Goal: Task Accomplishment & Management: Manage account settings

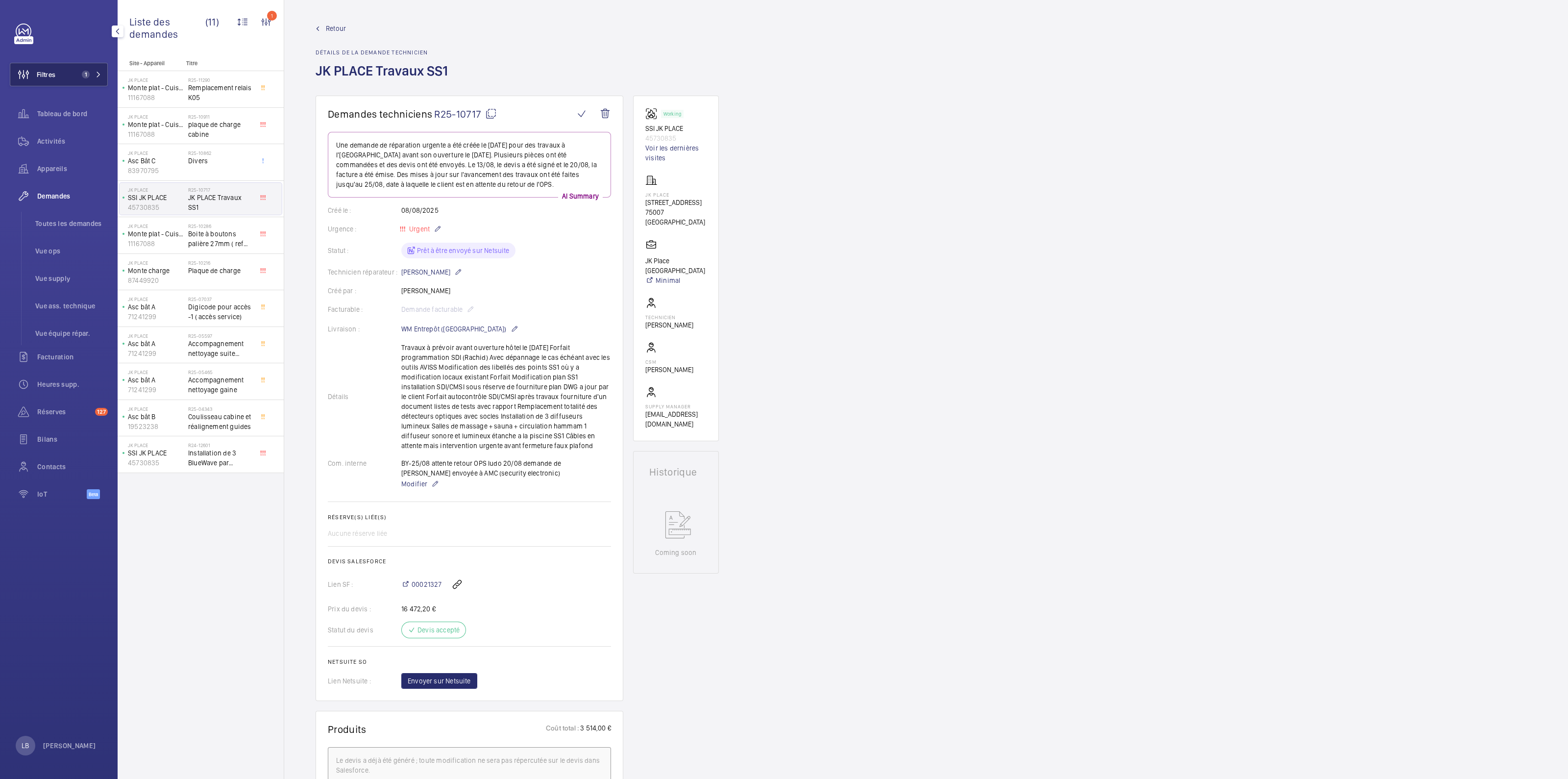
click at [74, 68] on button "Filtres 1" at bounding box center [58, 74] width 98 height 24
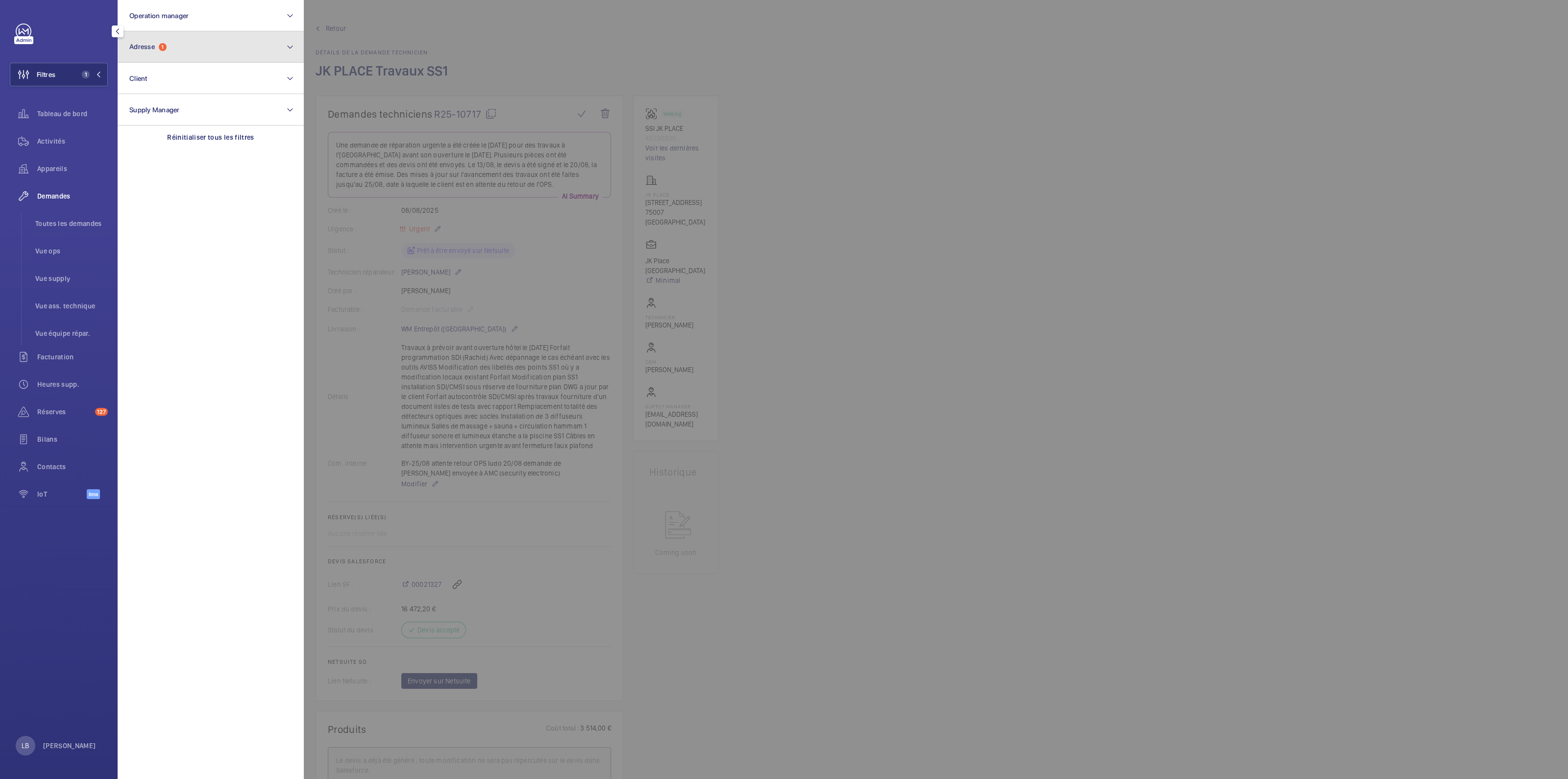
click at [170, 46] on button "Adresse 1" at bounding box center [211, 48] width 186 height 32
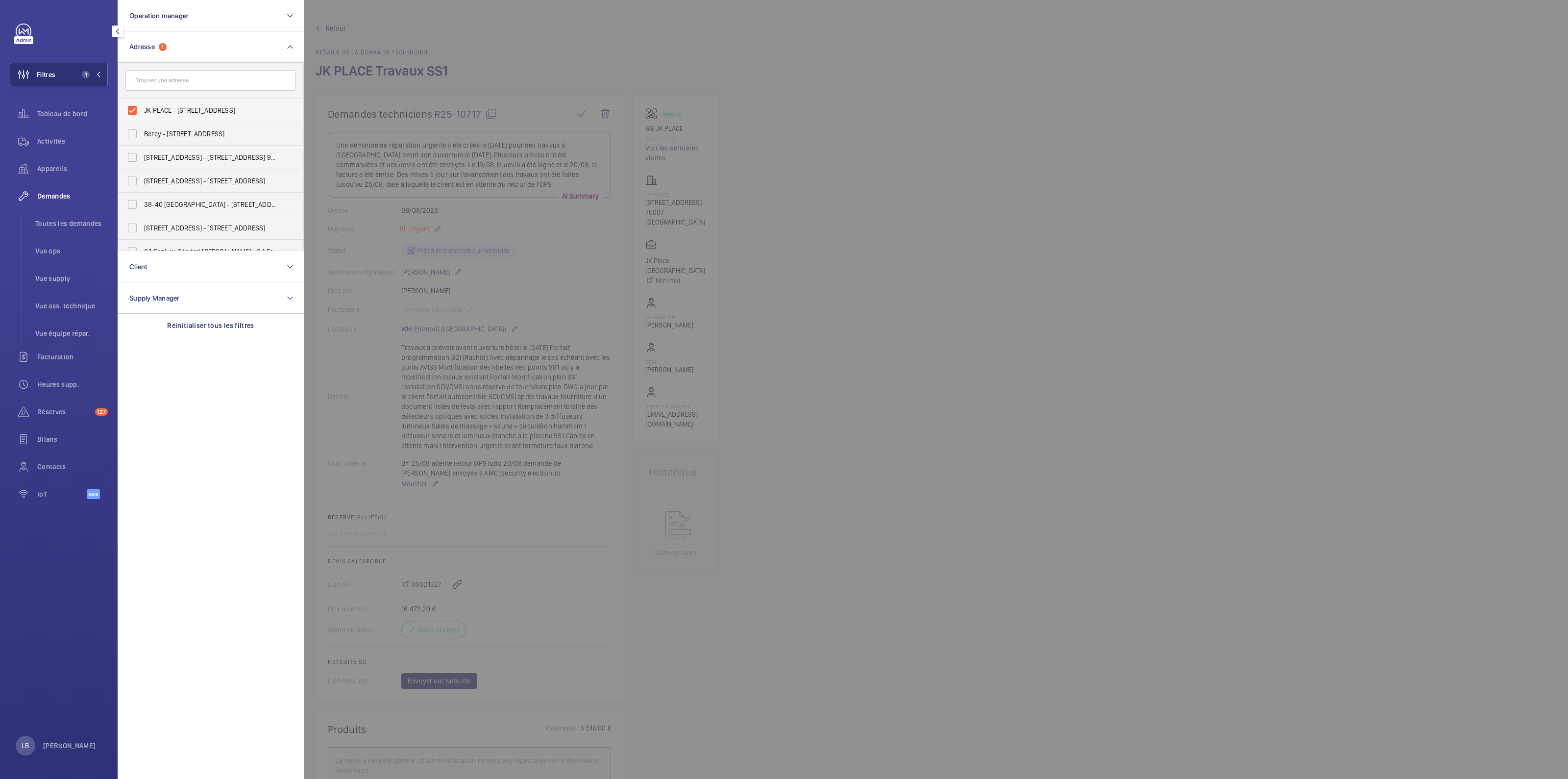
click at [130, 104] on label "JK PLACE - 82 Rue de Lille, PARIS 75007" at bounding box center [203, 110] width 170 height 24
click at [130, 104] on input "JK PLACE - 82 Rue de Lille, PARIS 75007" at bounding box center [132, 110] width 19 height 19
checkbox input "false"
click at [154, 79] on input "text" at bounding box center [211, 80] width 170 height 21
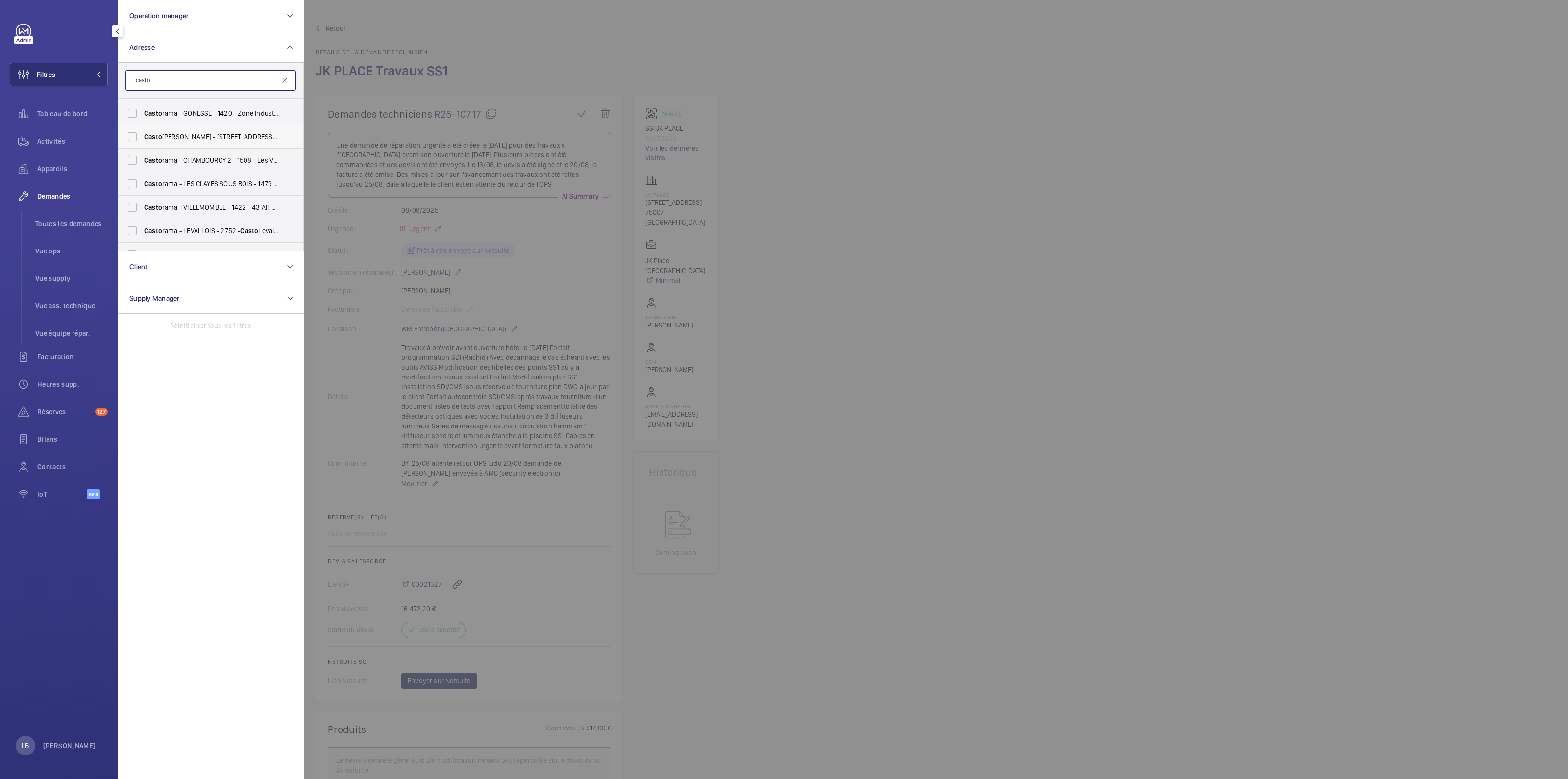
type input "casto"
click at [130, 136] on label "Casto rama - CLAYE SOUILLY - 1455 - Rue Jean Monnet, CLAYE-SOUILLY 77410" at bounding box center [203, 136] width 170 height 24
click at [130, 136] on input "Casto rama - CLAYE SOUILLY - 1455 - Rue Jean Monnet, CLAYE-SOUILLY 77410" at bounding box center [132, 136] width 19 height 19
checkbox input "true"
click at [53, 220] on span "Toutes les demandes" at bounding box center [71, 224] width 72 height 10
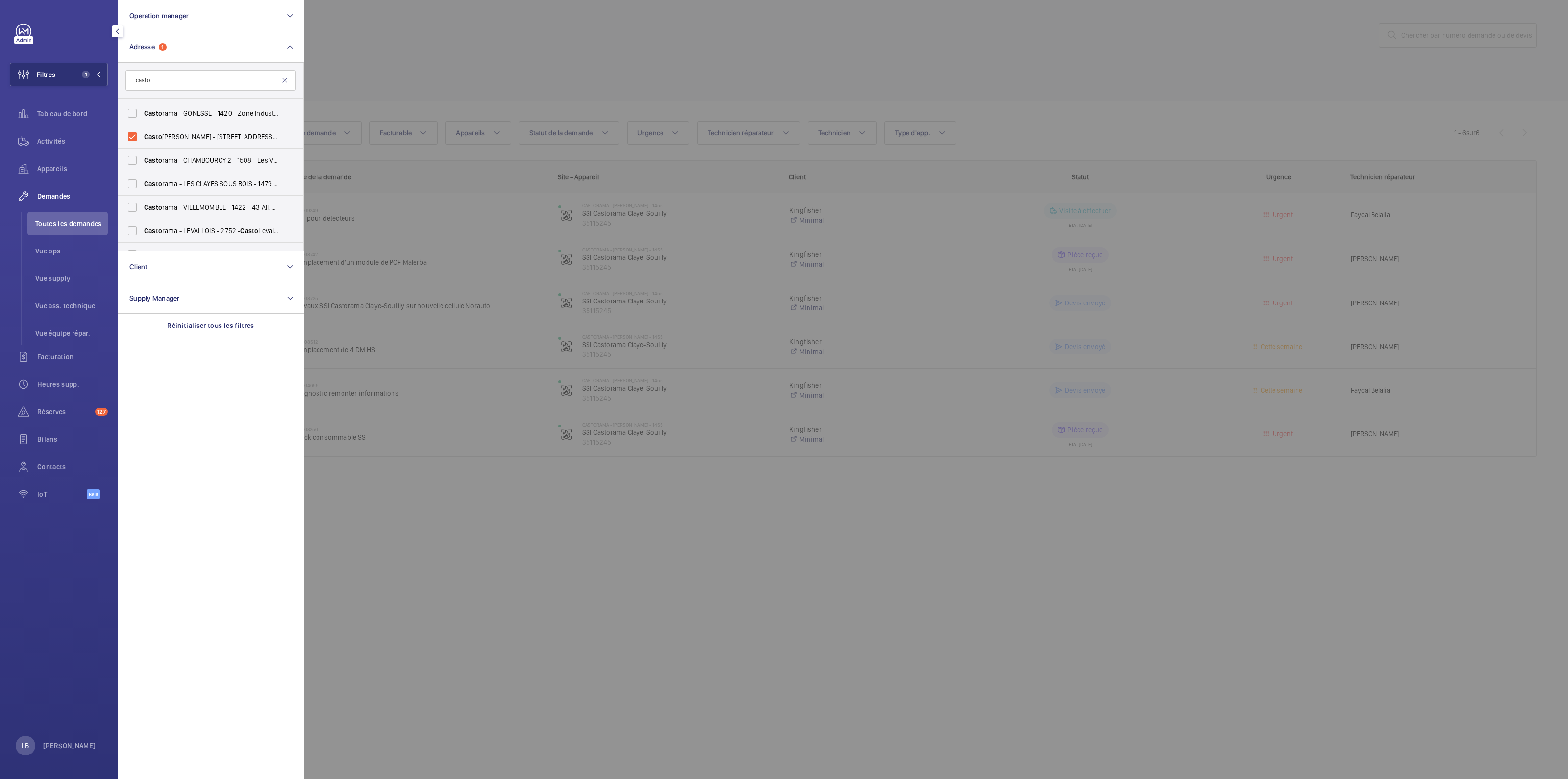
click at [733, 39] on div at bounding box center [1088, 389] width 1568 height 779
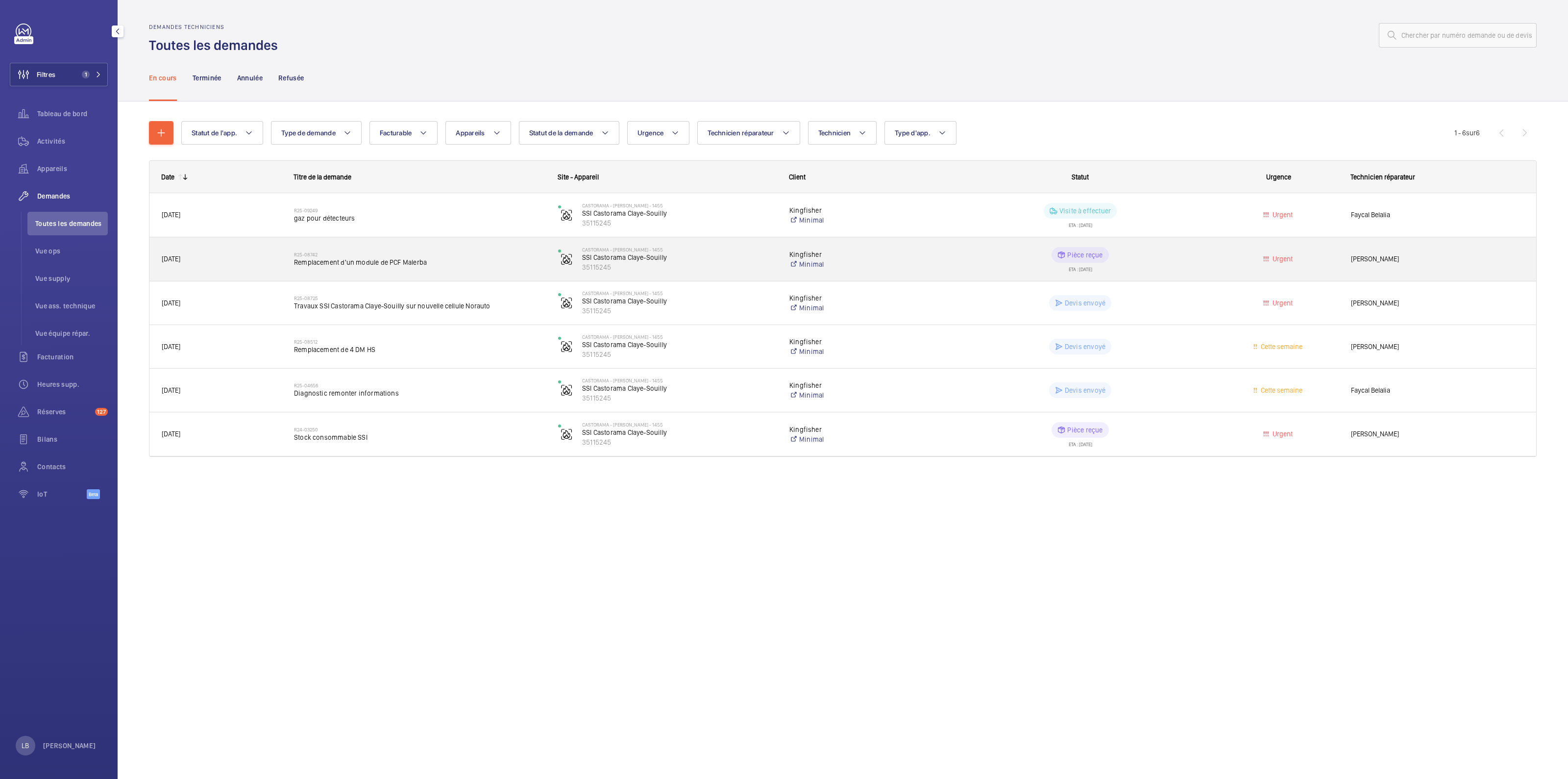
click at [989, 259] on wm-front-pills-cell "Pièce reçue ETA : 01/09/2025" at bounding box center [1080, 259] width 251 height 24
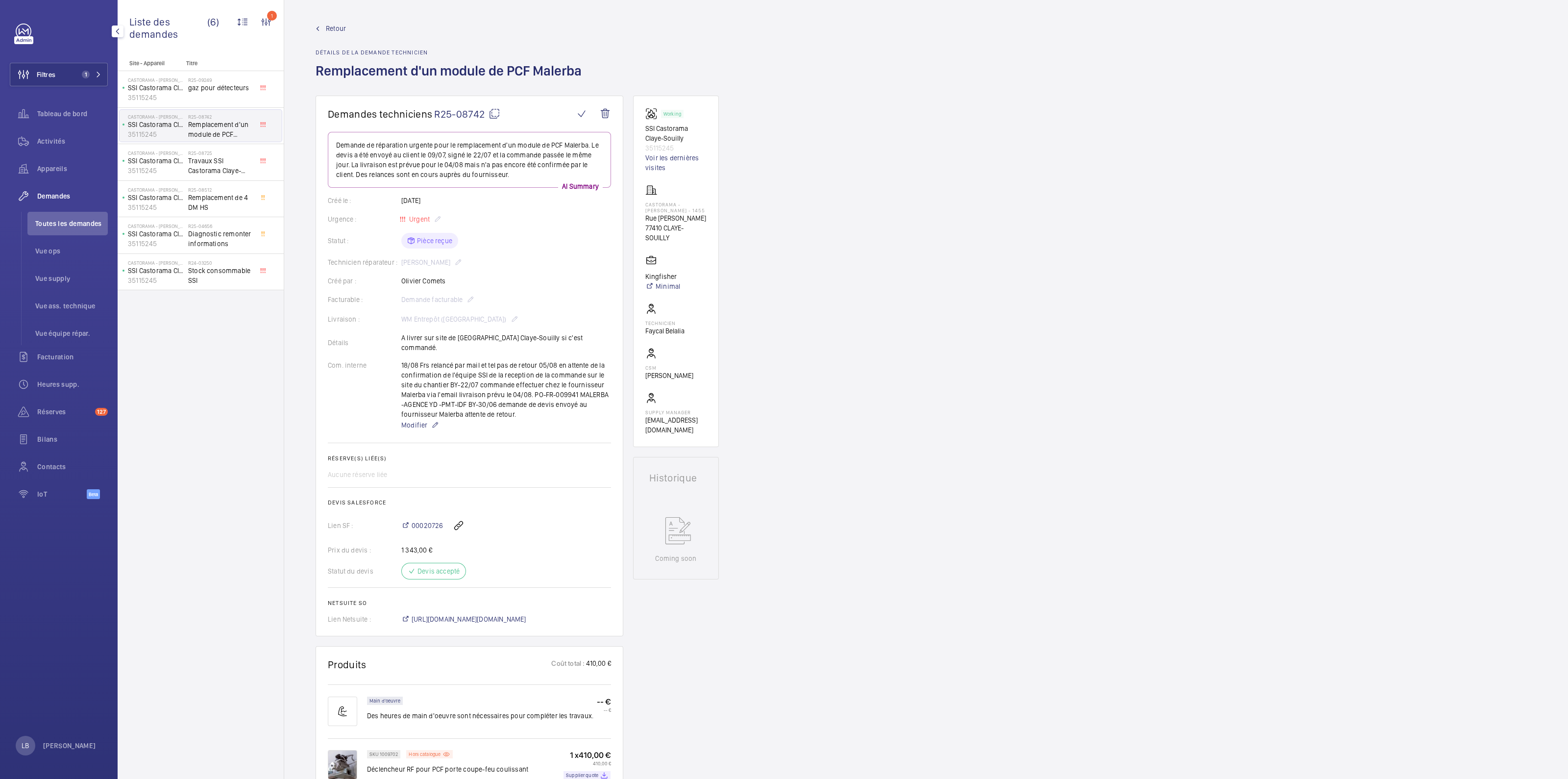
click at [329, 30] on span "Retour" at bounding box center [335, 29] width 20 height 10
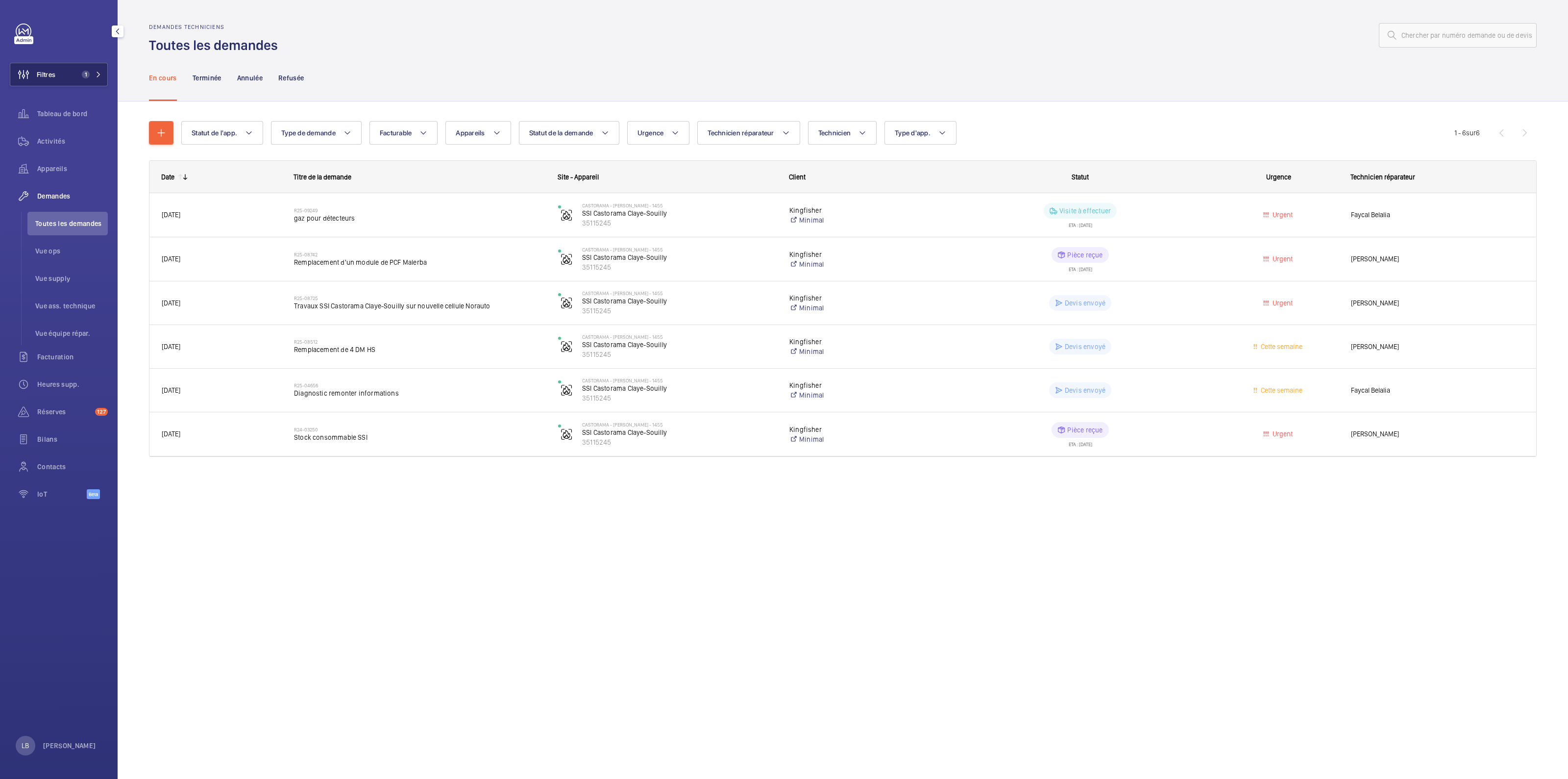
click at [80, 71] on span "1" at bounding box center [83, 74] width 12 height 8
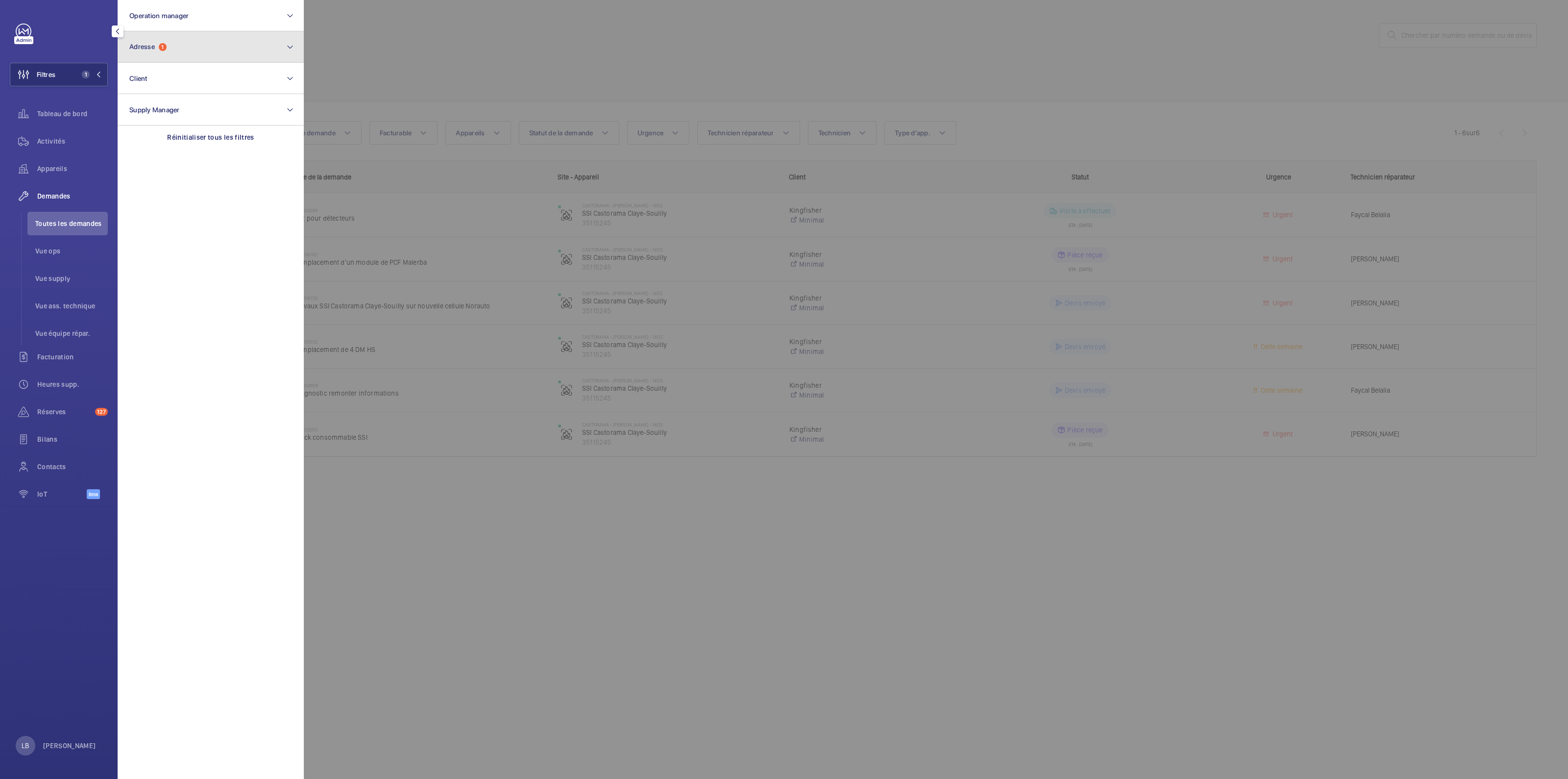
click at [172, 48] on button "Adresse 1" at bounding box center [211, 48] width 186 height 32
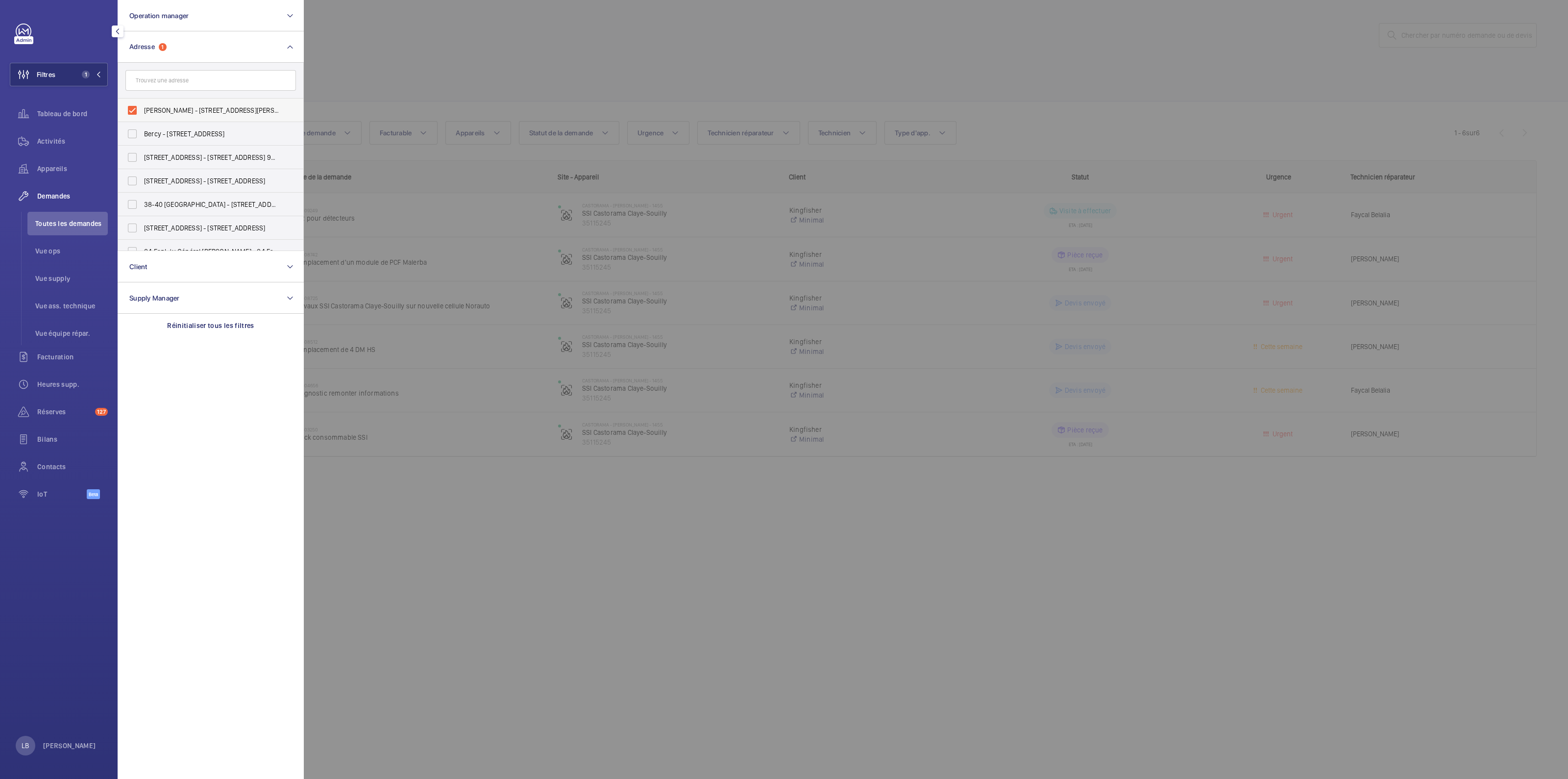
click at [131, 111] on label "Castorama - CLAYE SOUILLY - 1455 - Rue Jean Monnet, CLAYE-SOUILLY 77410" at bounding box center [203, 110] width 170 height 24
click at [131, 111] on input "Castorama - CLAYE SOUILLY - 1455 - Rue Jean Monnet, CLAYE-SOUILLY 77410" at bounding box center [132, 110] width 19 height 19
checkbox input "false"
click at [184, 80] on input "text" at bounding box center [211, 80] width 170 height 21
type input "2"
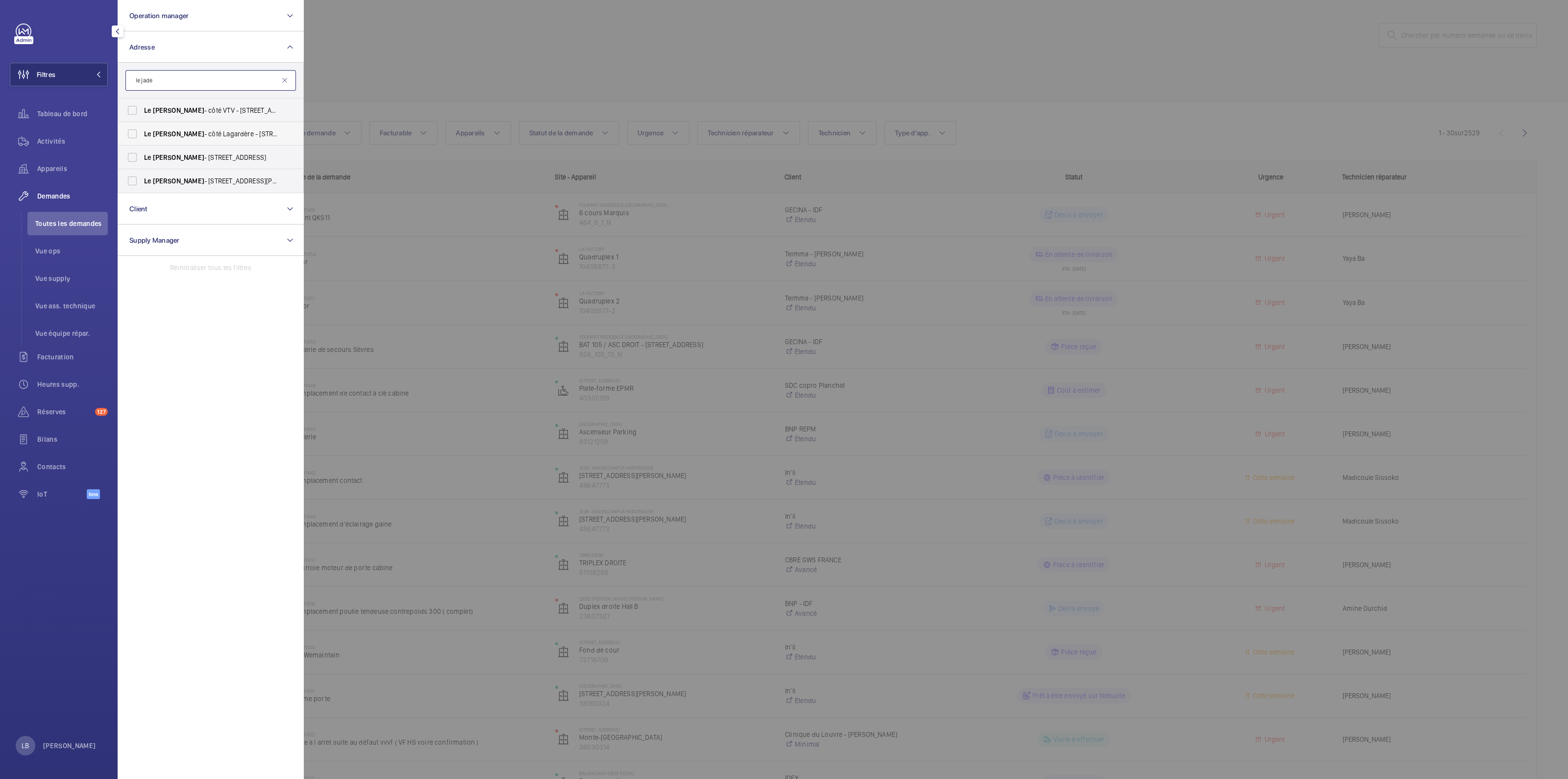
type input "le jade"
click at [131, 132] on label "Le Jade - côté Lagardère - 2 Rue des Cévennes, PARIS 75015" at bounding box center [203, 133] width 170 height 24
click at [131, 132] on input "Le Jade - côté Lagardère - 2 Rue des Cévennes, PARIS 75015" at bounding box center [132, 134] width 19 height 19
checkbox input "true"
click at [605, 61] on div at bounding box center [1088, 389] width 1568 height 779
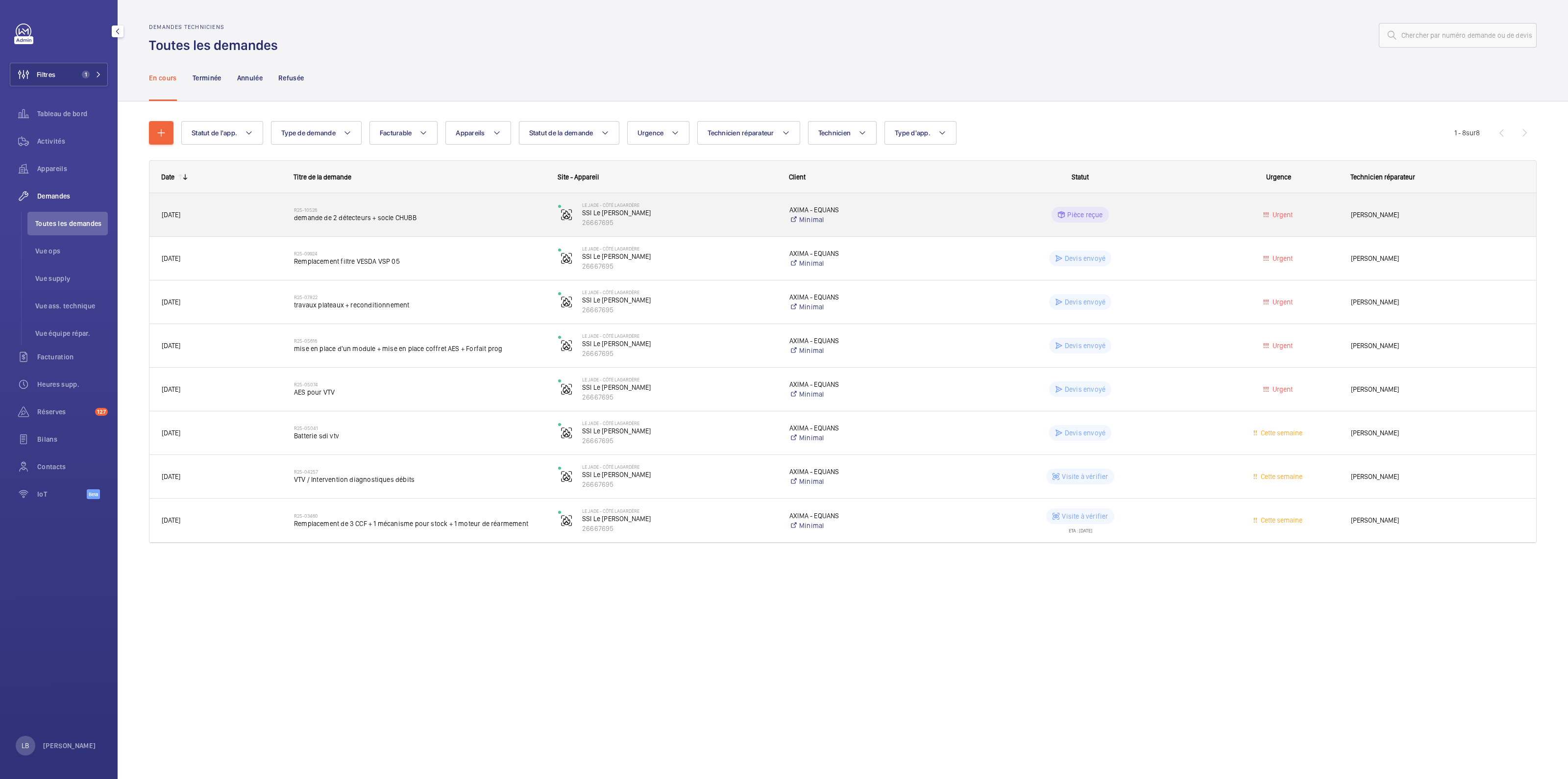
click at [979, 213] on wm-front-pills-cell "Pièce reçue" at bounding box center [1080, 215] width 251 height 16
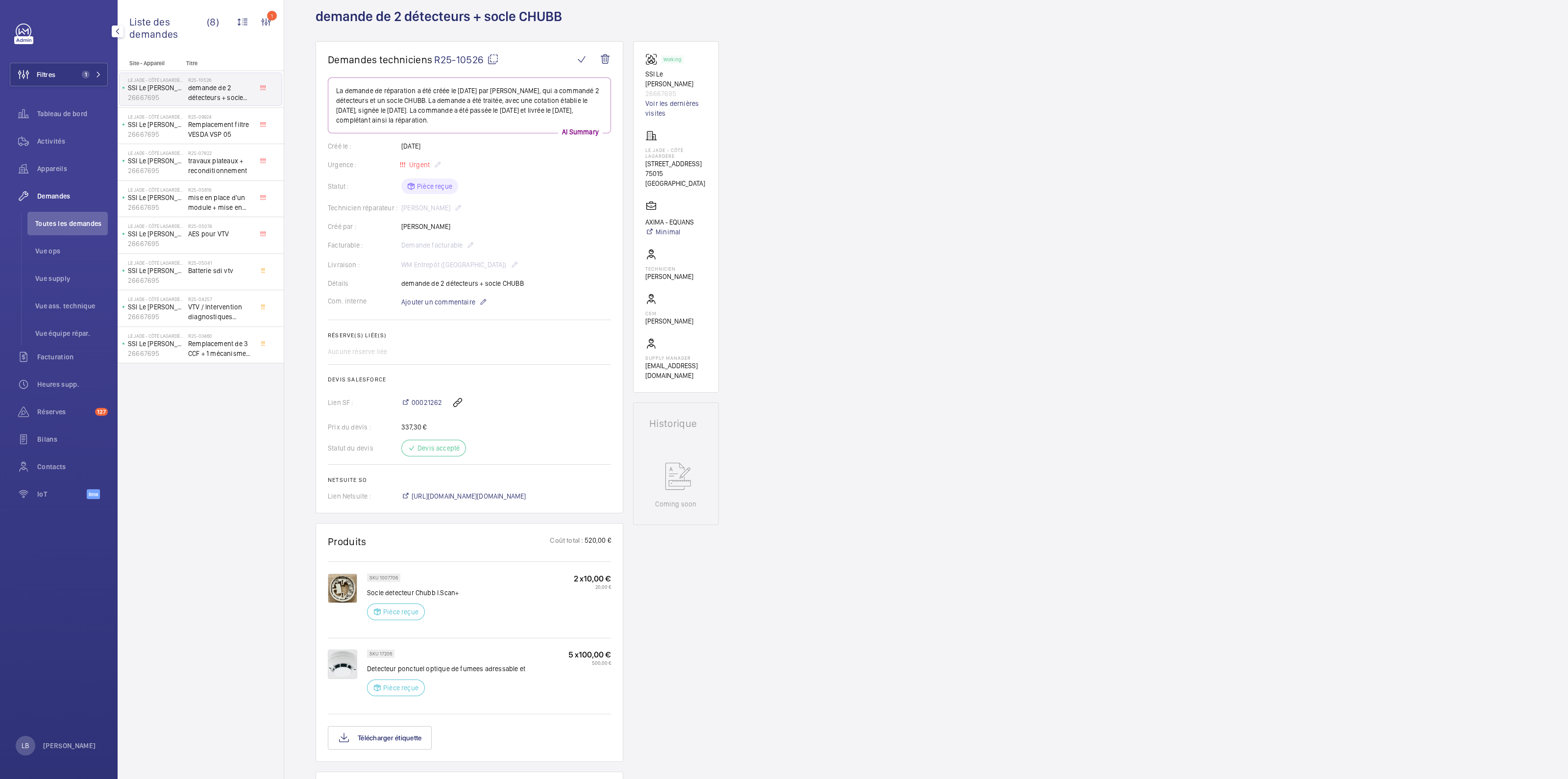
scroll to position [122, 0]
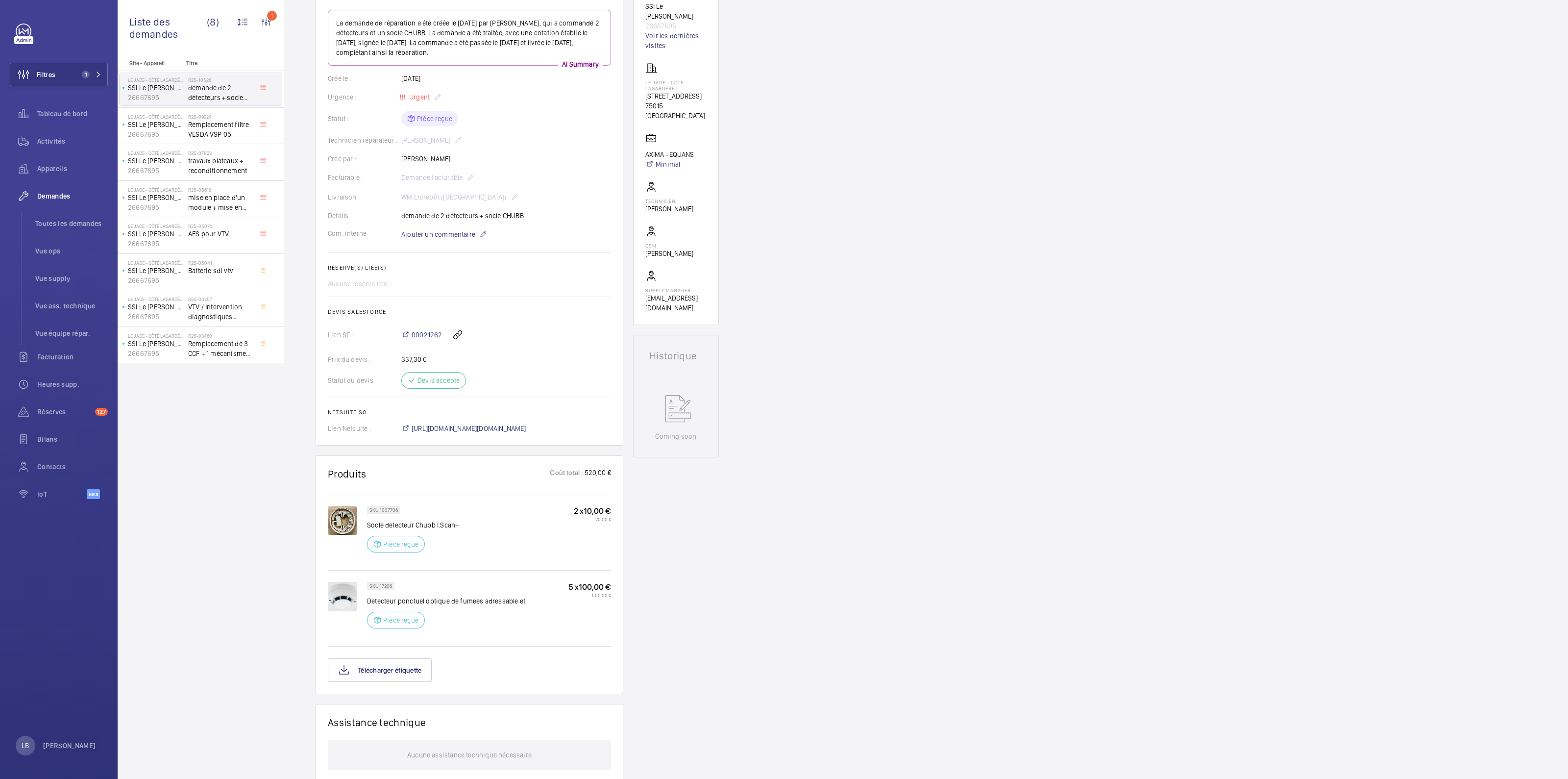
click at [597, 641] on div "SKU 17206 Detecteur ponctuel optique de fumees adressable et Pièce reçue 5 x 10…" at bounding box center [489, 613] width 244 height 62
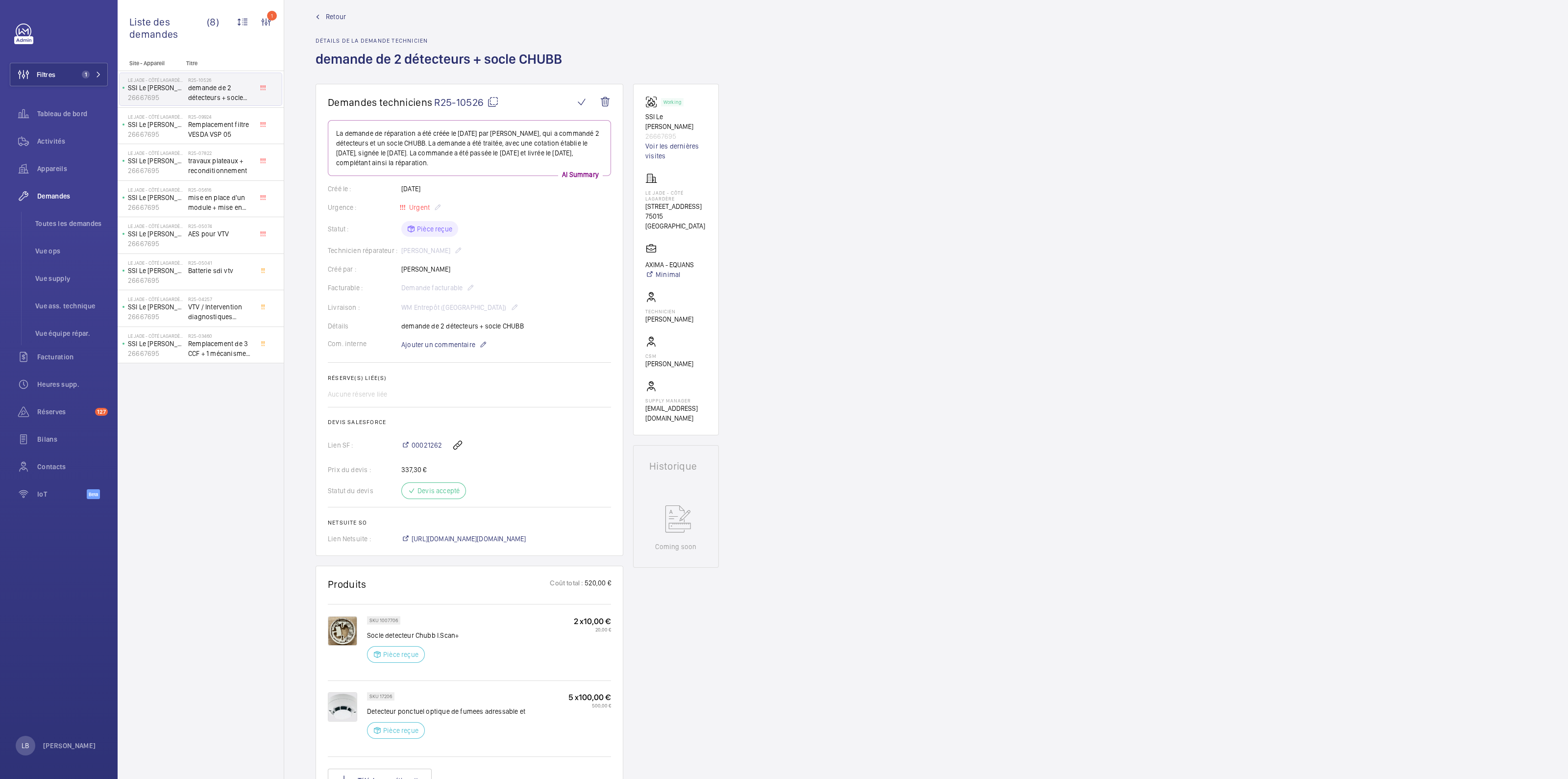
scroll to position [0, 0]
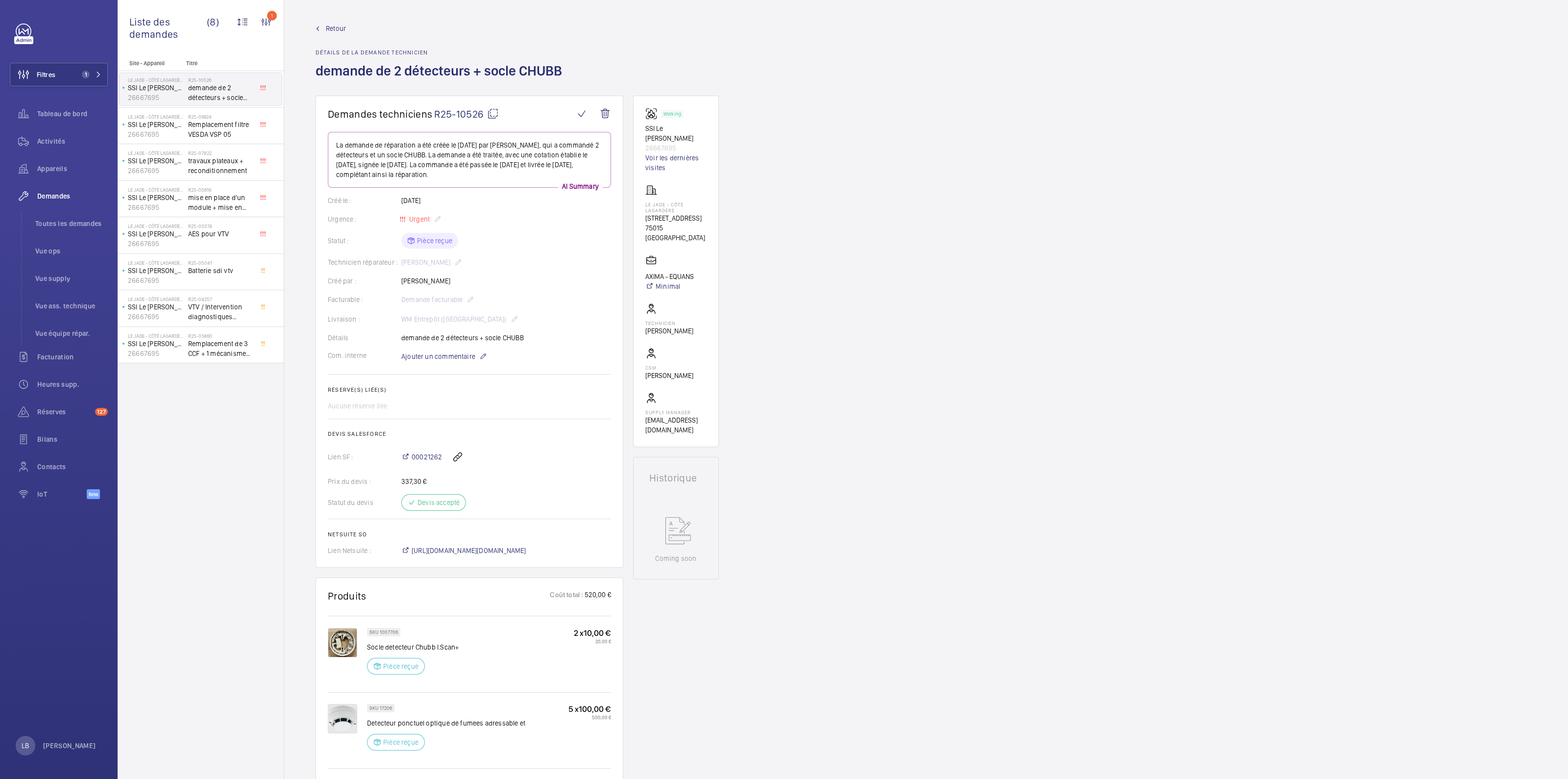
click at [335, 27] on span "Retour" at bounding box center [335, 29] width 20 height 10
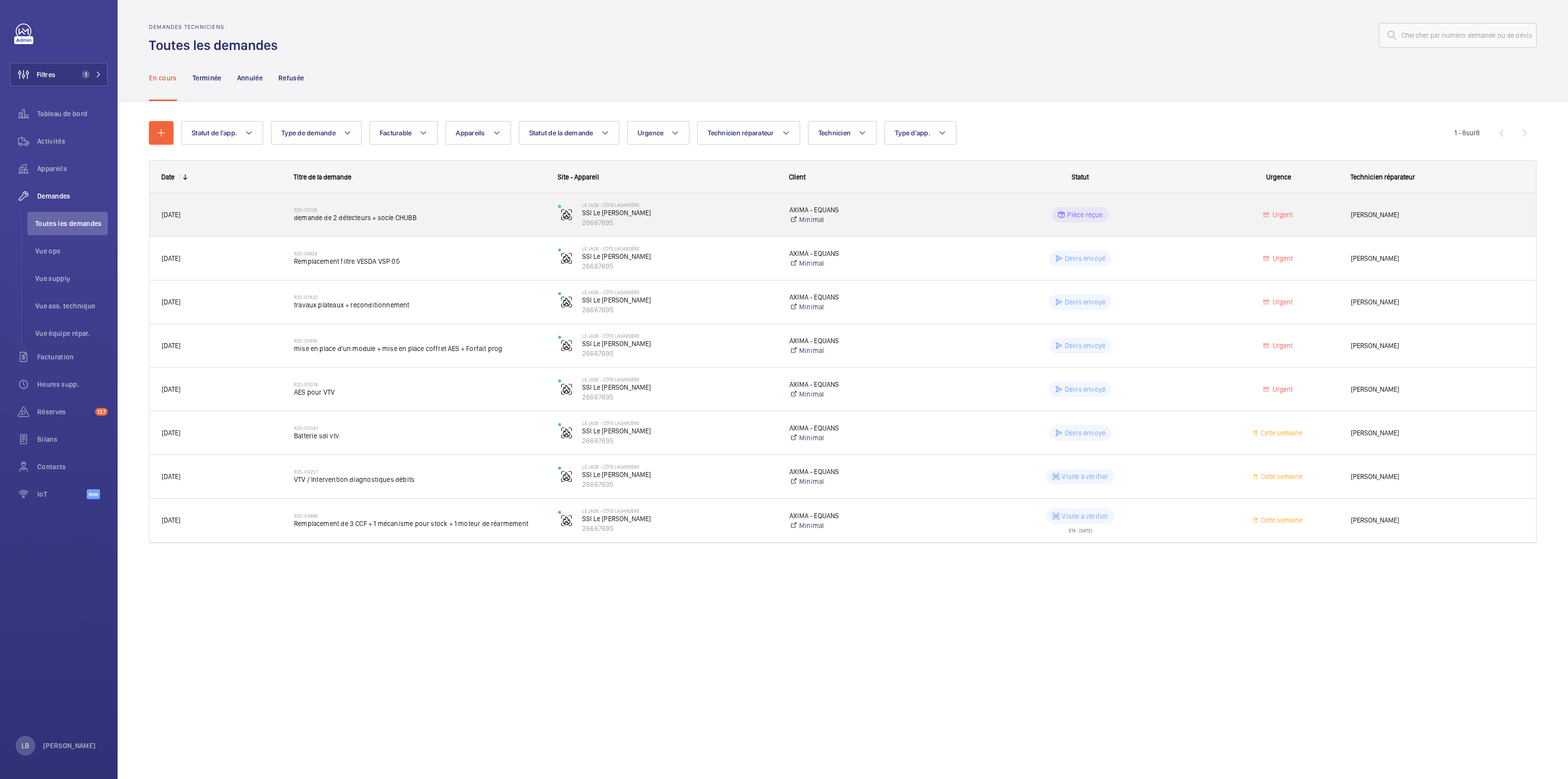
click at [954, 219] on div "Pièce reçue" at bounding box center [1074, 215] width 263 height 35
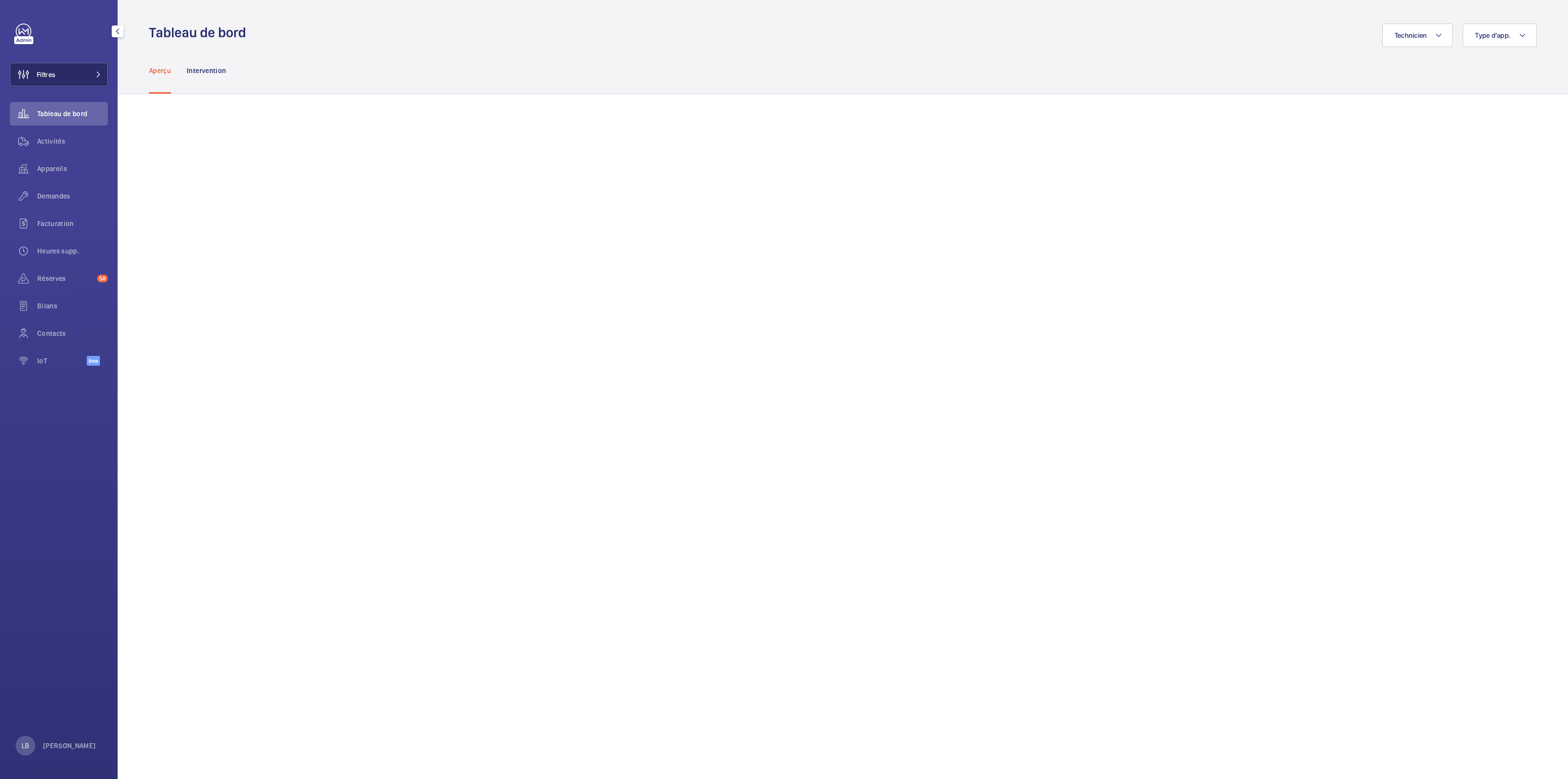
click at [72, 69] on button "Filtres" at bounding box center [58, 74] width 98 height 24
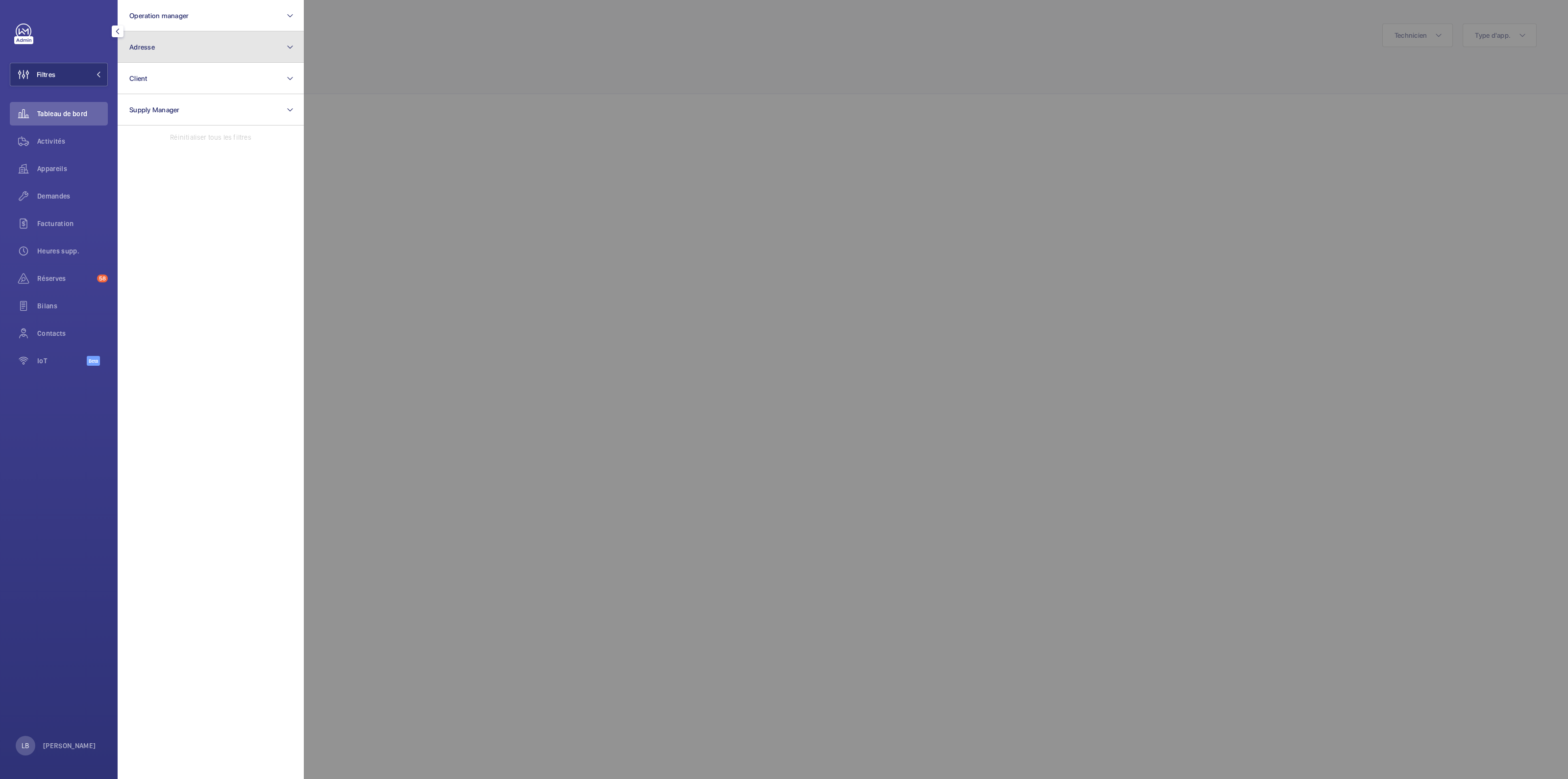
click at [223, 35] on button "Adresse" at bounding box center [211, 48] width 186 height 32
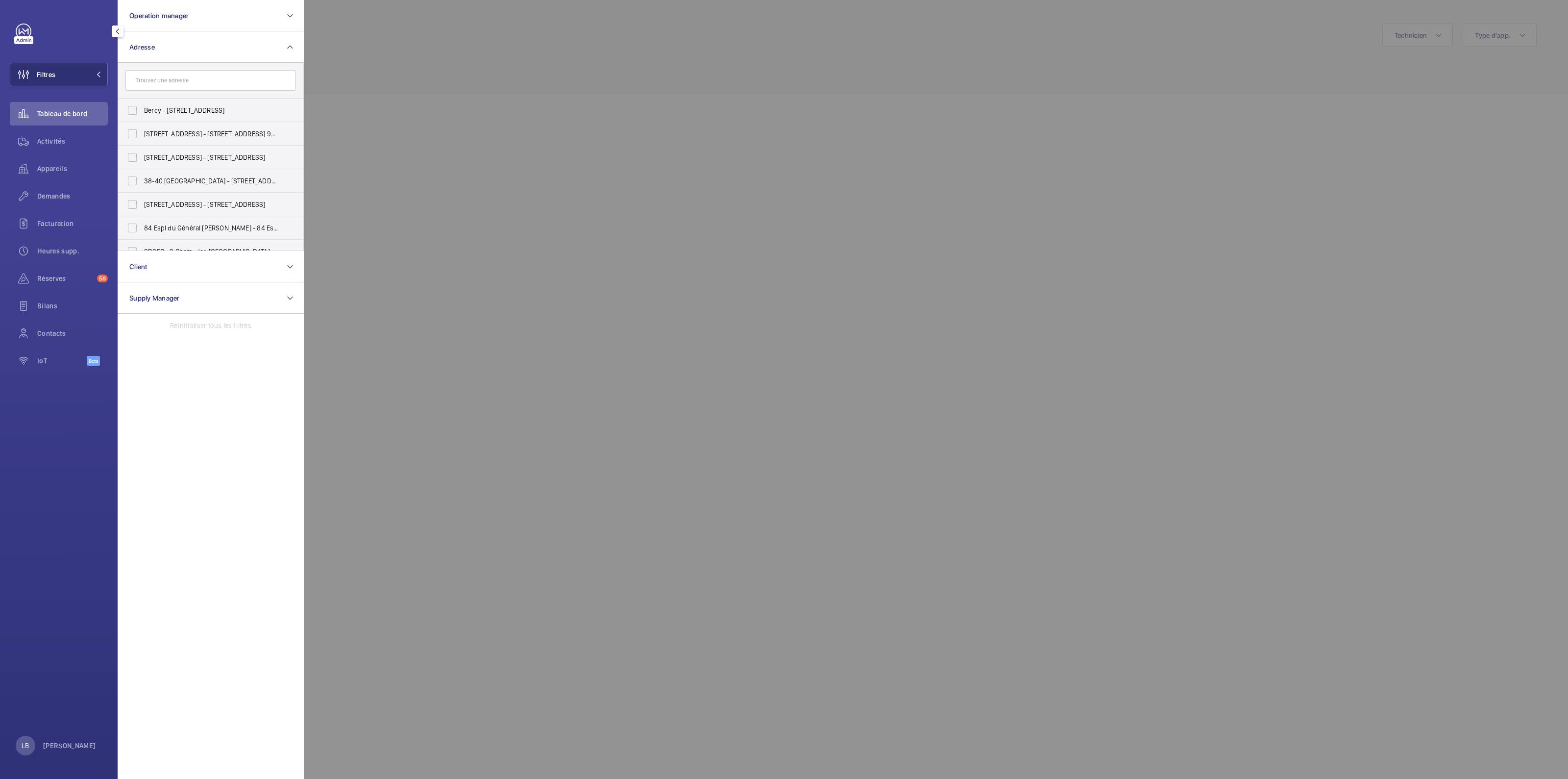
click at [198, 81] on input "text" at bounding box center [211, 80] width 170 height 21
type input "101 murat"
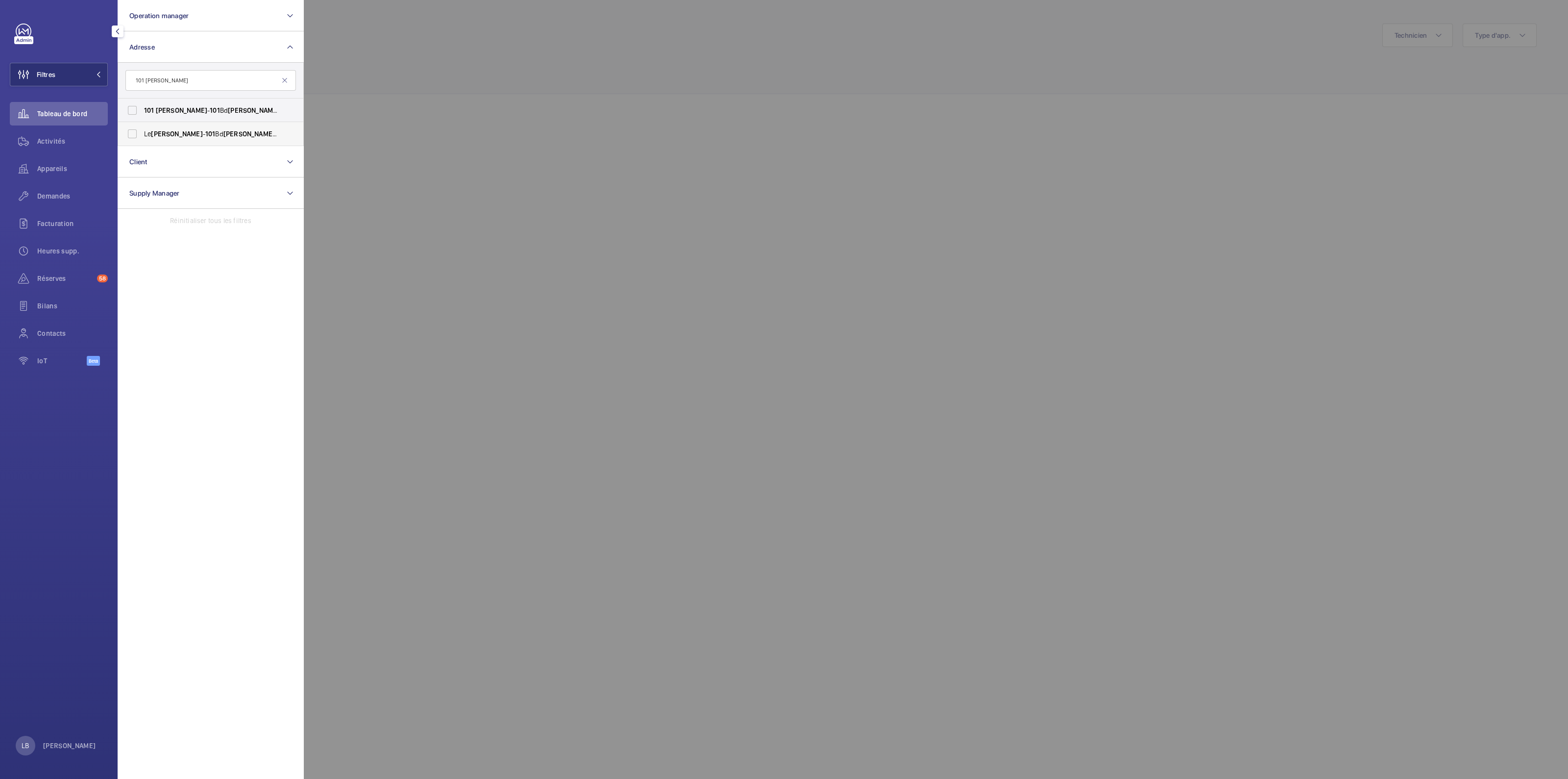
click at [137, 136] on label "Le Murat - 101 Bd Murat , PARIS 75016" at bounding box center [203, 133] width 170 height 24
click at [137, 136] on input "Le Murat - 101 Bd Murat , PARIS 75016" at bounding box center [132, 134] width 19 height 19
checkbox input "true"
click at [132, 115] on label "101 MURAT - 101 Bd Murat , PARIS 75016" at bounding box center [203, 110] width 170 height 24
click at [132, 115] on input "101 MURAT - 101 Bd Murat , PARIS 75016" at bounding box center [132, 110] width 19 height 19
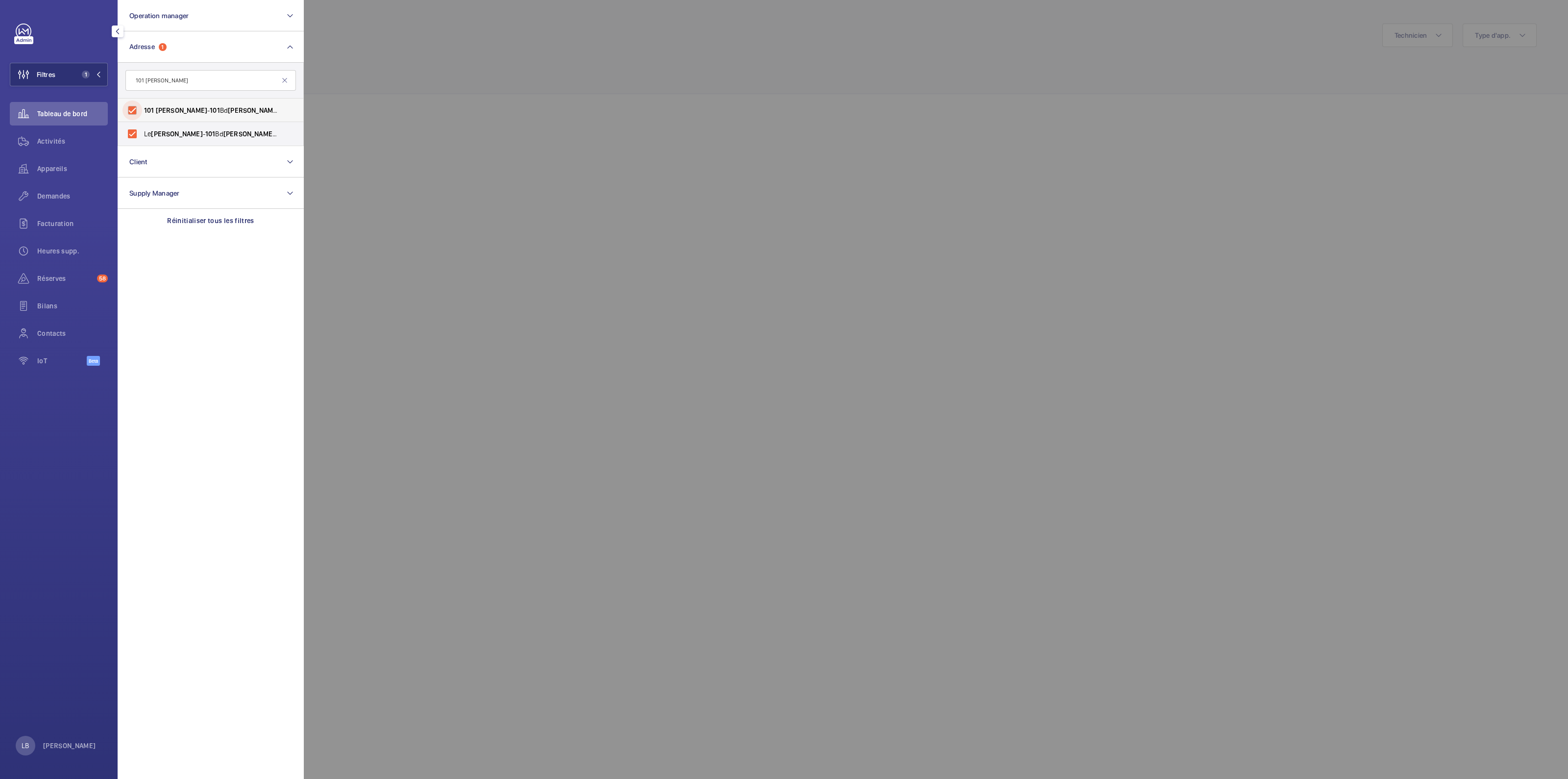
checkbox input "true"
click at [34, 139] on wm-front-icon-button at bounding box center [23, 141] width 27 height 24
click at [689, 114] on div at bounding box center [1088, 389] width 1568 height 779
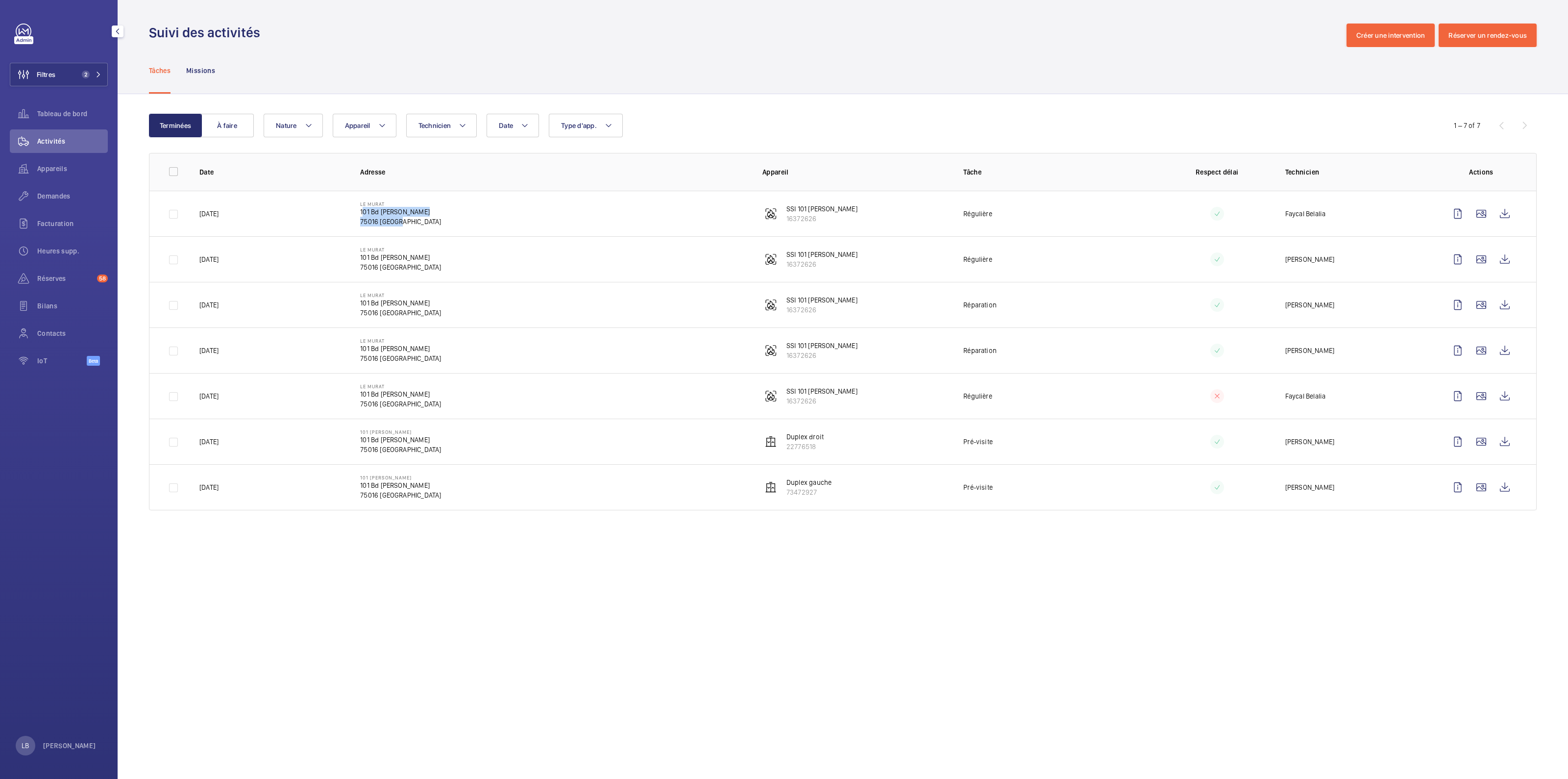
drag, startPoint x: 363, startPoint y: 211, endPoint x: 401, endPoint y: 219, distance: 38.8
click at [401, 219] on td "Le Murat 101 Bd Murat 75016 PARIS" at bounding box center [545, 213] width 402 height 46
copy div "101 Bd Murat 75016 PARIS"
click at [55, 71] on span "Filtres" at bounding box center [46, 74] width 19 height 10
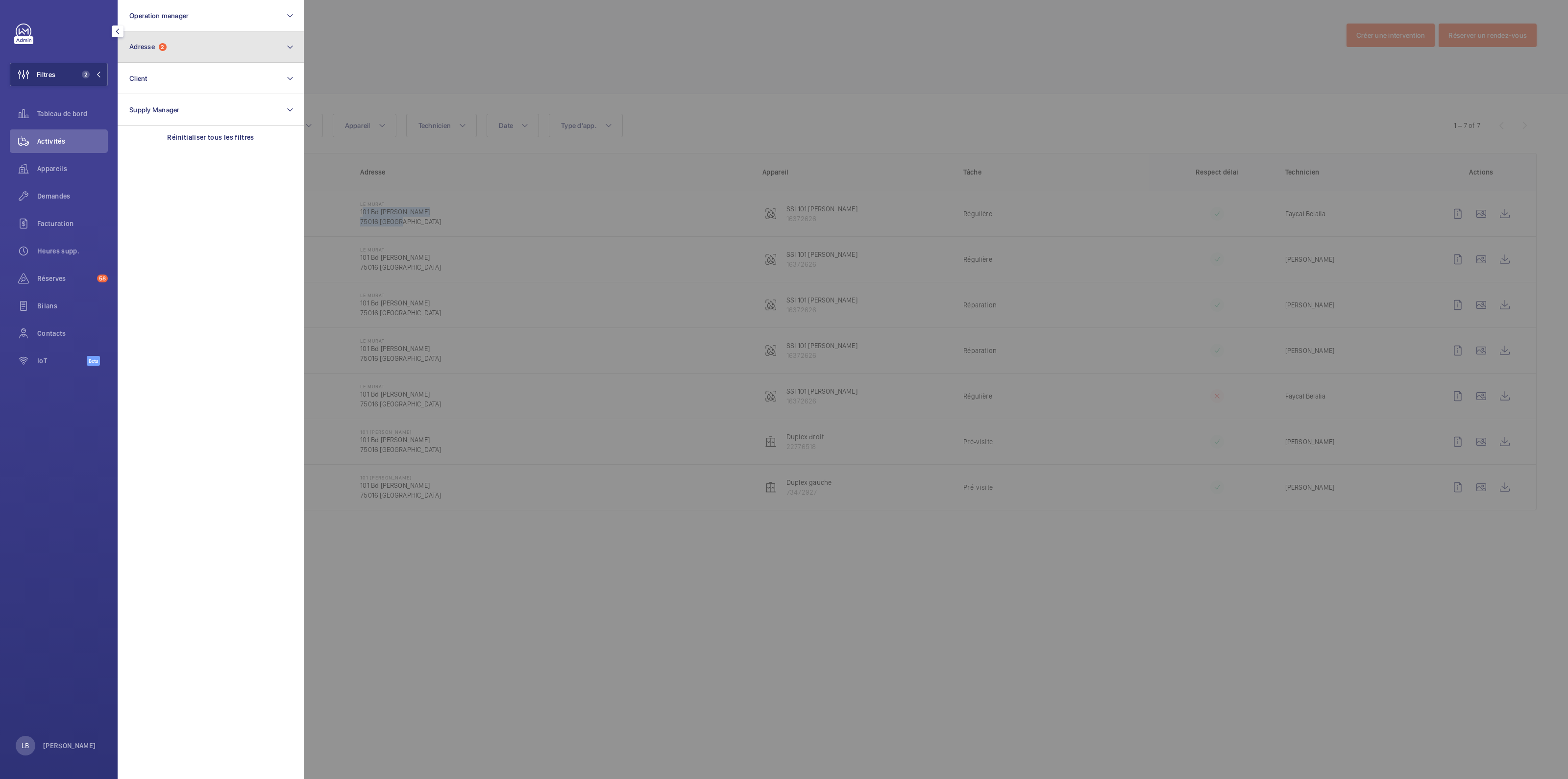
click at [172, 48] on button "Adresse 2" at bounding box center [211, 48] width 186 height 32
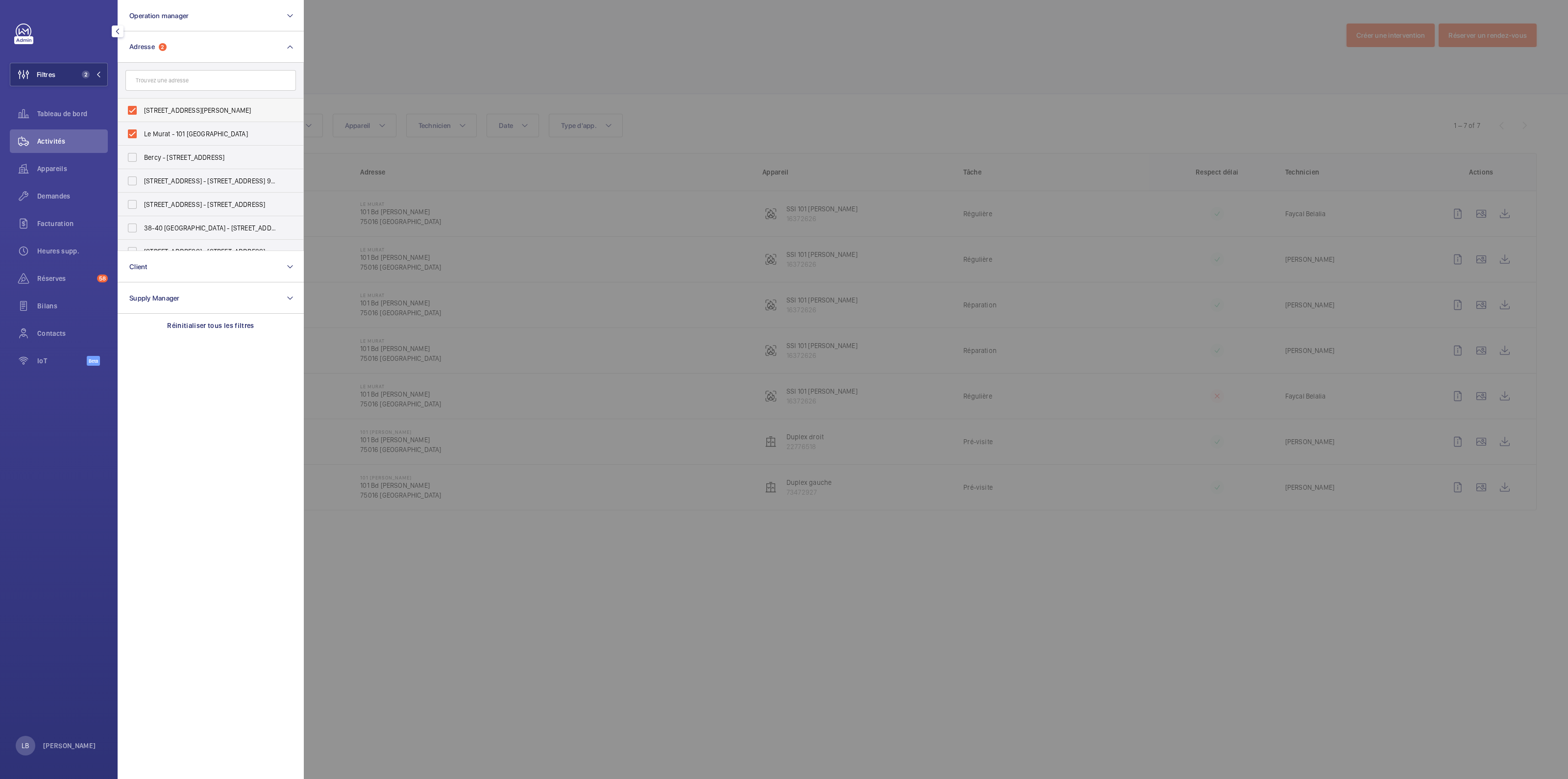
click at [136, 112] on label "101 MURAT - 101 Bd Murat, PARIS 75016" at bounding box center [203, 110] width 170 height 24
click at [136, 112] on input "101 MURAT - 101 Bd Murat, PARIS 75016" at bounding box center [132, 110] width 19 height 19
checkbox input "false"
click at [133, 134] on label "Le Murat - 101 Bd Murat, PARIS 75016" at bounding box center [203, 133] width 170 height 24
click at [133, 134] on input "Le Murat - 101 Bd Murat, PARIS 75016" at bounding box center [132, 134] width 19 height 19
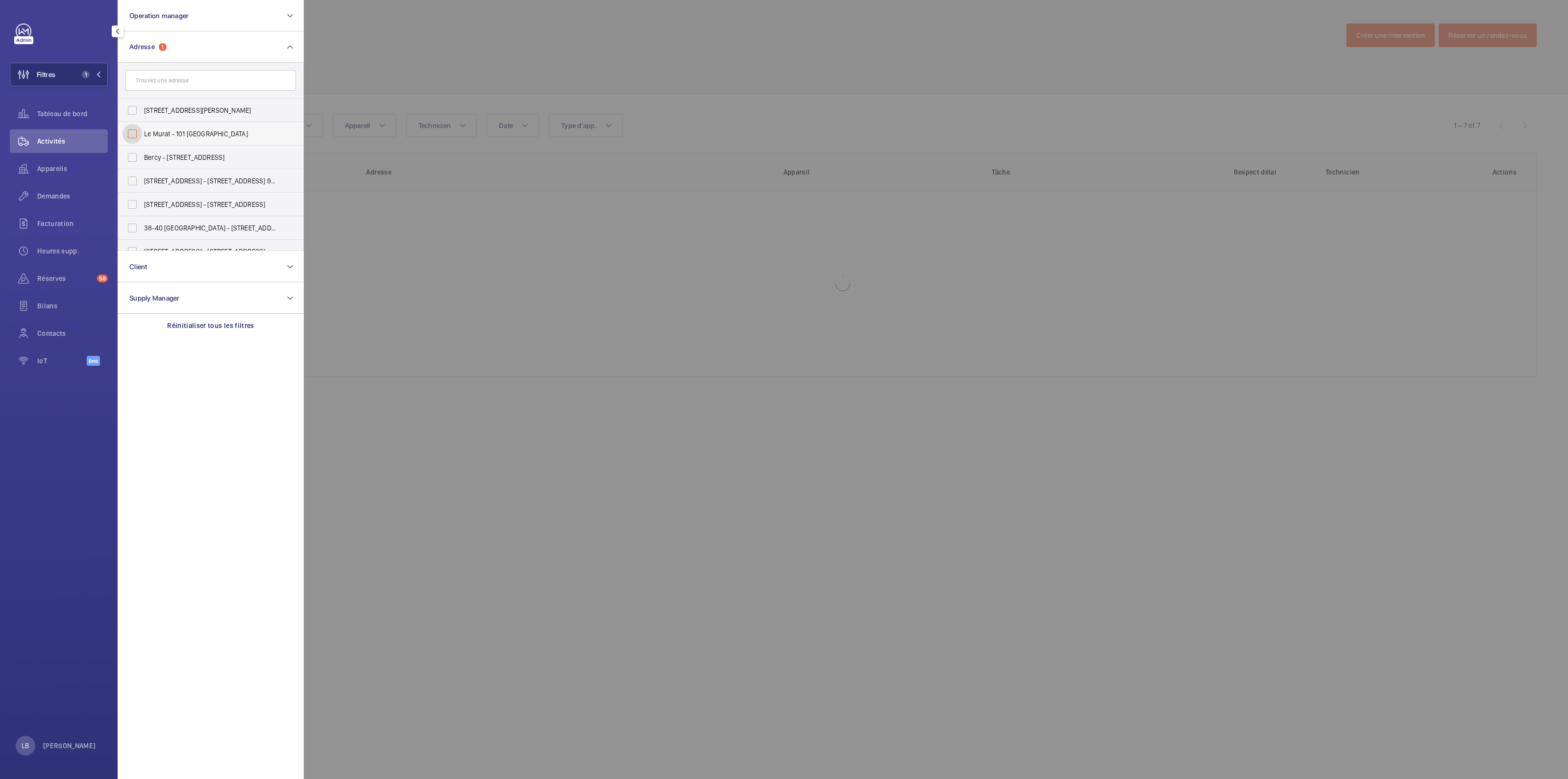
checkbox input "false"
click at [64, 79] on button "Filtres" at bounding box center [58, 74] width 98 height 24
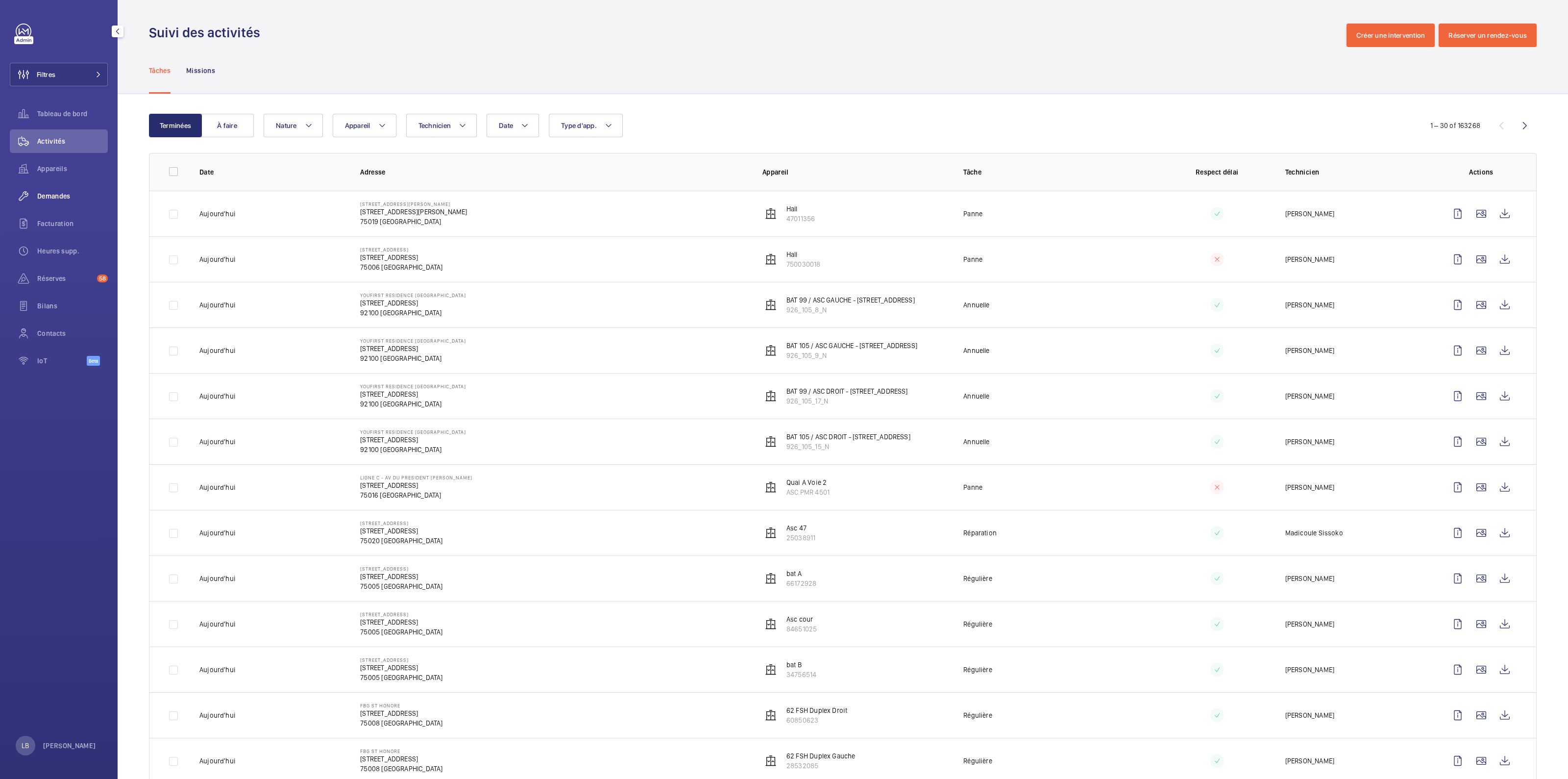
click at [53, 192] on span "Demandes" at bounding box center [72, 196] width 71 height 10
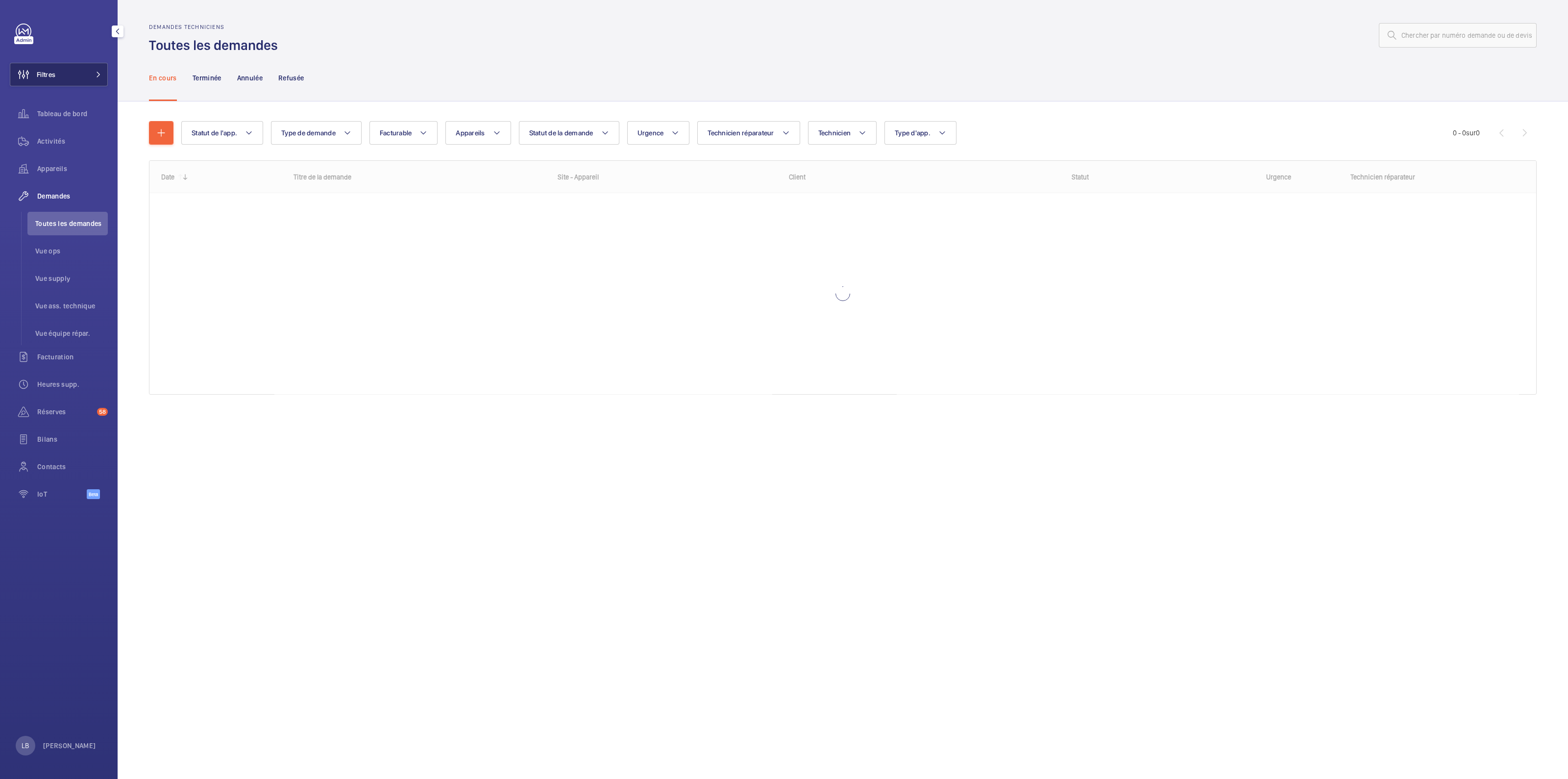
click at [64, 72] on button "Filtres" at bounding box center [58, 74] width 98 height 24
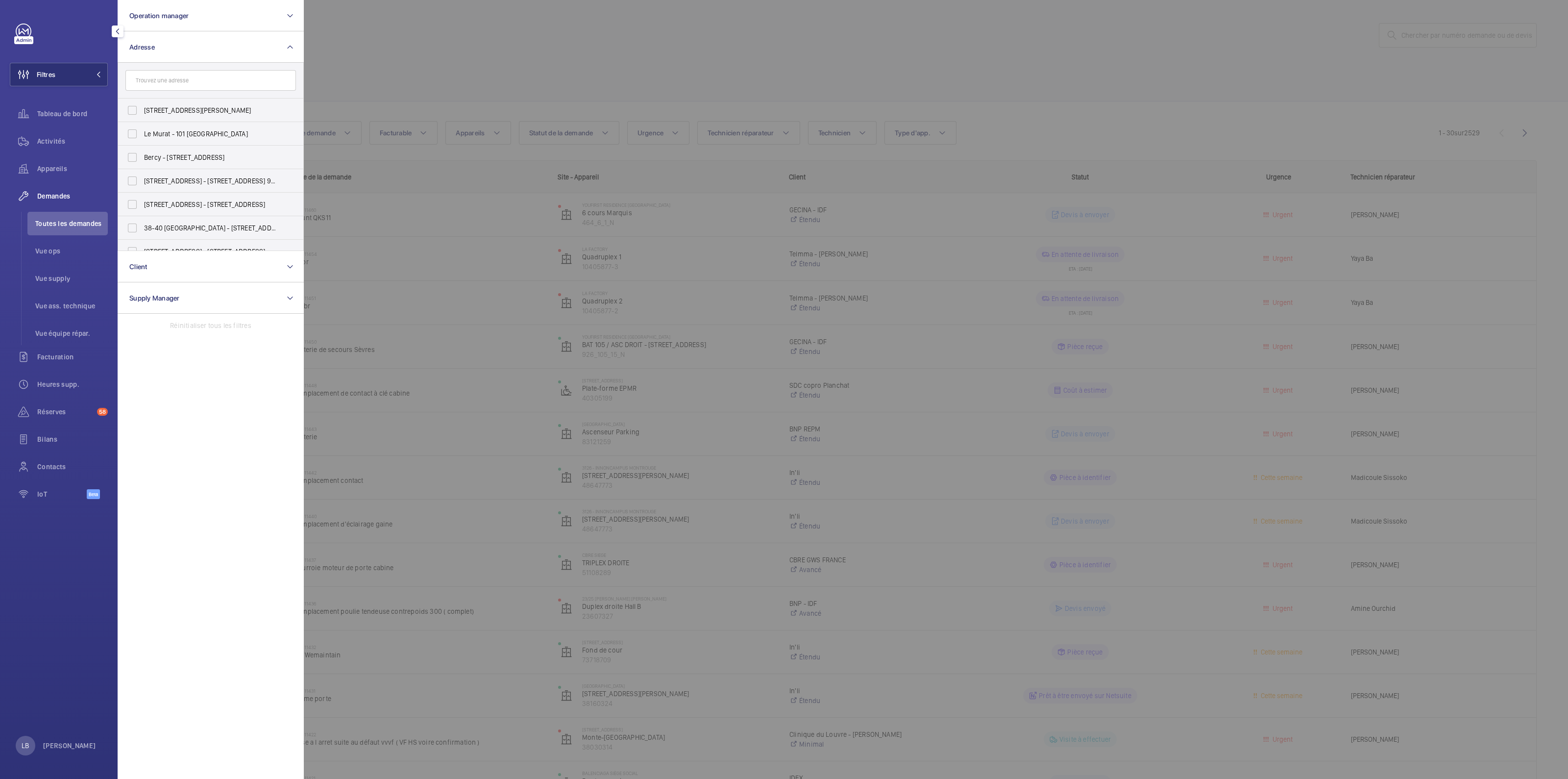
click at [164, 78] on input "text" at bounding box center [211, 80] width 170 height 21
type input "casto"
click at [135, 115] on label "Casto rama - CLAYE SOUILLY - 1455 - Rue Jean Monnet, CLAYE-SOUILLY 77410" at bounding box center [203, 116] width 170 height 24
click at [135, 115] on input "Casto rama - CLAYE SOUILLY - 1455 - Rue Jean Monnet, CLAYE-SOUILLY 77410" at bounding box center [132, 116] width 19 height 19
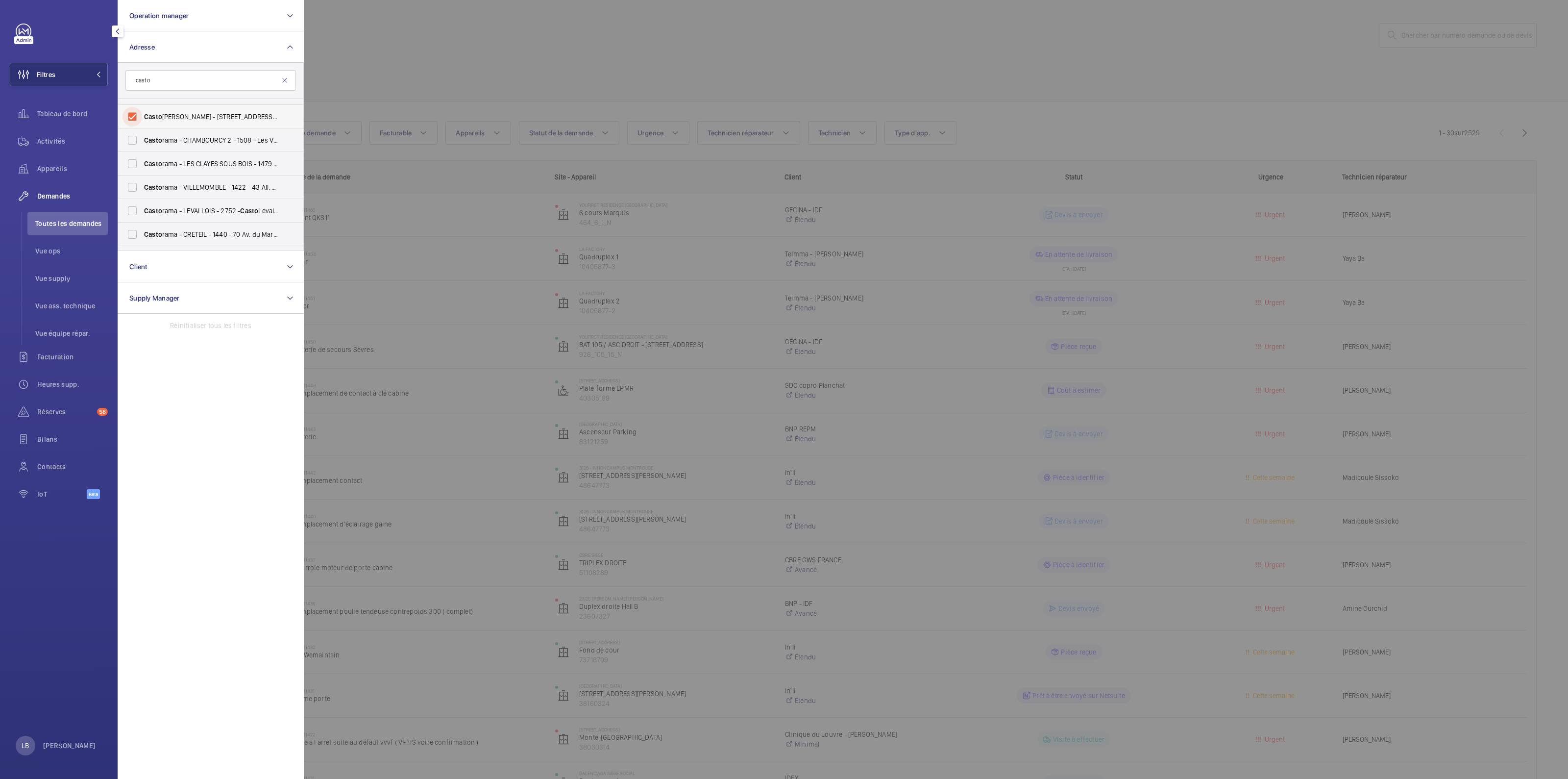
checkbox input "true"
click at [477, 50] on div at bounding box center [1088, 389] width 1568 height 779
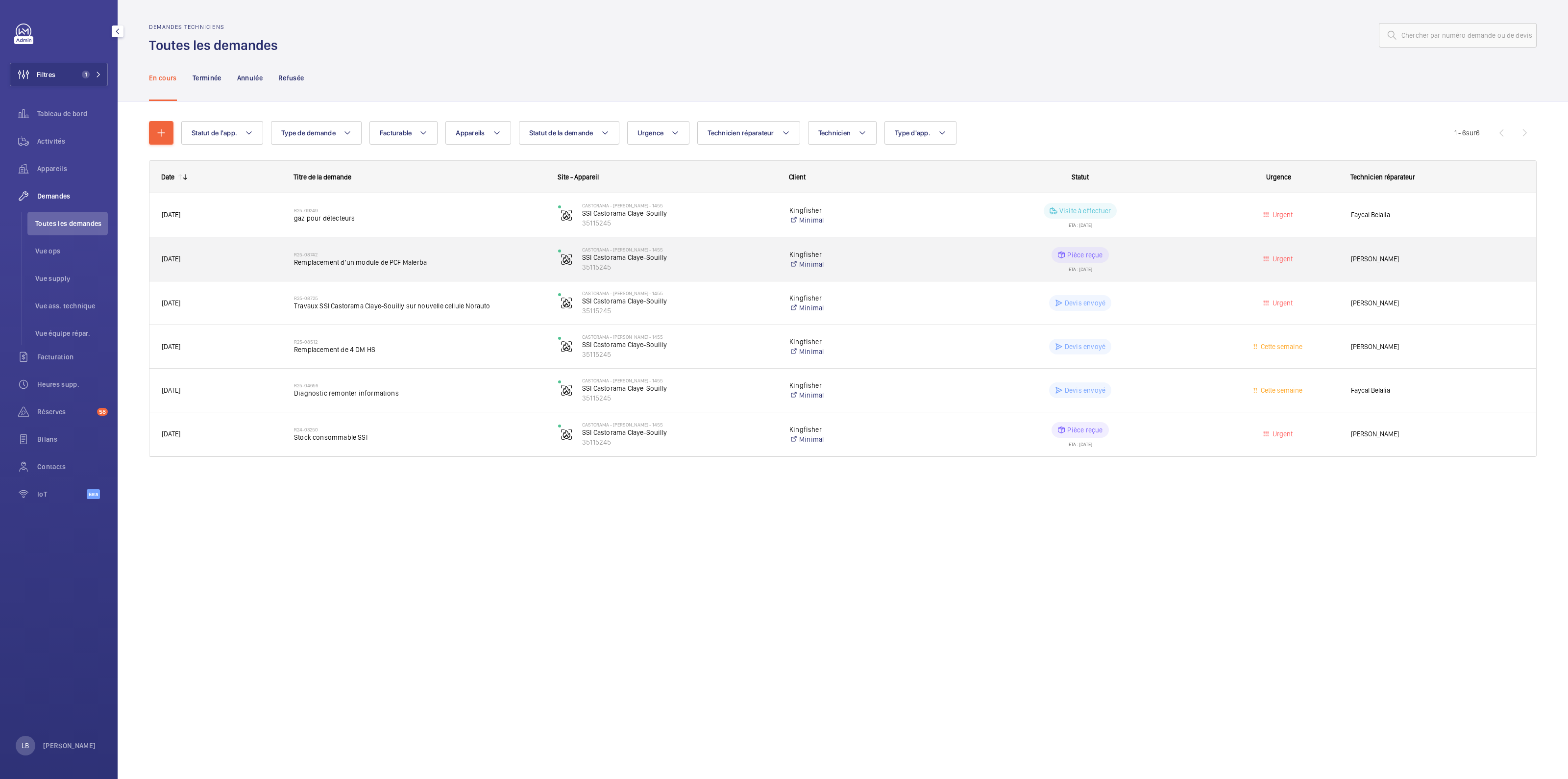
click at [984, 265] on wm-front-pills-cell "Pièce reçue ETA : 01/09/2025" at bounding box center [1080, 259] width 251 height 24
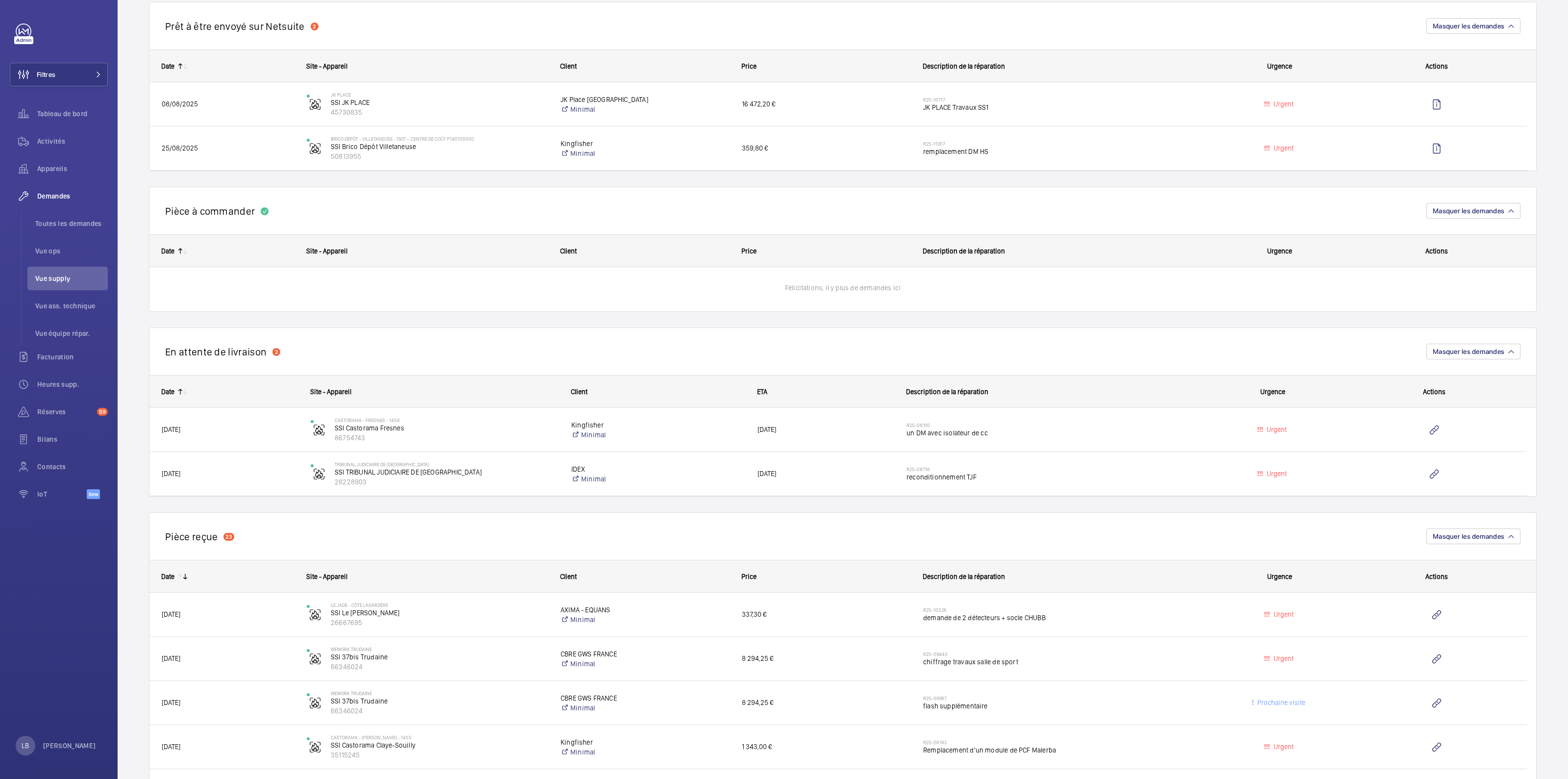
scroll to position [393, 0]
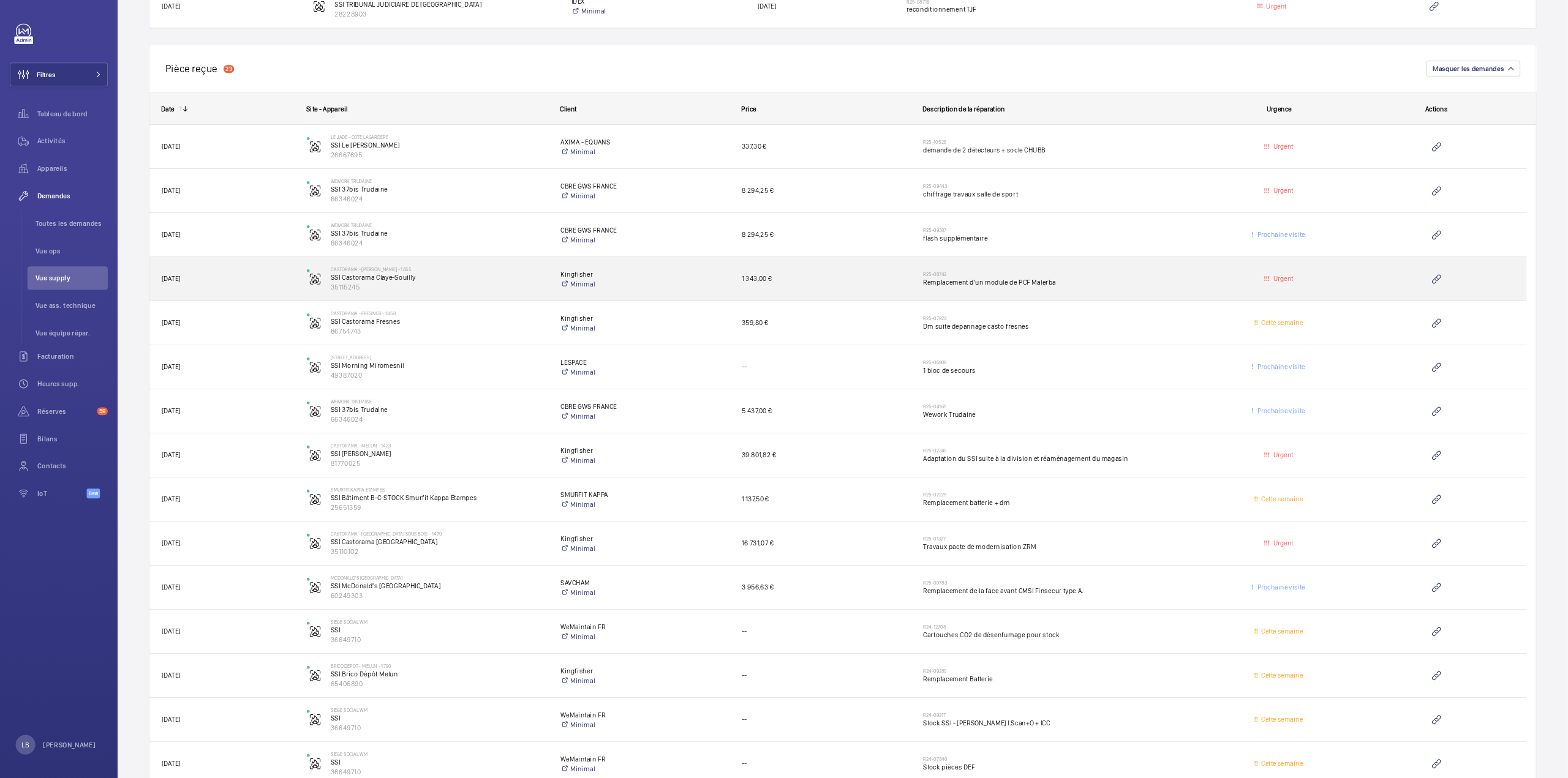
scroll to position [1071, 0]
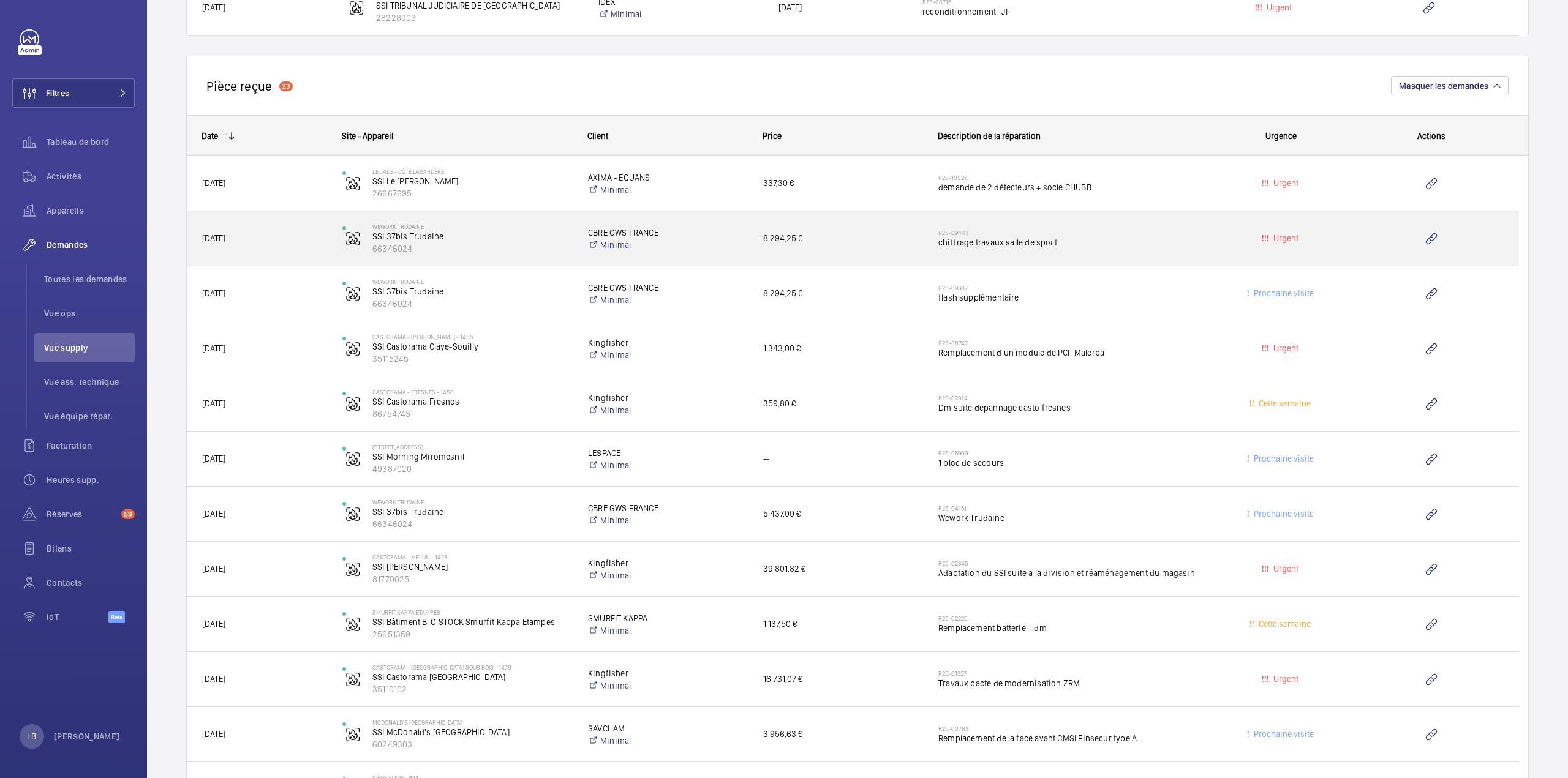
click at [1156, 229] on h2 "R25-09443" at bounding box center [1070, 233] width 265 height 8
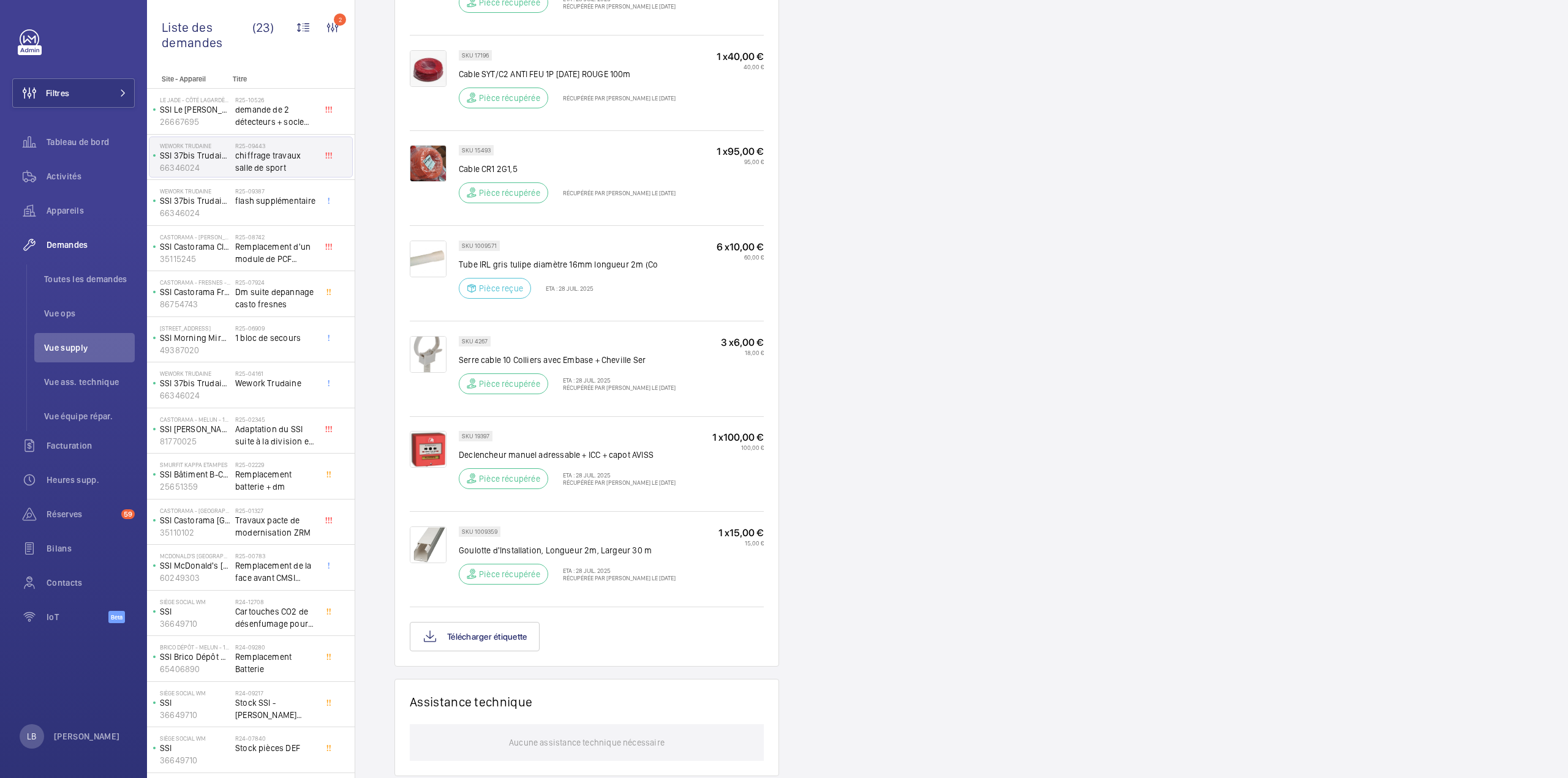
scroll to position [980, 0]
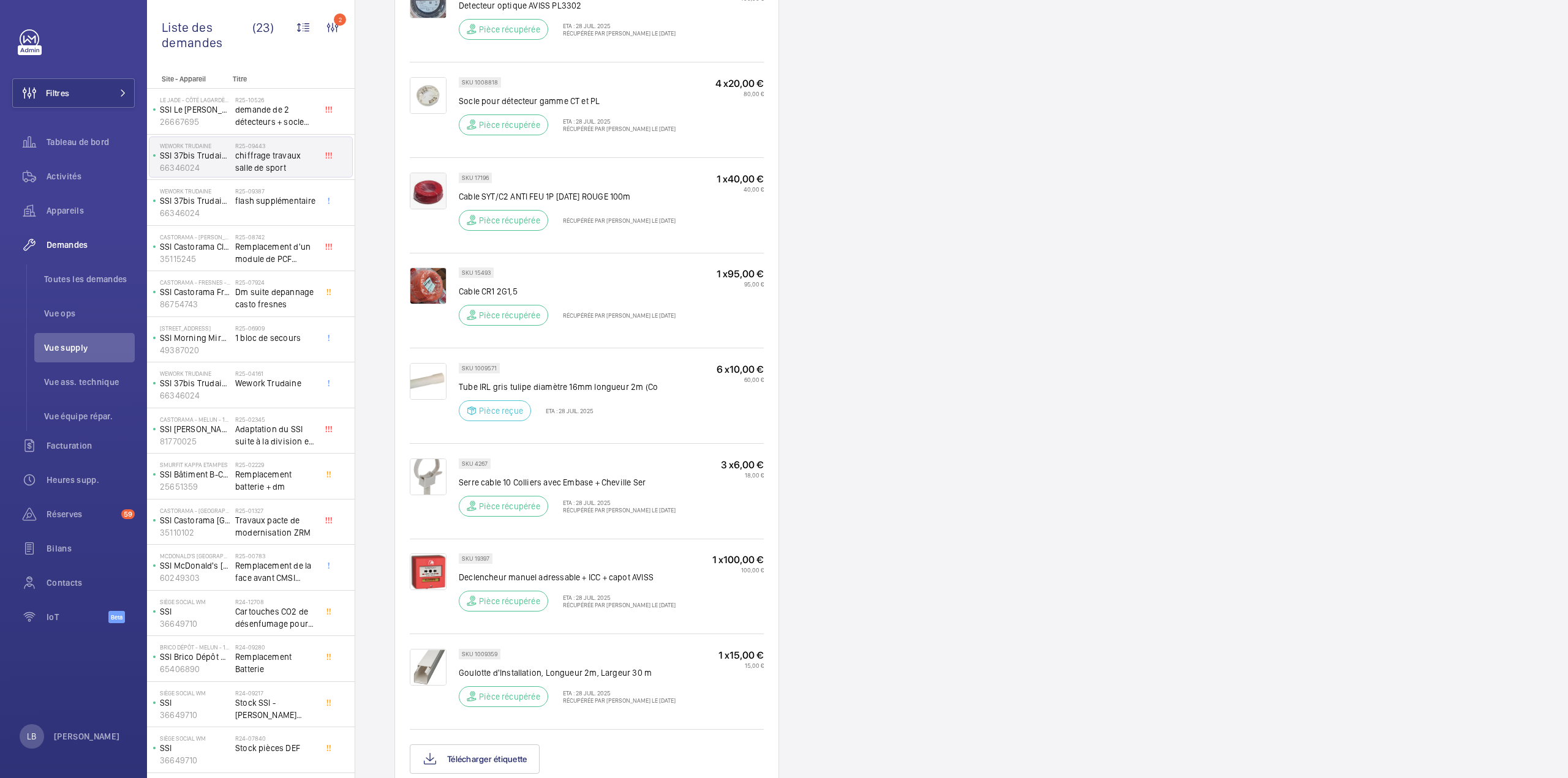
click at [609, 413] on div "SKU 1009571 Tube IRL gris tulipe diamètre 16mm longueur 2m (Co Pièce reçue ETA …" at bounding box center [558, 395] width 199 height 65
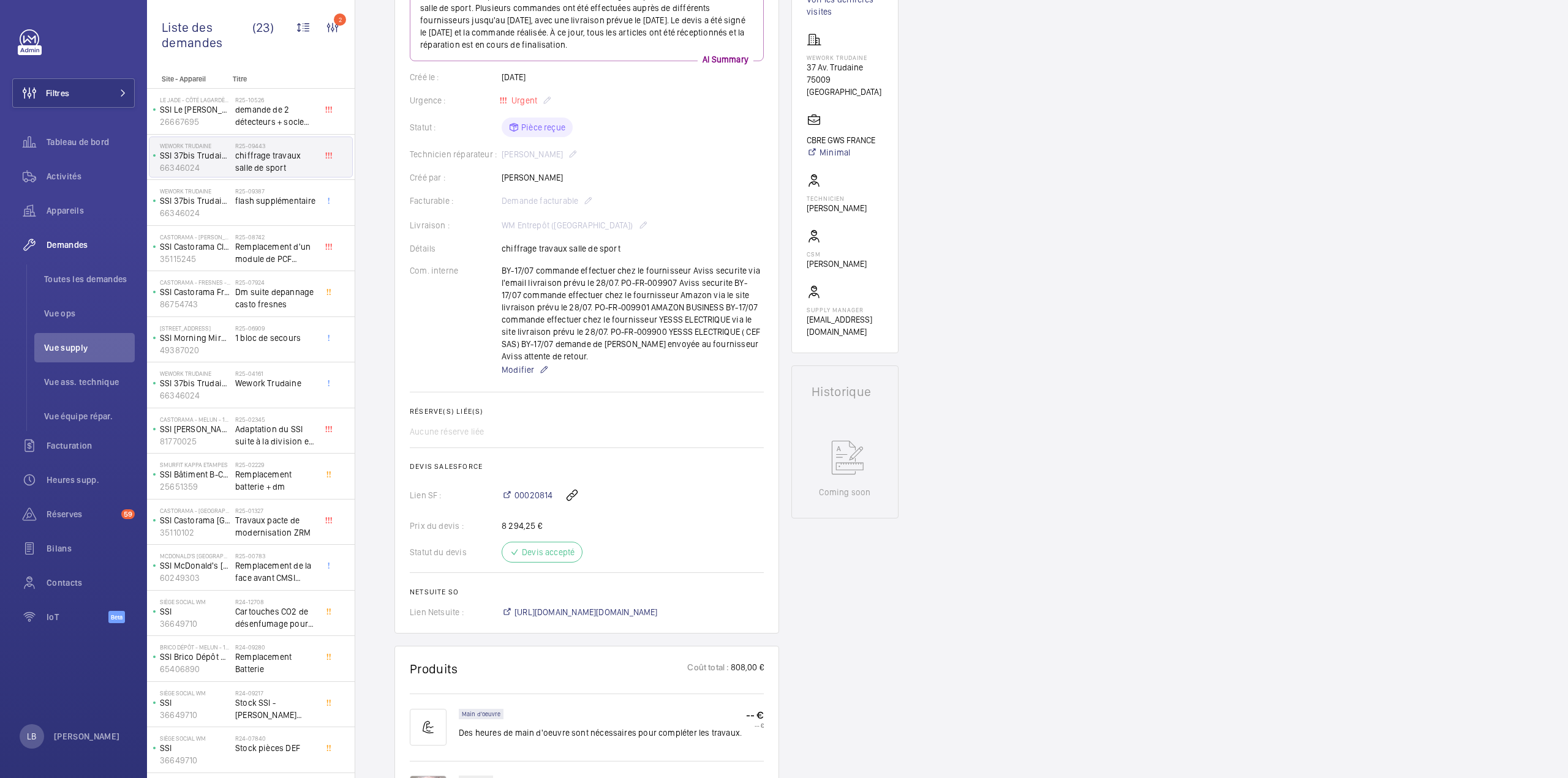
scroll to position [0, 0]
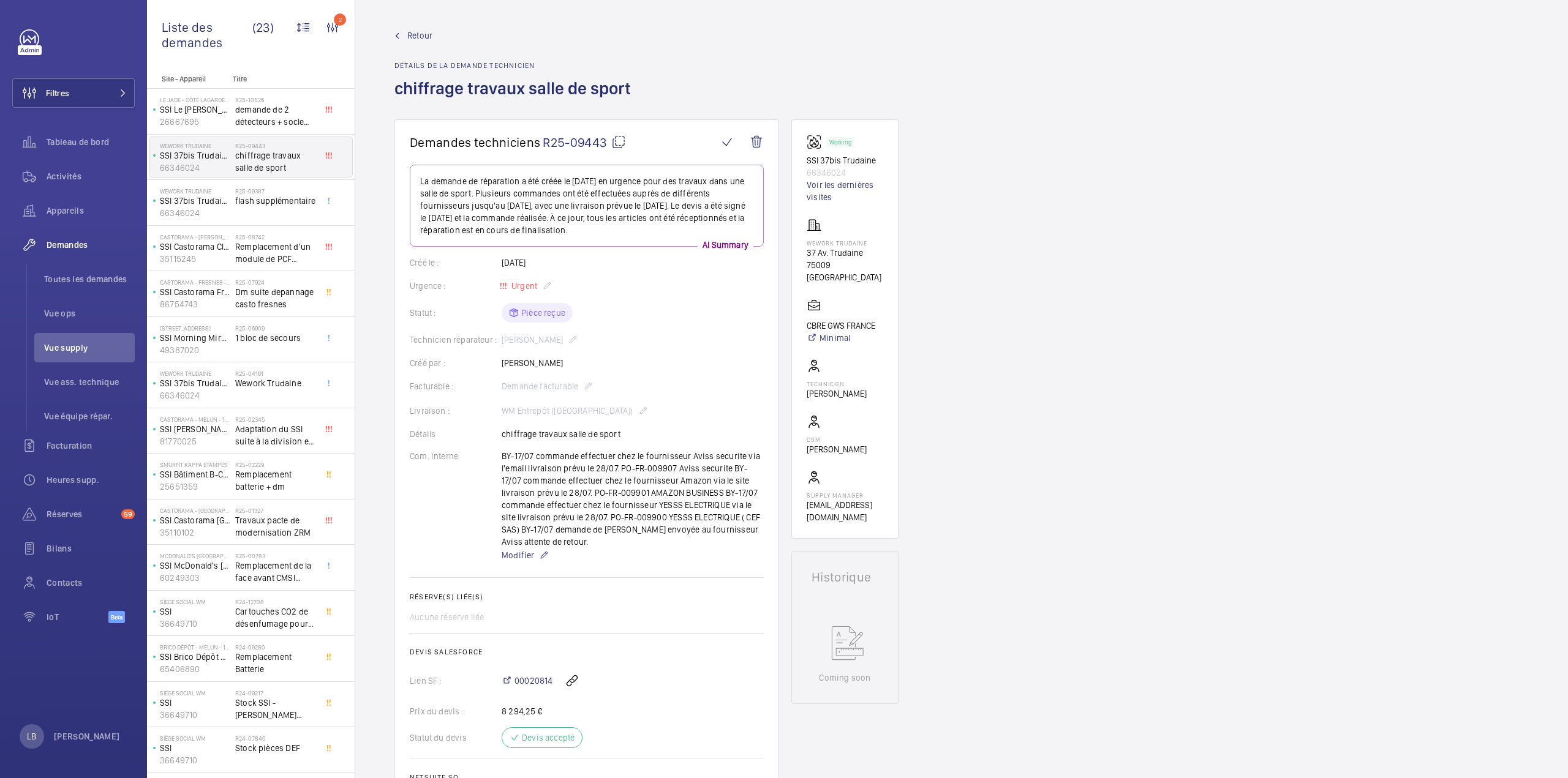
click at [428, 39] on span "Retour" at bounding box center [419, 36] width 25 height 12
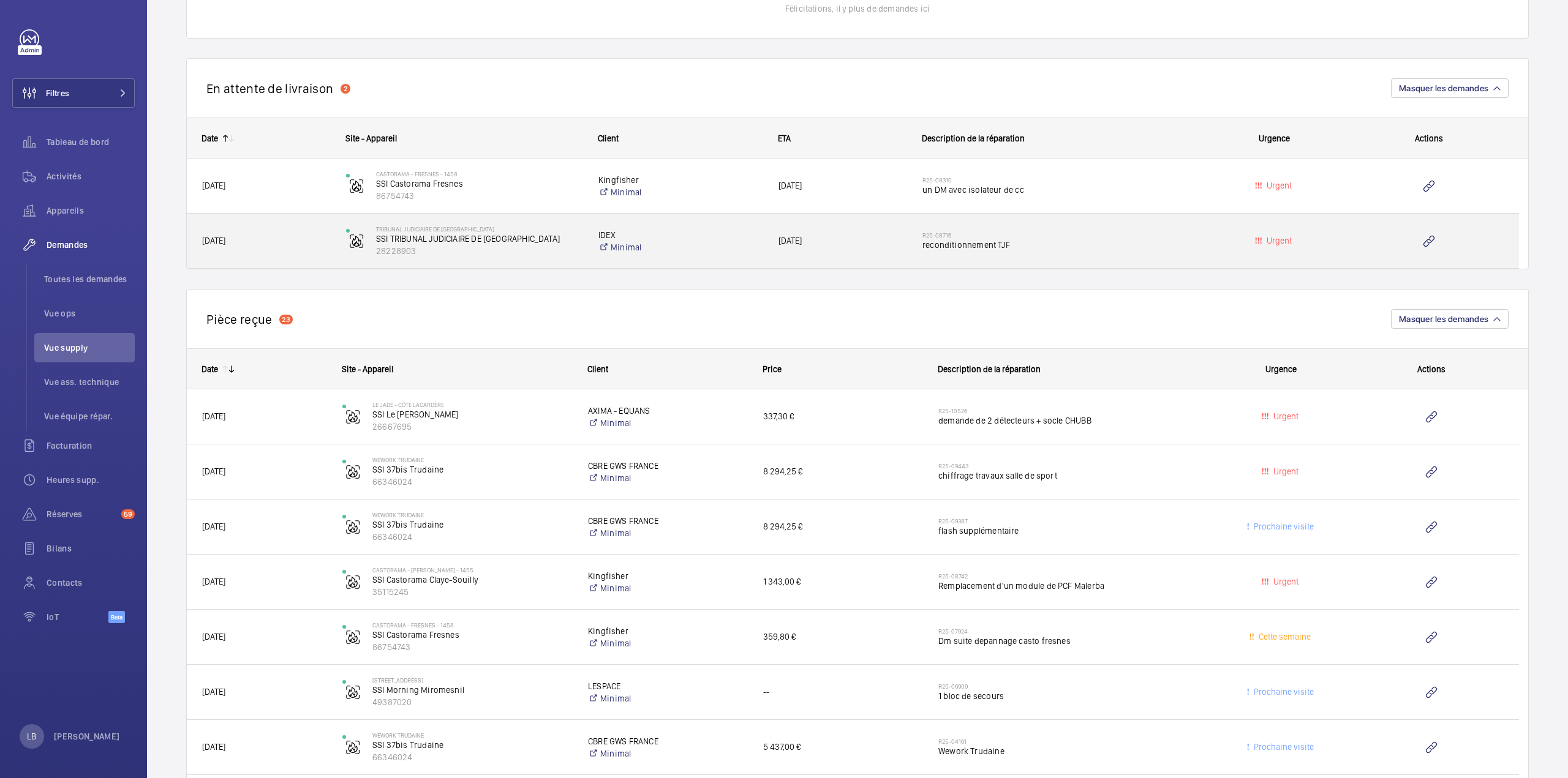
scroll to position [857, 0]
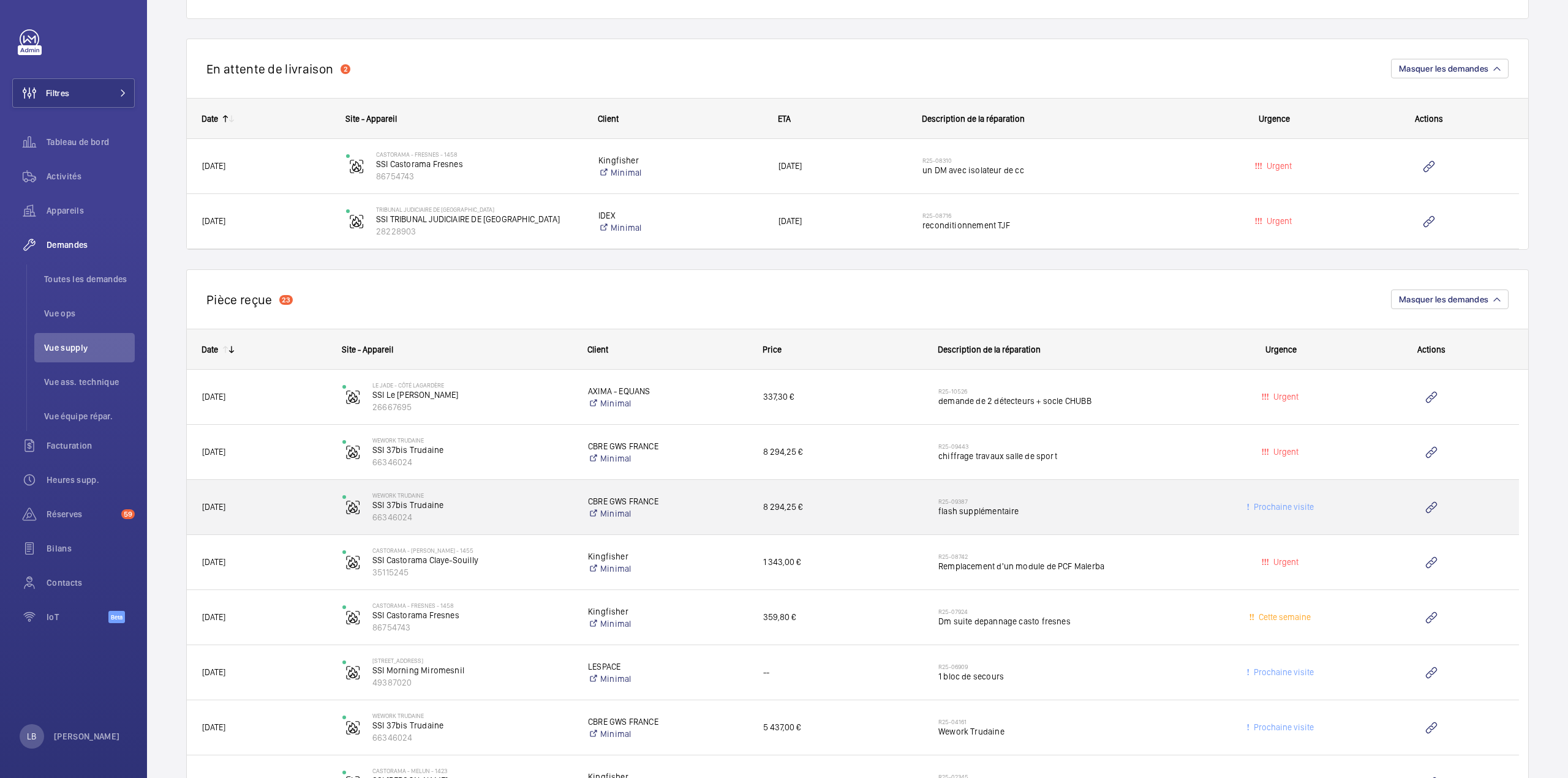
click at [1154, 500] on h2 "R25-09387" at bounding box center [1070, 501] width 265 height 8
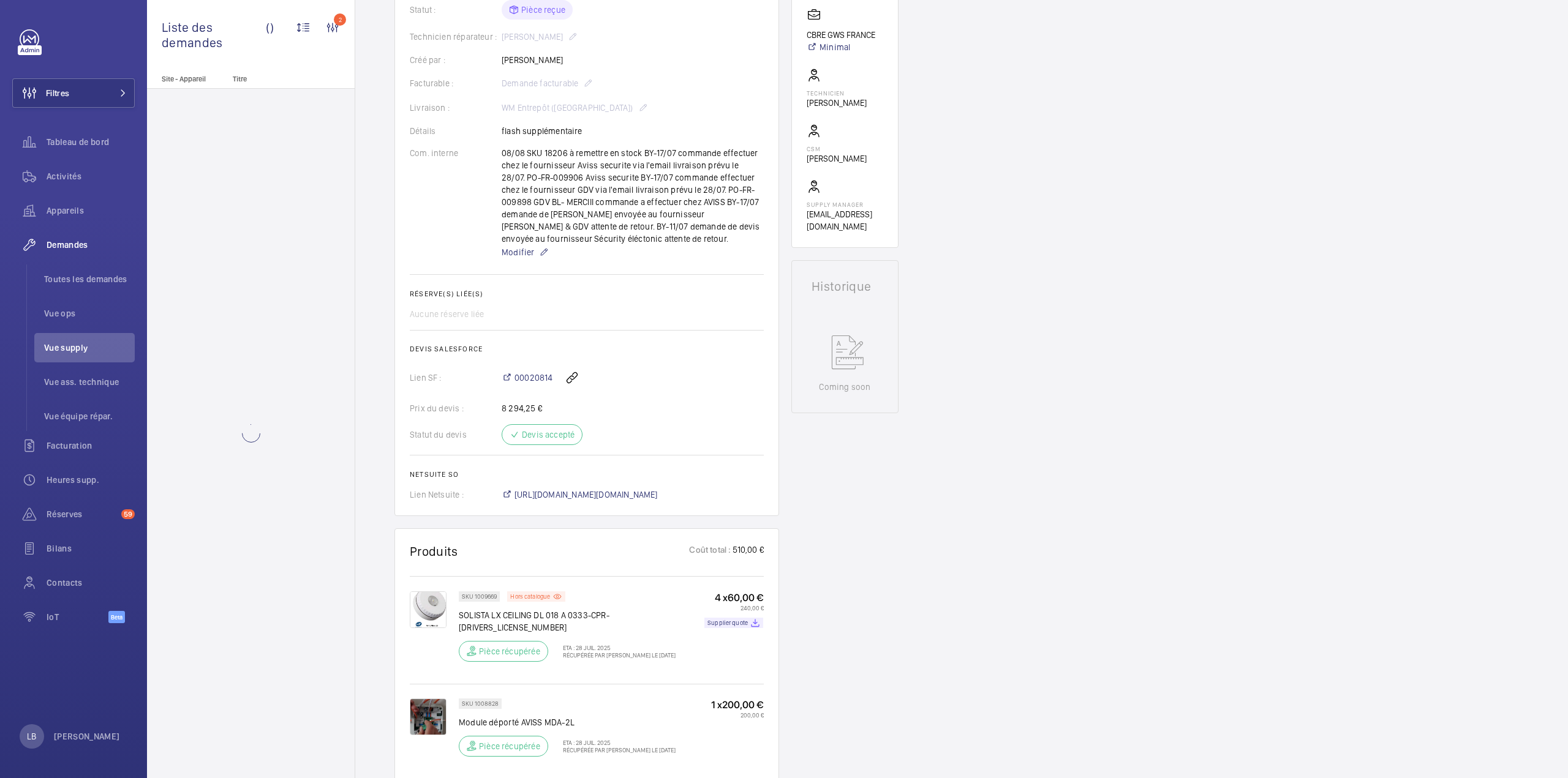
scroll to position [367, 0]
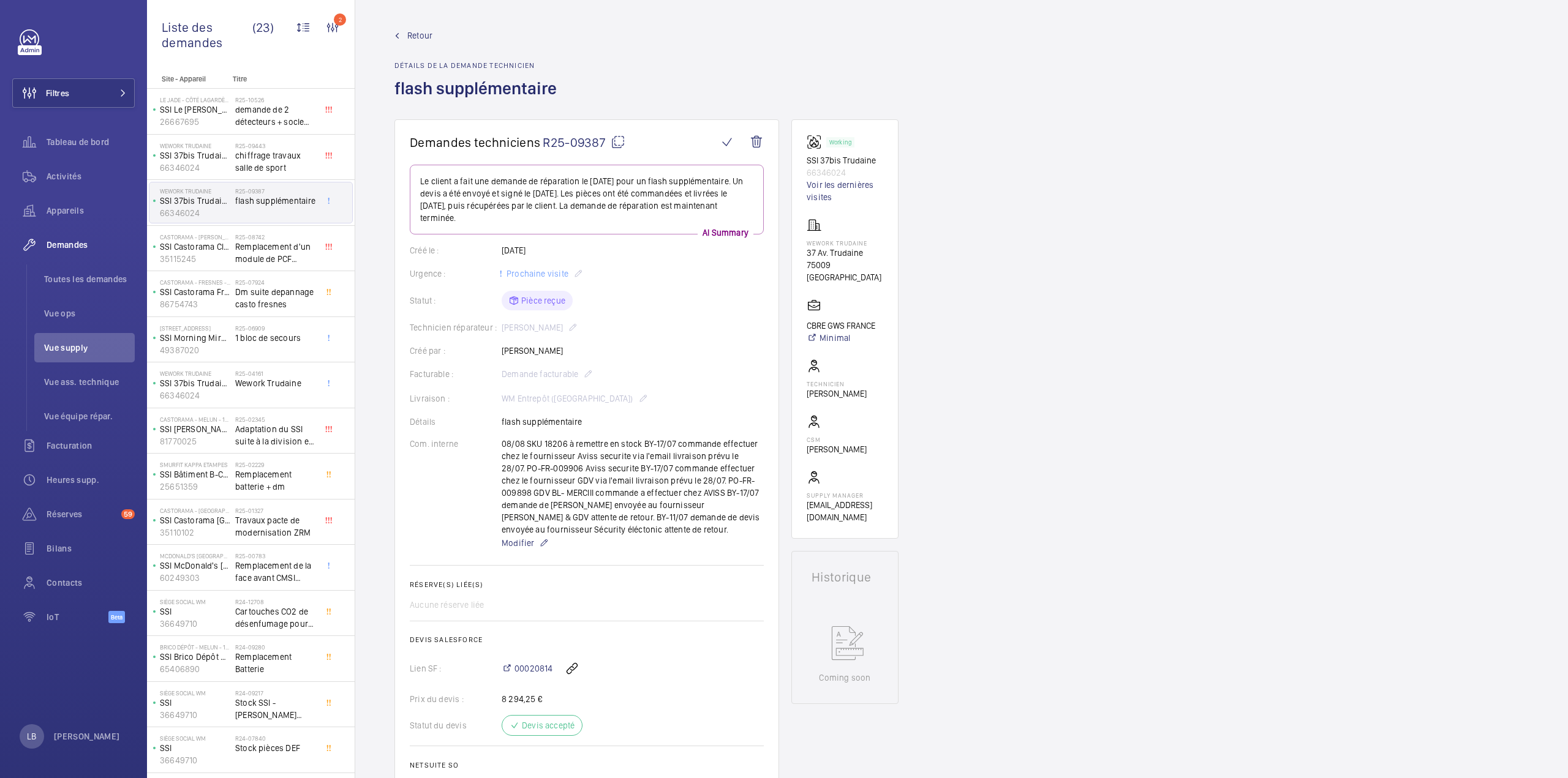
click at [620, 140] on mat-icon at bounding box center [618, 141] width 14 height 14
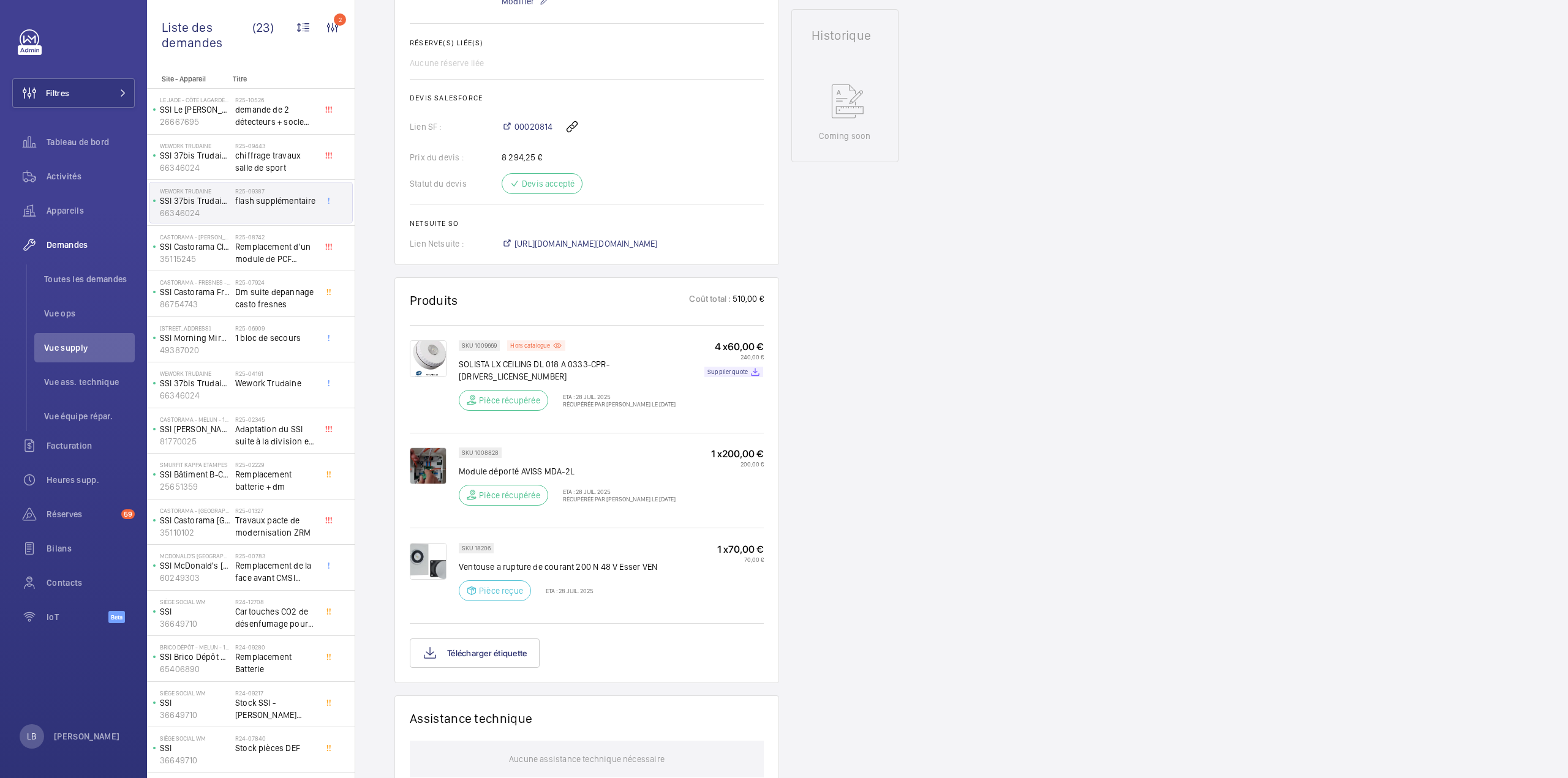
scroll to position [551, 0]
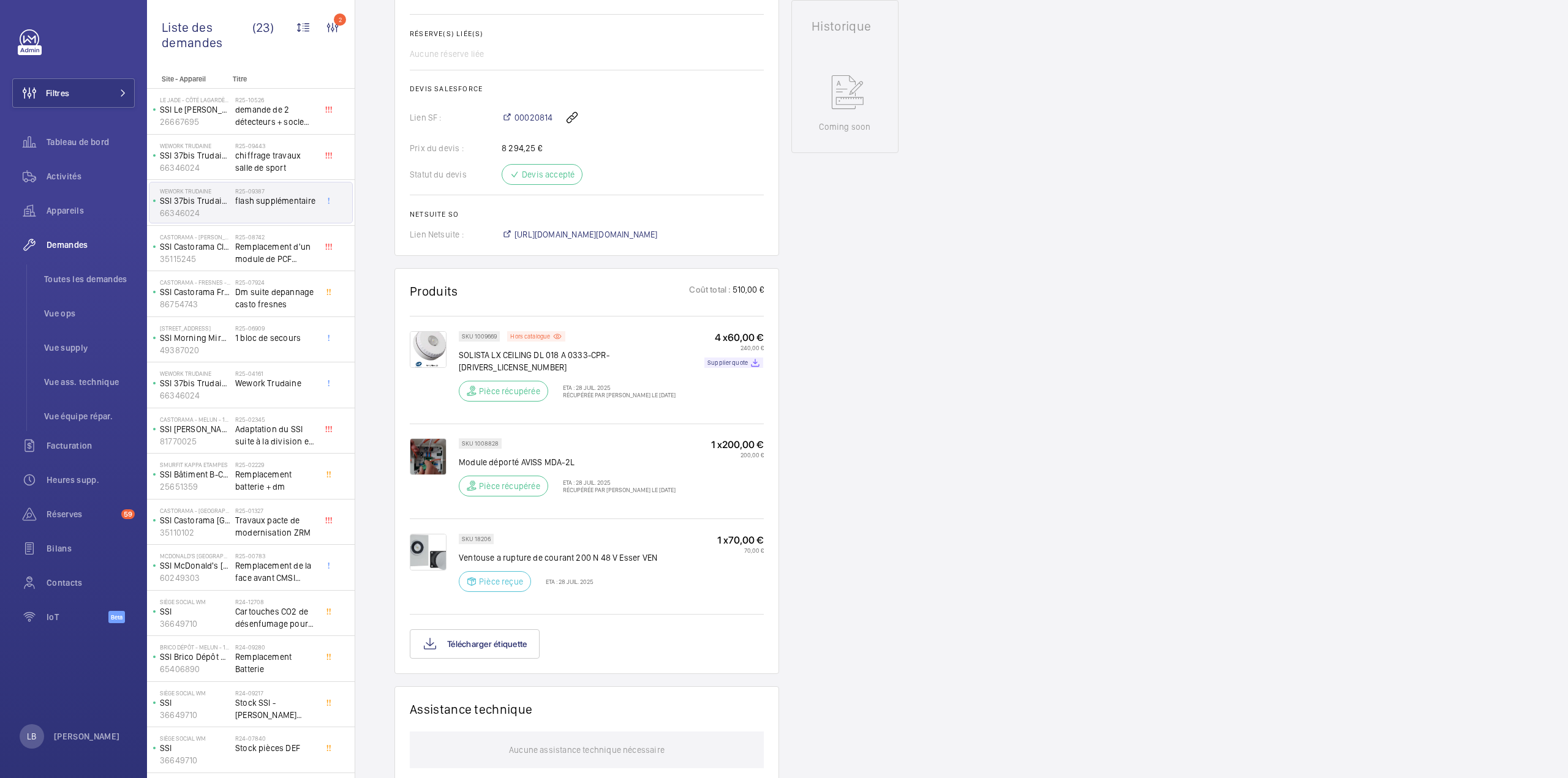
click at [1121, 357] on div "Demandes techniciens R25-09387 Le client a fait une demande de réparation le 10…" at bounding box center [962, 344] width 1213 height 1552
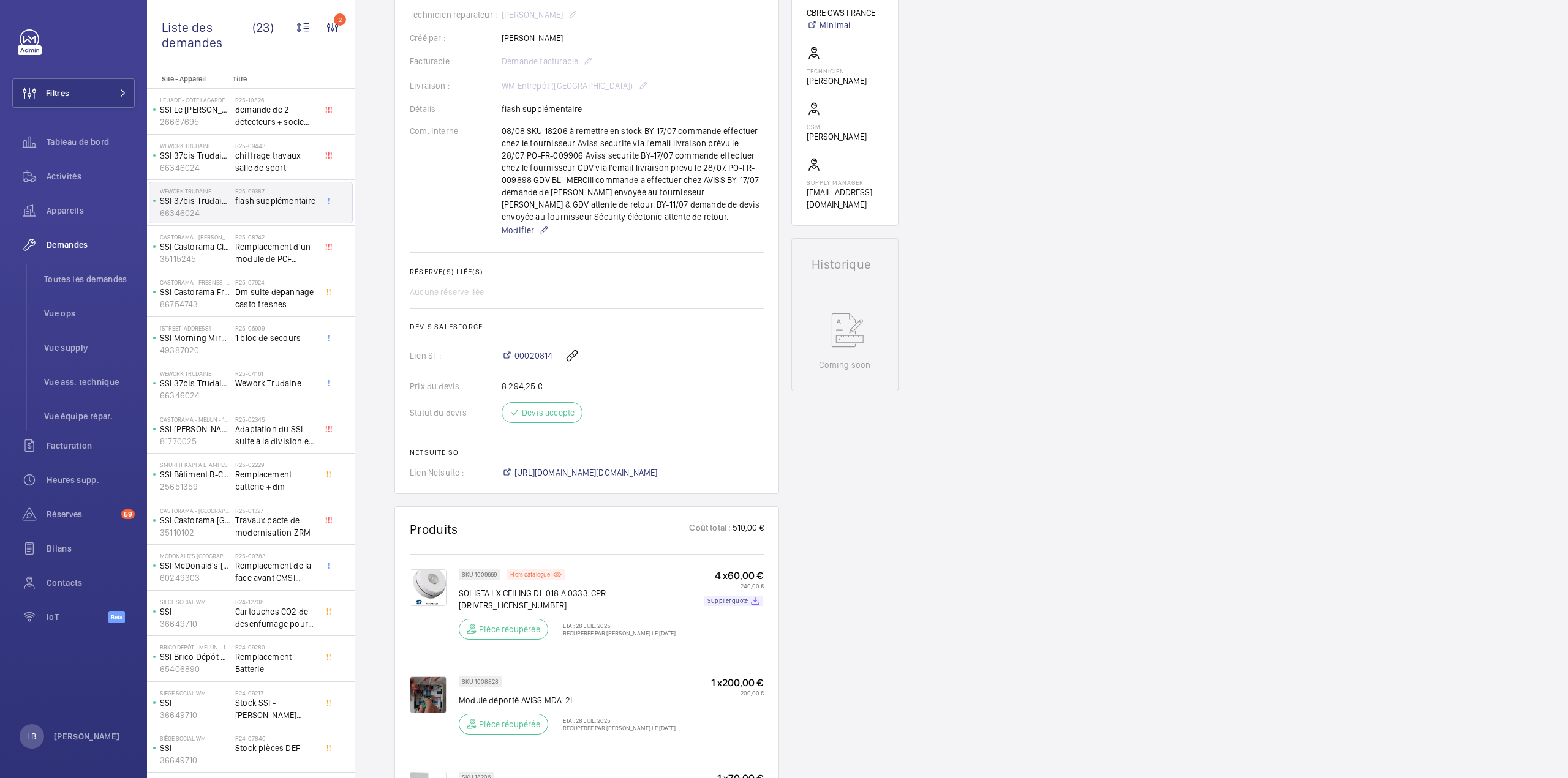
scroll to position [0, 0]
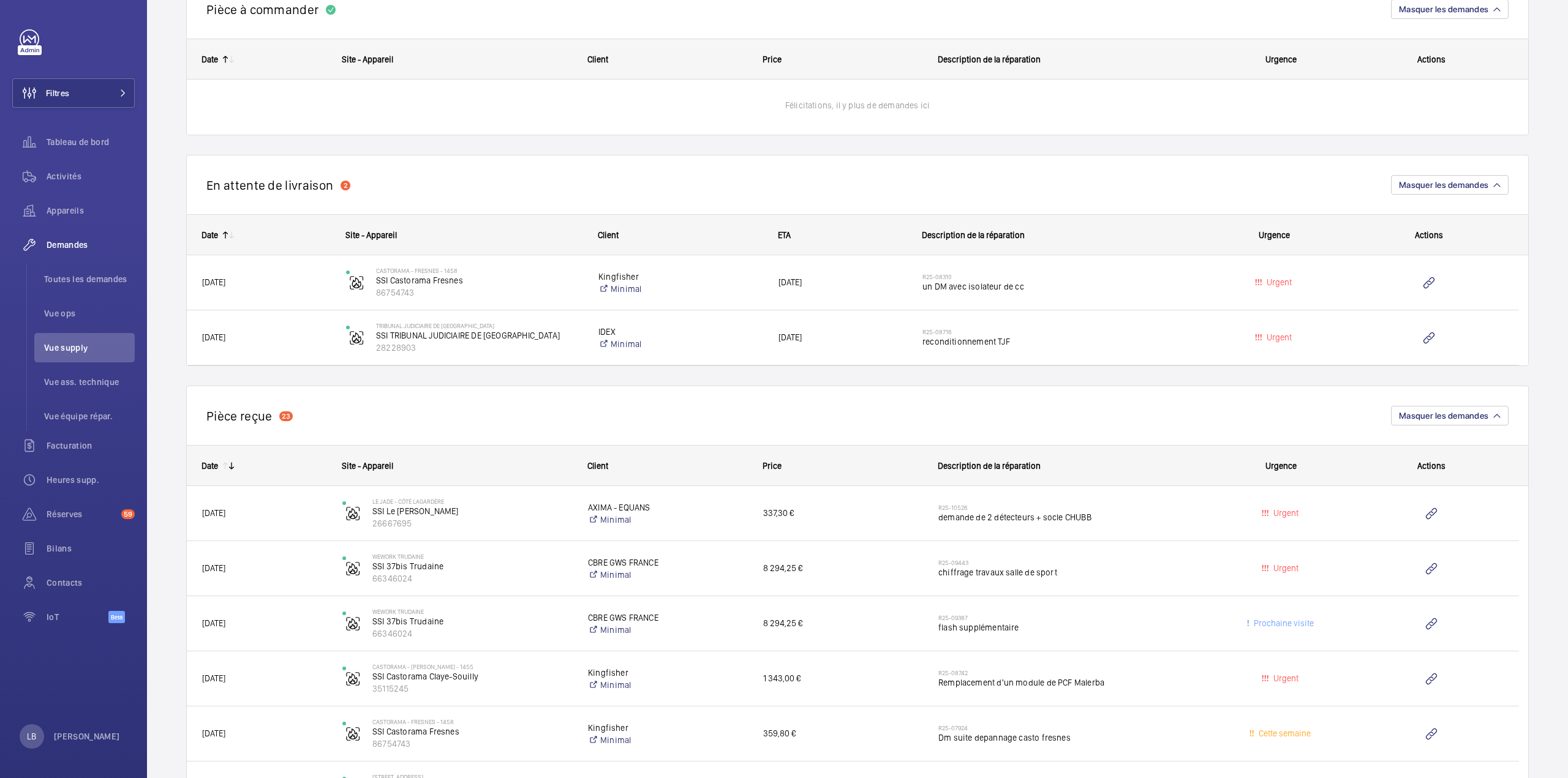
scroll to position [837, 0]
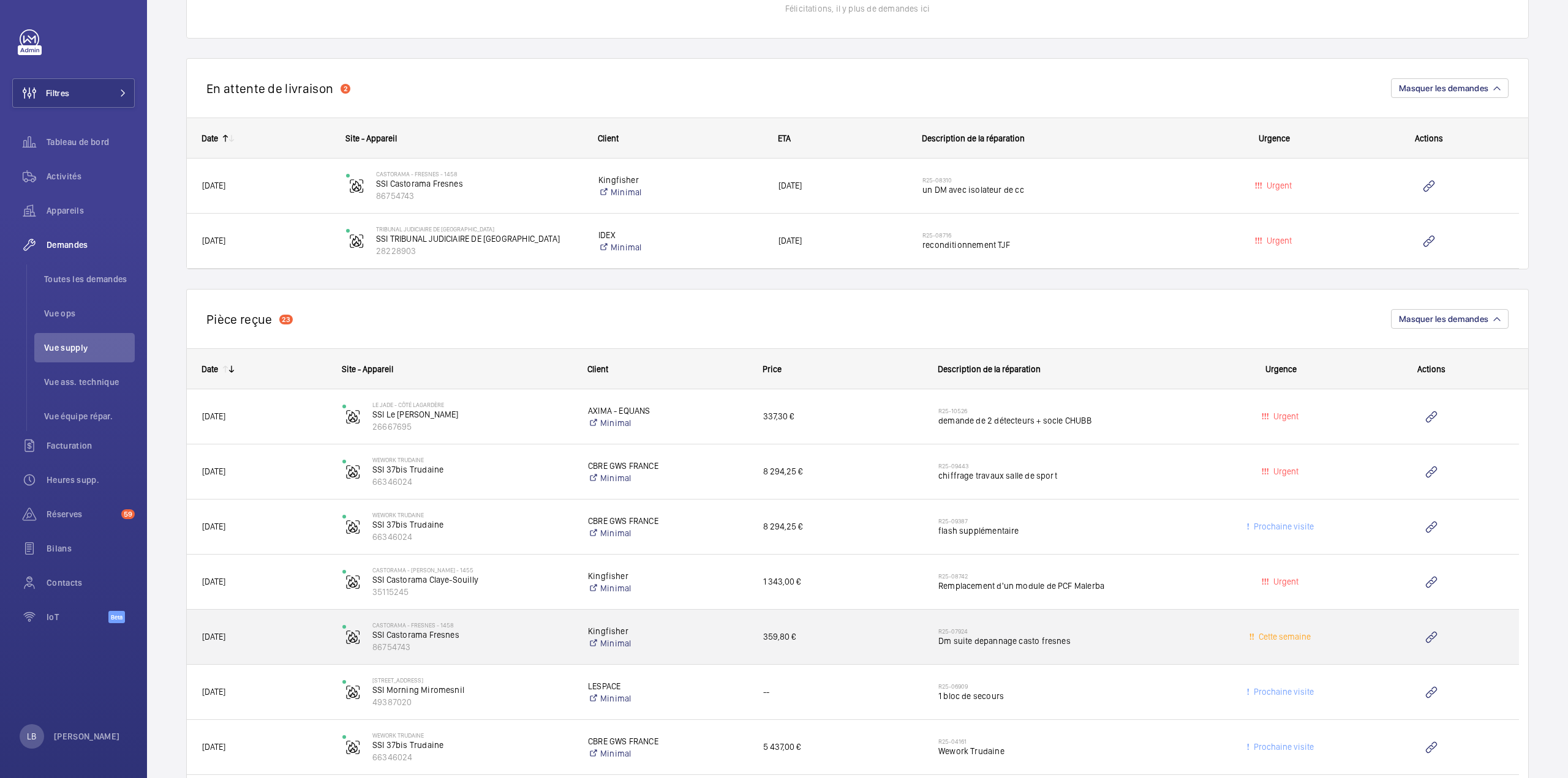
click at [1157, 627] on h2 "R25-07924" at bounding box center [1070, 631] width 265 height 8
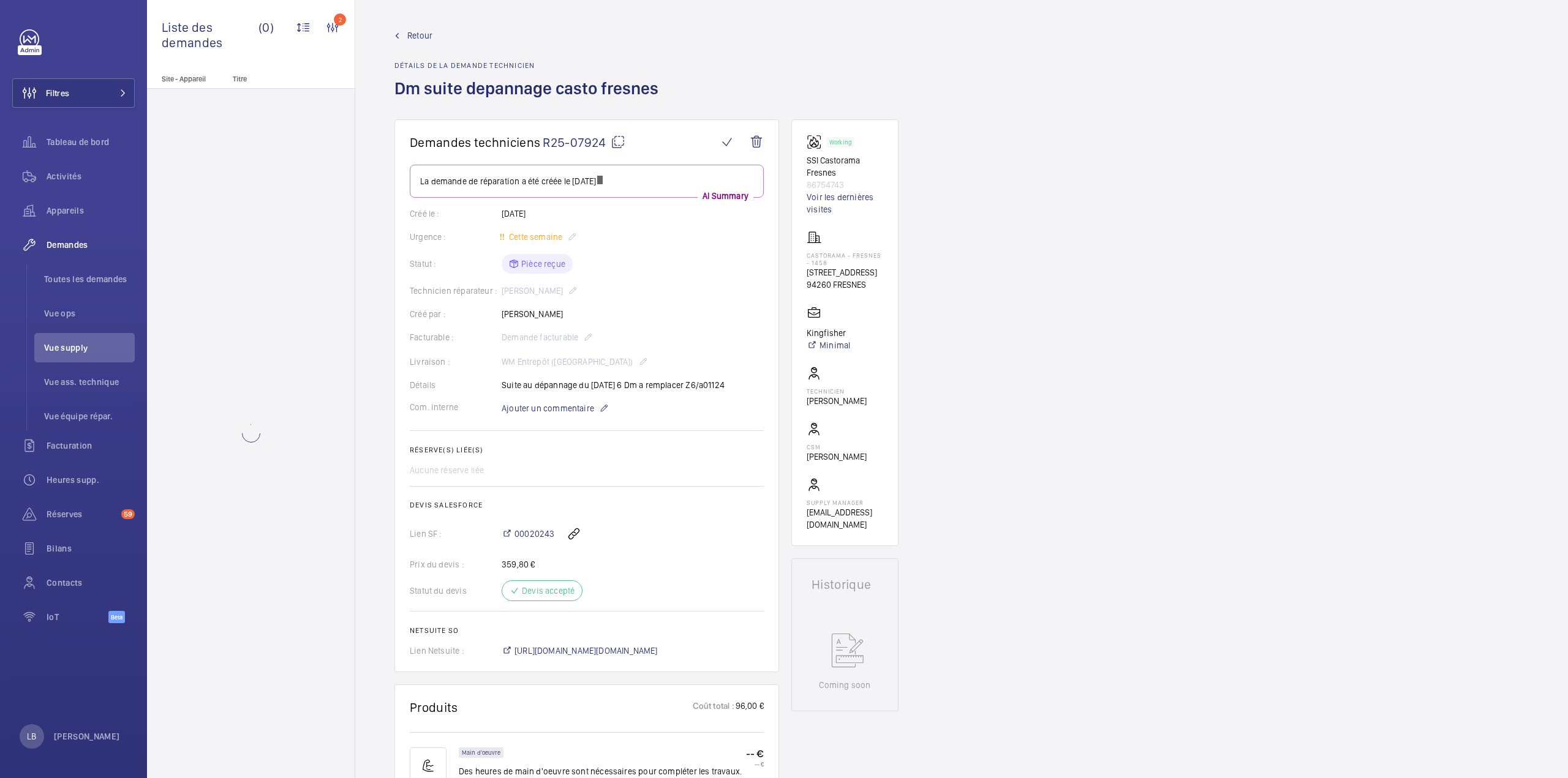
scroll to position [184, 0]
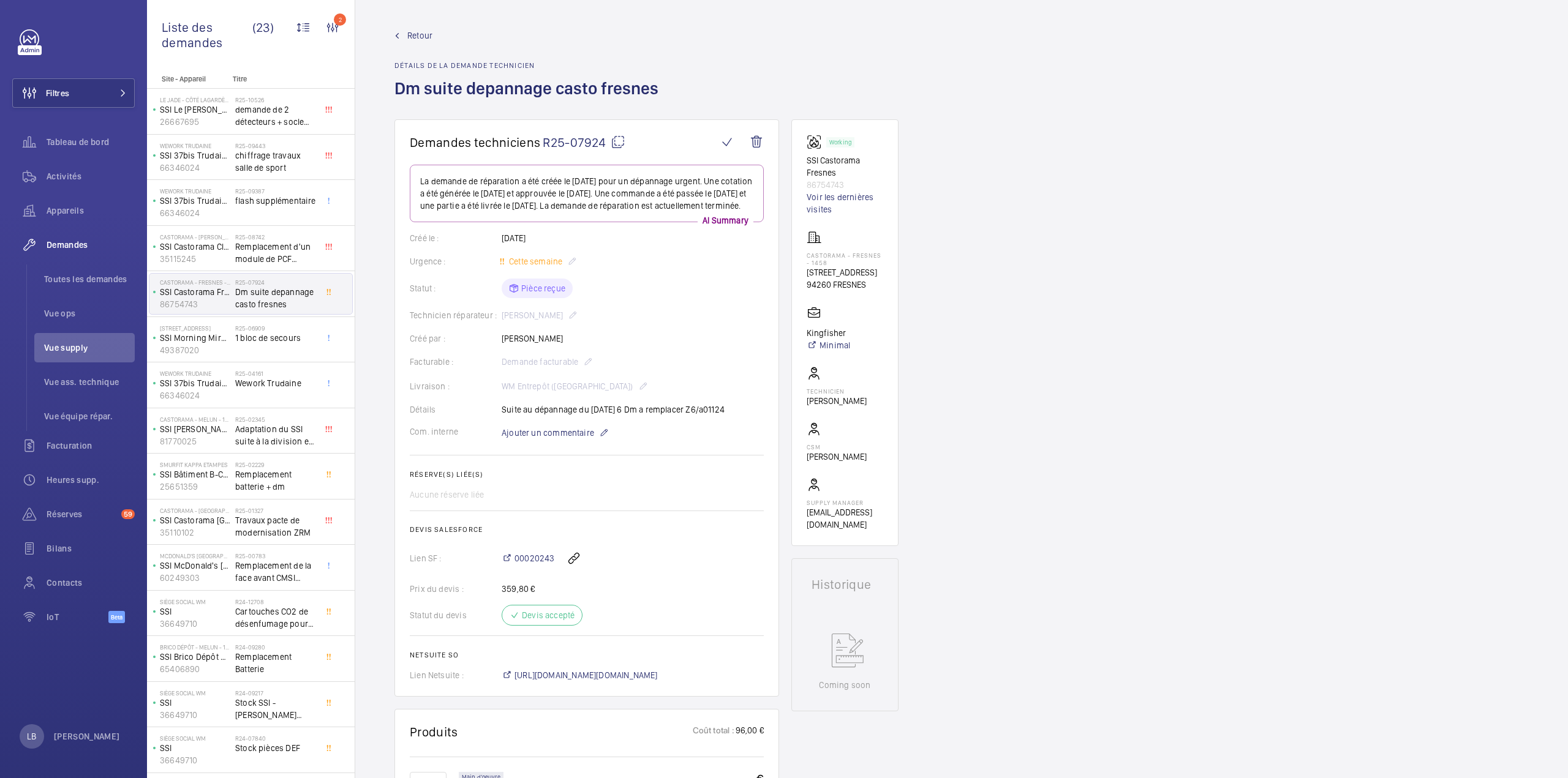
click at [419, 37] on span "Retour" at bounding box center [419, 36] width 25 height 12
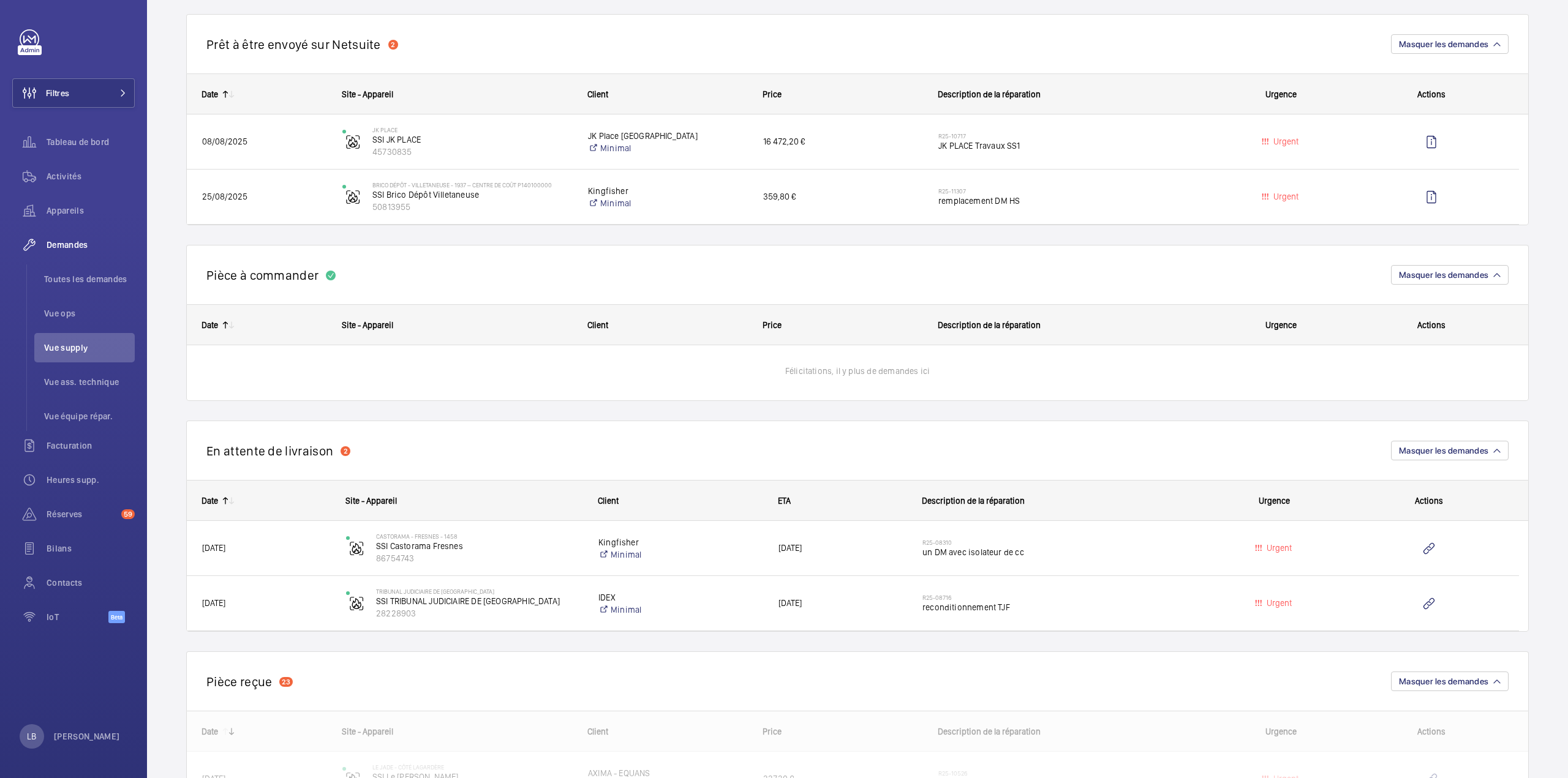
scroll to position [551, 0]
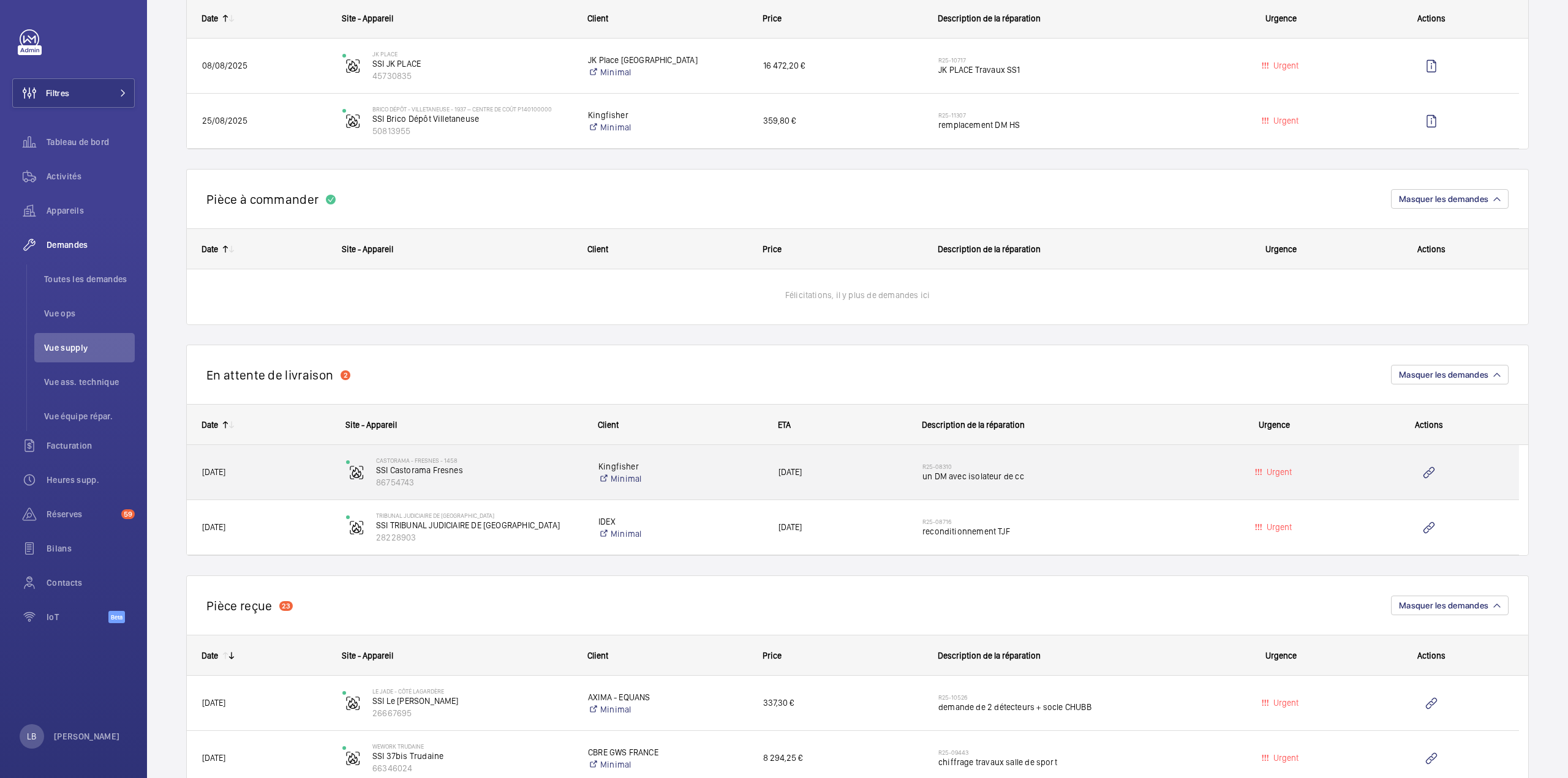
click at [1101, 463] on h2 "R25-08310" at bounding box center [1058, 467] width 272 height 8
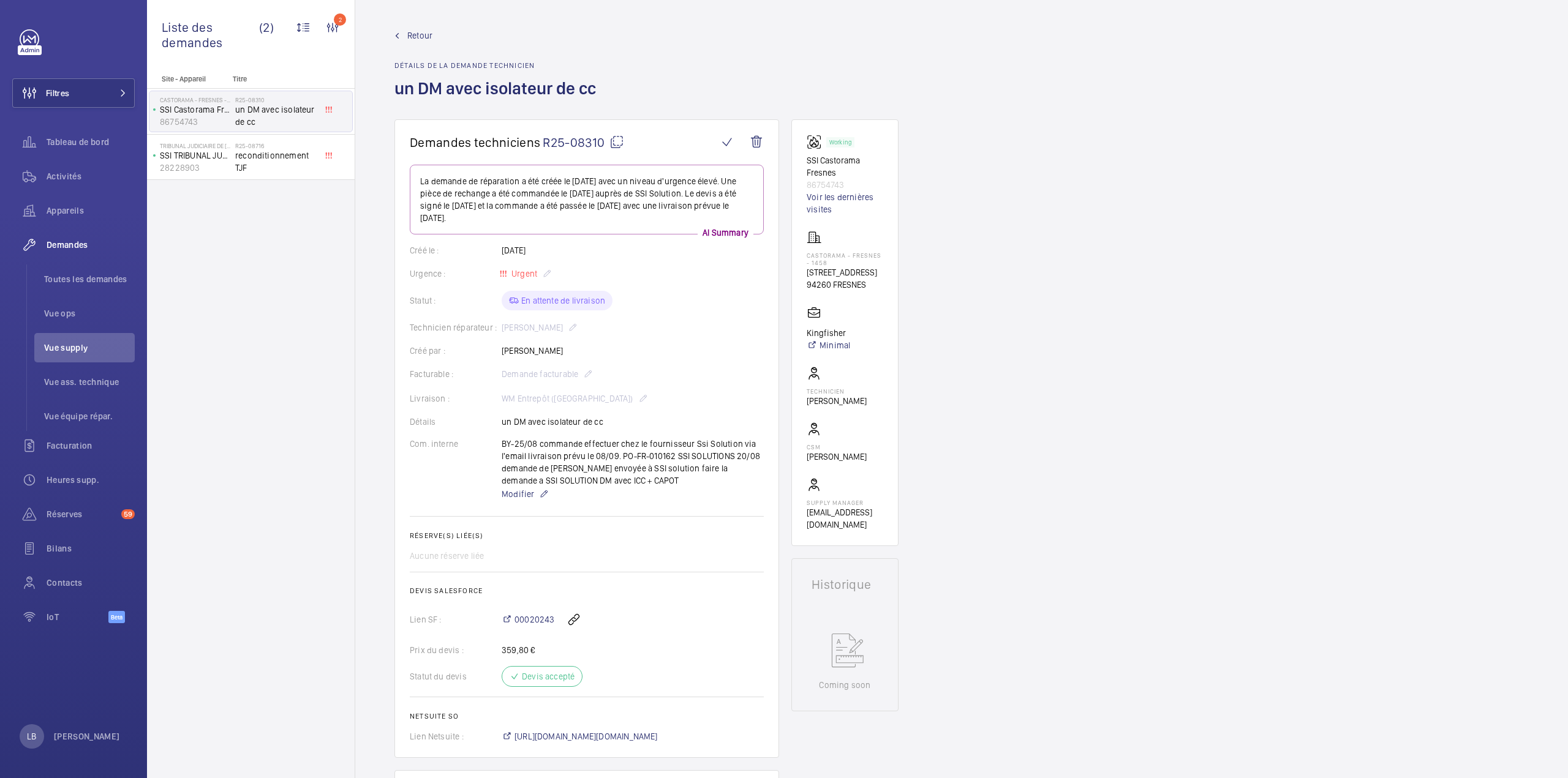
click at [411, 34] on span "Retour" at bounding box center [419, 36] width 25 height 12
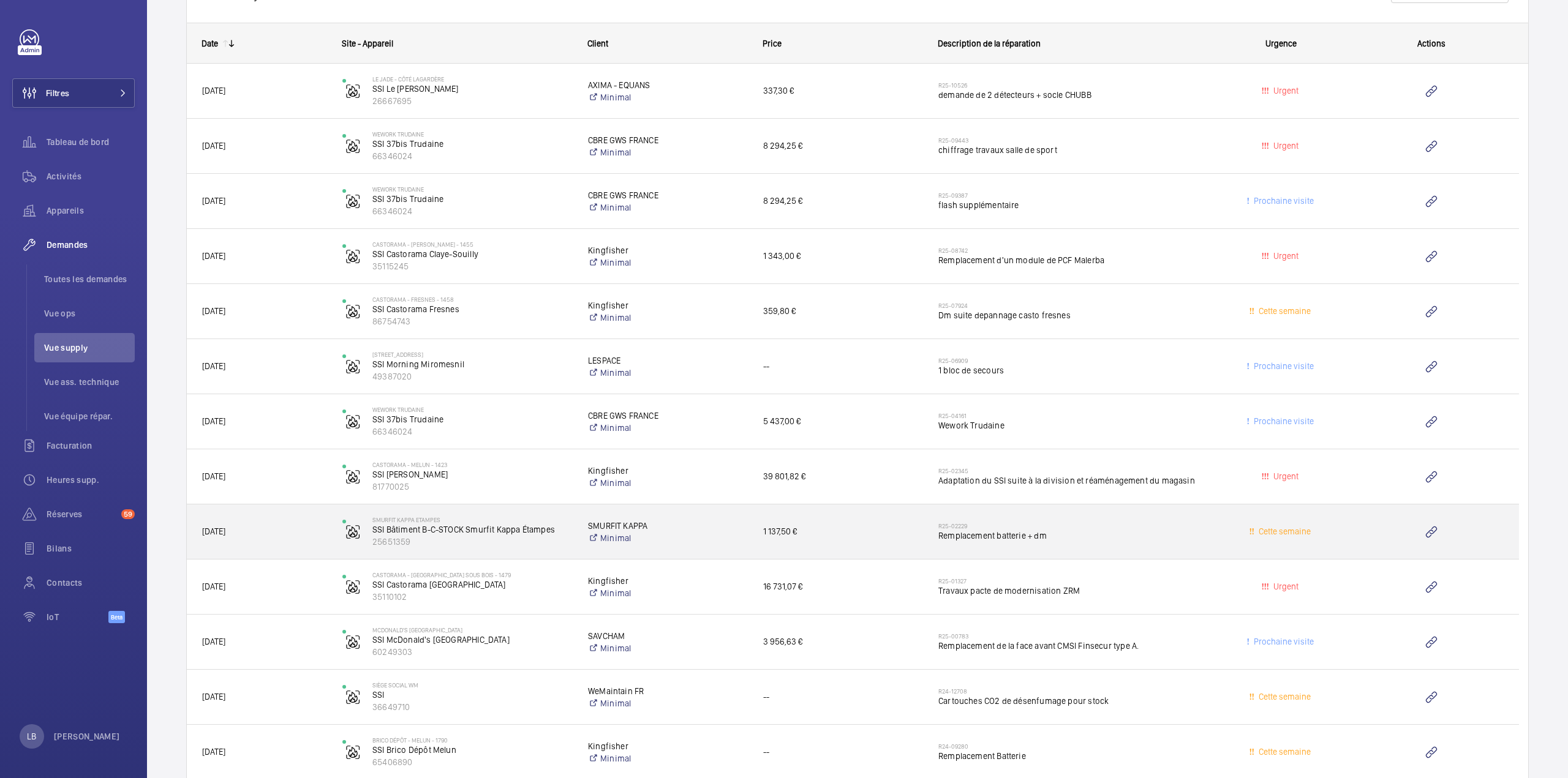
scroll to position [1224, 0]
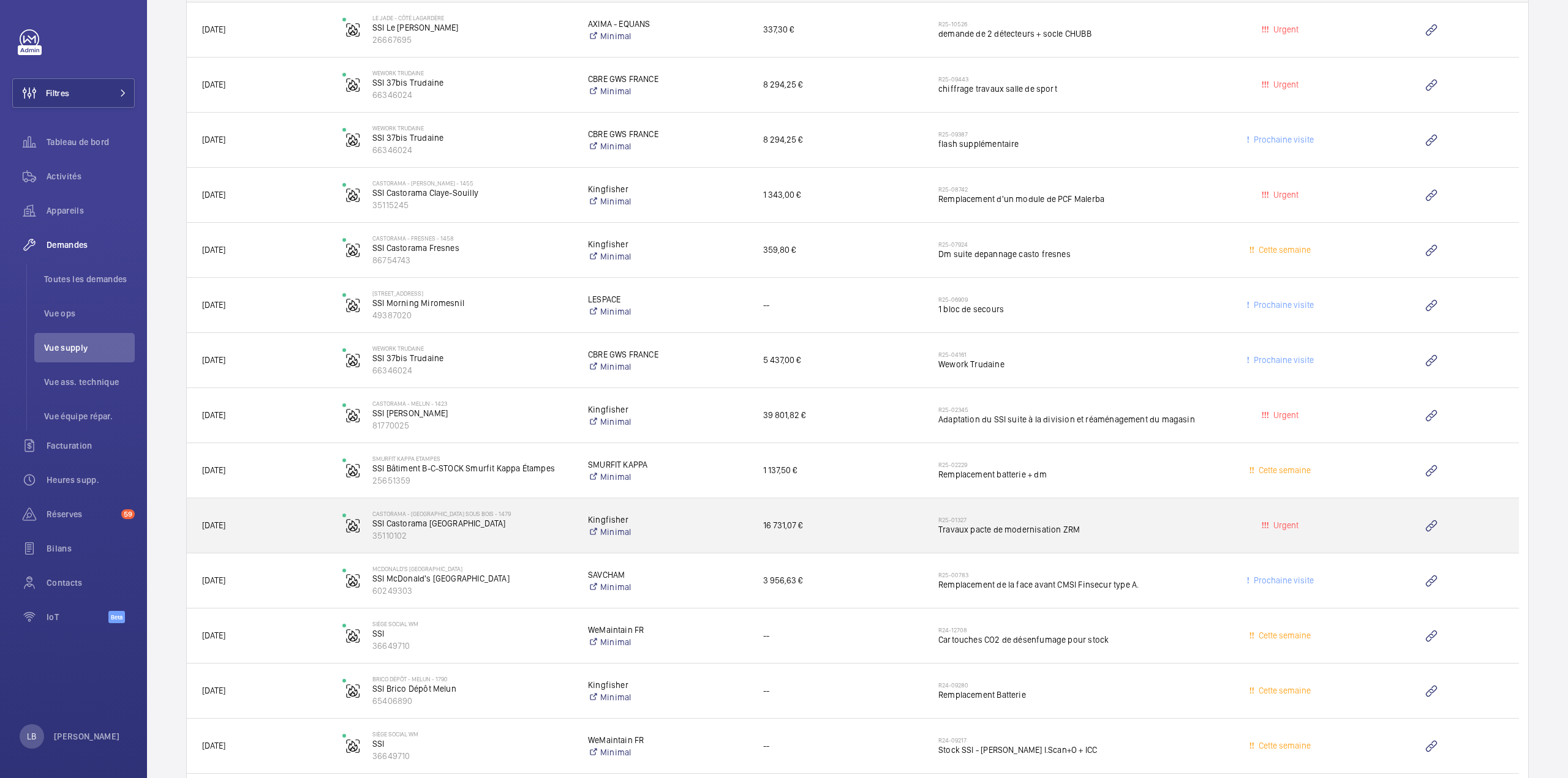
click at [1147, 512] on div "R25-01327 Travaux pacte de modernisation ZRM" at bounding box center [1070, 526] width 265 height 36
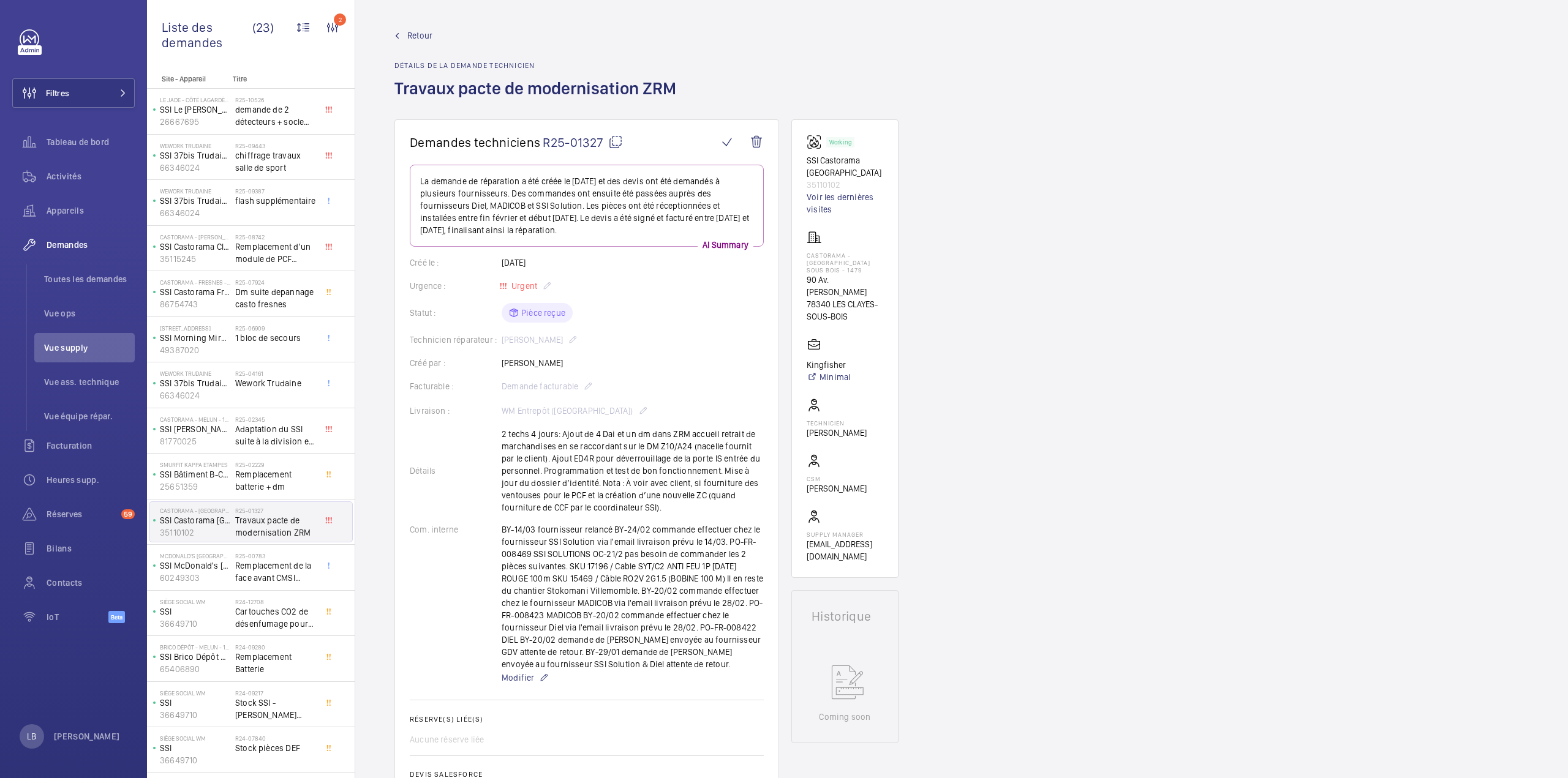
click at [418, 35] on span "Retour" at bounding box center [419, 36] width 25 height 12
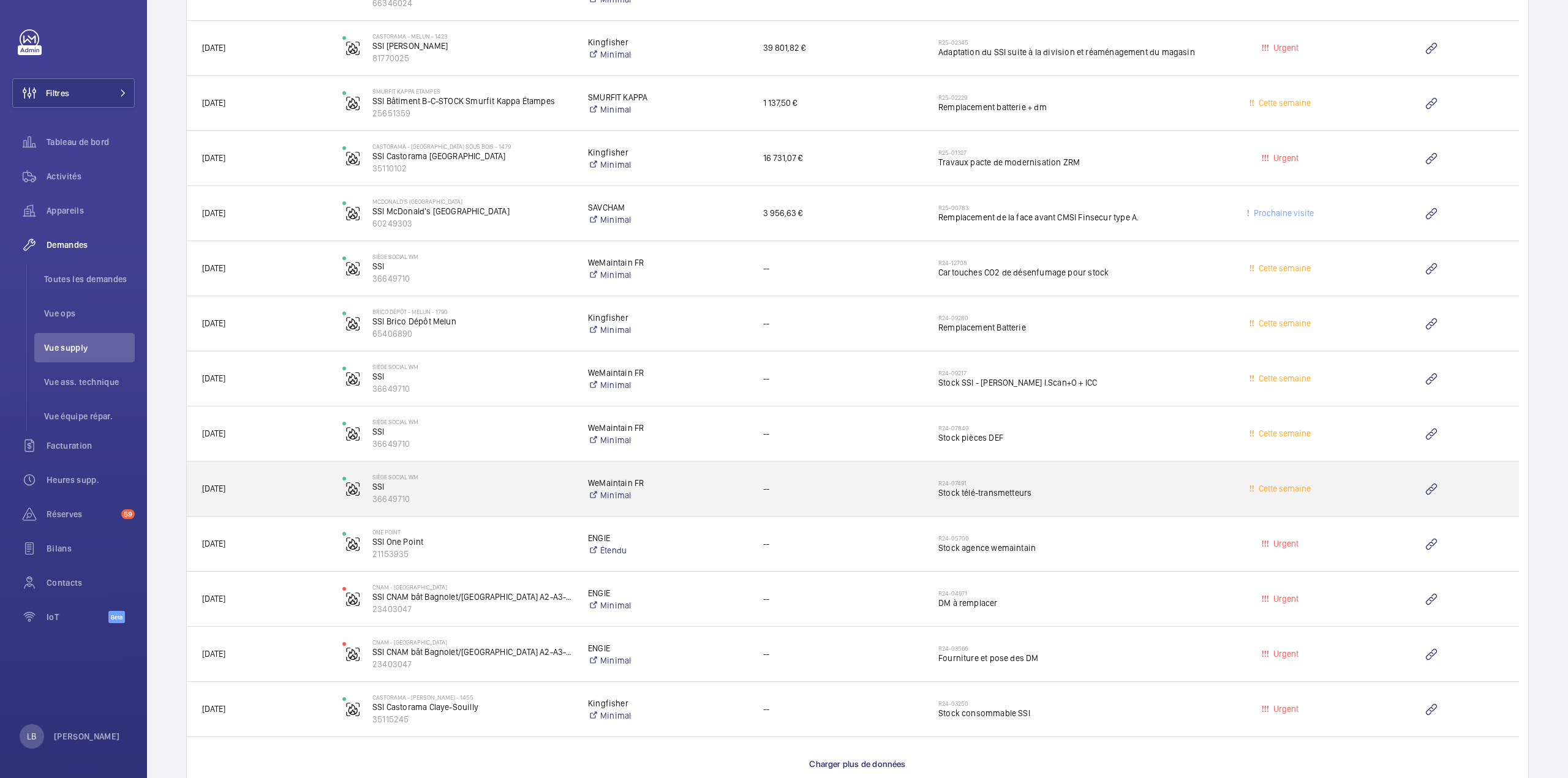
scroll to position [1632, 0]
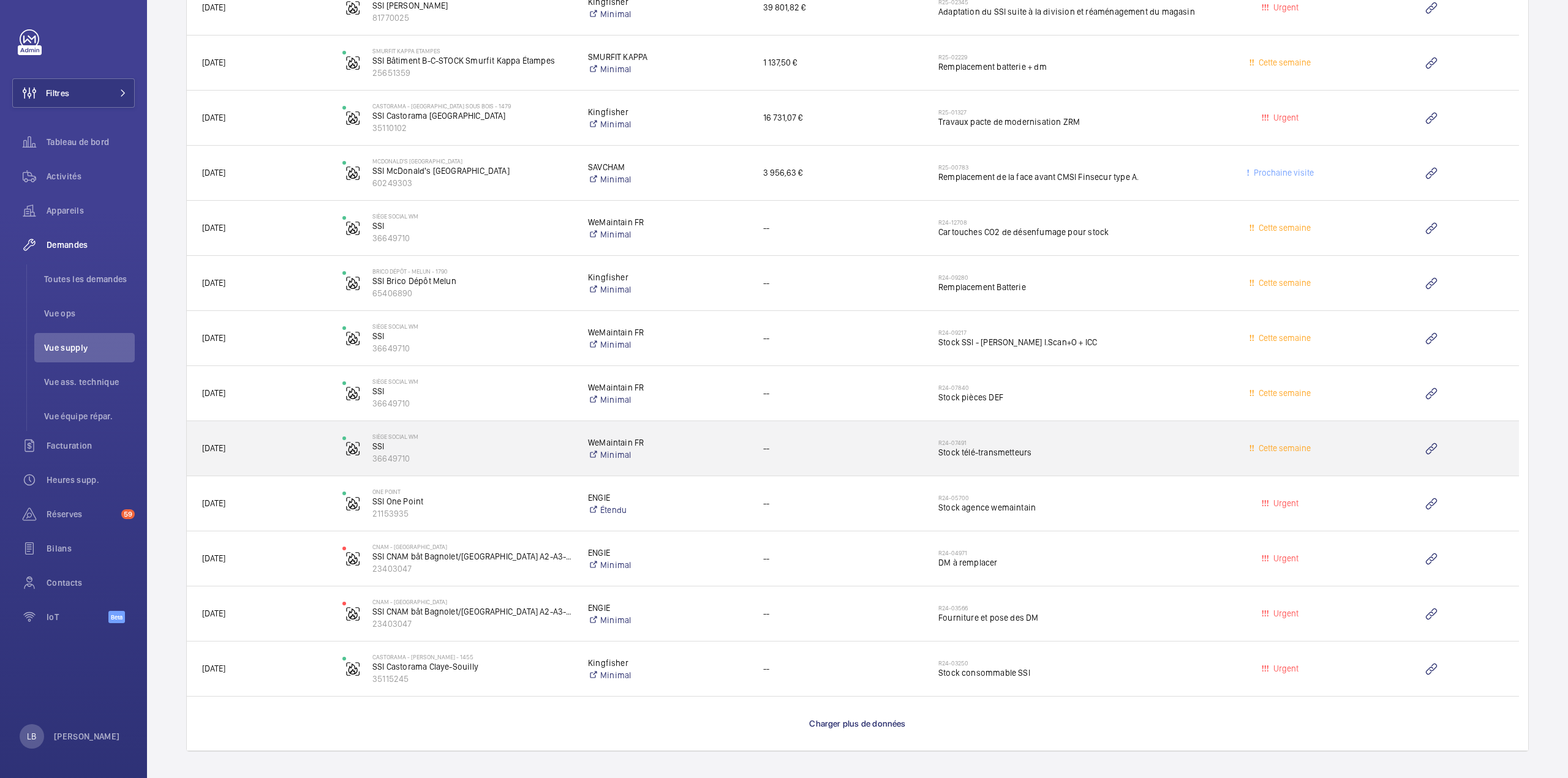
click at [1151, 447] on span "Stock télé-transmetteurs" at bounding box center [1070, 453] width 265 height 12
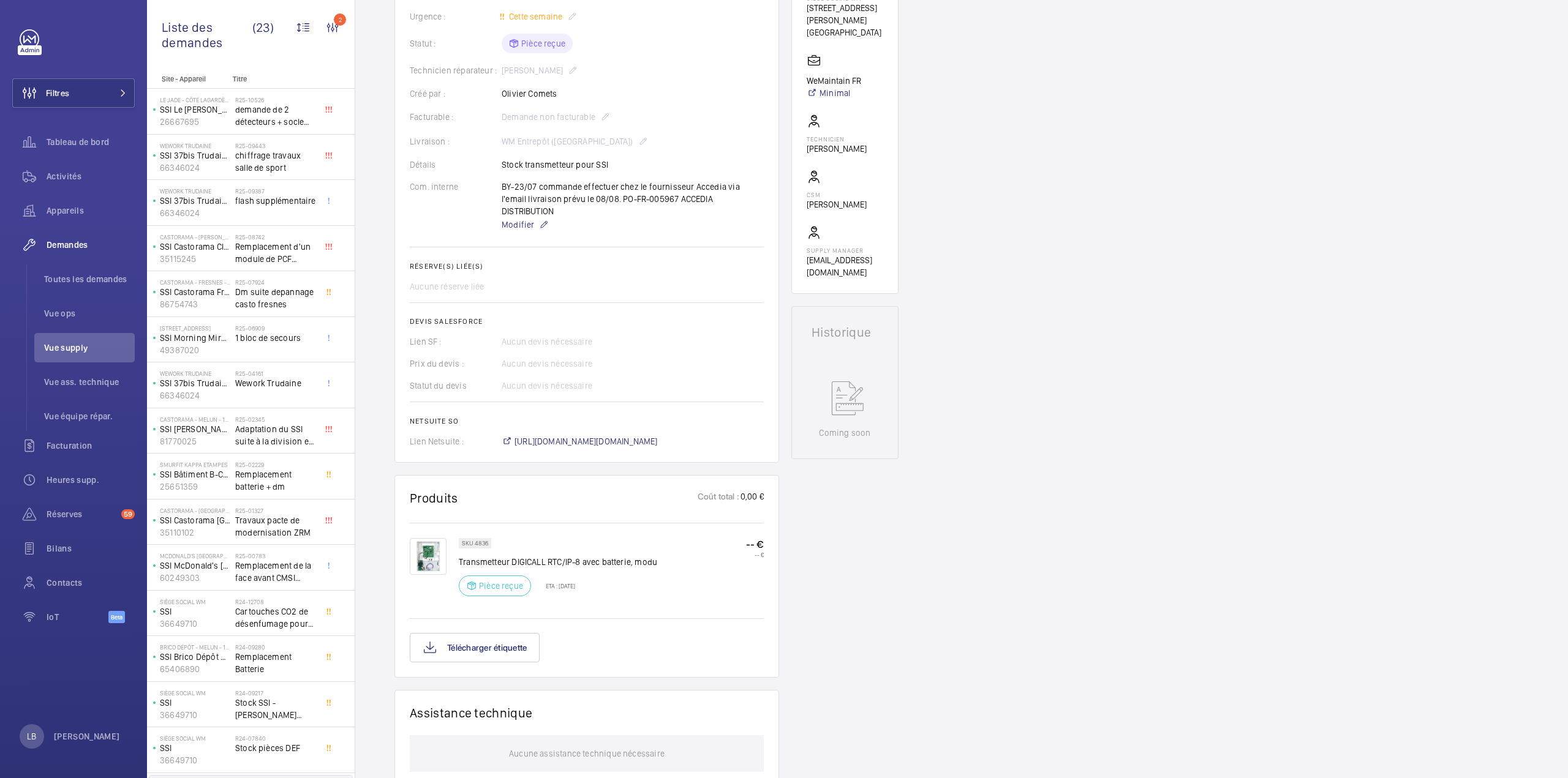
scroll to position [257, 0]
click at [978, 555] on div "Demandes techniciens R24-07491 La demande de réparation a été créée le 22 juill…" at bounding box center [962, 494] width 1213 height 1262
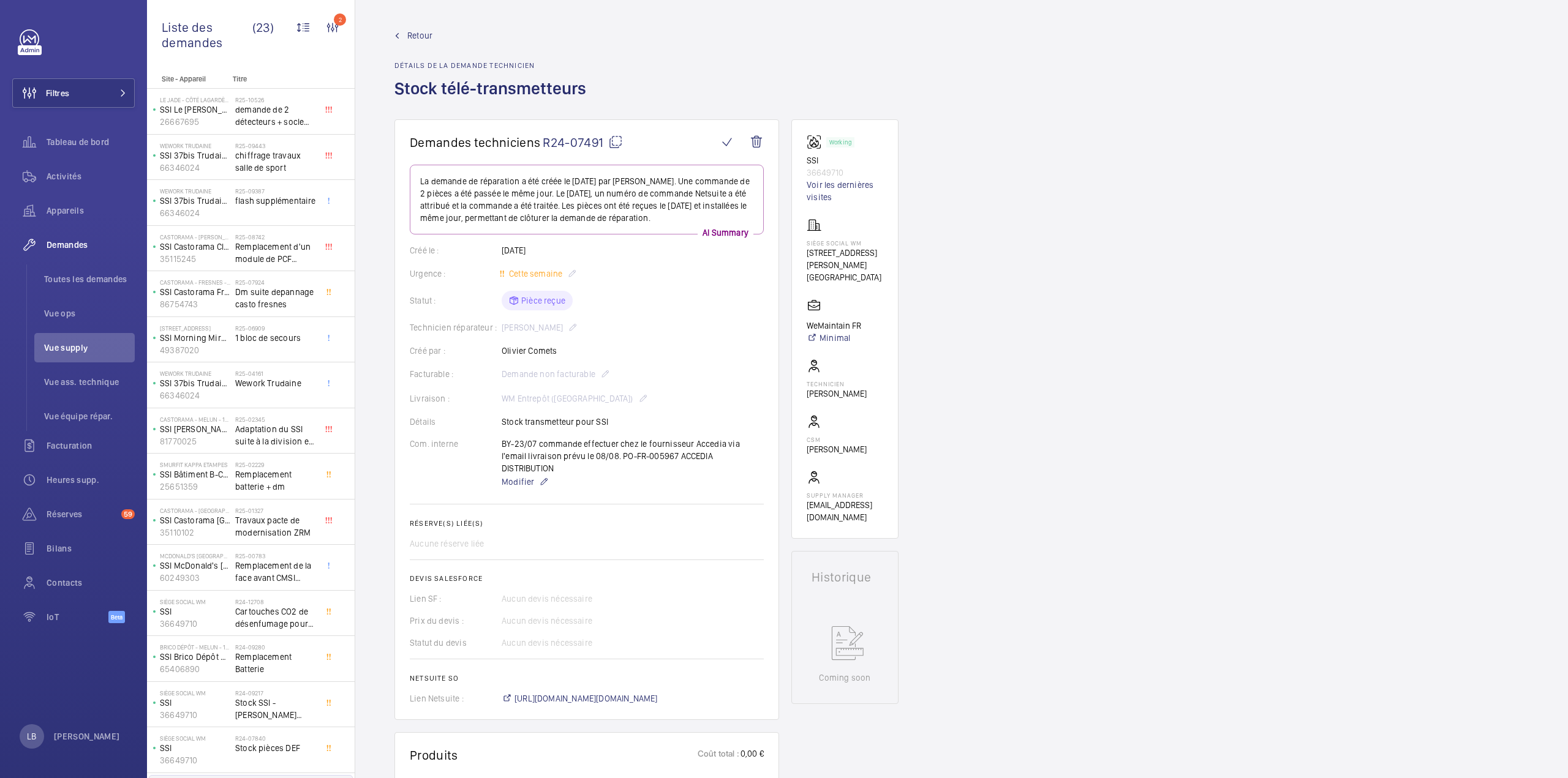
click at [419, 40] on span "Retour" at bounding box center [419, 36] width 25 height 12
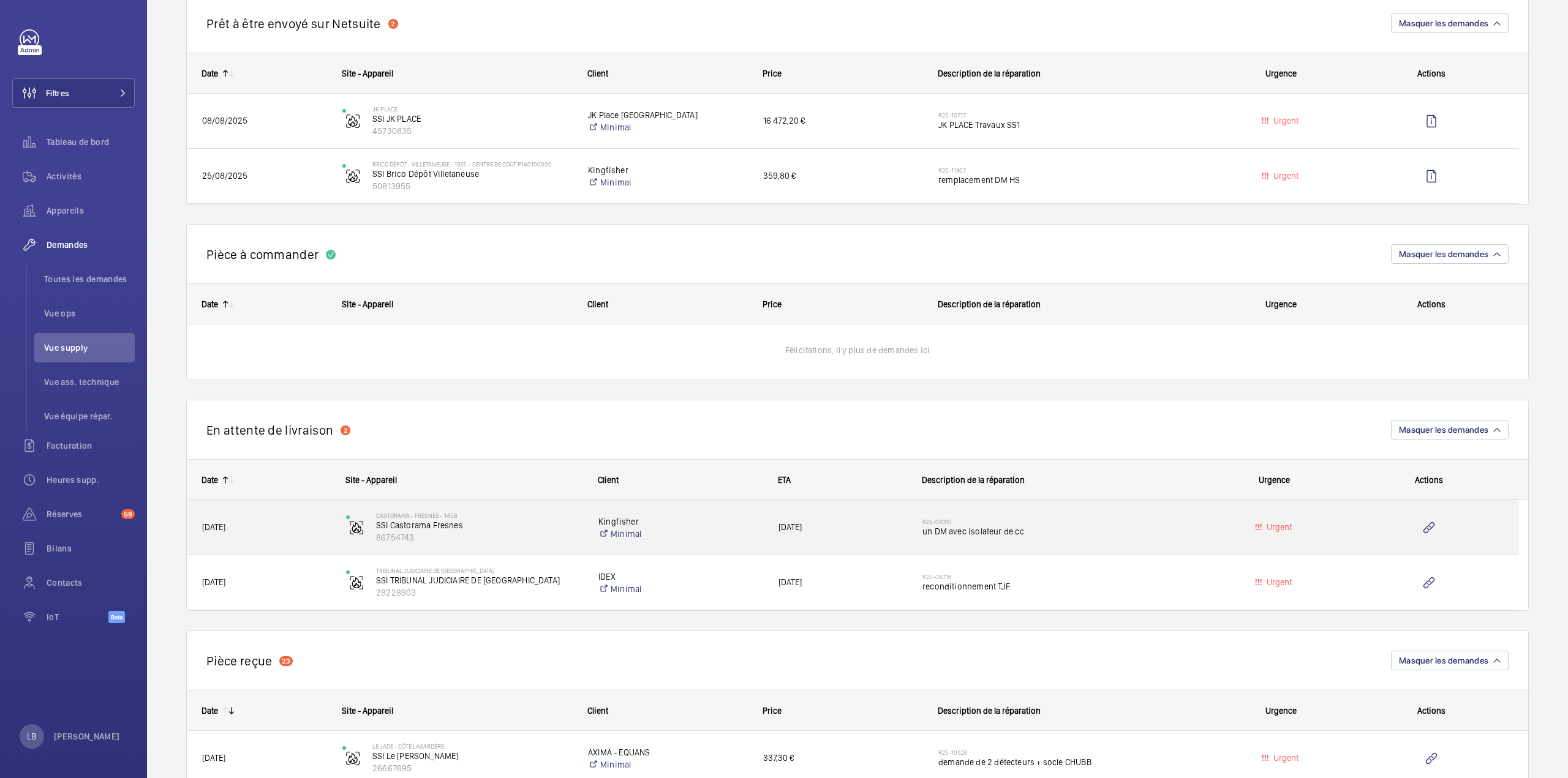
scroll to position [469, 0]
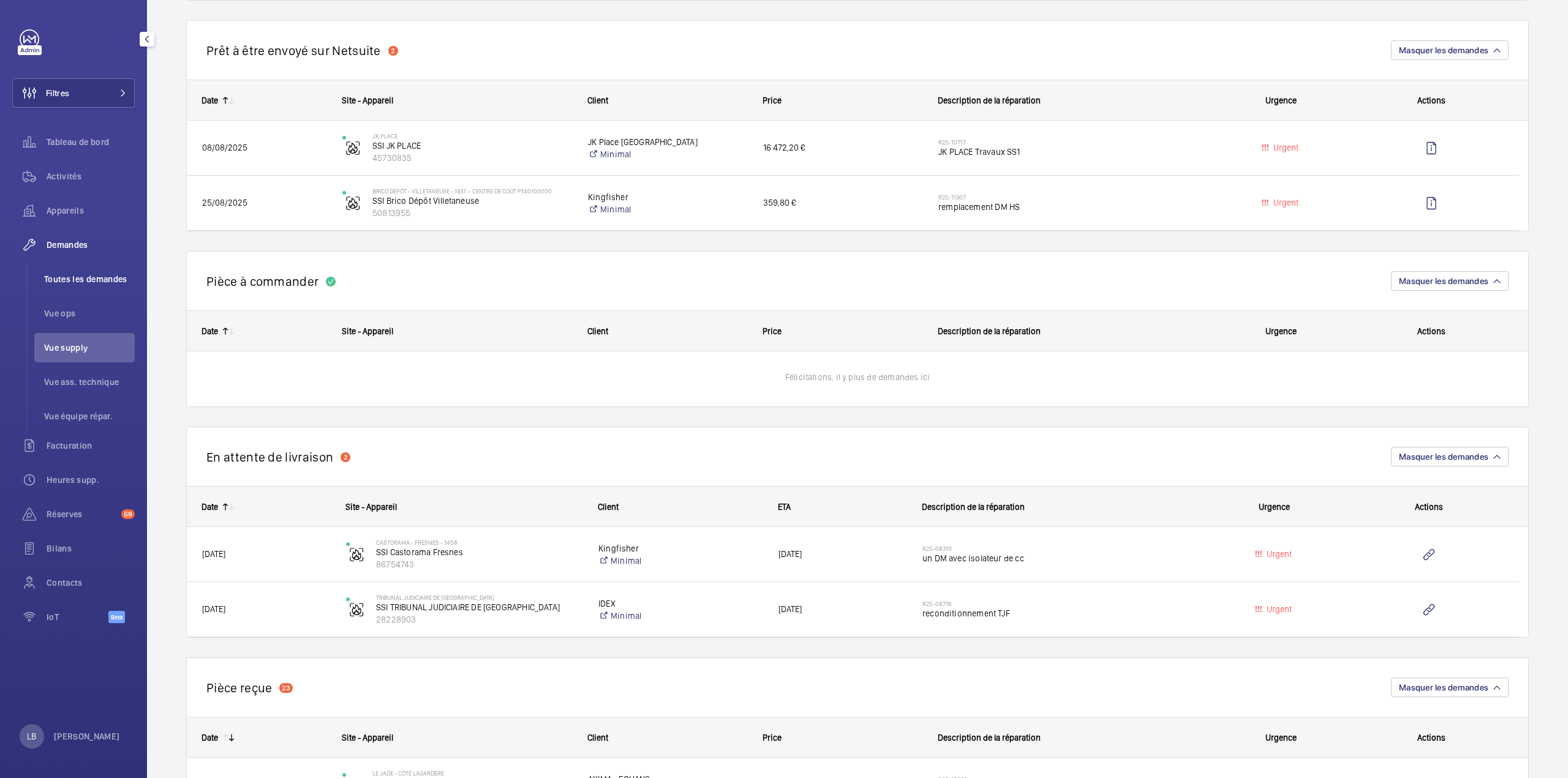
click at [84, 275] on span "Toutes les demandes" at bounding box center [89, 279] width 91 height 12
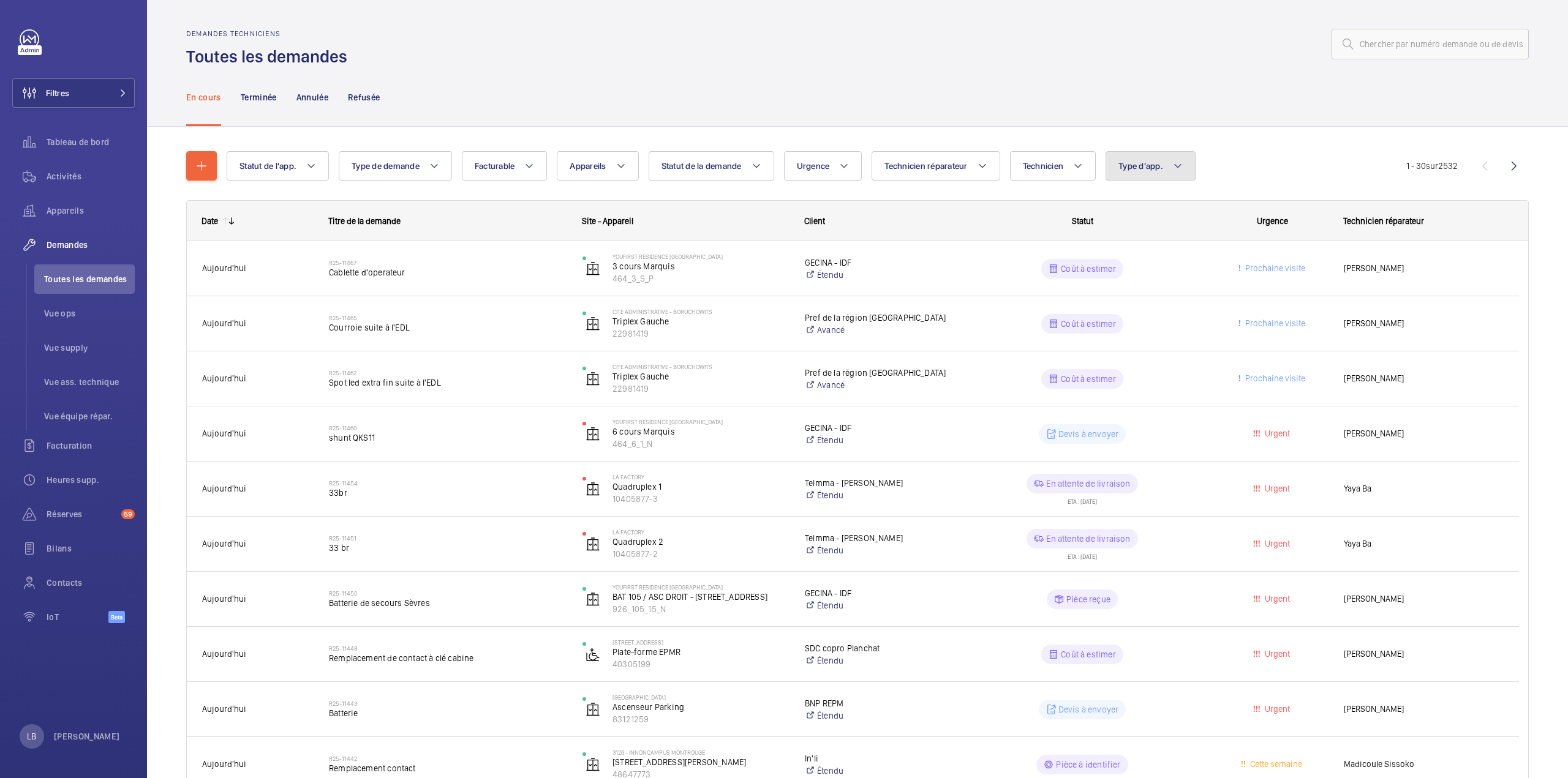
click at [1139, 173] on button "Type d'app." at bounding box center [1150, 166] width 90 height 30
click at [1127, 288] on label "Sécurité incendie" at bounding box center [1213, 291] width 213 height 30
click at [1127, 288] on input "Sécurité incendie" at bounding box center [1124, 291] width 24 height 24
checkbox input "true"
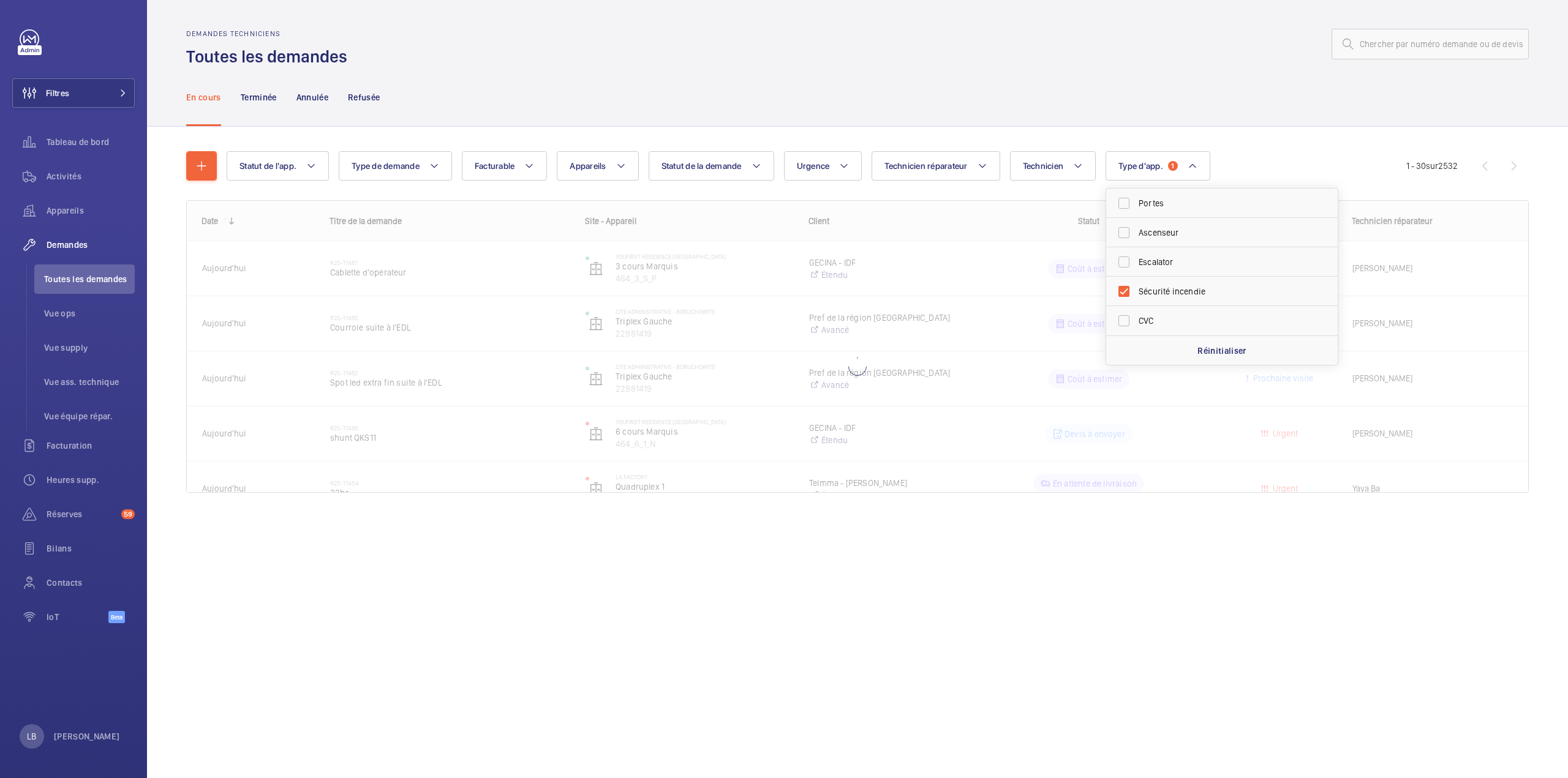
click at [895, 83] on div "En cours Terminée Annulée Refusée" at bounding box center [857, 97] width 1343 height 58
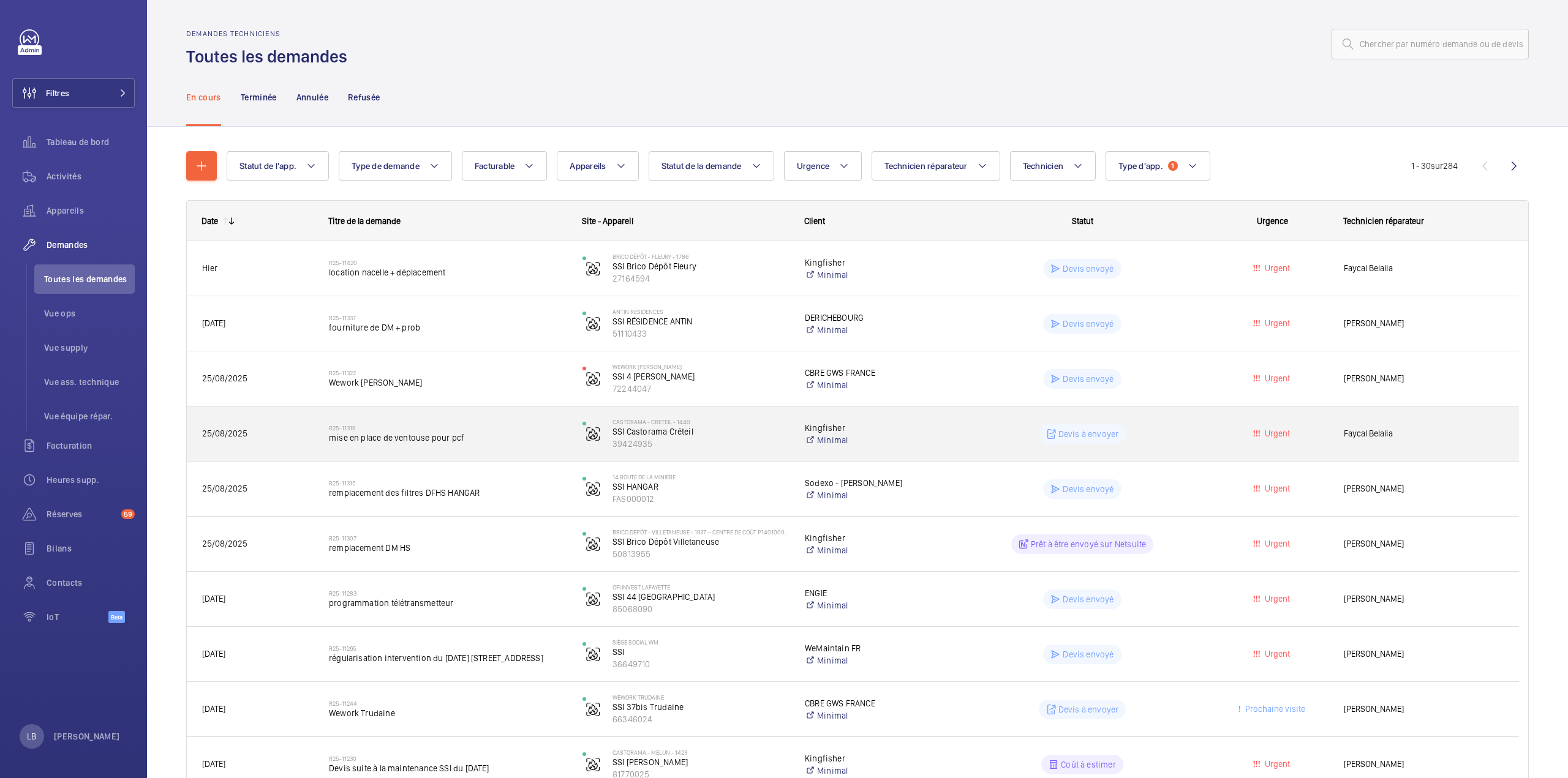
click at [972, 436] on wm-front-pills-cell "Devis à envoyer" at bounding box center [1082, 434] width 237 height 20
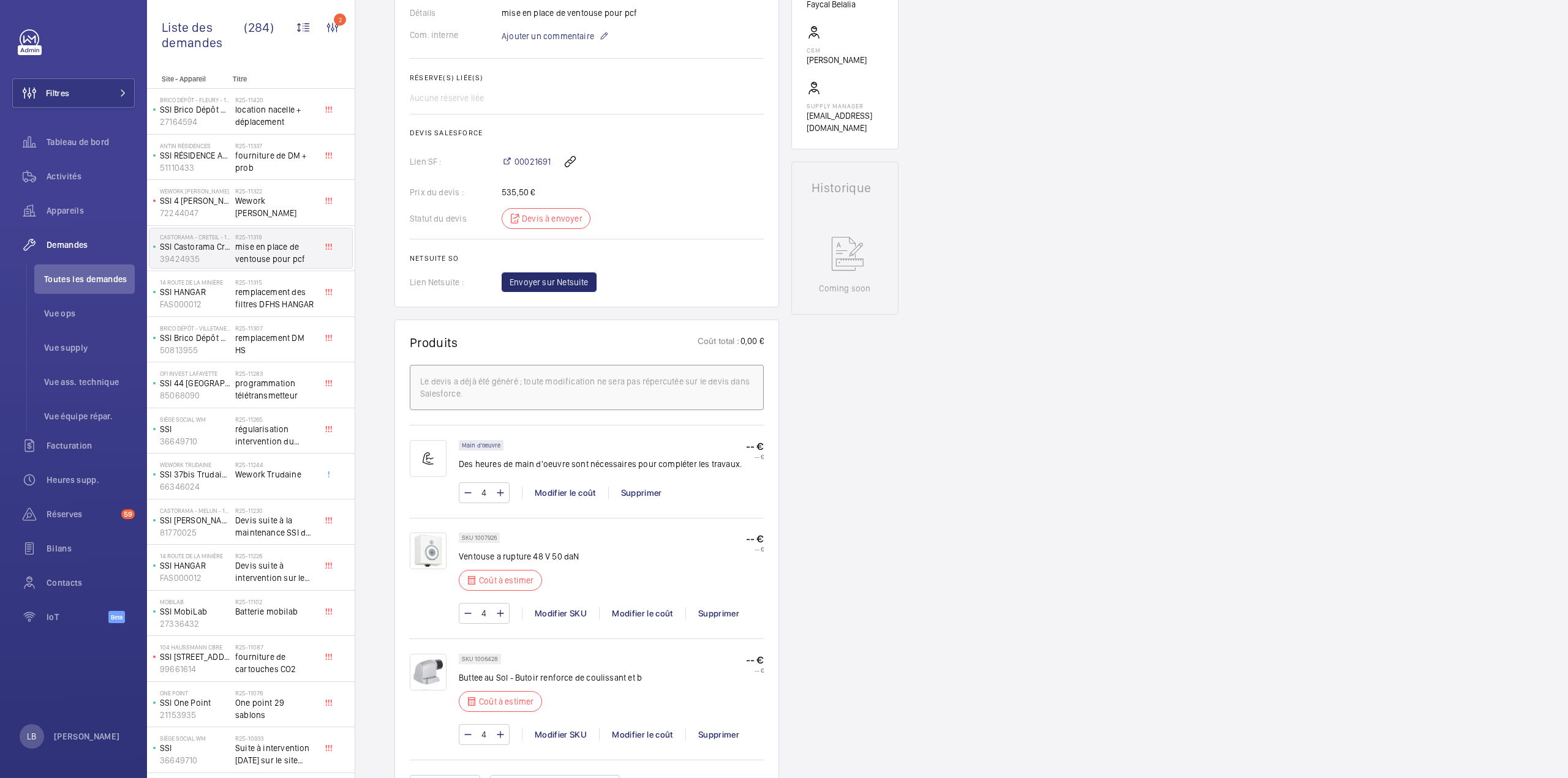
scroll to position [429, 0]
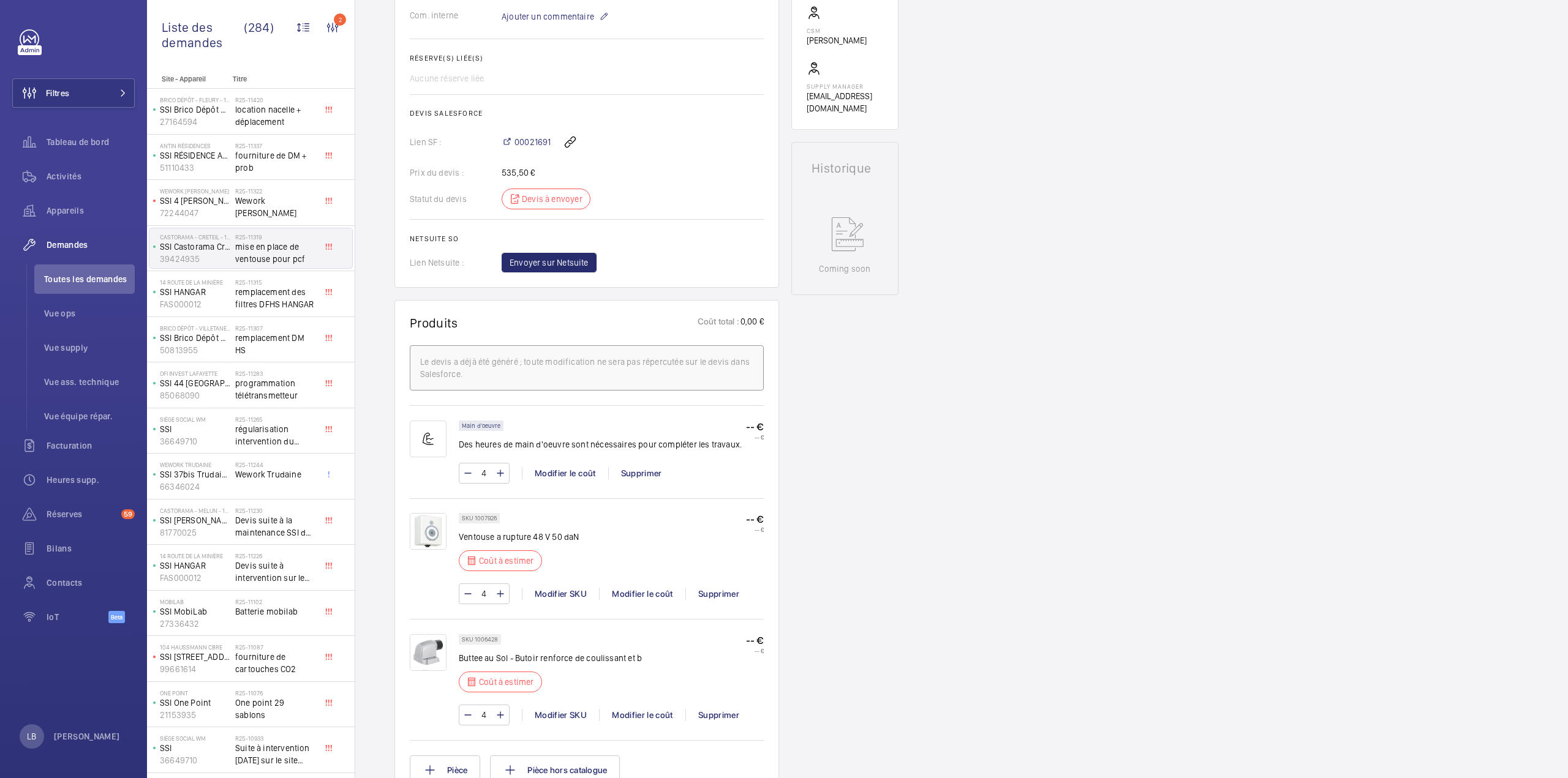
click at [421, 644] on img at bounding box center [428, 653] width 37 height 37
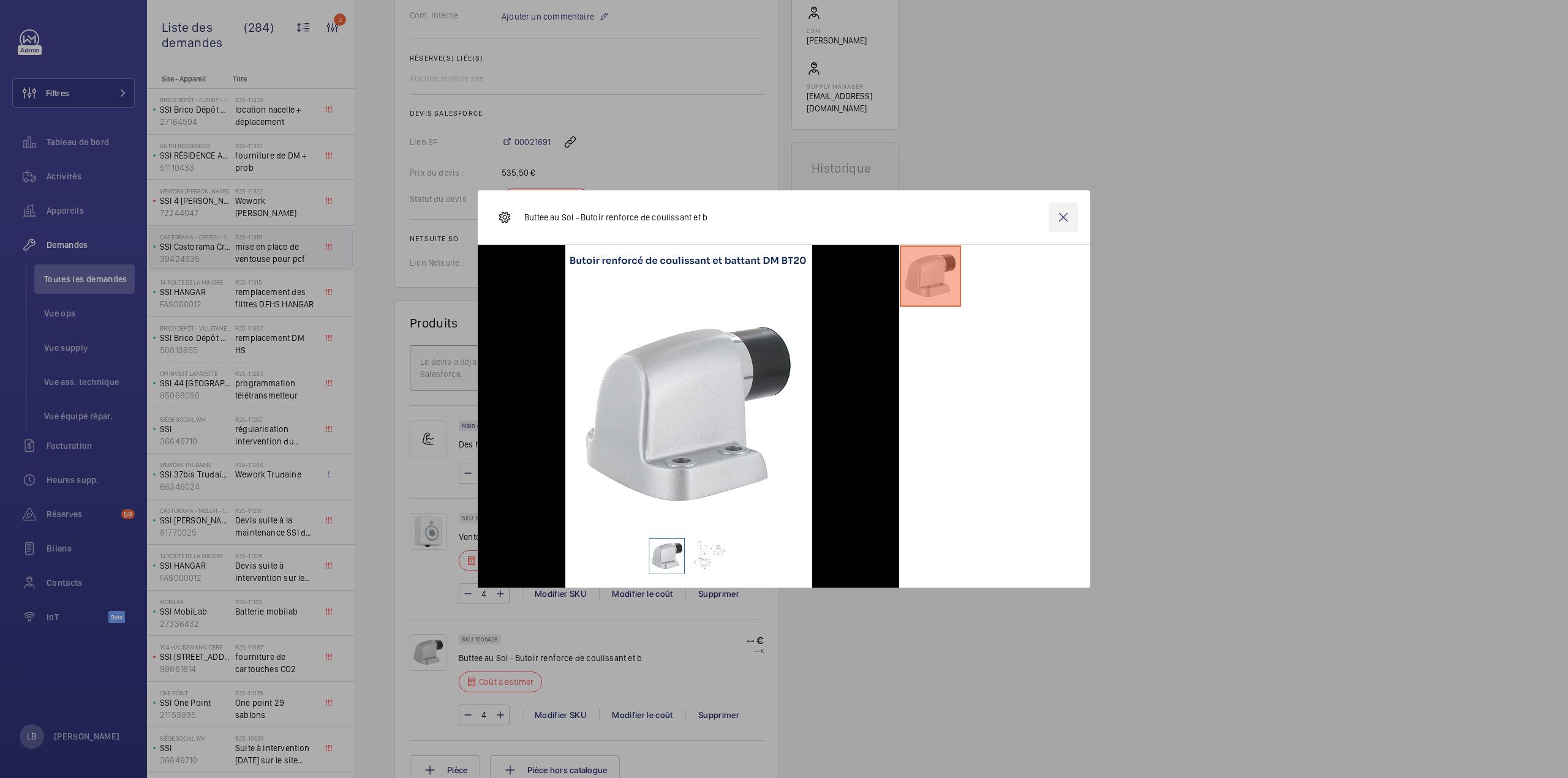
click at [1063, 218] on wm-front-icon-button at bounding box center [1063, 217] width 30 height 30
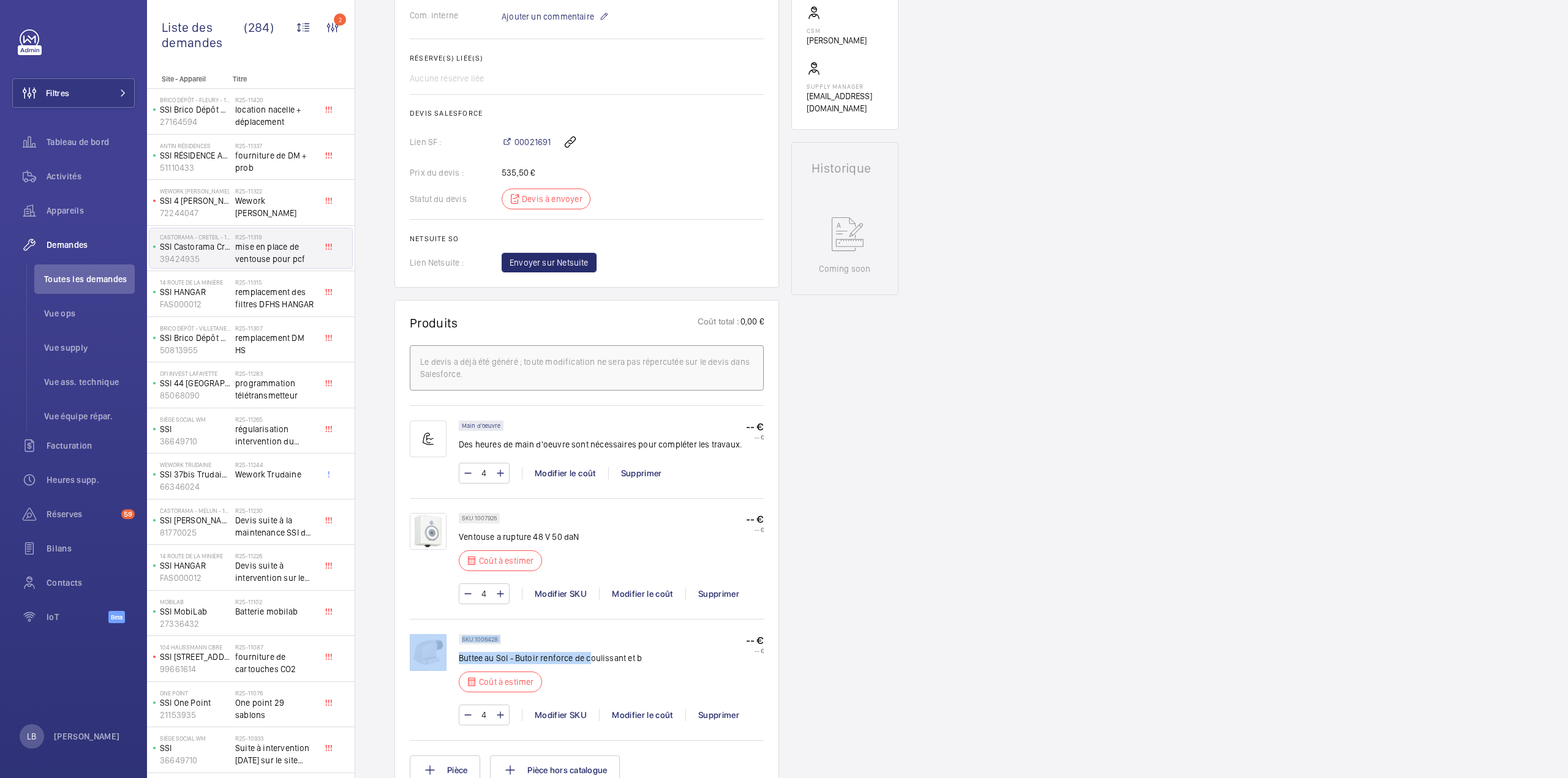
drag, startPoint x: 457, startPoint y: 656, endPoint x: 586, endPoint y: 659, distance: 129.0
click at [587, 659] on div "SKU 1006428 Buttee au Sol - Butoir renforce de coulissant et b Coût à estimer -…" at bounding box center [587, 686] width 354 height 103
click at [643, 642] on div "SKU 1006428 Buttee au Sol - Butoir renforce de coulissant et b Coût à estimer -…" at bounding box center [611, 667] width 305 height 65
drag, startPoint x: 643, startPoint y: 656, endPoint x: 460, endPoint y: 653, distance: 183.0
click at [460, 653] on div "SKU 1006428 Buttee au Sol - Butoir renforce de coulissant et b Coût à estimer -…" at bounding box center [611, 667] width 305 height 65
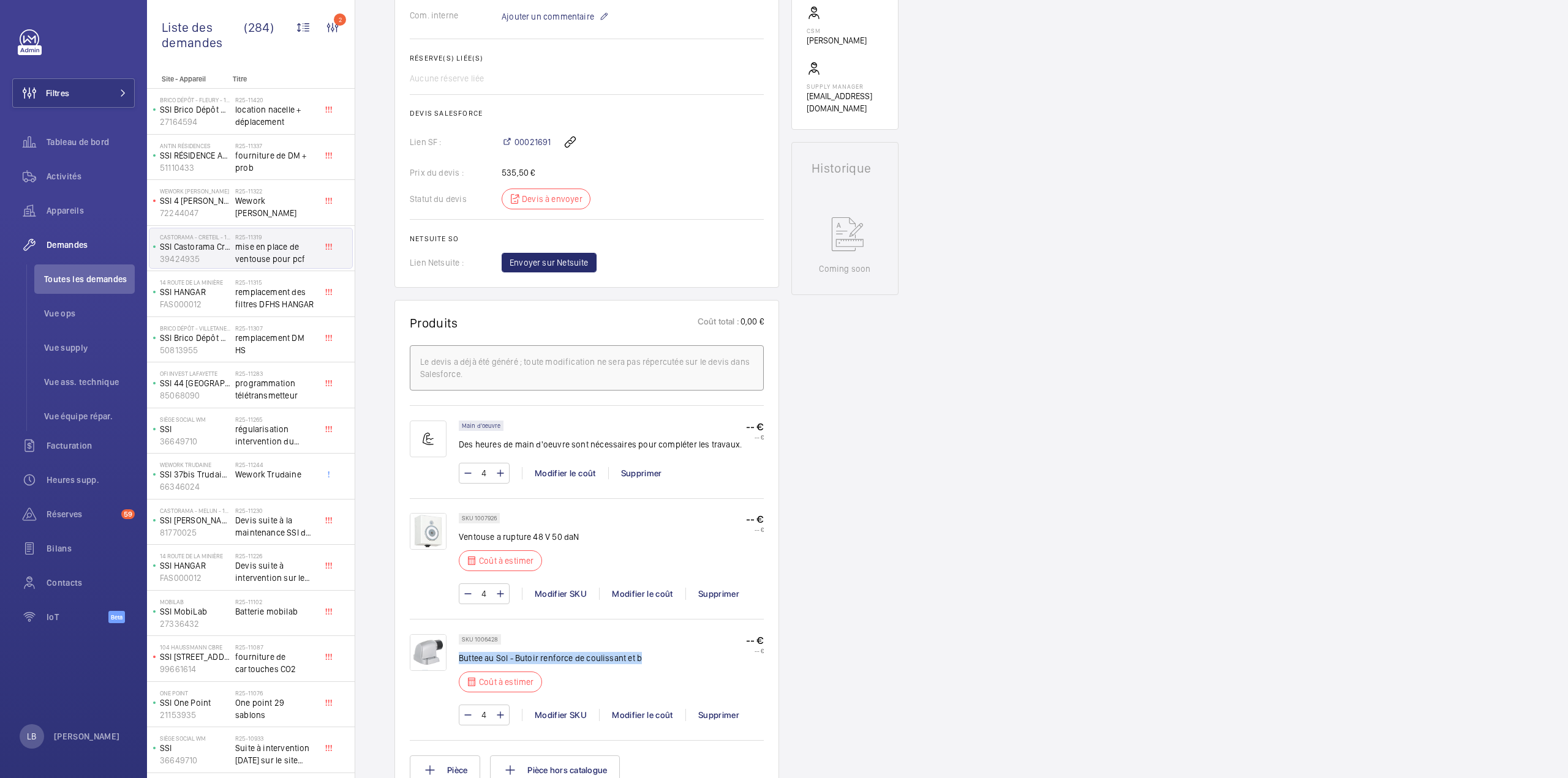
copy p "Buttee au Sol - Butoir renforce de coulissant et b"
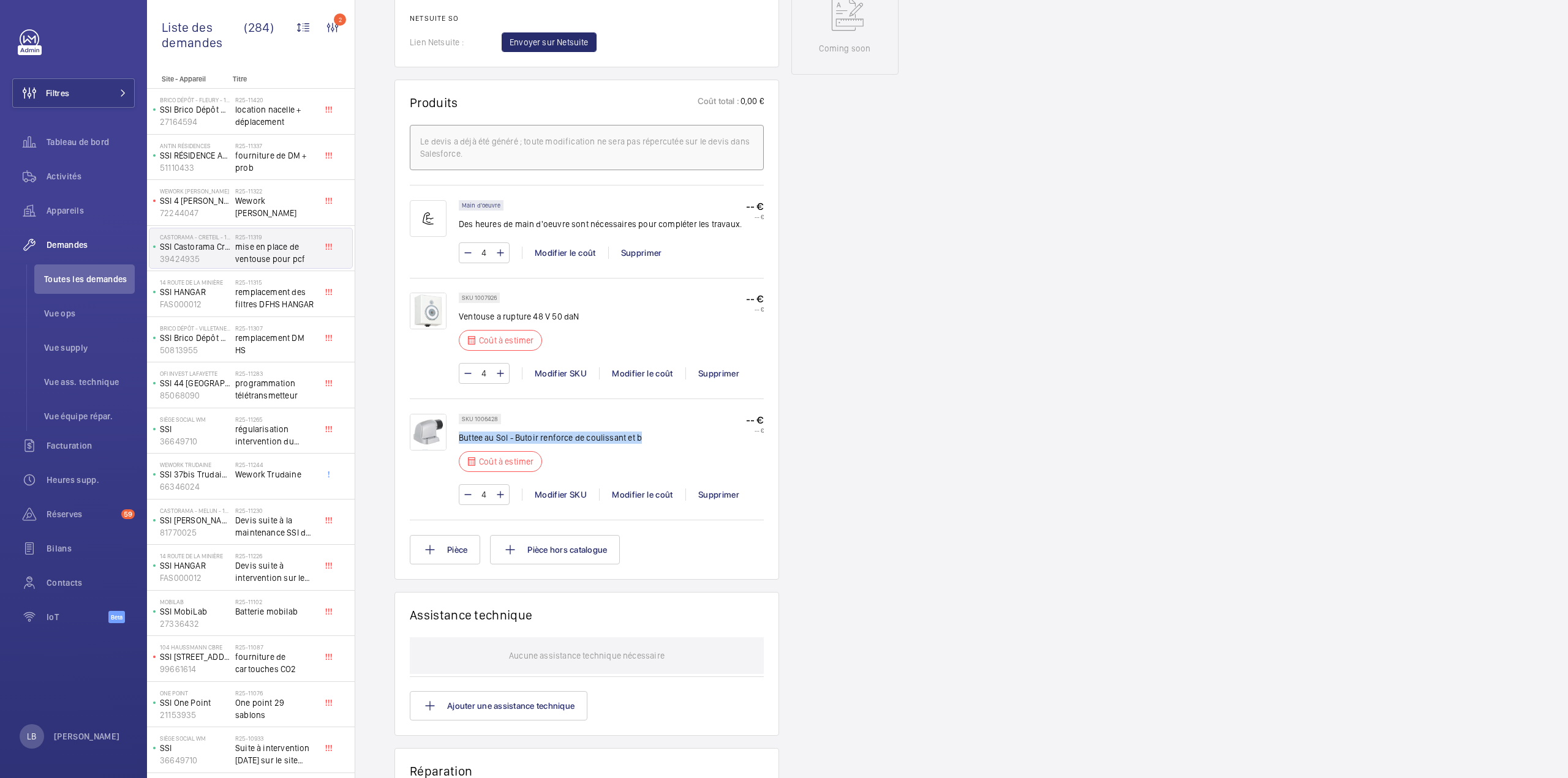
scroll to position [735, 0]
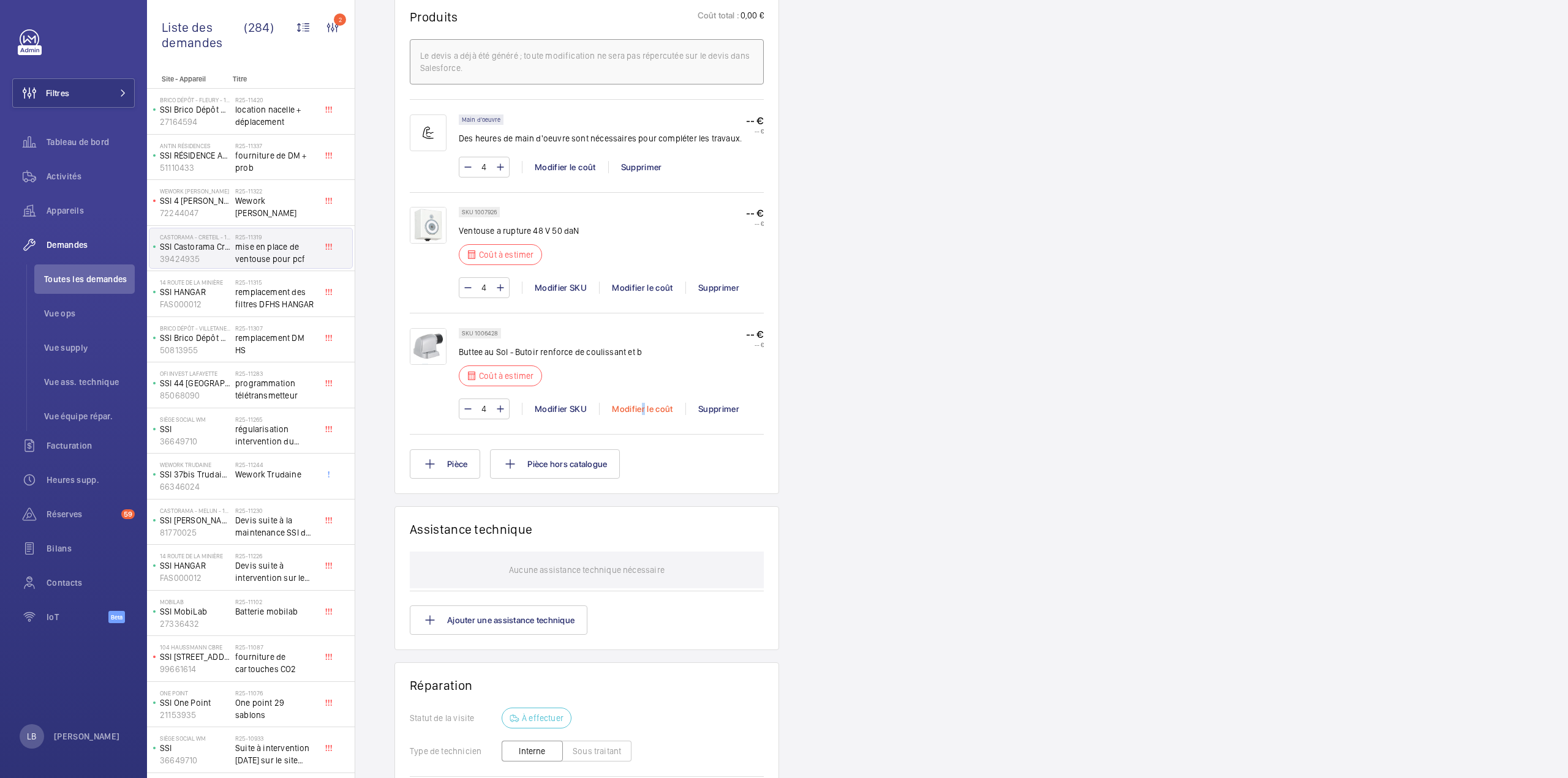
click at [640, 407] on div "Modifier le coût" at bounding box center [642, 409] width 87 height 12
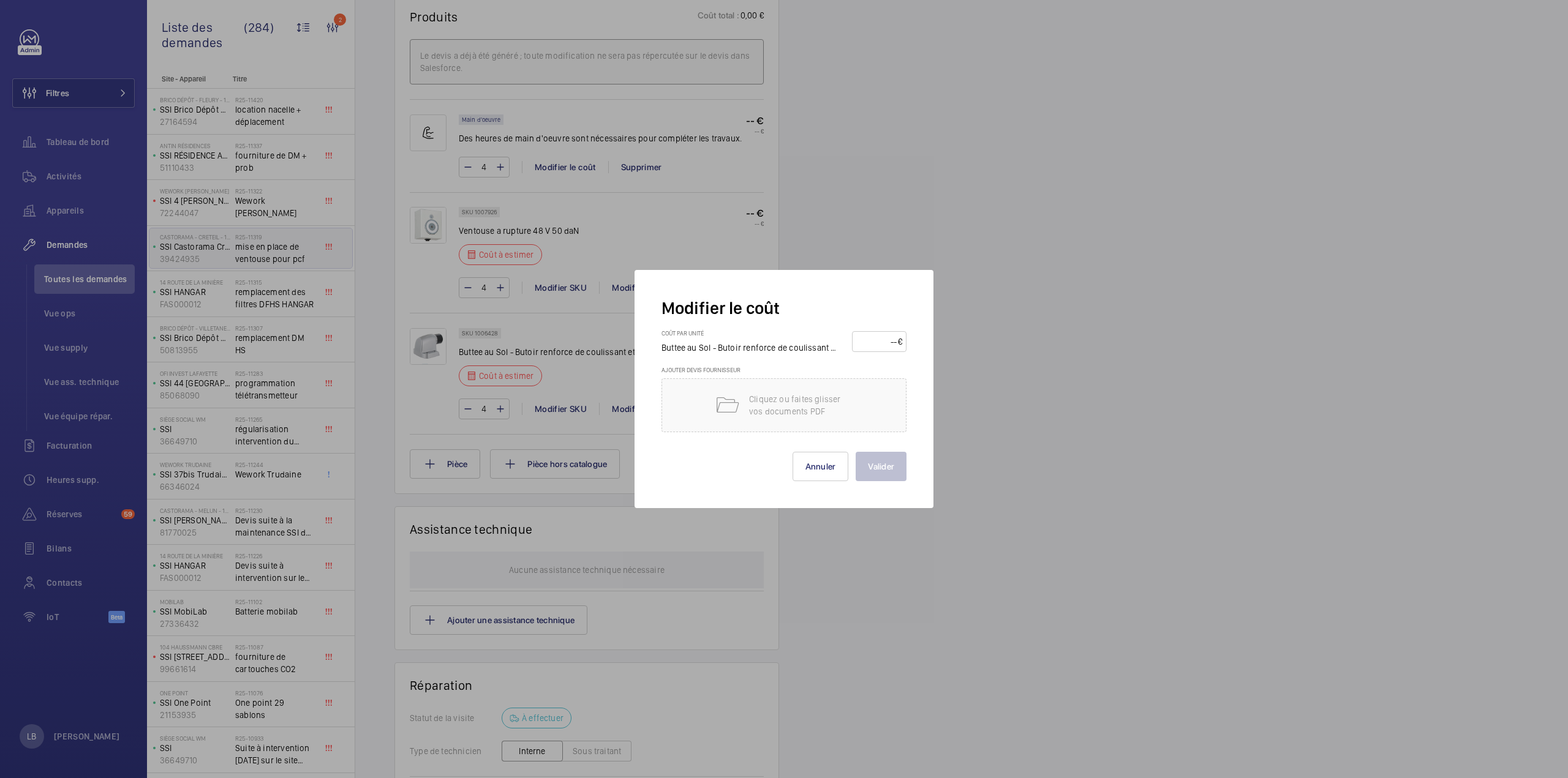
click at [886, 344] on input "number" at bounding box center [876, 341] width 42 height 20
type input "1"
type input "50"
click at [890, 468] on button "Valider" at bounding box center [881, 466] width 51 height 30
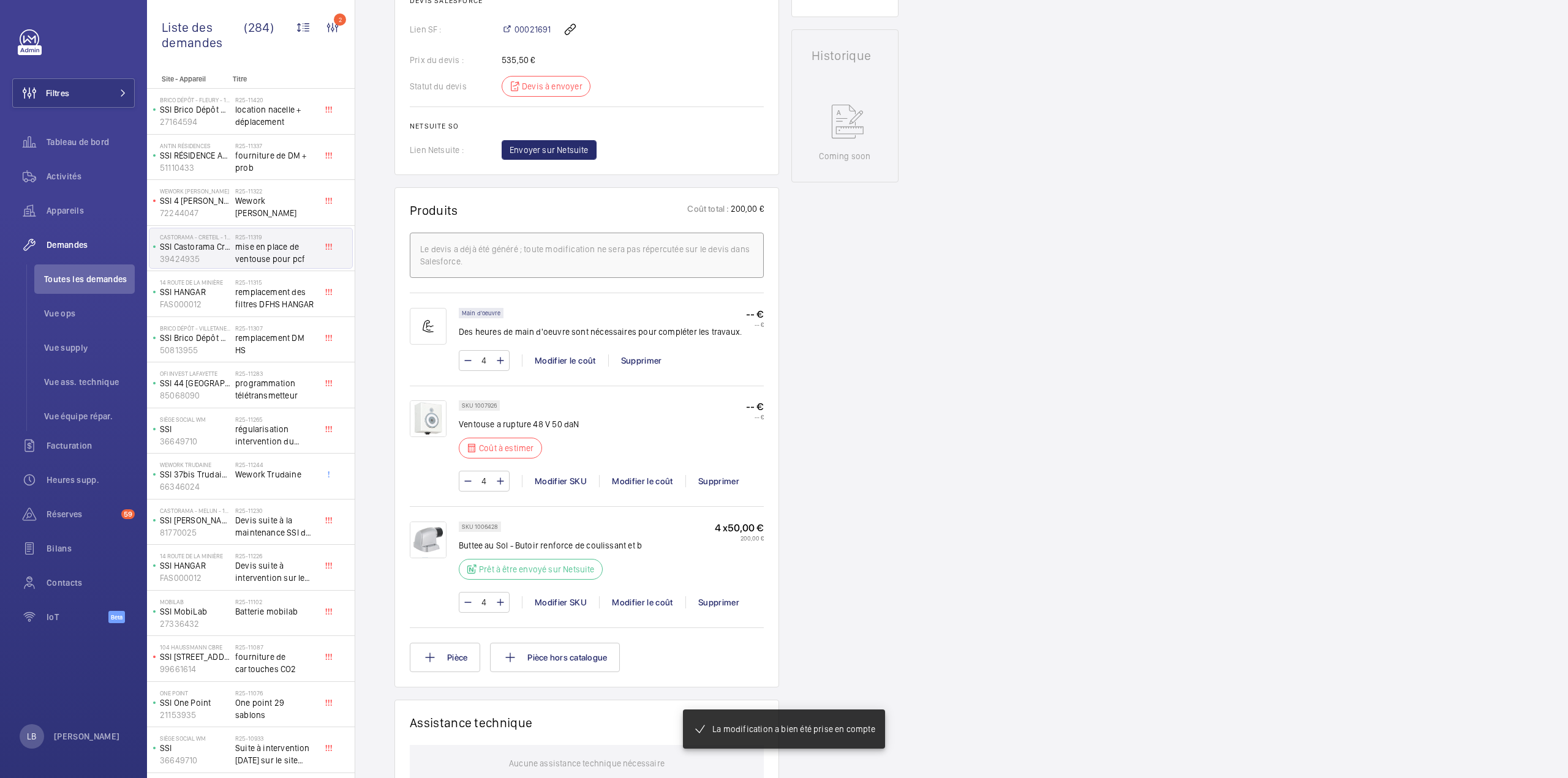
scroll to position [564, 0]
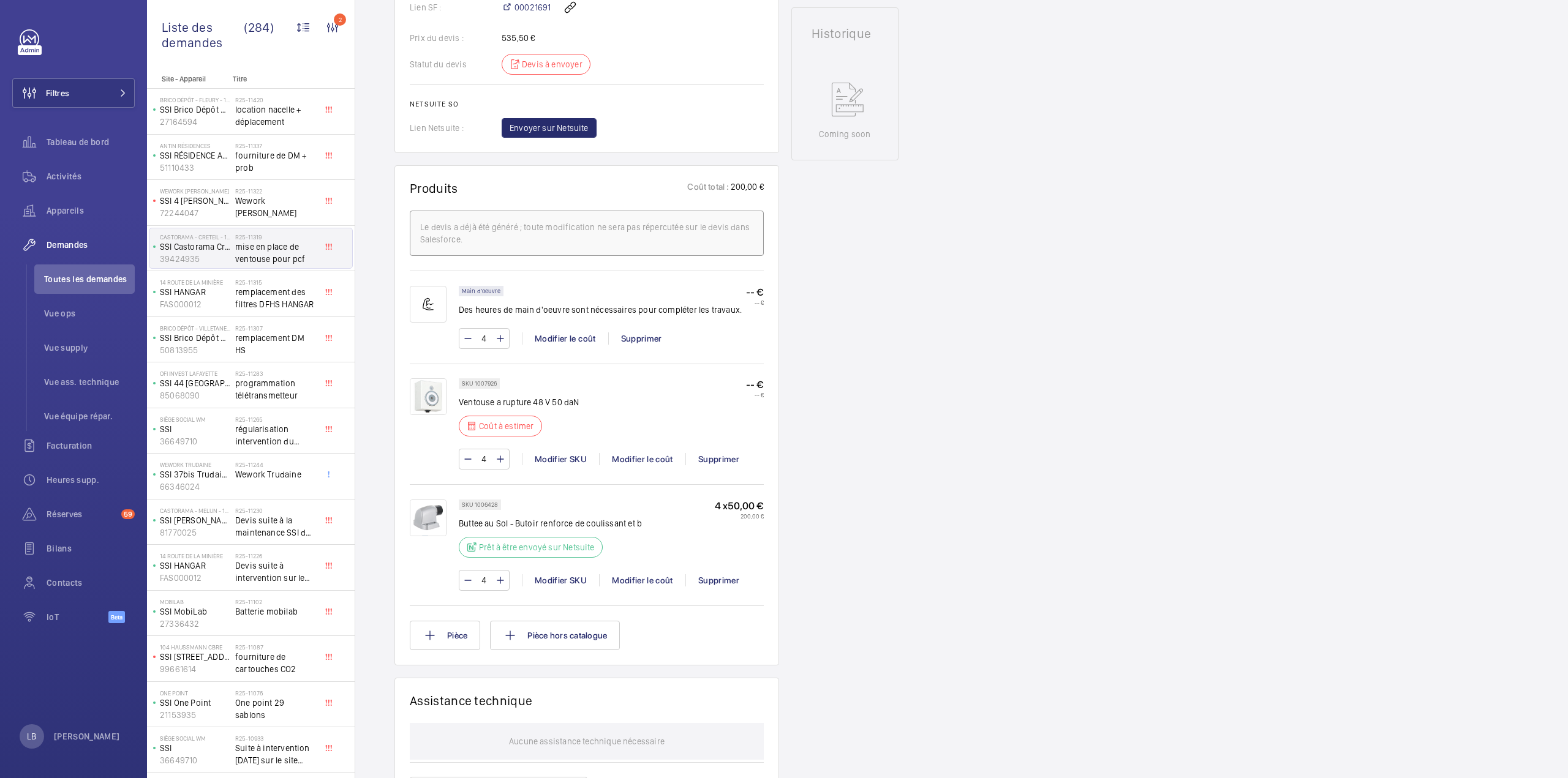
click at [639, 449] on div "4 Modifier SKU Modifier le coût Supprimer" at bounding box center [611, 459] width 305 height 21
click at [641, 457] on div "Modifier le coût" at bounding box center [642, 459] width 87 height 12
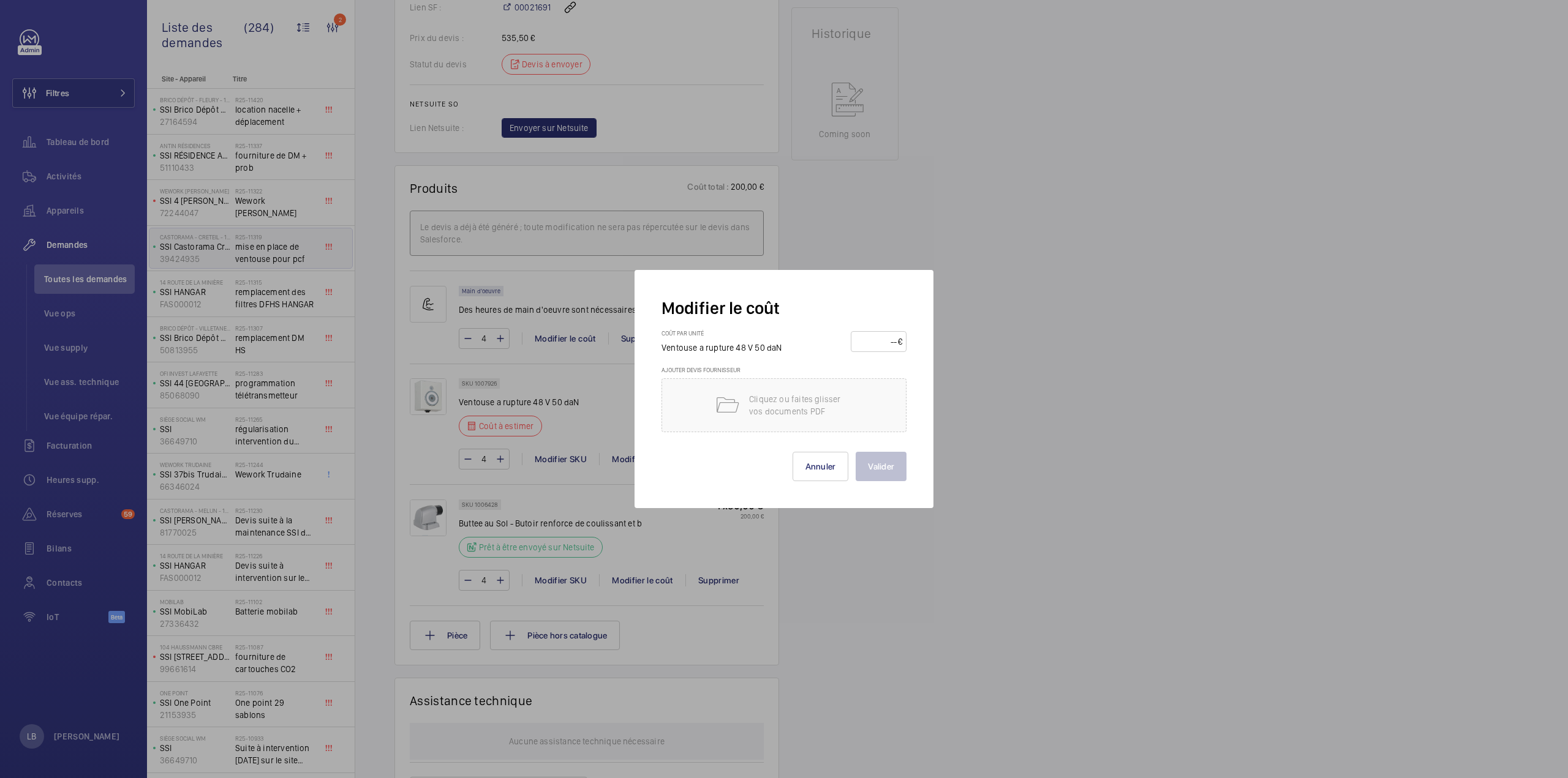
click at [898, 344] on div "€" at bounding box center [900, 341] width 5 height 12
click at [894, 340] on input "number" at bounding box center [876, 341] width 43 height 20
click at [1179, 300] on div at bounding box center [784, 389] width 1568 height 778
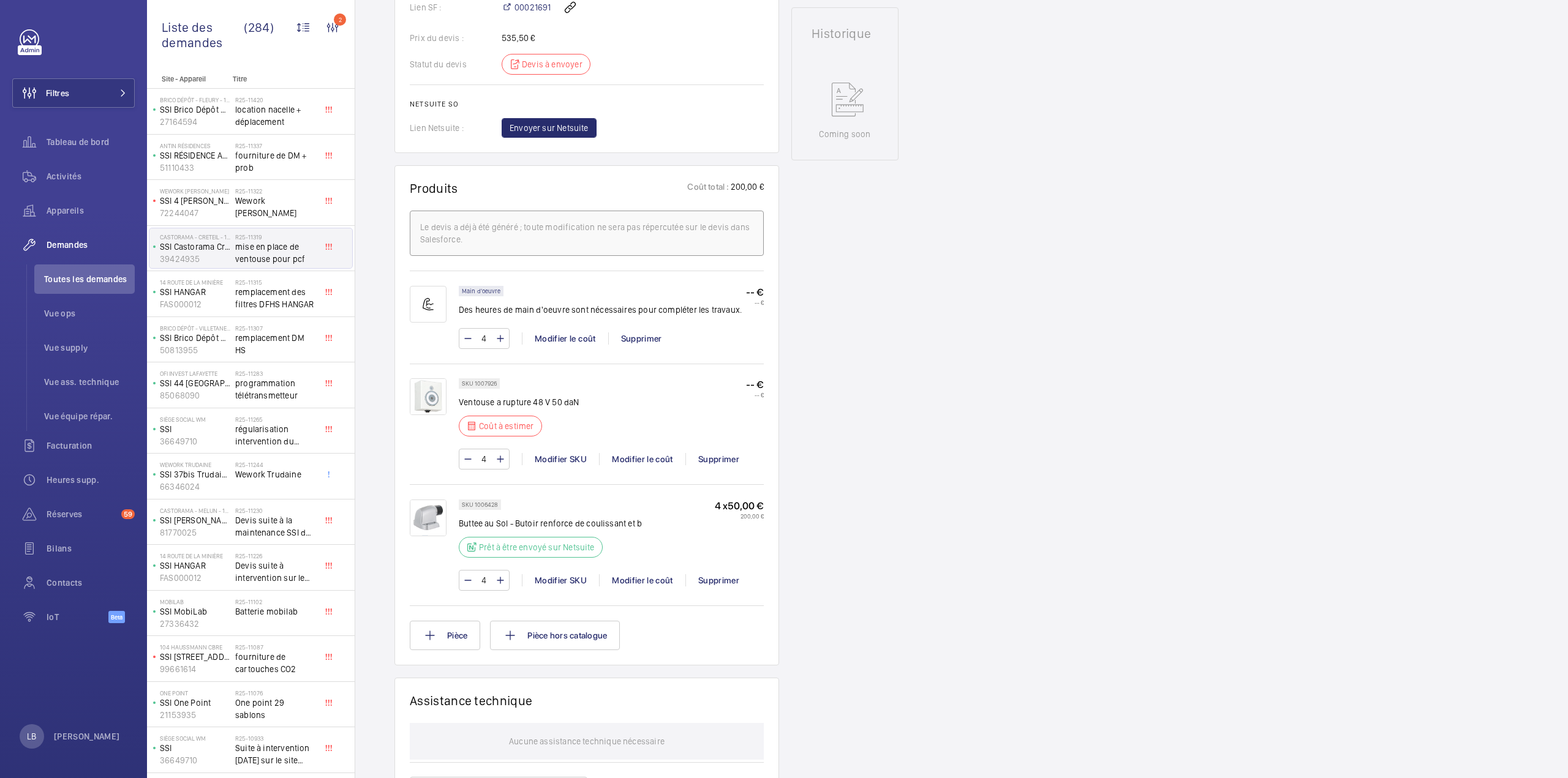
drag, startPoint x: 876, startPoint y: 481, endPoint x: 877, endPoint y: 472, distance: 9.1
click at [877, 480] on div "Working SSI Castorama Créteil 39424935 Voir les dernières visites Castorama - C…" at bounding box center [844, 338] width 107 height 1564
click at [933, 640] on div "Demandes techniciens R25-11319 La demande de réparation a été créée le 25 août …" at bounding box center [962, 357] width 1213 height 1602
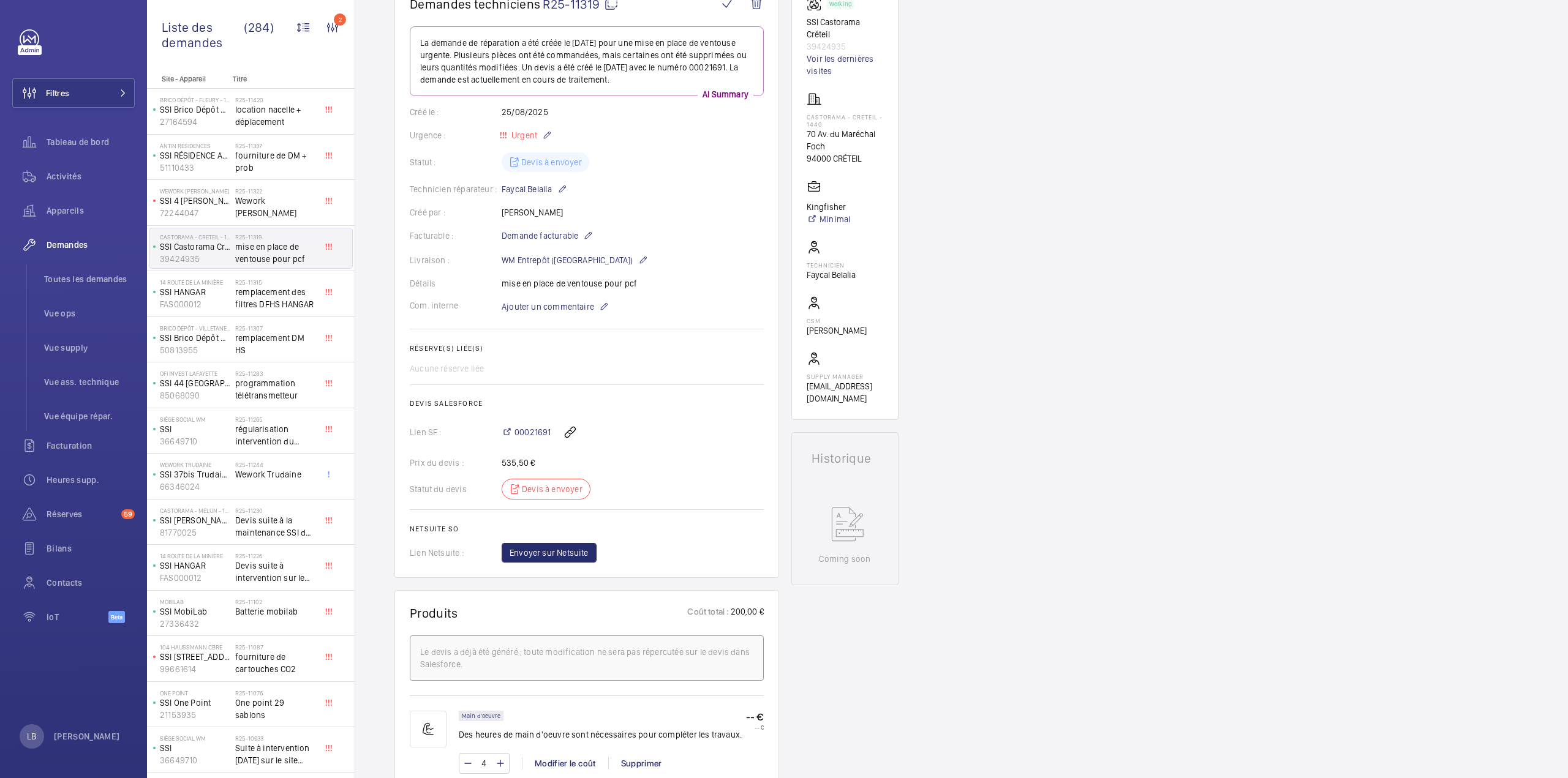
scroll to position [429, 0]
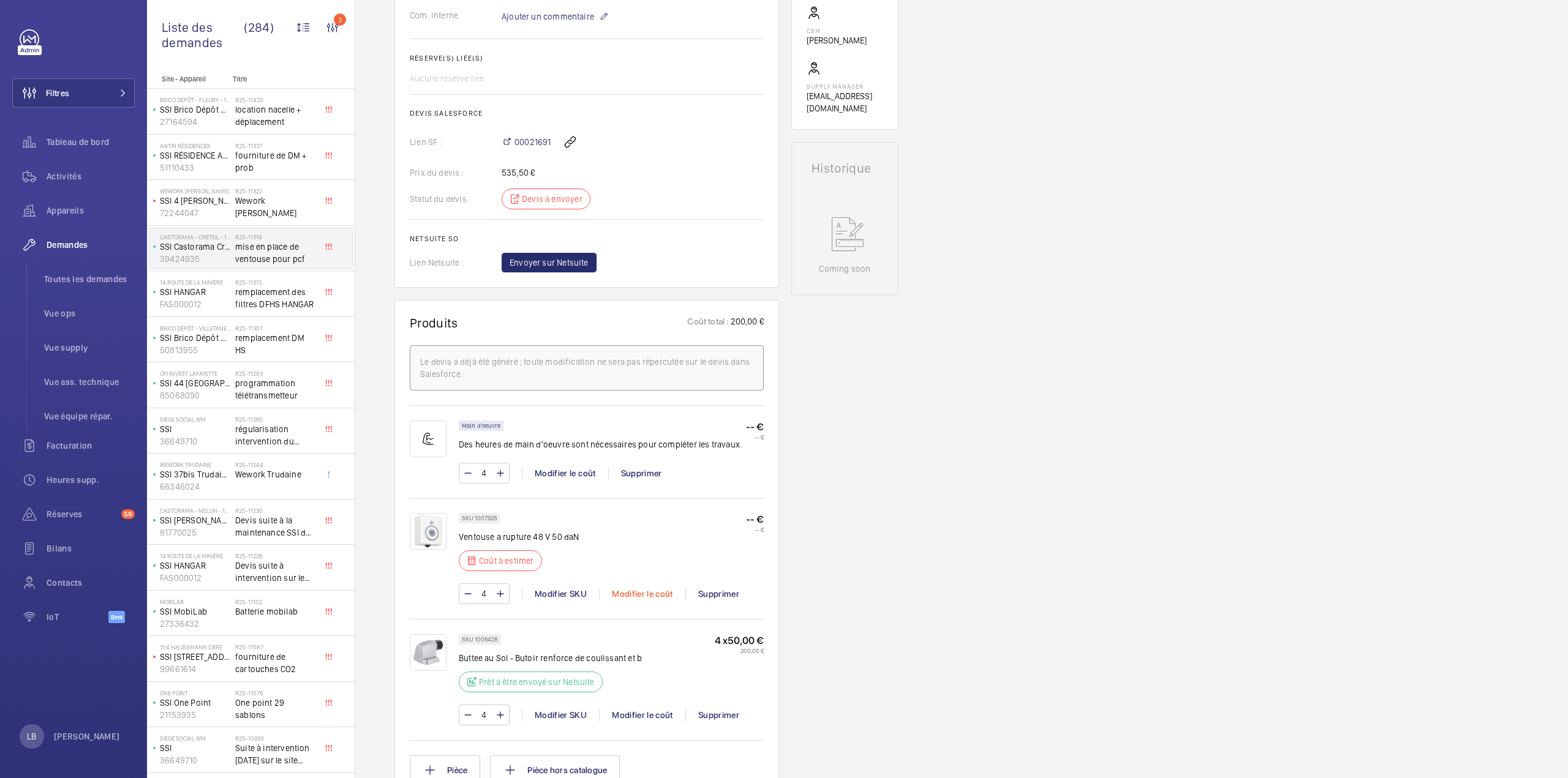
click at [627, 595] on div "Modifier le coût" at bounding box center [642, 594] width 87 height 12
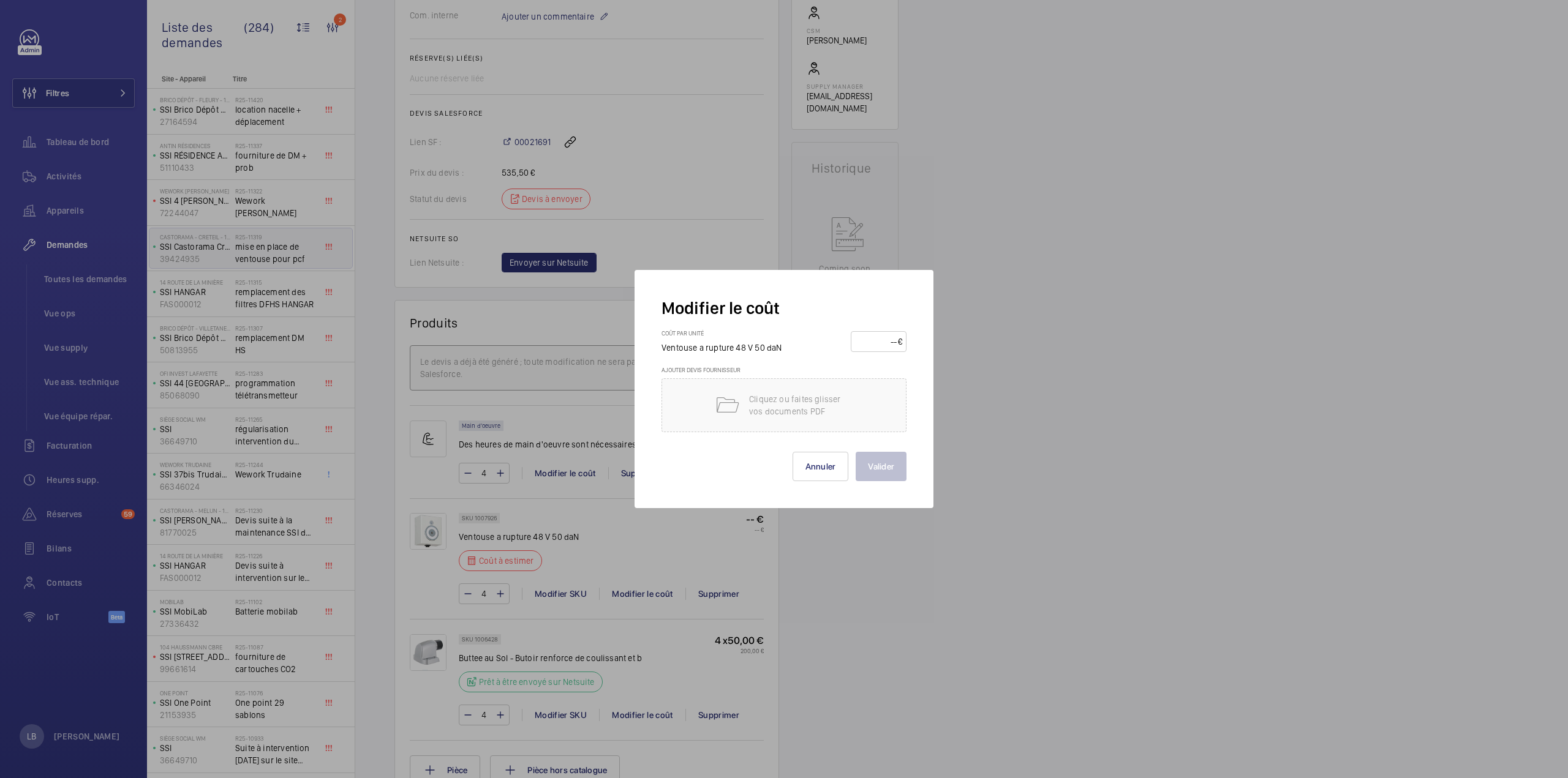
click at [887, 341] on input "number" at bounding box center [876, 341] width 43 height 20
type input "70"
click at [880, 463] on button "Valider" at bounding box center [881, 466] width 51 height 30
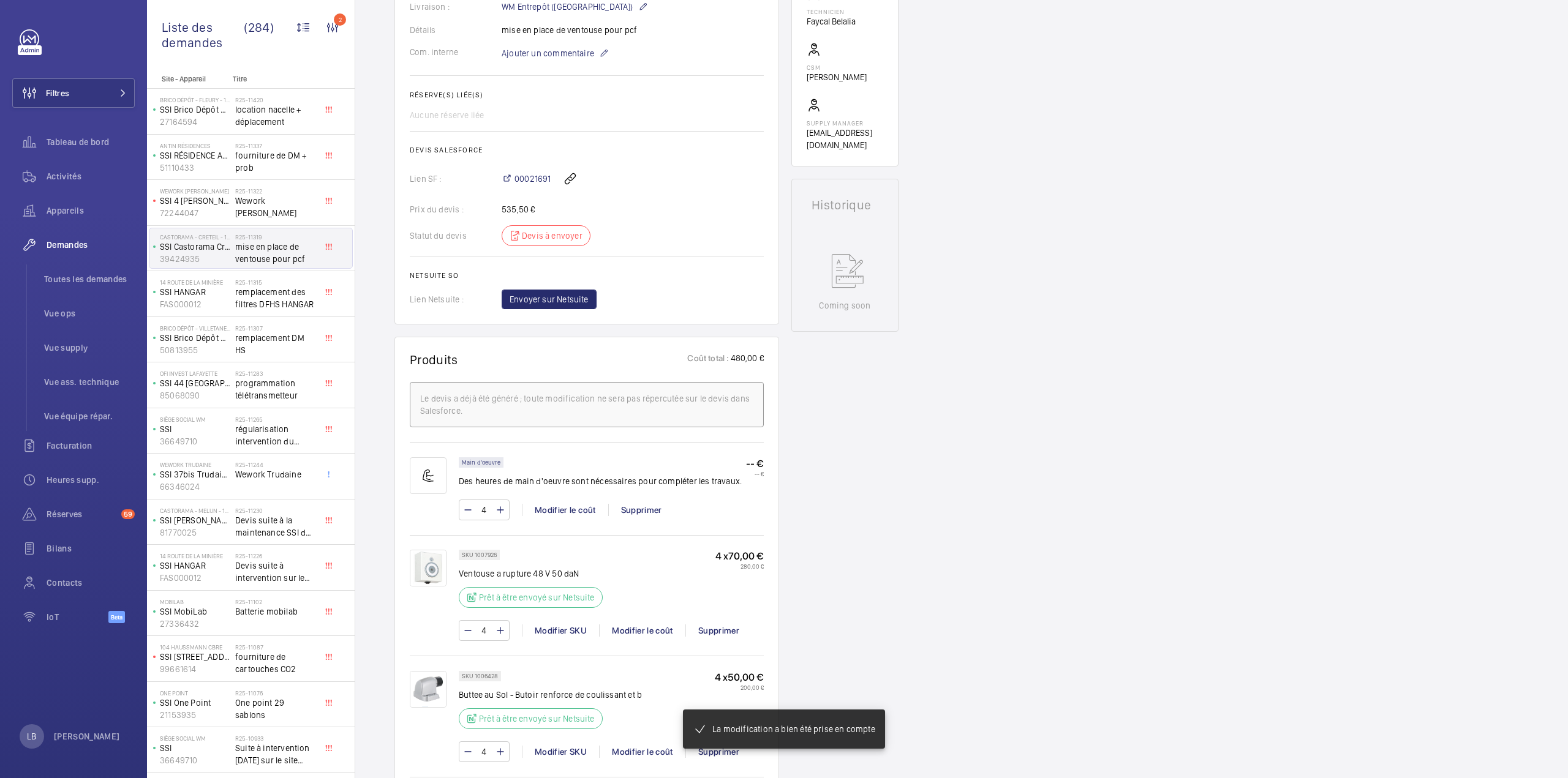
scroll to position [404, 0]
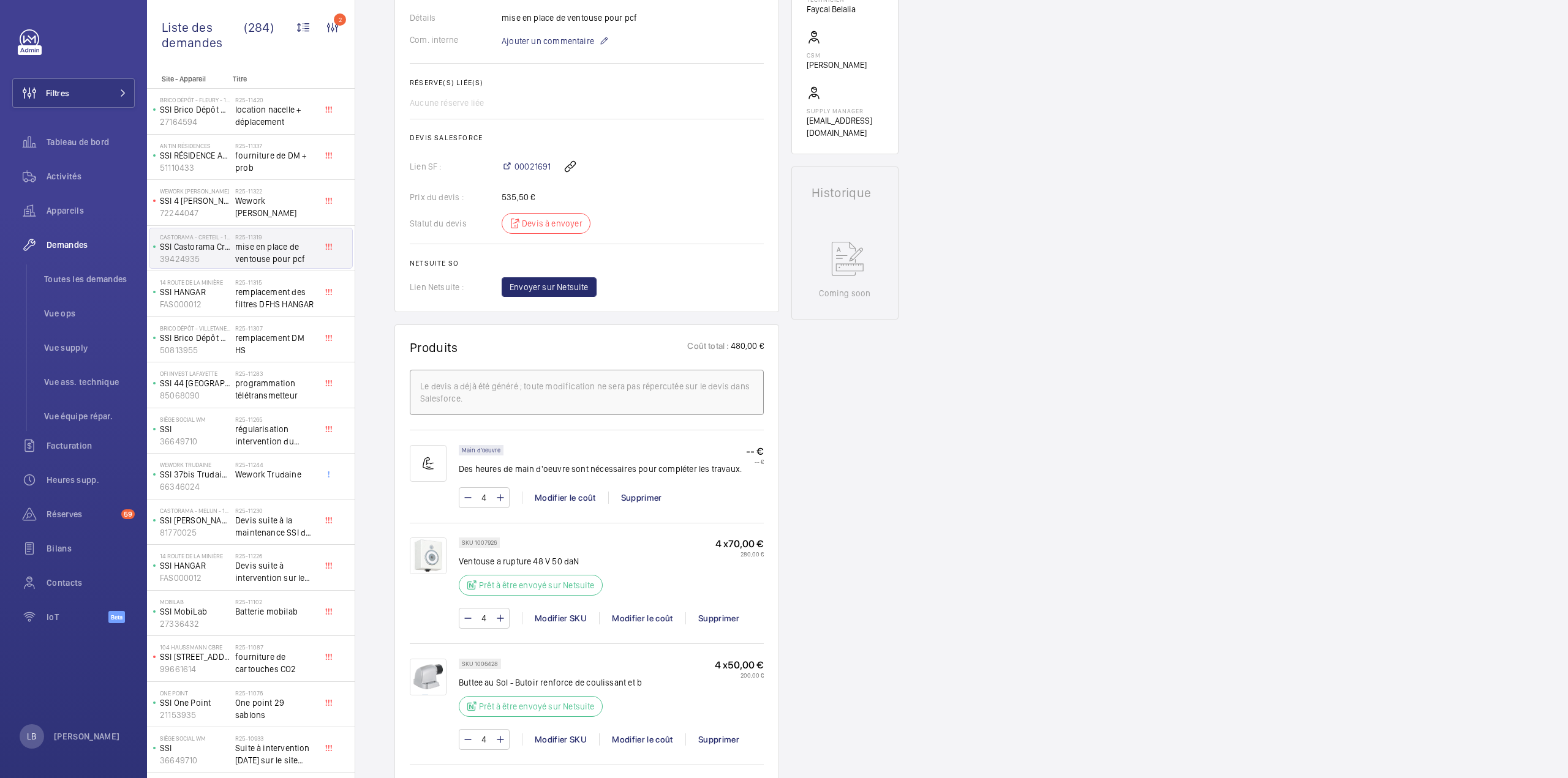
click at [675, 212] on wm-front-card-body "La demande de réparation a été créée le 25 août 2025 avec urgence. Des pièces e…" at bounding box center [587, 28] width 354 height 536
click at [536, 167] on span "00021691" at bounding box center [532, 167] width 36 height 12
drag, startPoint x: 458, startPoint y: 678, endPoint x: 638, endPoint y: 694, distance: 180.7
click at [638, 696] on div "SKU 1006428 Buttee au Sol - Butoir renforce de coulissant et b Prêt à être envo…" at bounding box center [587, 710] width 354 height 103
click at [648, 677] on div "SKU 1006428 Buttee au Sol - Butoir renforce de coulissant et b Prêt à être envo…" at bounding box center [611, 691] width 305 height 65
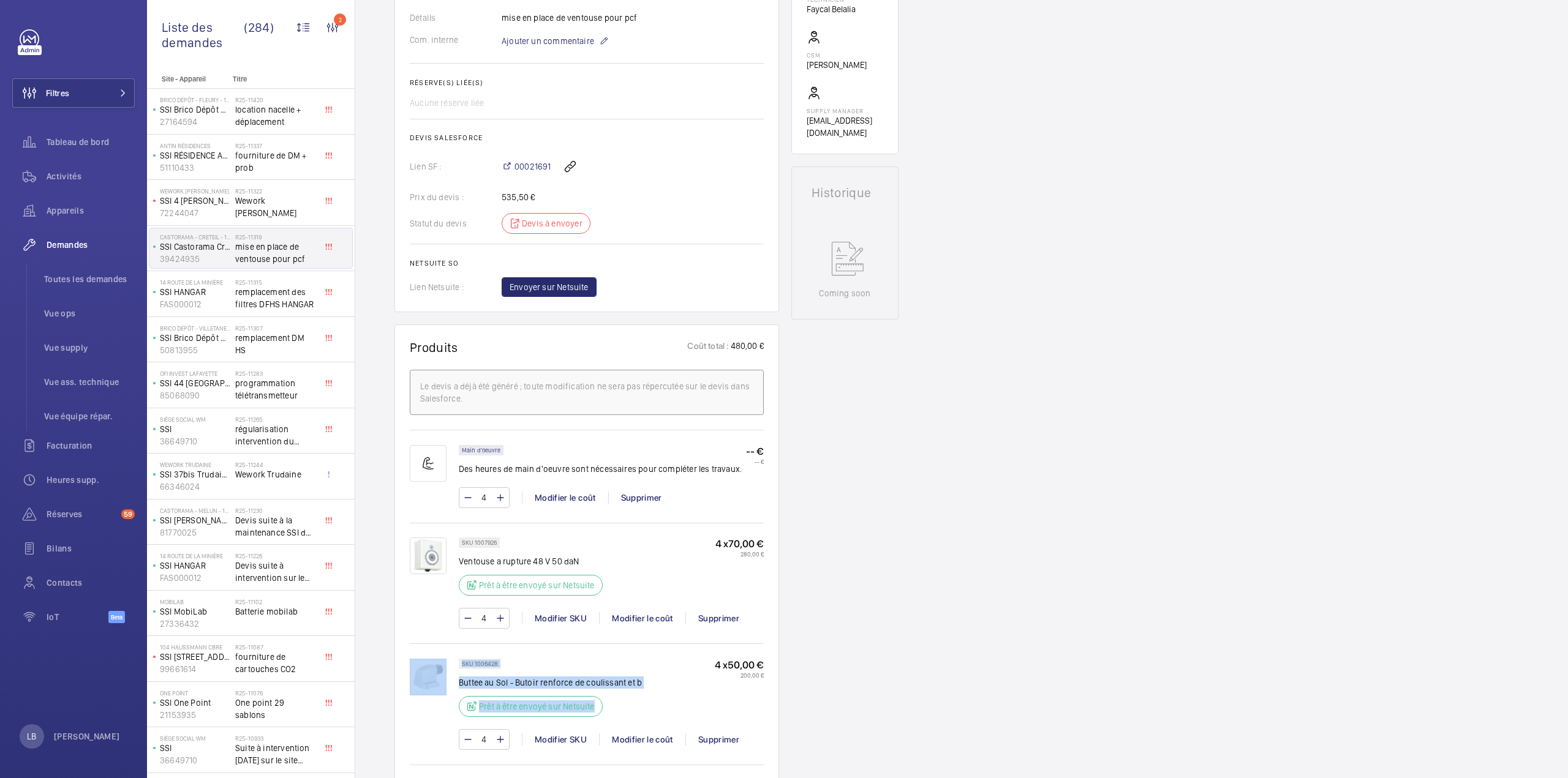
drag, startPoint x: 645, startPoint y: 711, endPoint x: 637, endPoint y: 707, distance: 8.9
click at [645, 711] on div "SKU 1006428 Buttee au Sol - Butoir renforce de coulissant et b Prêt à être envo…" at bounding box center [611, 691] width 305 height 65
click at [908, 694] on div "Demandes techniciens R25-11319 La demande de réparation a été créée le 25 août …" at bounding box center [962, 516] width 1213 height 1602
drag, startPoint x: 631, startPoint y: 679, endPoint x: 460, endPoint y: 681, distance: 171.0
click at [460, 681] on div "SKU 1006428 Buttee au Sol - Butoir renforce de coulissant et b Prêt à être envo…" at bounding box center [611, 691] width 305 height 65
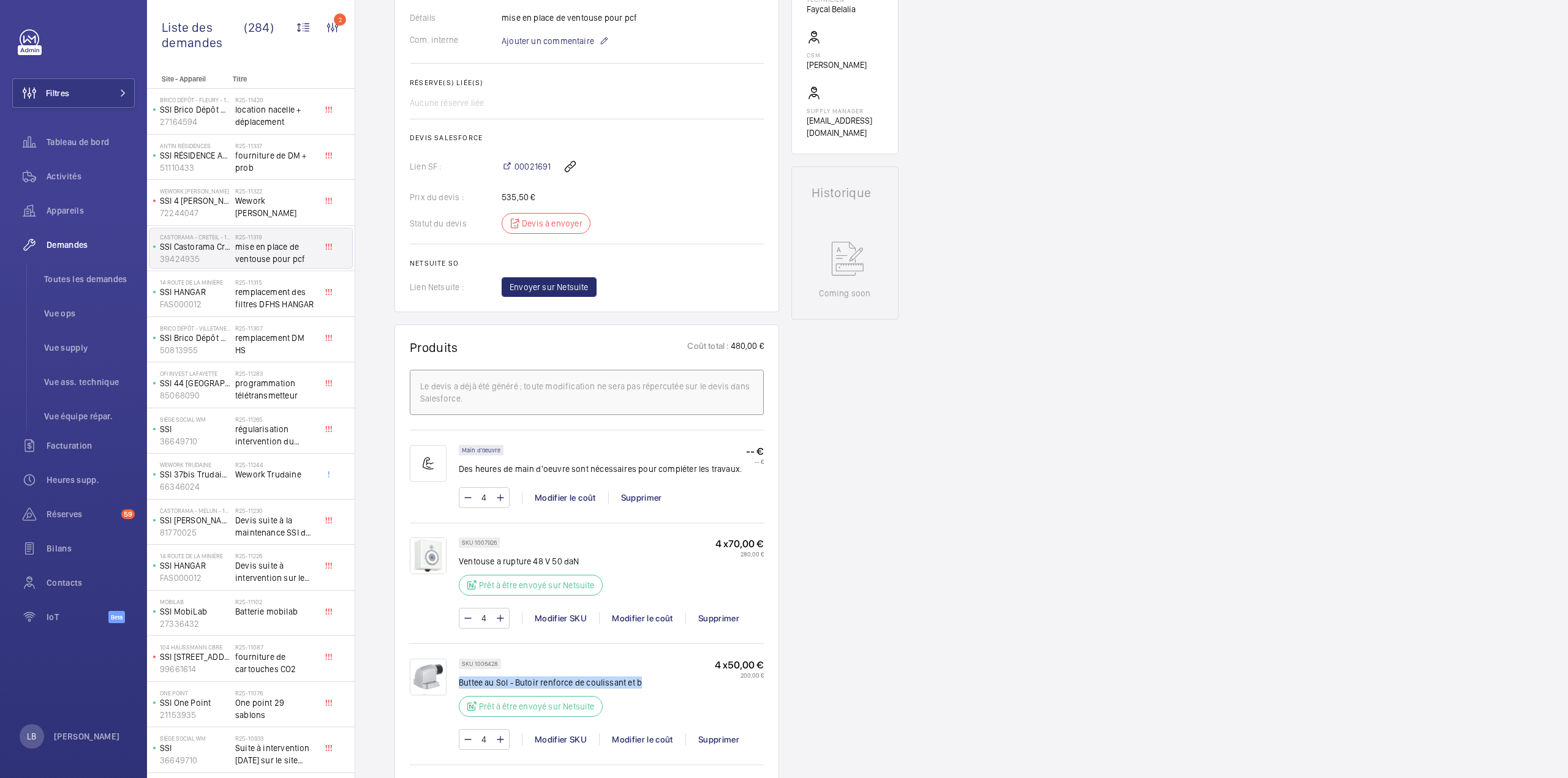
copy p "Buttee au Sol - Butoir renforce de coulissant et b"
click at [1016, 452] on div "Demandes techniciens R25-11319 La demande de réparation a été créée le 25 août …" at bounding box center [962, 516] width 1213 height 1602
click at [528, 166] on span "00021691" at bounding box center [532, 167] width 36 height 12
drag, startPoint x: 458, startPoint y: 681, endPoint x: 572, endPoint y: 681, distance: 114.0
click at [572, 681] on p "Buttee au Sol - Butoir renforce de coulissant et b" at bounding box center [550, 683] width 183 height 12
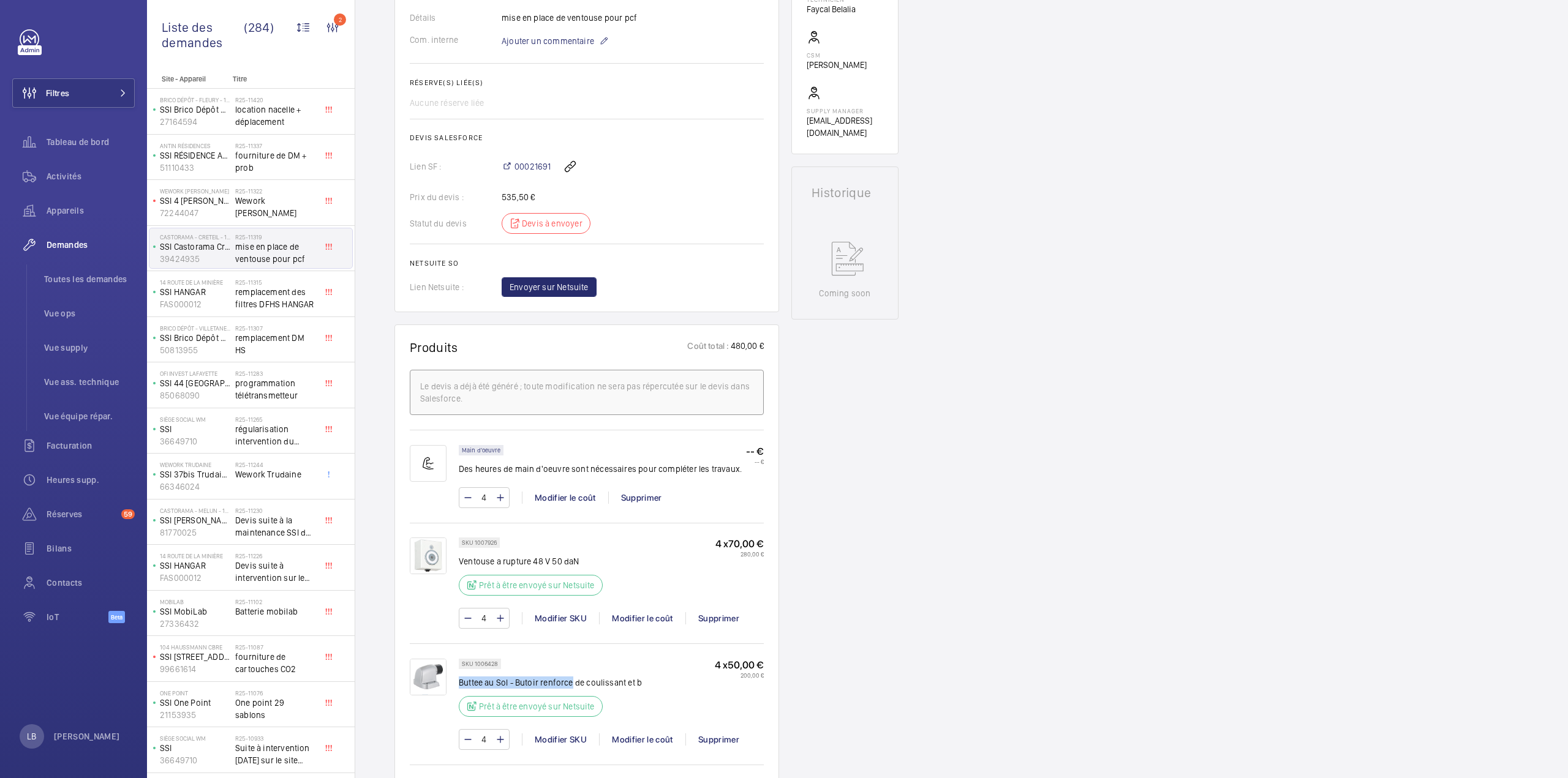
copy p "Buttee au Sol - Butoir renforce"
click at [887, 551] on div "Working SSI Castorama Créteil 39424935 Voir les dernières visites Castorama - C…" at bounding box center [844, 497] width 107 height 1564
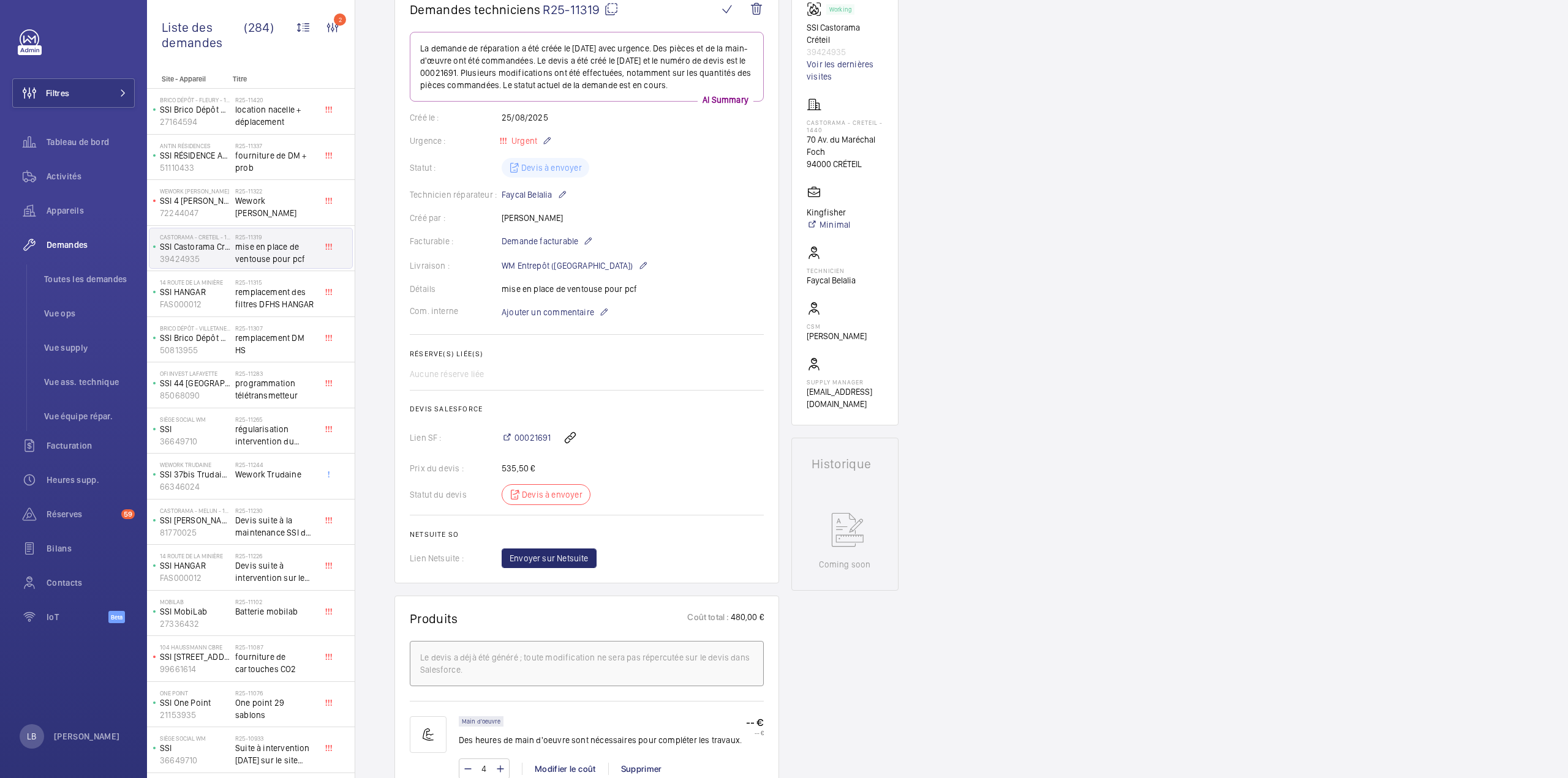
scroll to position [0, 0]
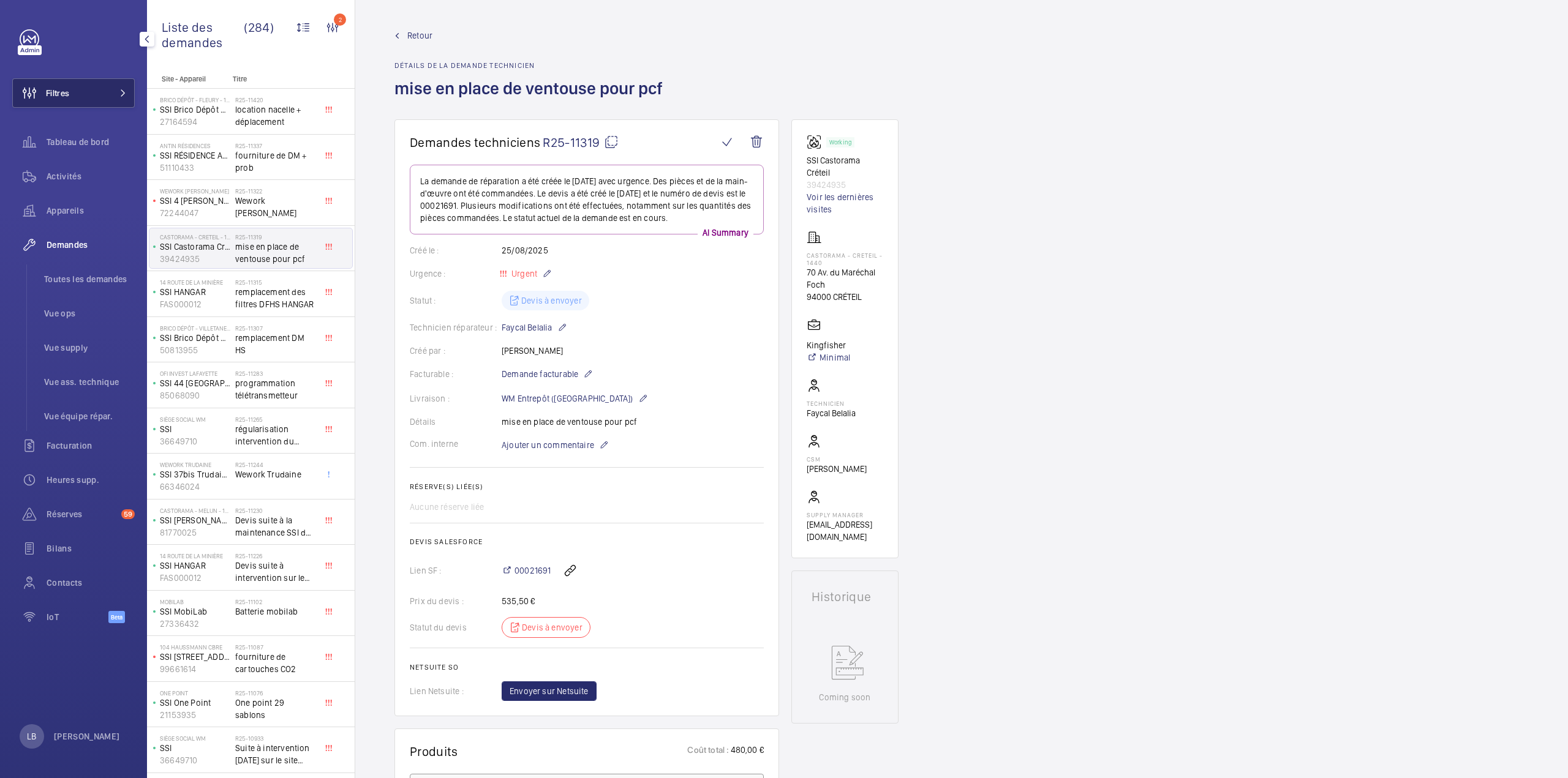
click at [76, 90] on button "Filtres" at bounding box center [73, 93] width 122 height 30
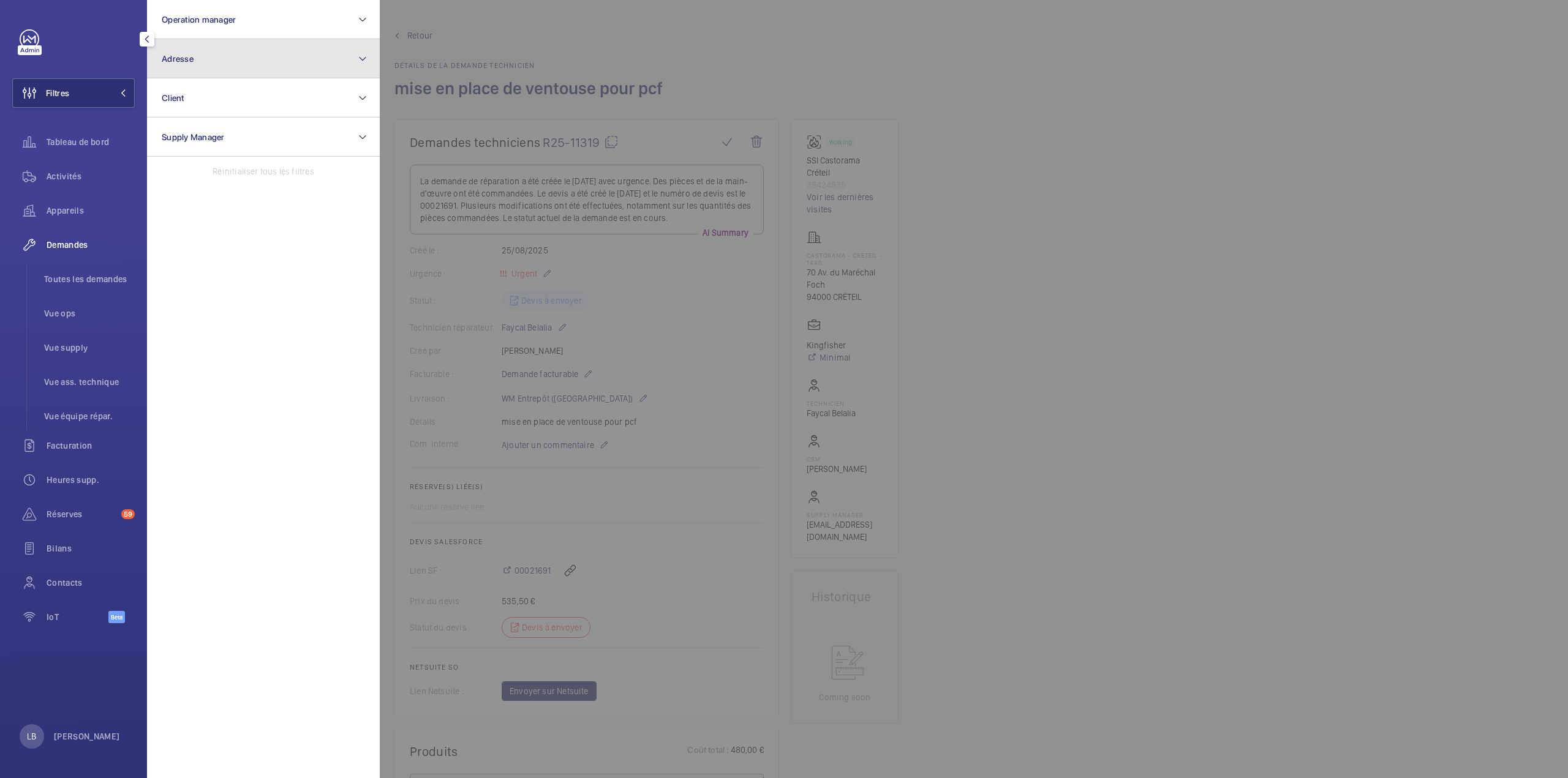
click at [205, 52] on button "Adresse" at bounding box center [263, 59] width 233 height 40
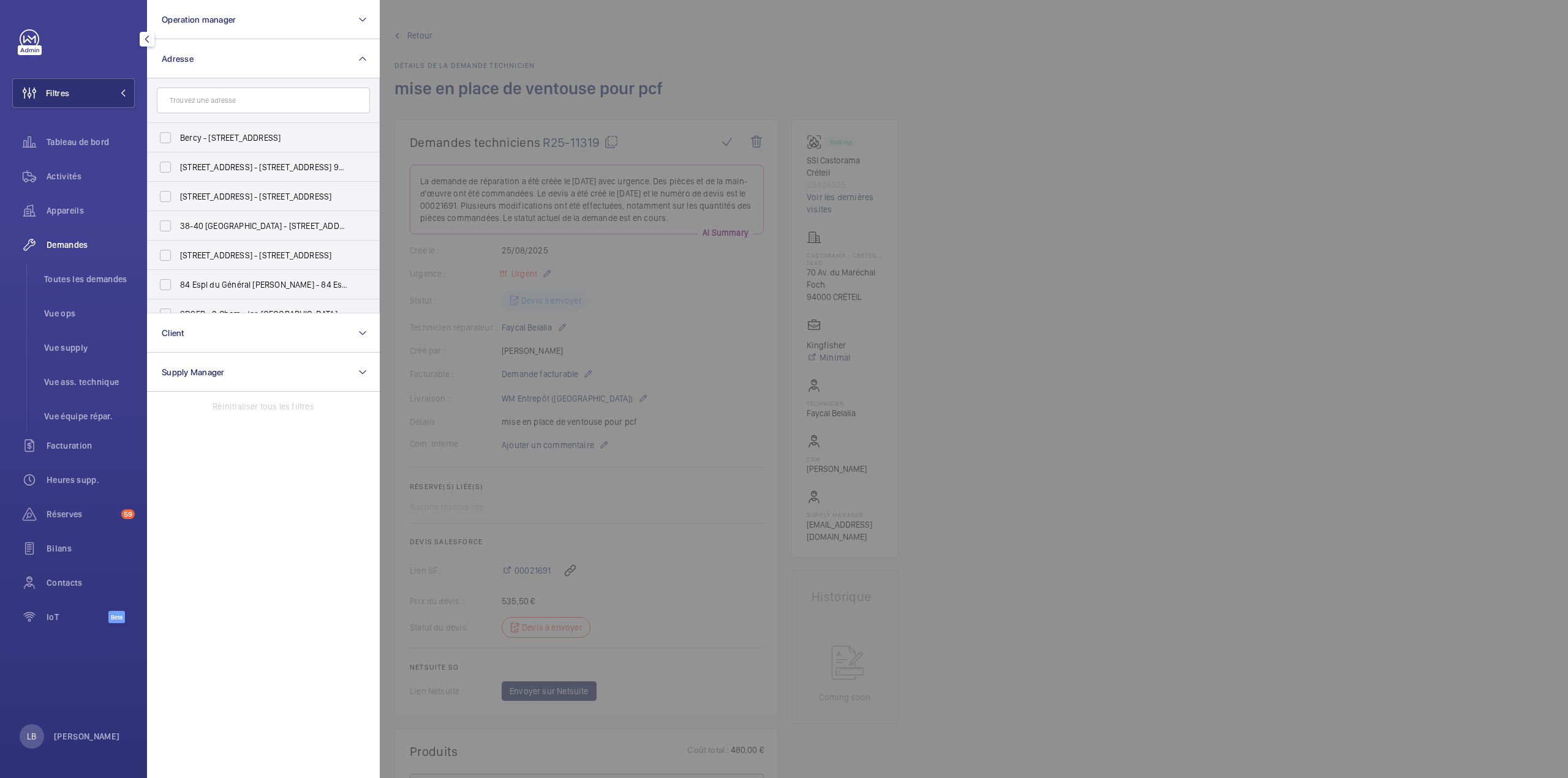
click at [199, 96] on input "text" at bounding box center [263, 100] width 213 height 26
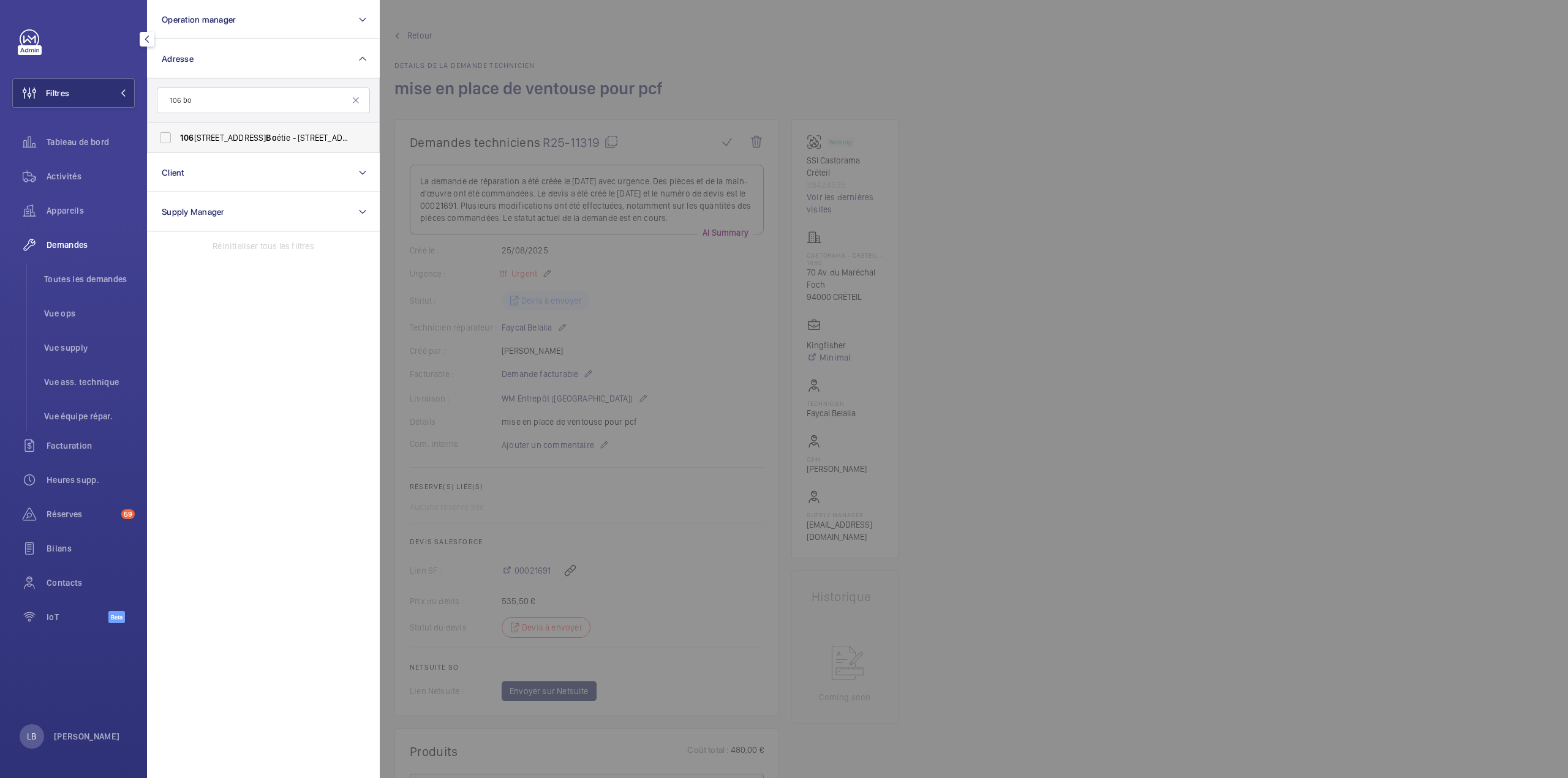
type input "106 bo"
click at [158, 138] on label "106 108 rue de la Bo étie - 108 Rue La Bo étie 106 , PARIS 75008" at bounding box center [254, 138] width 213 height 30
click at [158, 138] on input "106 108 rue de la Bo étie - 108 Rue La Bo étie 106 , PARIS 75008" at bounding box center [165, 138] width 24 height 24
checkbox input "true"
click at [84, 284] on span "Toutes les demandes" at bounding box center [89, 279] width 91 height 12
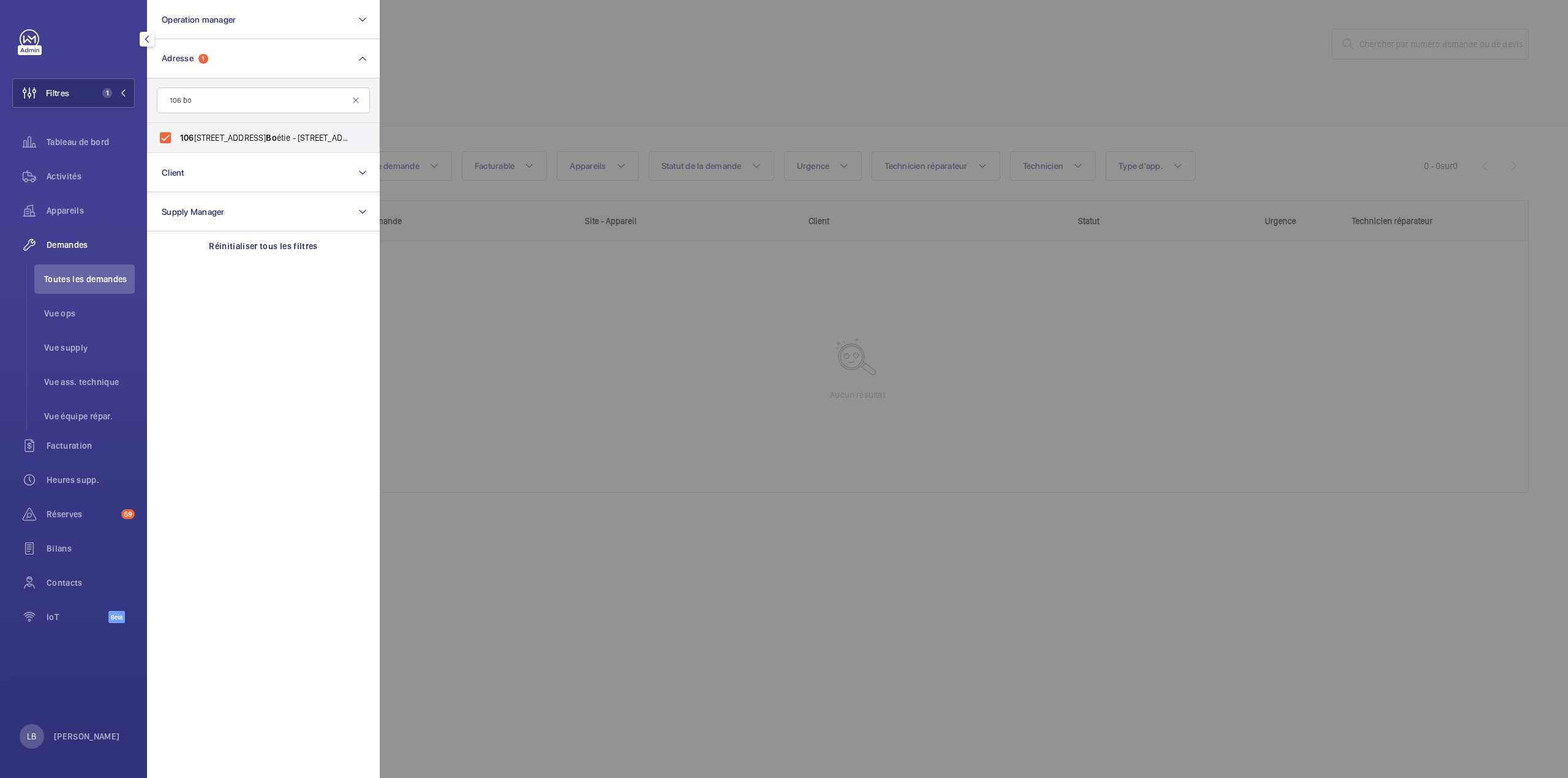
click at [530, 24] on div at bounding box center [1163, 389] width 1568 height 778
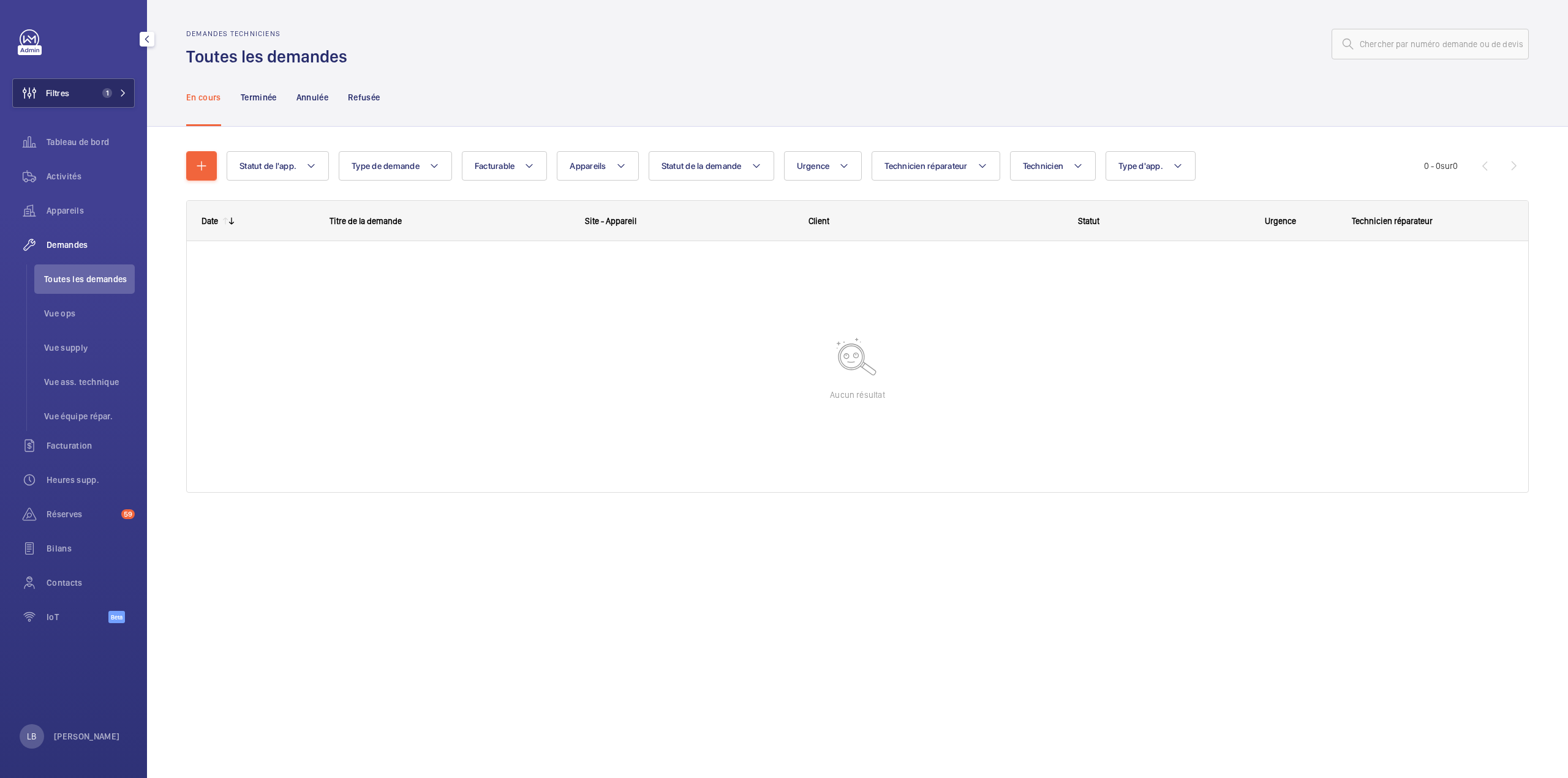
click at [105, 94] on span "1" at bounding box center [107, 93] width 10 height 10
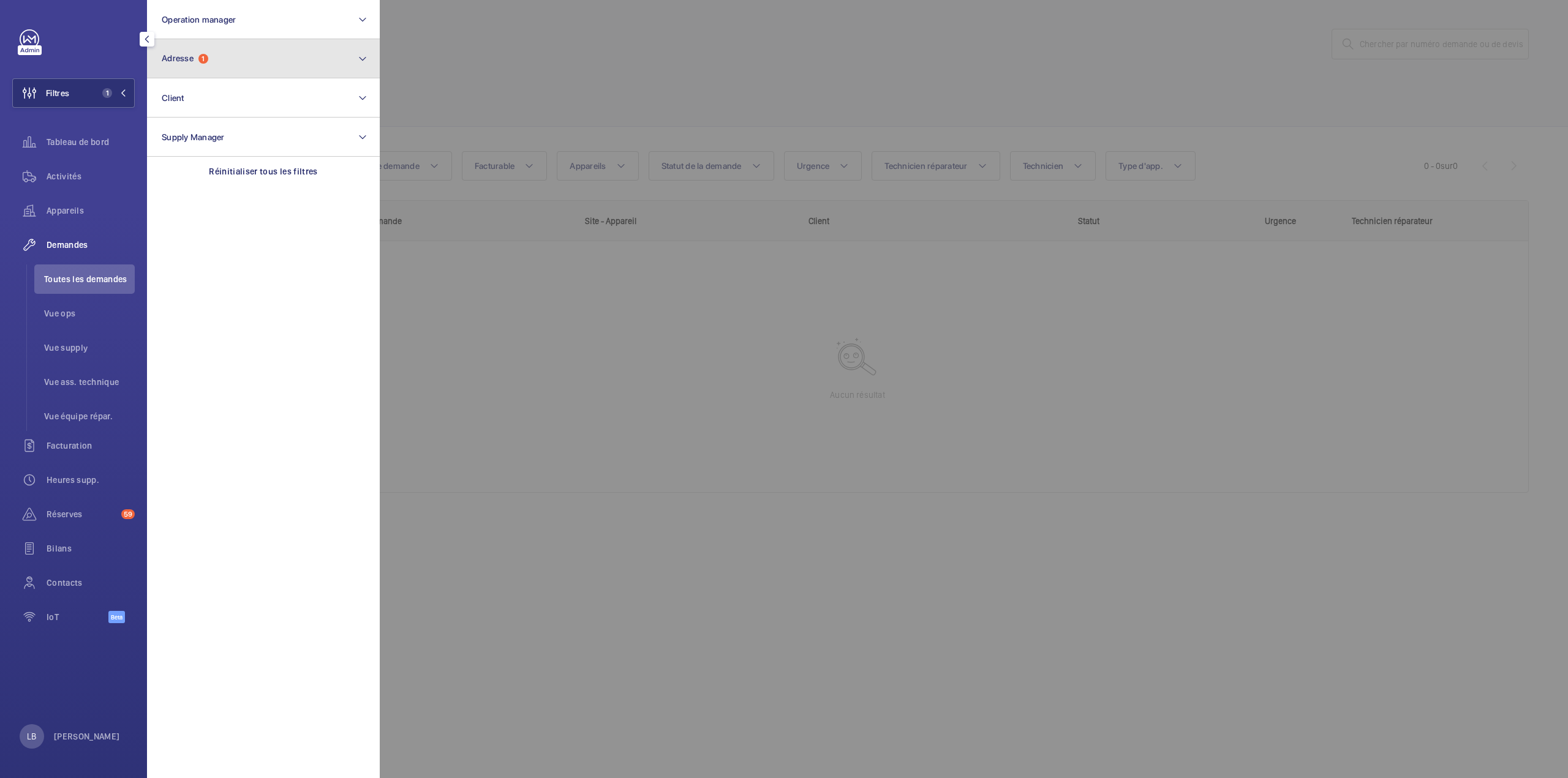
click at [193, 62] on span "Adresse" at bounding box center [178, 58] width 32 height 10
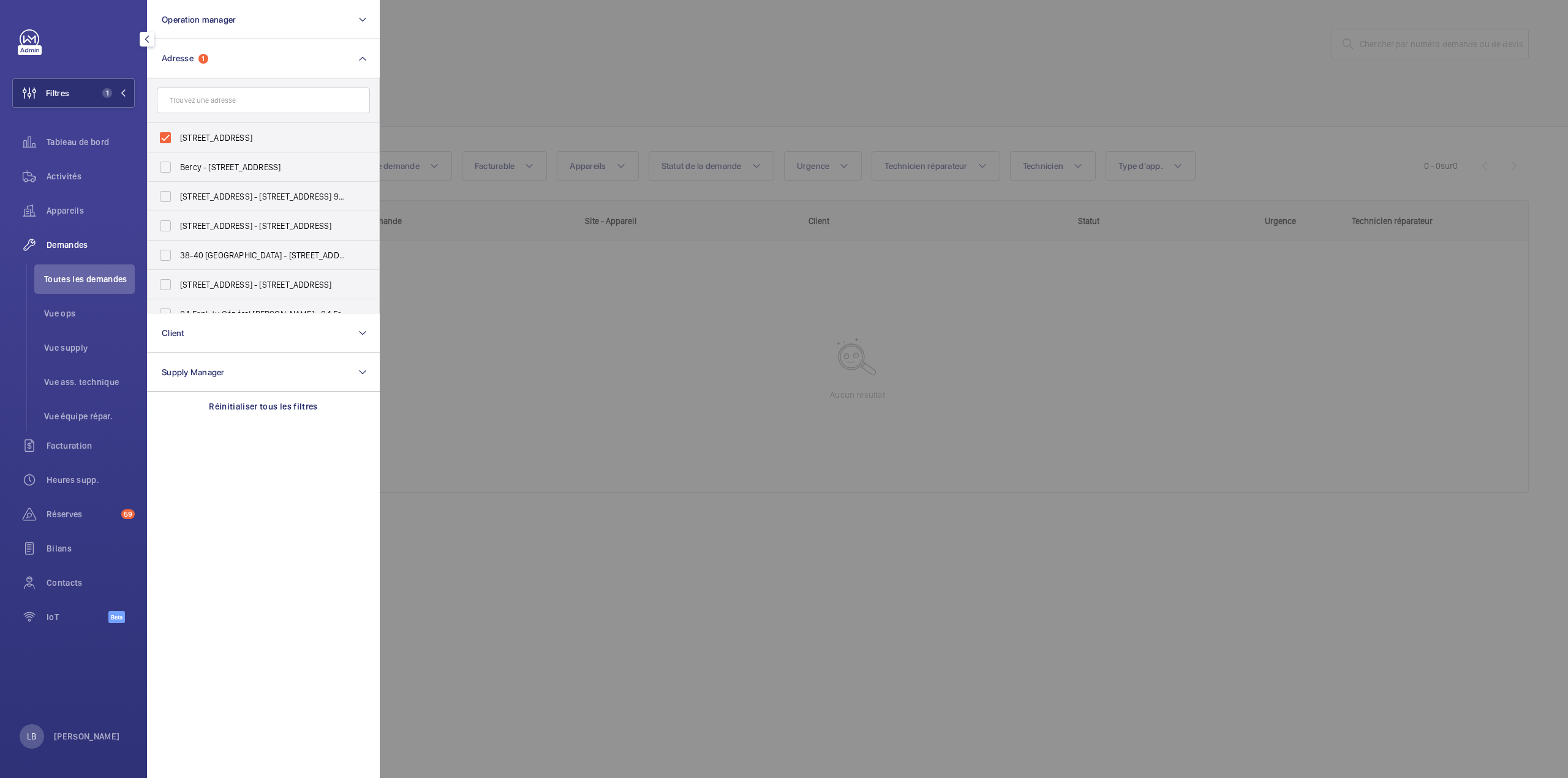
click at [486, 62] on div at bounding box center [1163, 389] width 1568 height 778
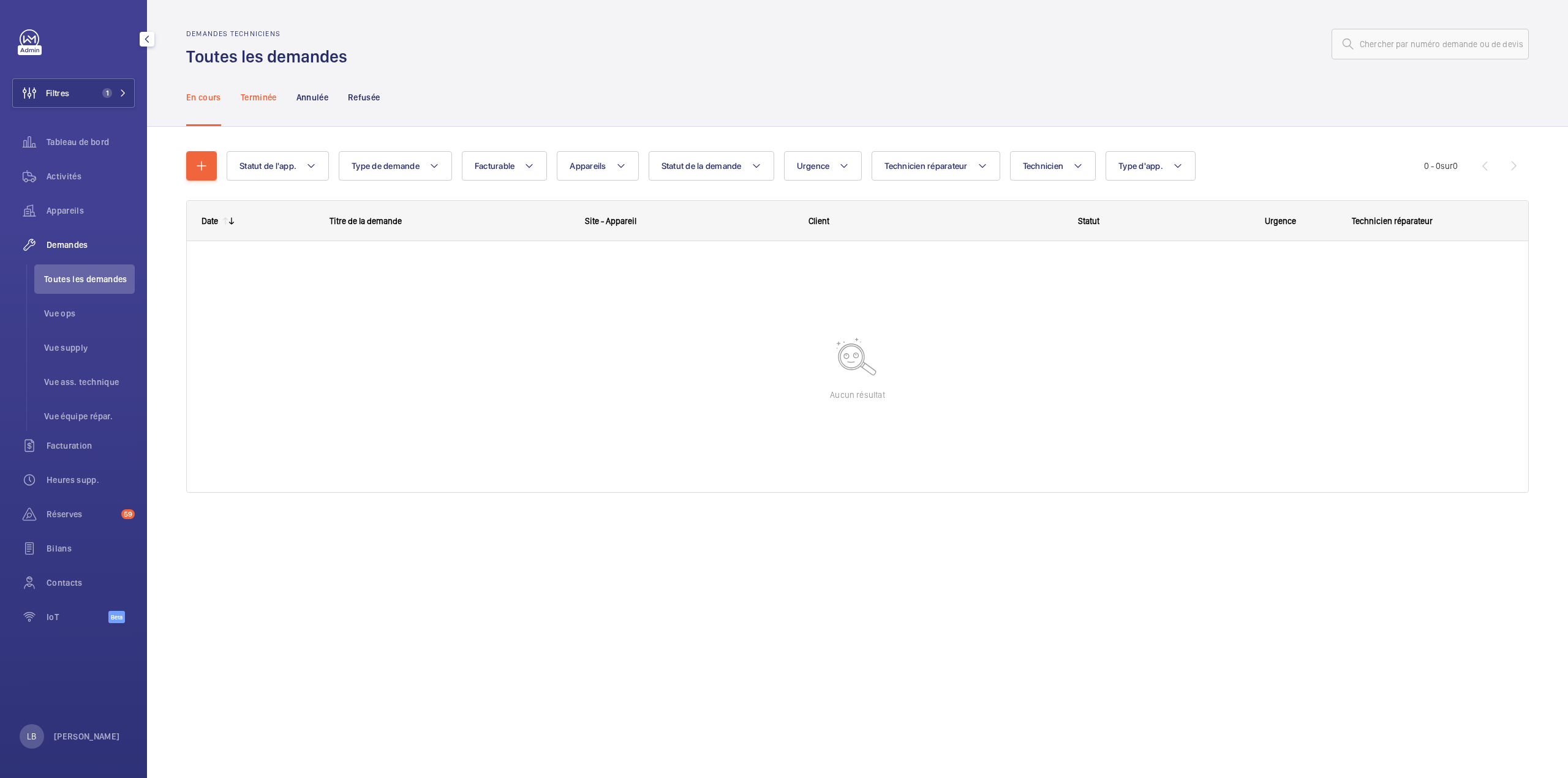
click at [247, 101] on p "Terminée" at bounding box center [258, 97] width 36 height 12
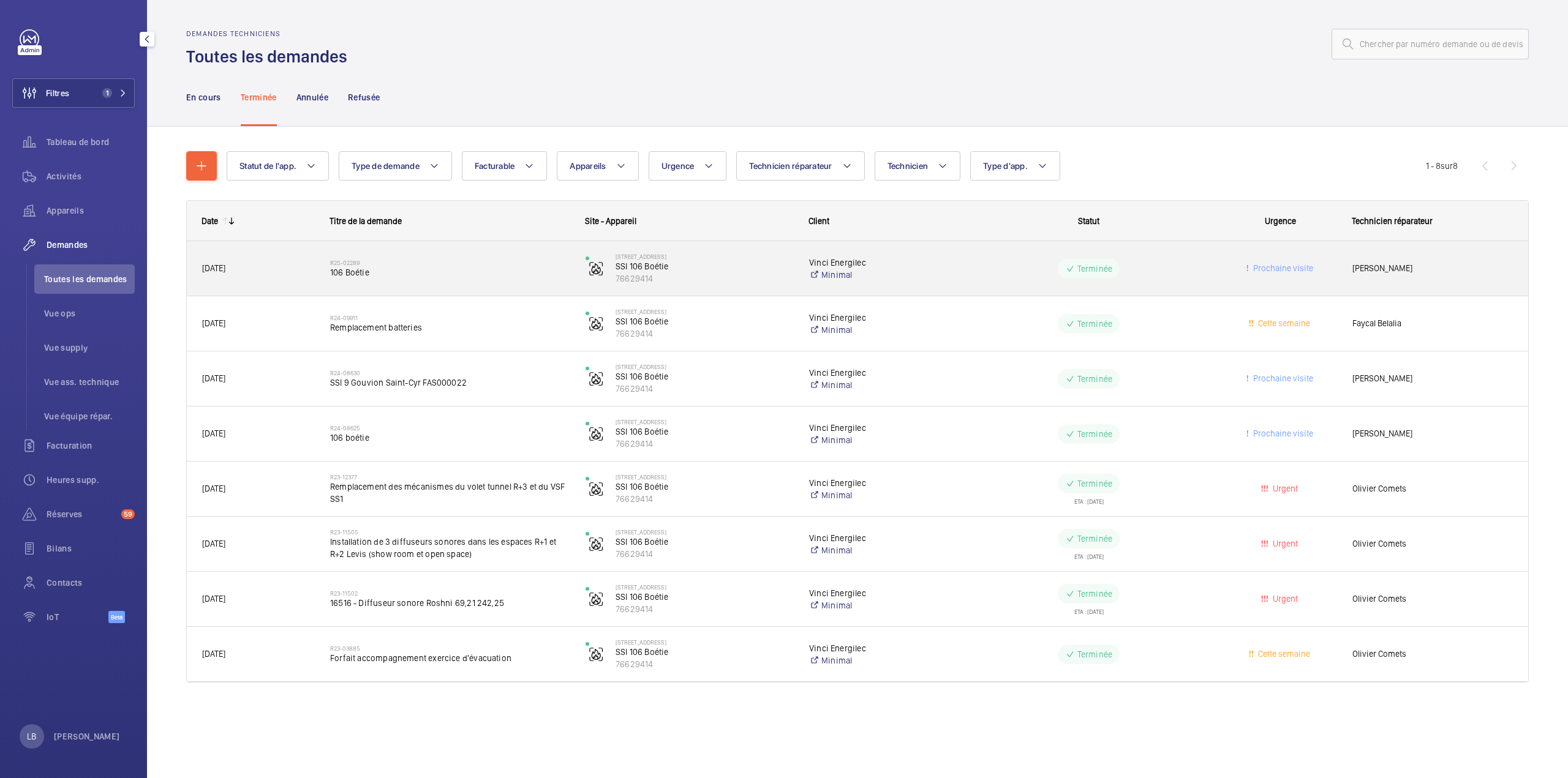
click at [1176, 268] on wm-front-pills-cell "Terminée" at bounding box center [1089, 269] width 240 height 20
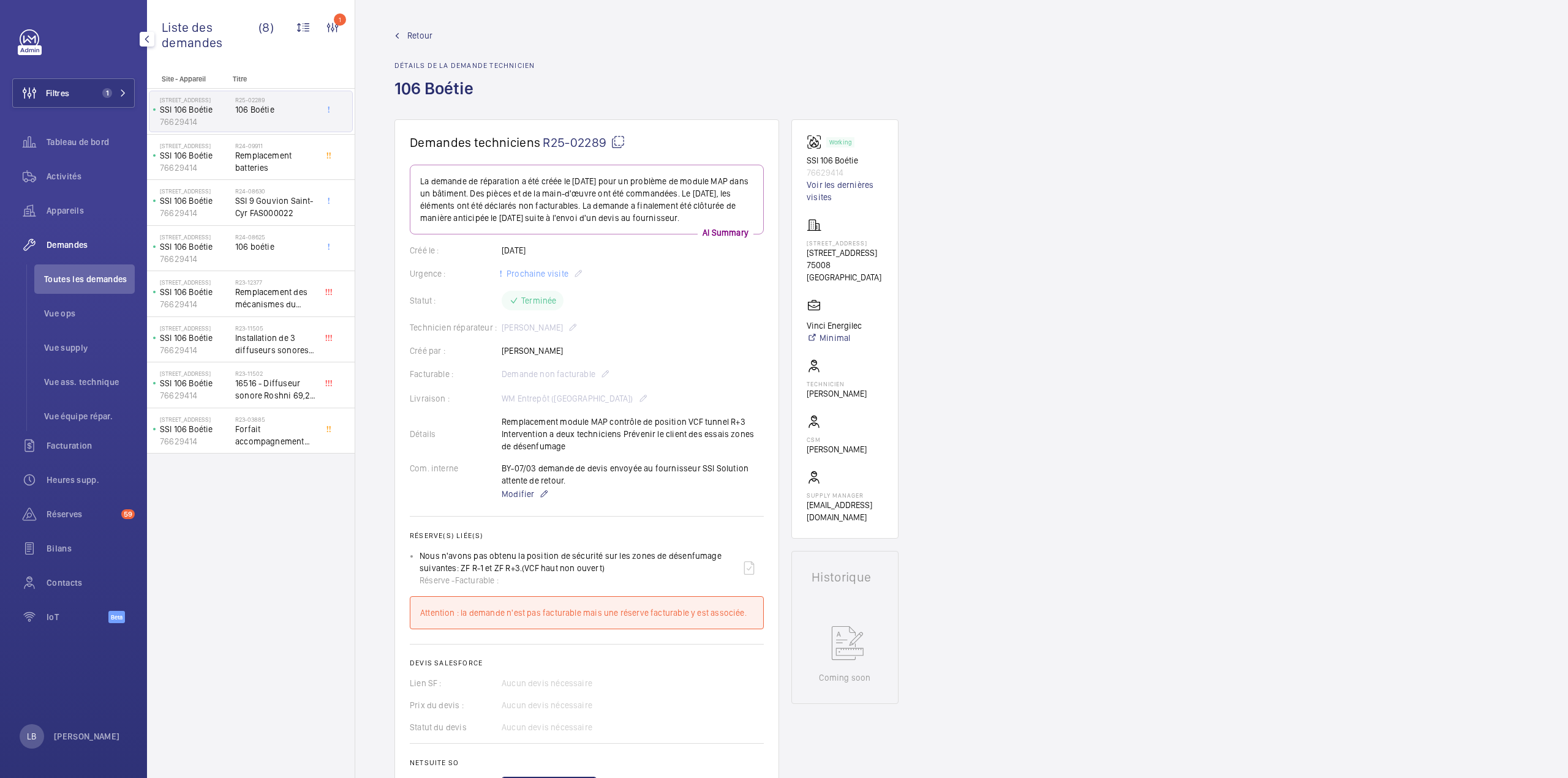
click at [425, 32] on span "Retour" at bounding box center [419, 36] width 25 height 12
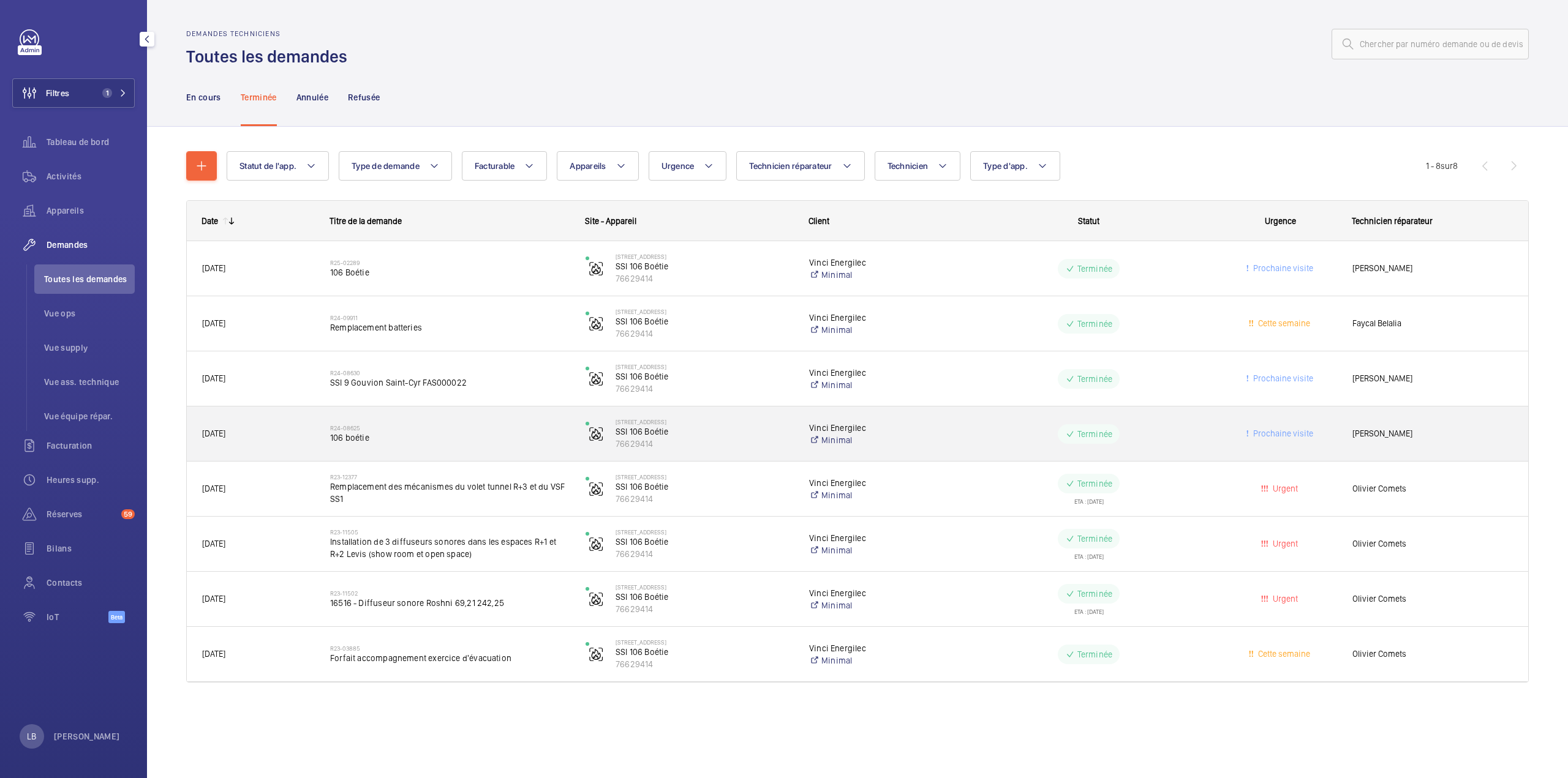
click at [991, 433] on wm-front-pills-cell "Terminée" at bounding box center [1089, 434] width 240 height 20
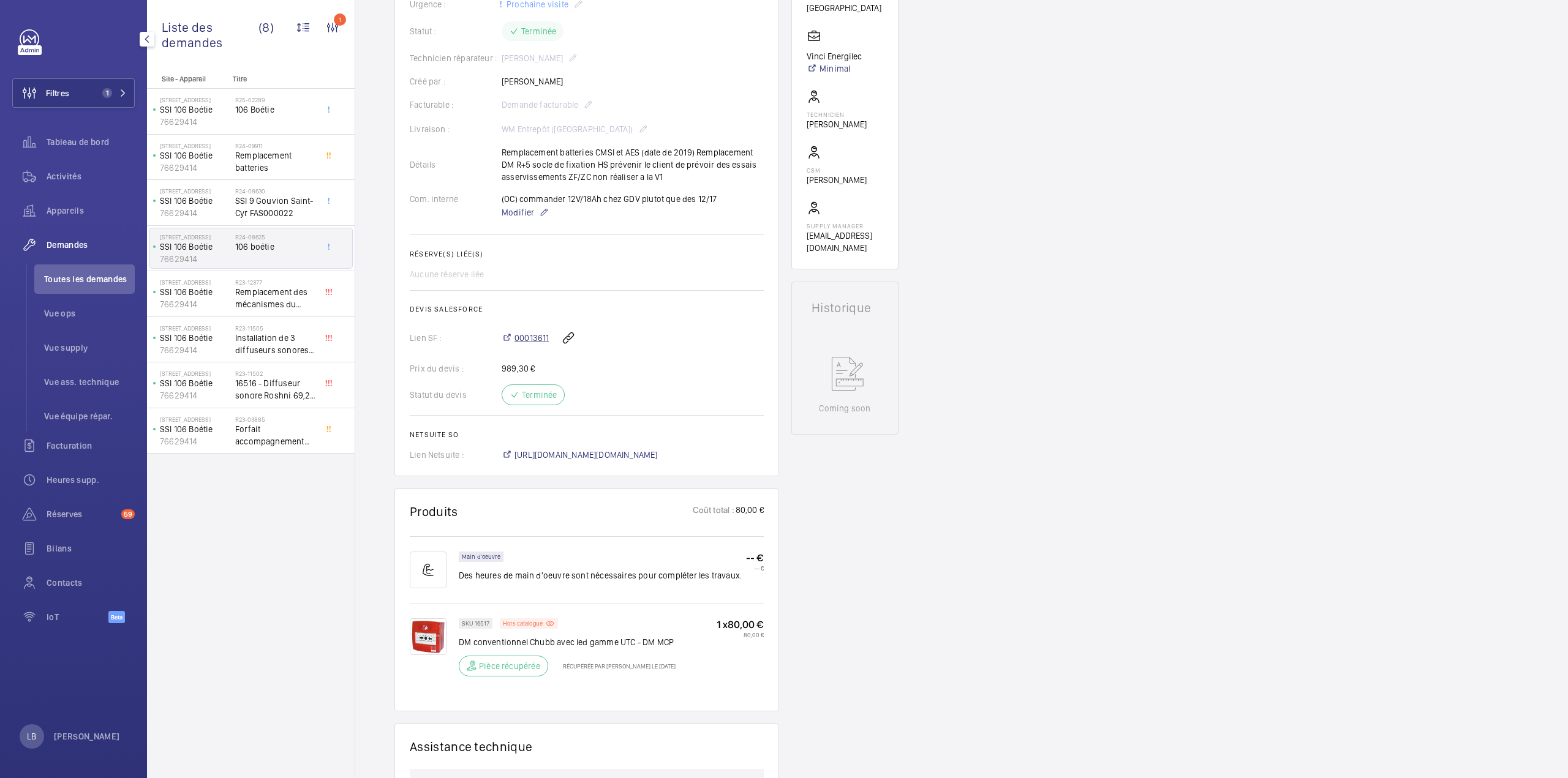
scroll to position [281, 0]
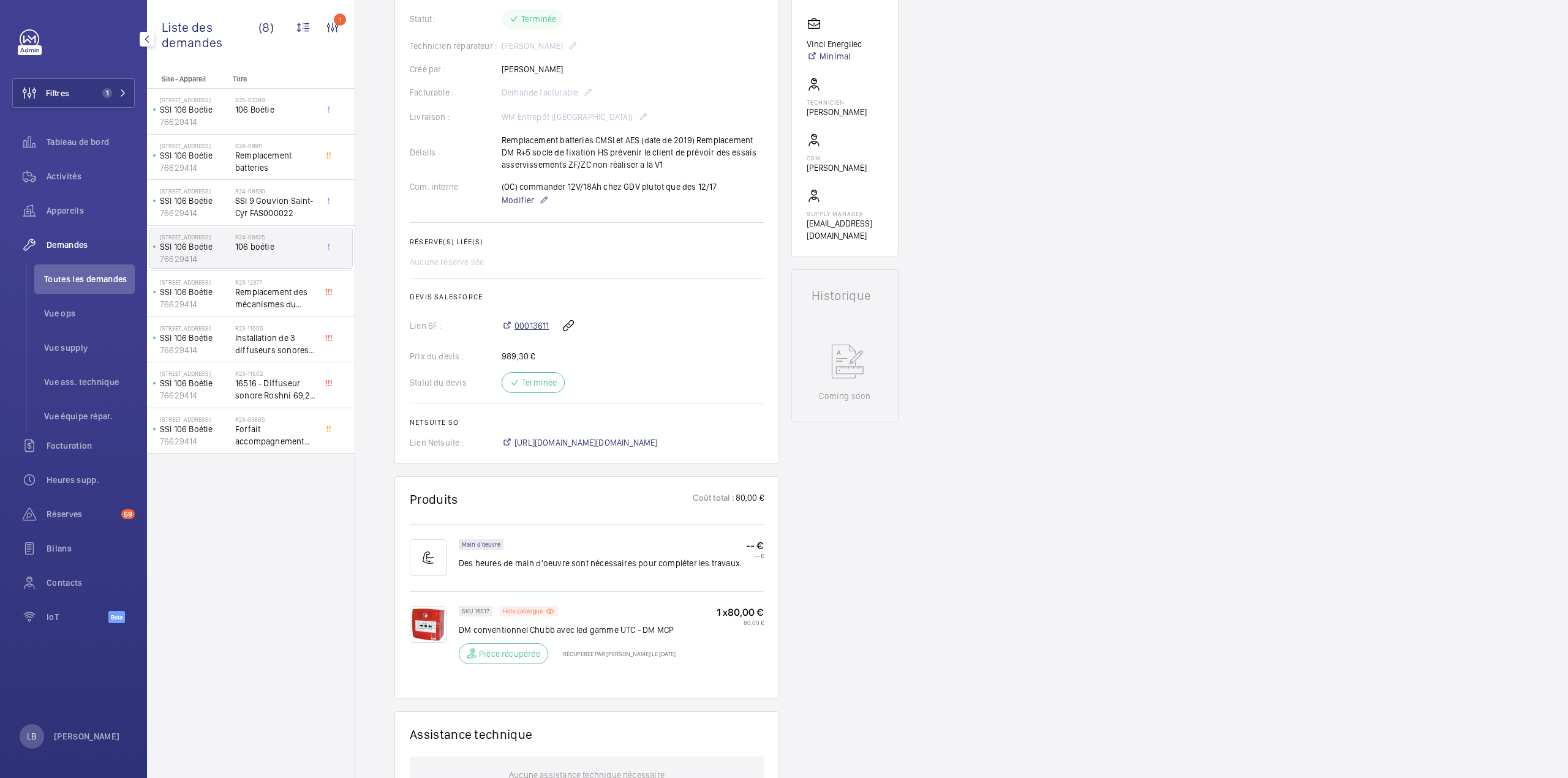
click at [533, 324] on span "00013611" at bounding box center [531, 325] width 34 height 12
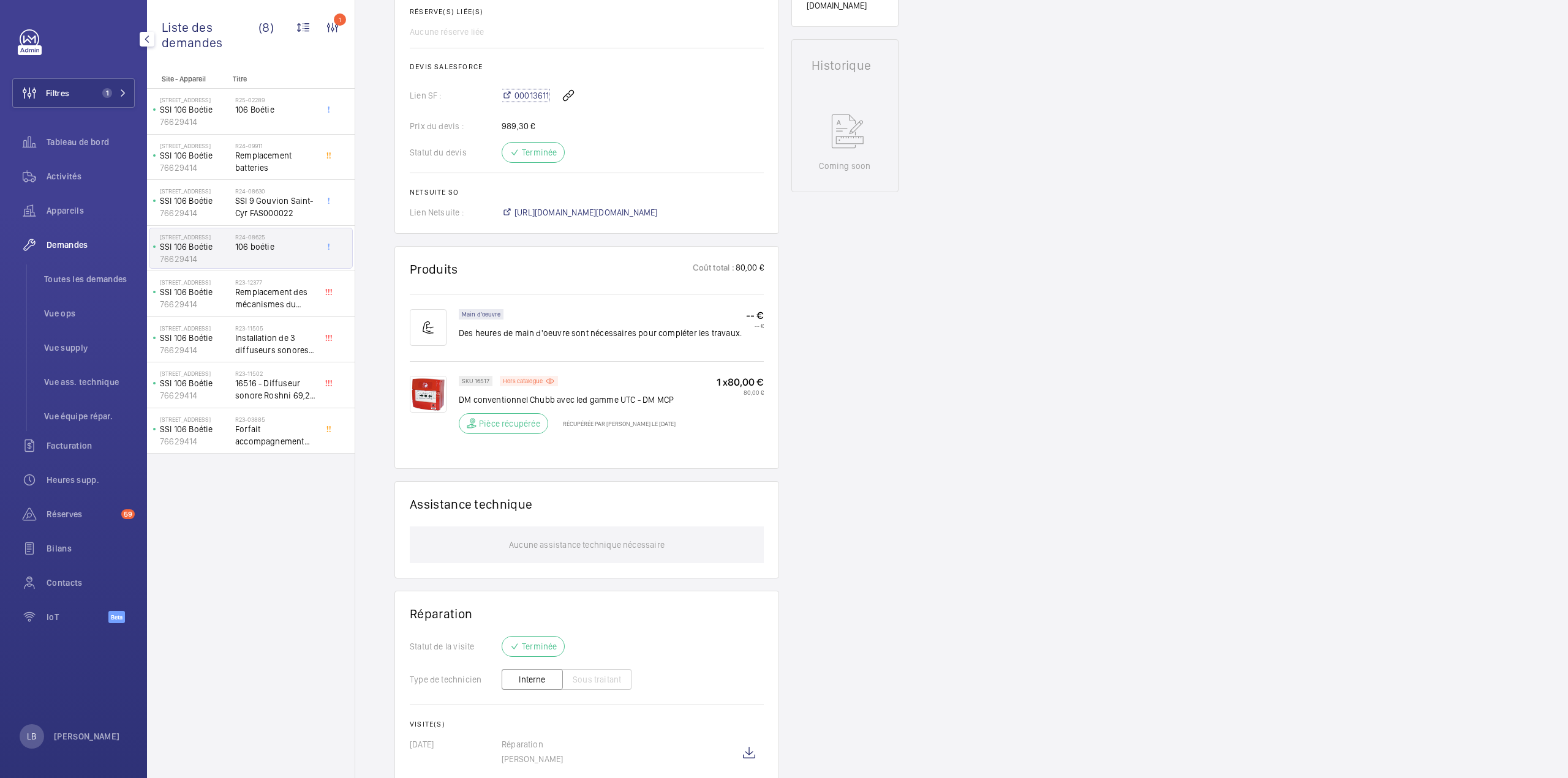
scroll to position [580, 0]
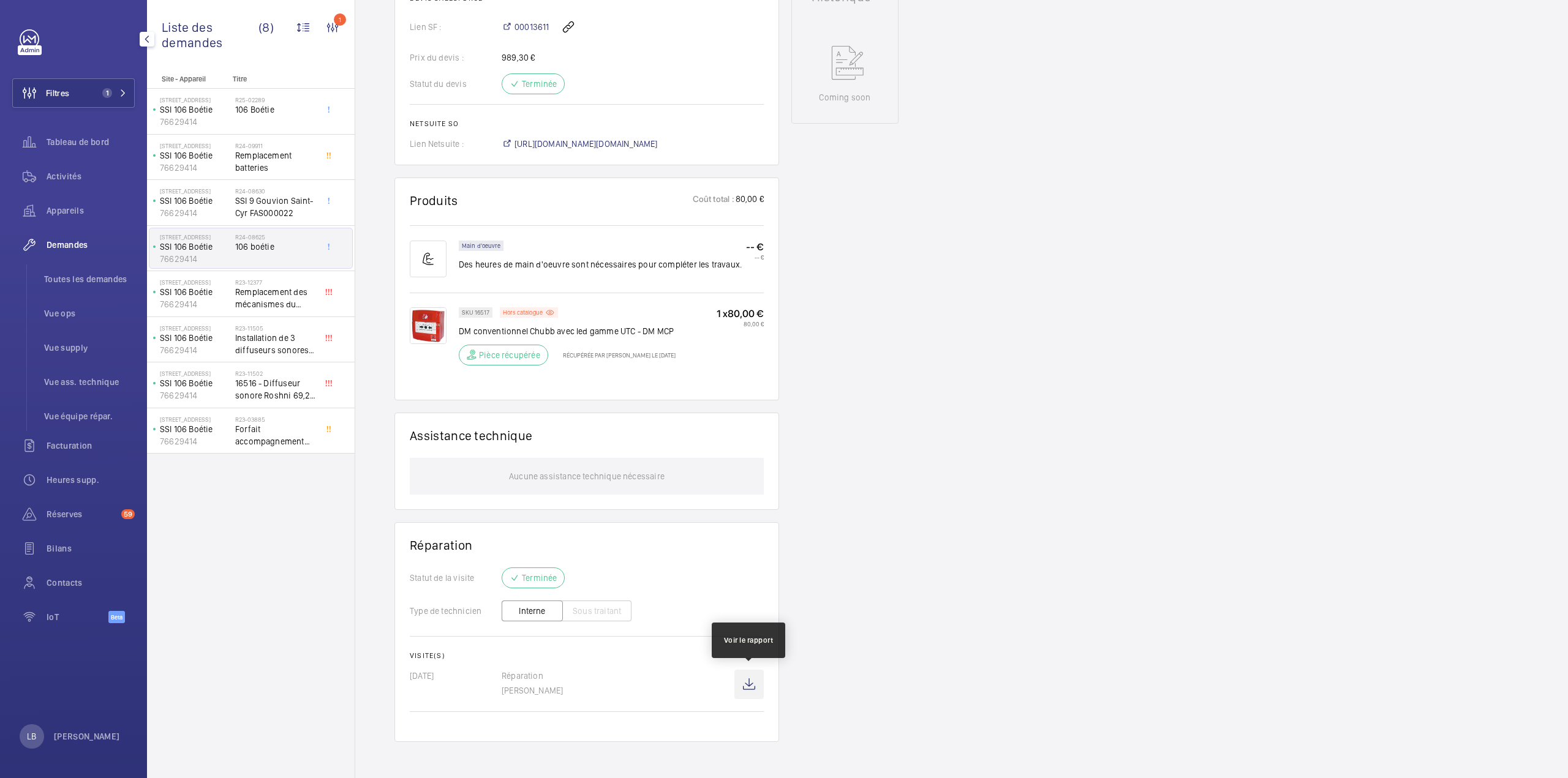
click at [739, 682] on wm-front-icon-button at bounding box center [749, 684] width 30 height 30
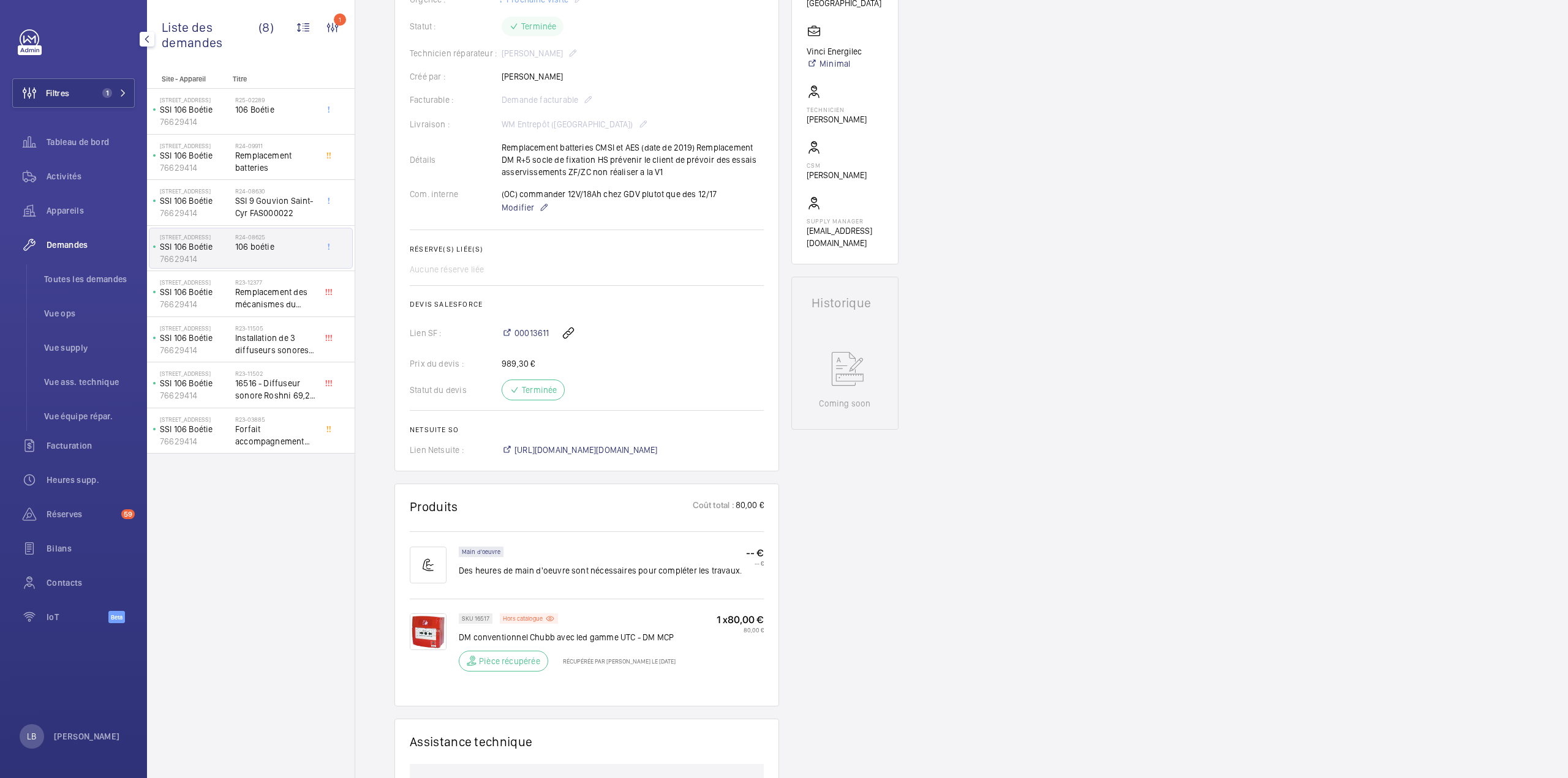
scroll to position [0, 0]
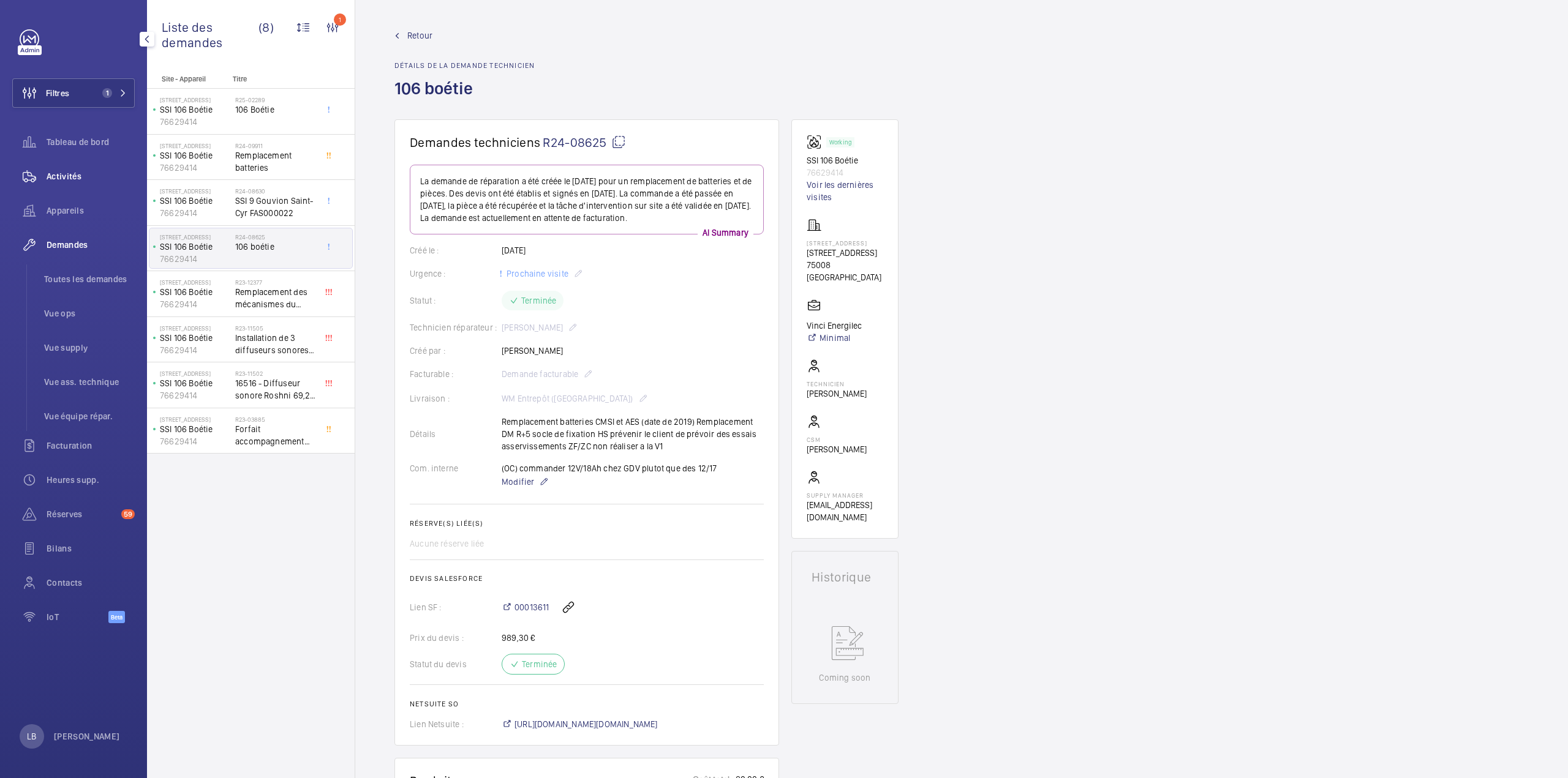
drag, startPoint x: 55, startPoint y: 186, endPoint x: 59, endPoint y: 177, distance: 9.8
click at [55, 186] on div "Activités" at bounding box center [73, 176] width 122 height 30
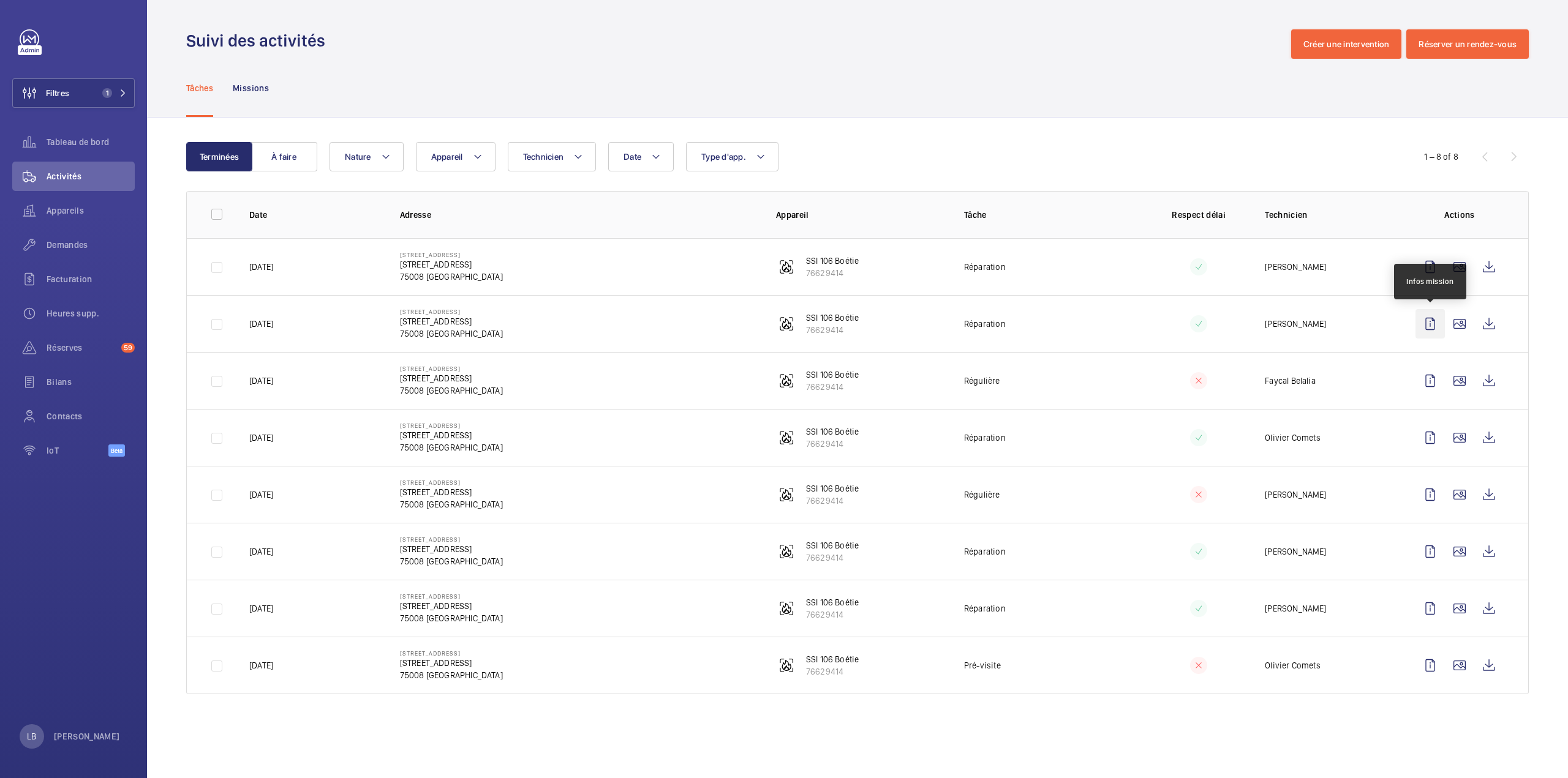
click at [1433, 329] on wm-front-icon-button at bounding box center [1430, 324] width 30 height 30
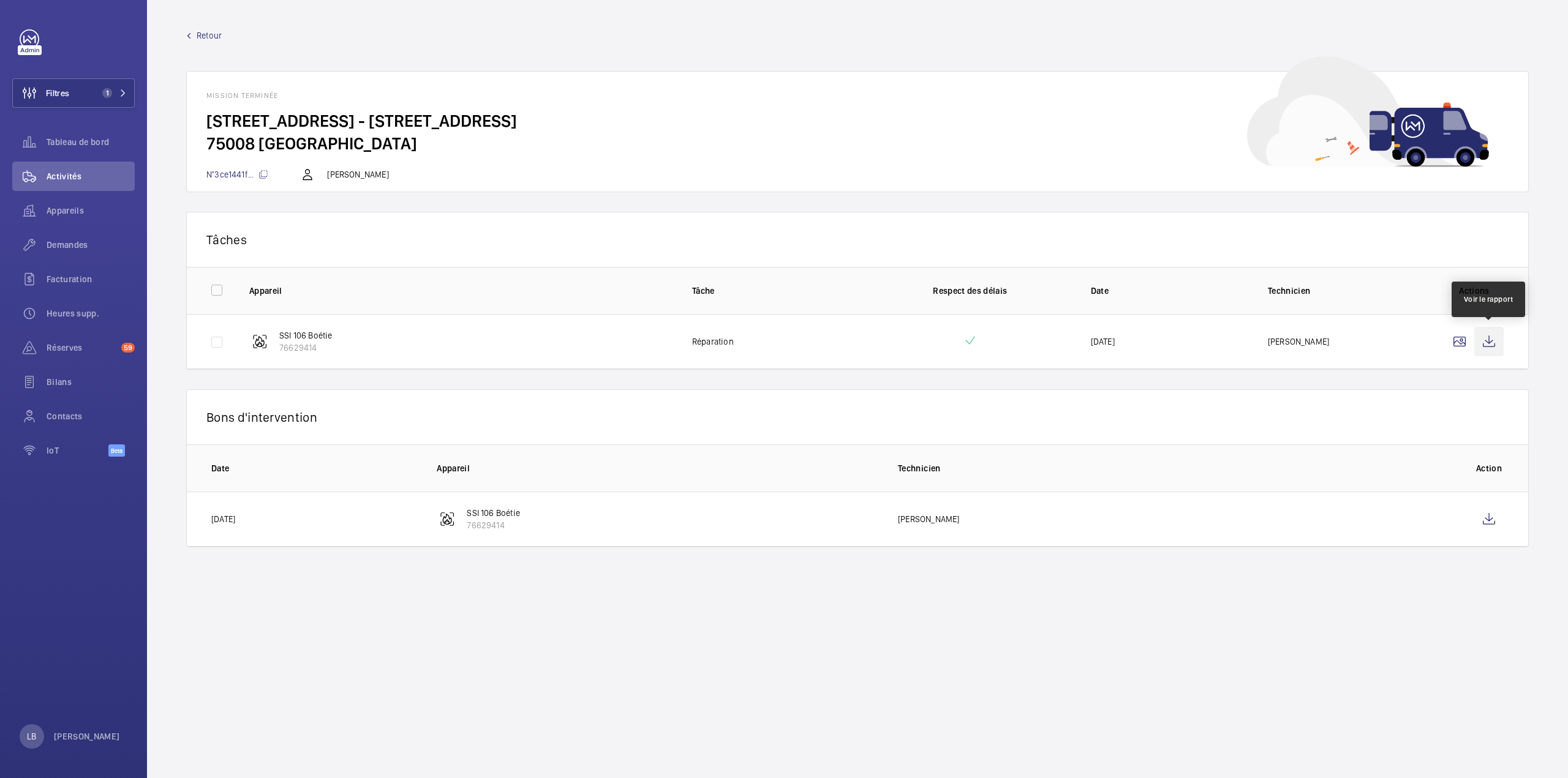
click at [1482, 341] on wm-front-icon-button at bounding box center [1489, 341] width 30 height 30
click at [1487, 517] on wm-front-icon-button at bounding box center [1489, 519] width 30 height 30
click at [204, 31] on span "Retour" at bounding box center [208, 36] width 25 height 12
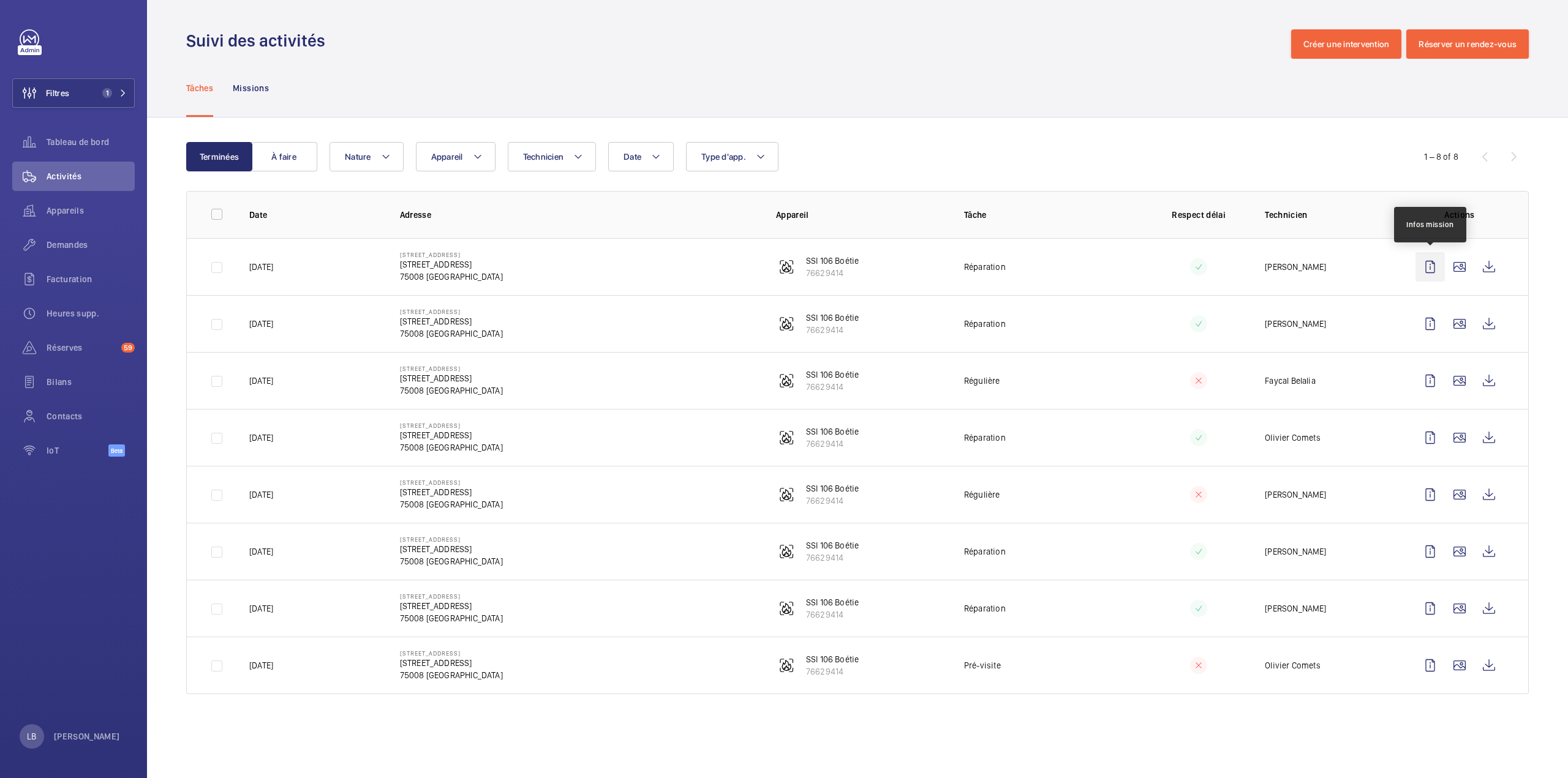
click at [1434, 271] on wm-front-icon-button at bounding box center [1430, 267] width 30 height 30
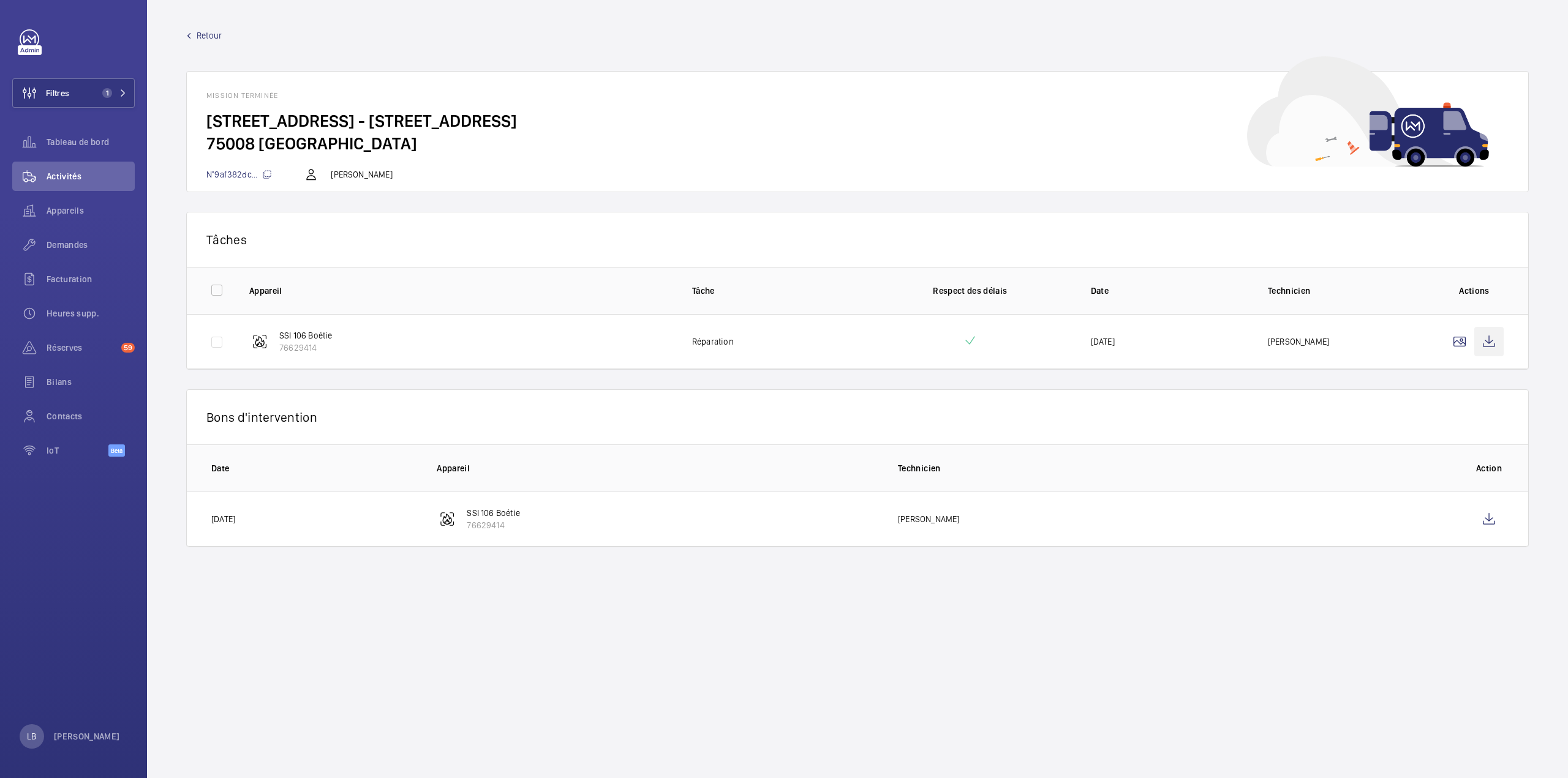
click at [1496, 338] on wm-front-icon-button at bounding box center [1489, 341] width 30 height 30
click at [1490, 513] on wm-front-icon-button at bounding box center [1489, 519] width 30 height 30
click at [197, 33] on span "Retour" at bounding box center [208, 36] width 25 height 12
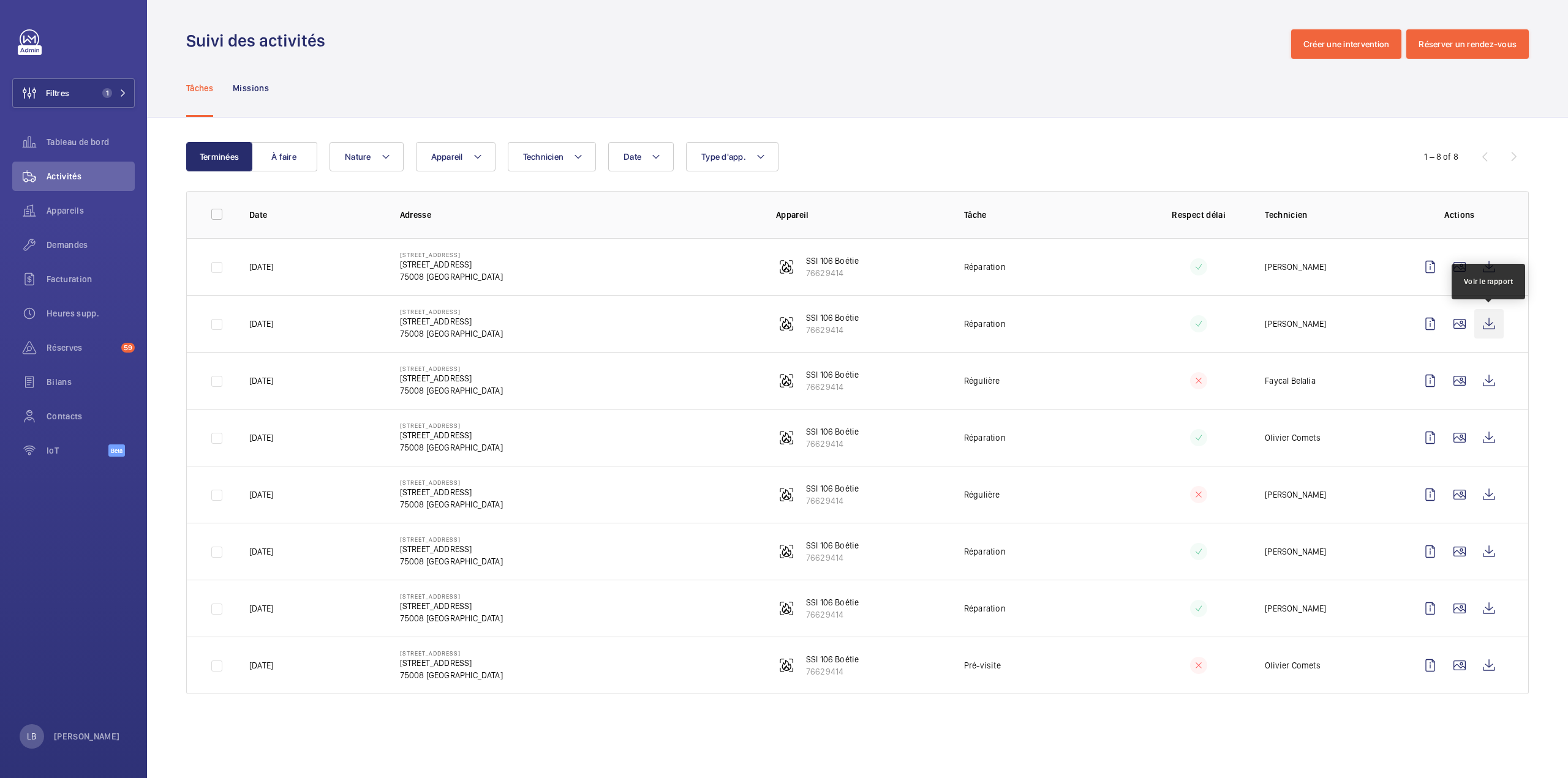
click at [1492, 328] on wm-front-icon-button at bounding box center [1489, 324] width 30 height 30
click at [1424, 325] on wm-front-icon-button at bounding box center [1430, 324] width 30 height 30
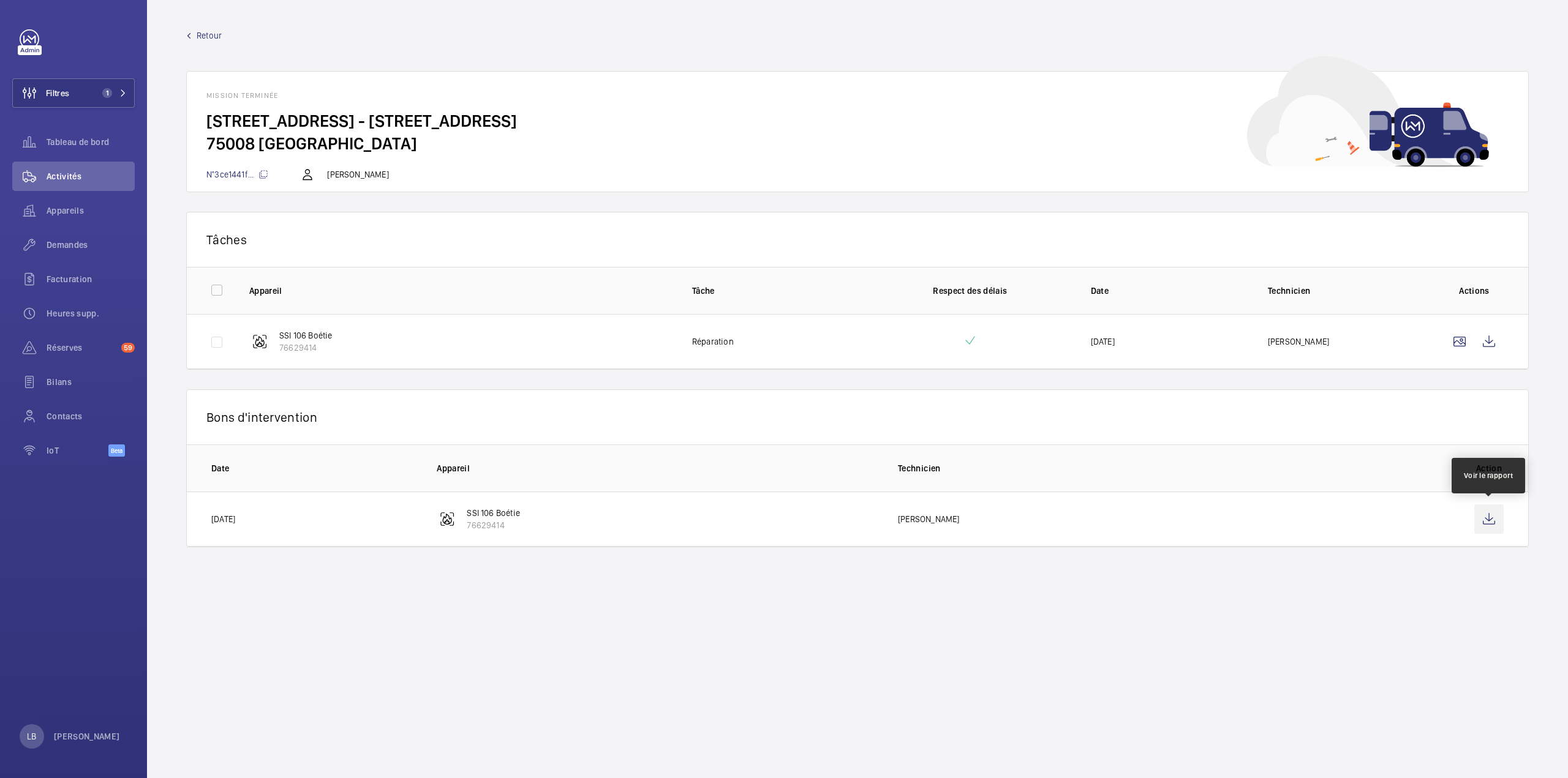
click at [1493, 529] on wm-front-icon-button at bounding box center [1489, 519] width 30 height 30
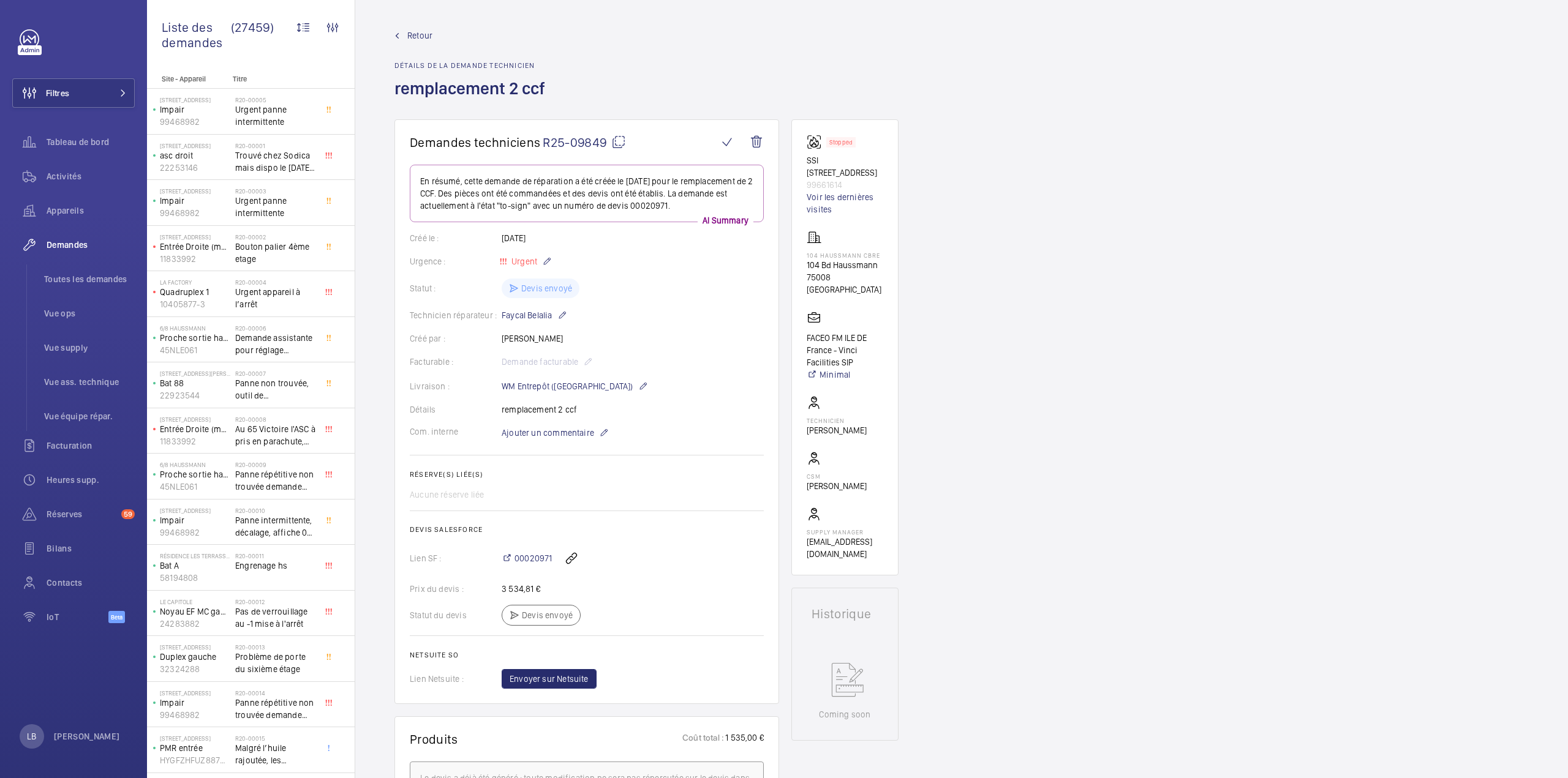
click at [94, 86] on button "Filtres" at bounding box center [73, 93] width 122 height 30
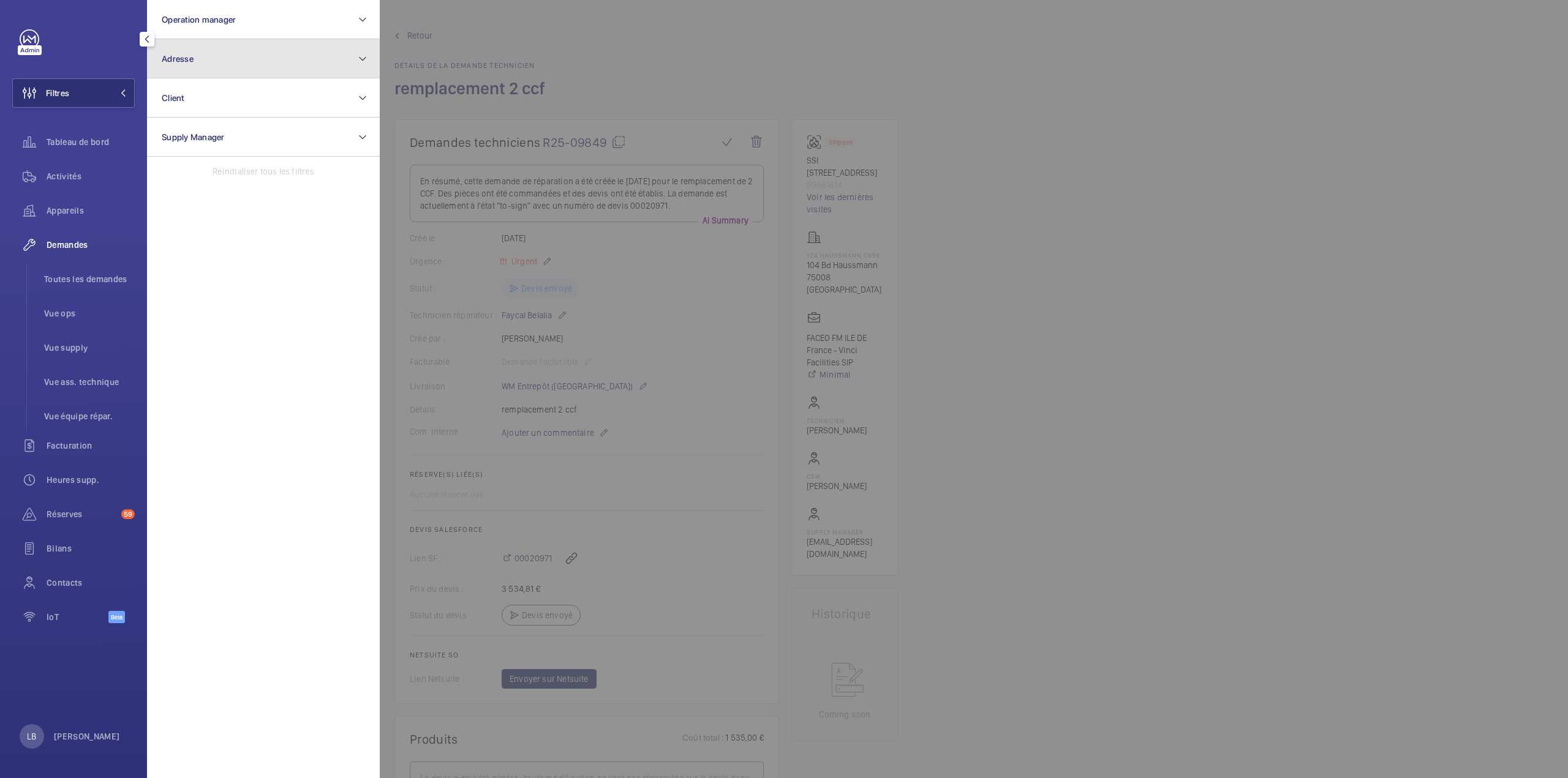
click at [247, 55] on button "Adresse" at bounding box center [263, 59] width 233 height 40
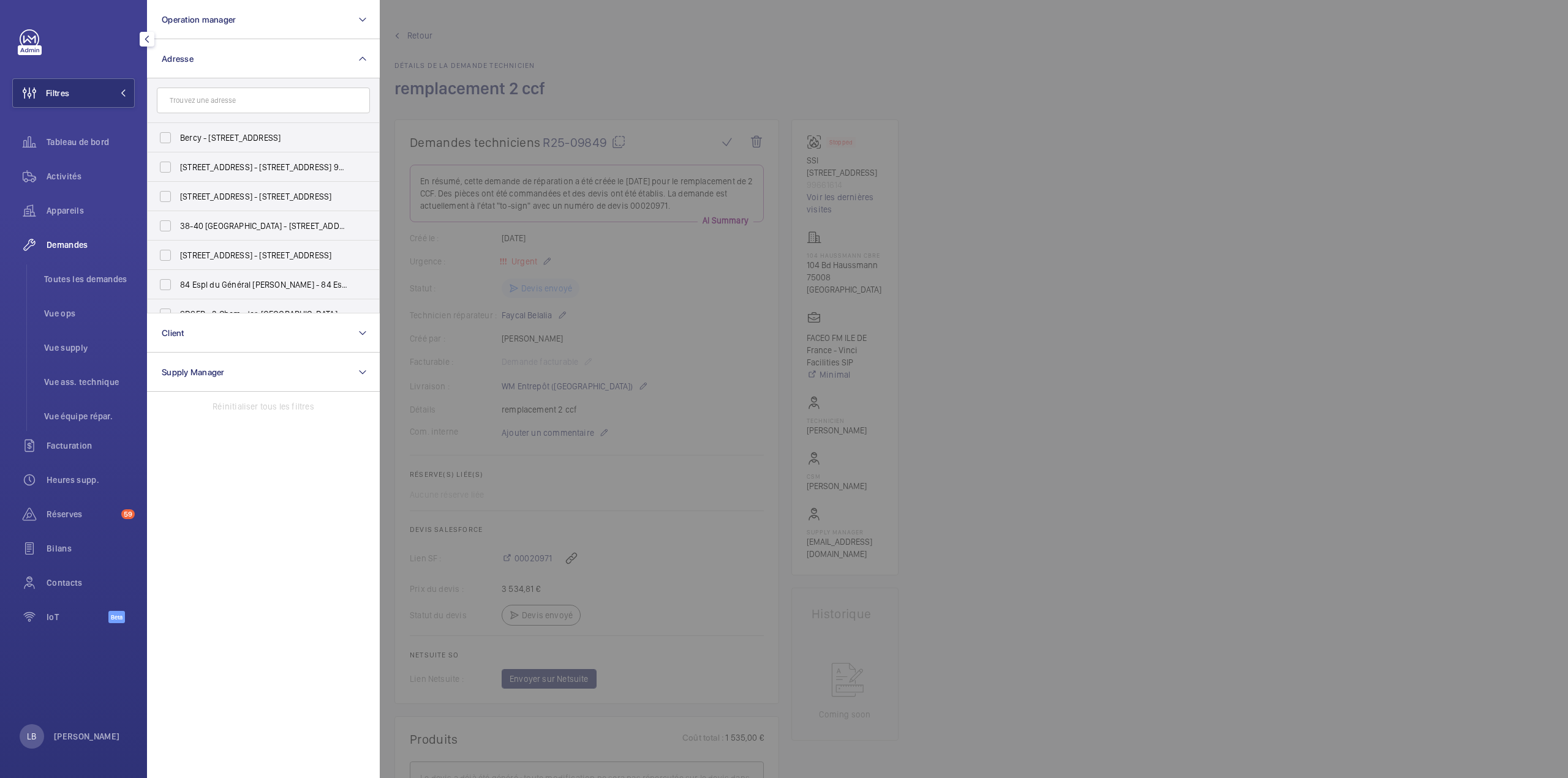
click at [231, 103] on input "text" at bounding box center [263, 100] width 213 height 26
type input "trudaine"
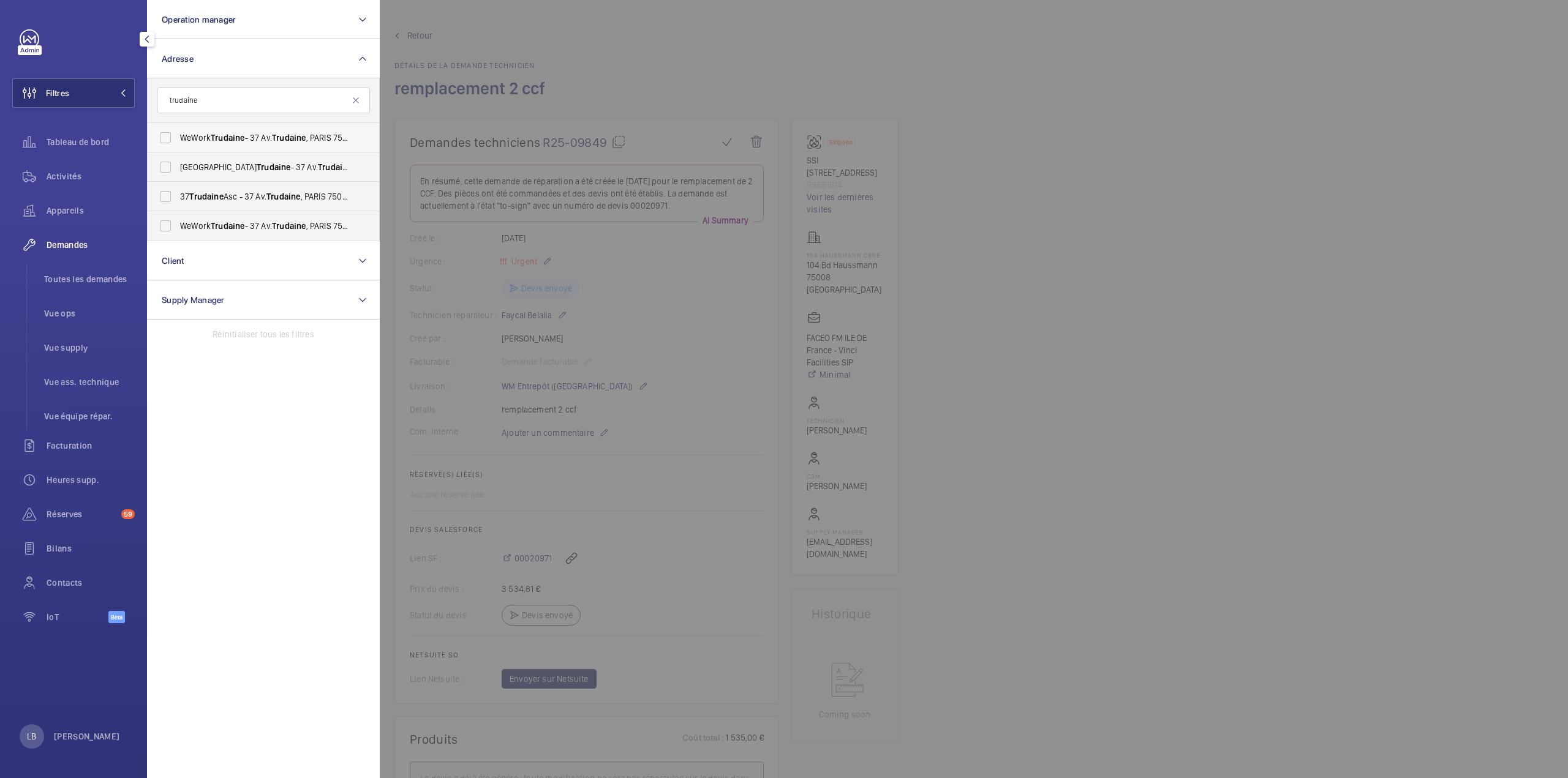
click at [167, 137] on label "WeWork Trudaine - 37 Av. Trudaine , [GEOGRAPHIC_DATA]" at bounding box center [254, 138] width 213 height 30
click at [167, 137] on input "WeWork Trudaine - 37 Av. Trudaine , [GEOGRAPHIC_DATA]" at bounding box center [165, 138] width 24 height 24
checkbox input "true"
click at [160, 170] on label "WeWork Avenue Trudaine - 37 Av. Trudaine , [GEOGRAPHIC_DATA]" at bounding box center [254, 167] width 213 height 30
click at [160, 170] on input "WeWork Avenue Trudaine - 37 Av. Trudaine , [GEOGRAPHIC_DATA]" at bounding box center [165, 167] width 24 height 24
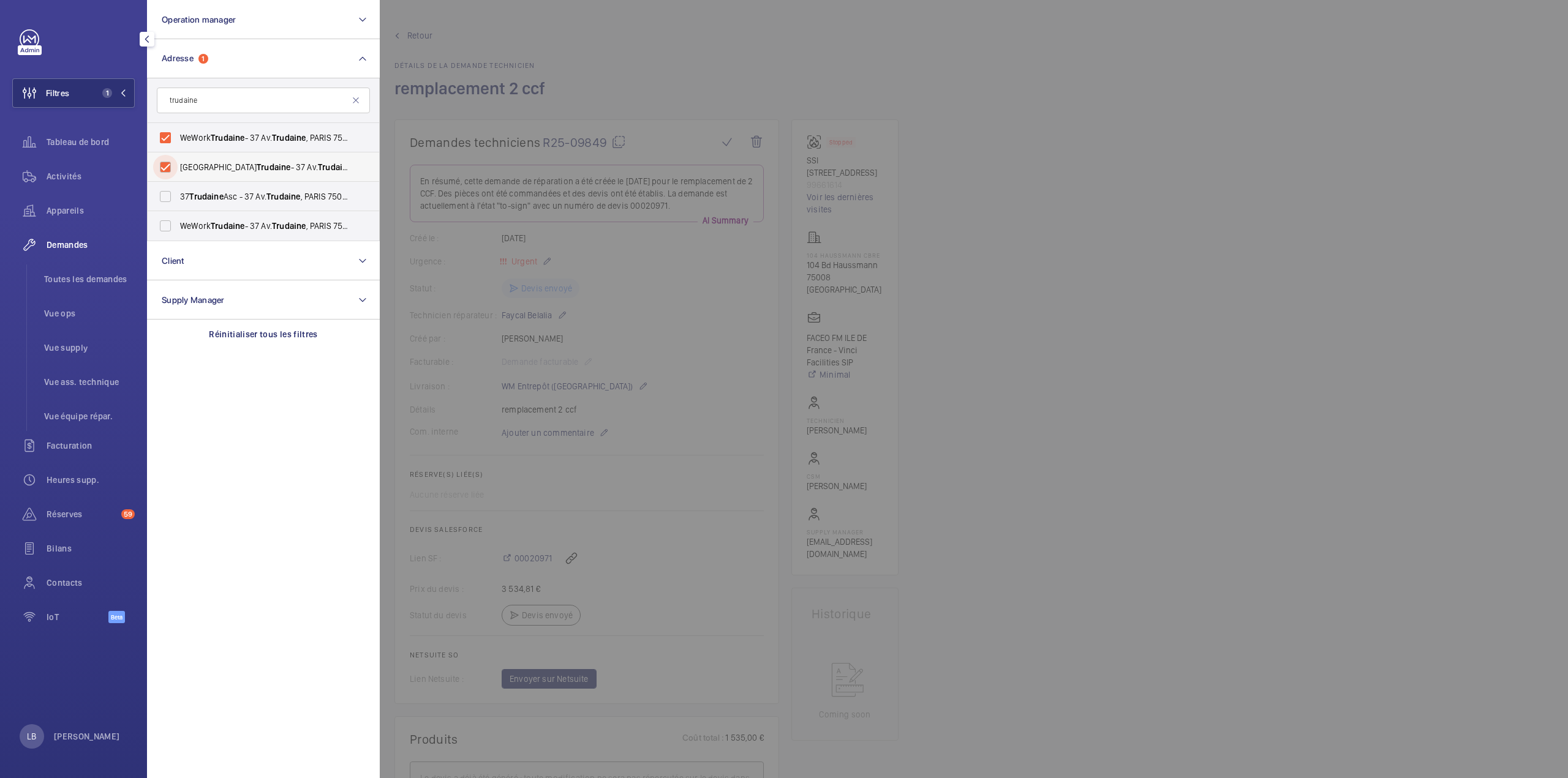
checkbox input "true"
click at [162, 202] on label "37 Trudaine Asc - 37 Av. Trudaine , PARIS 75009" at bounding box center [254, 196] width 213 height 30
click at [162, 202] on input "37 Trudaine Asc - 37 Av. Trudaine , PARIS 75009" at bounding box center [165, 196] width 24 height 24
checkbox input "true"
click at [168, 240] on label "WeWork Trudaine - 37 Av. Trudaine , PARIS 75009" at bounding box center [254, 226] width 213 height 30
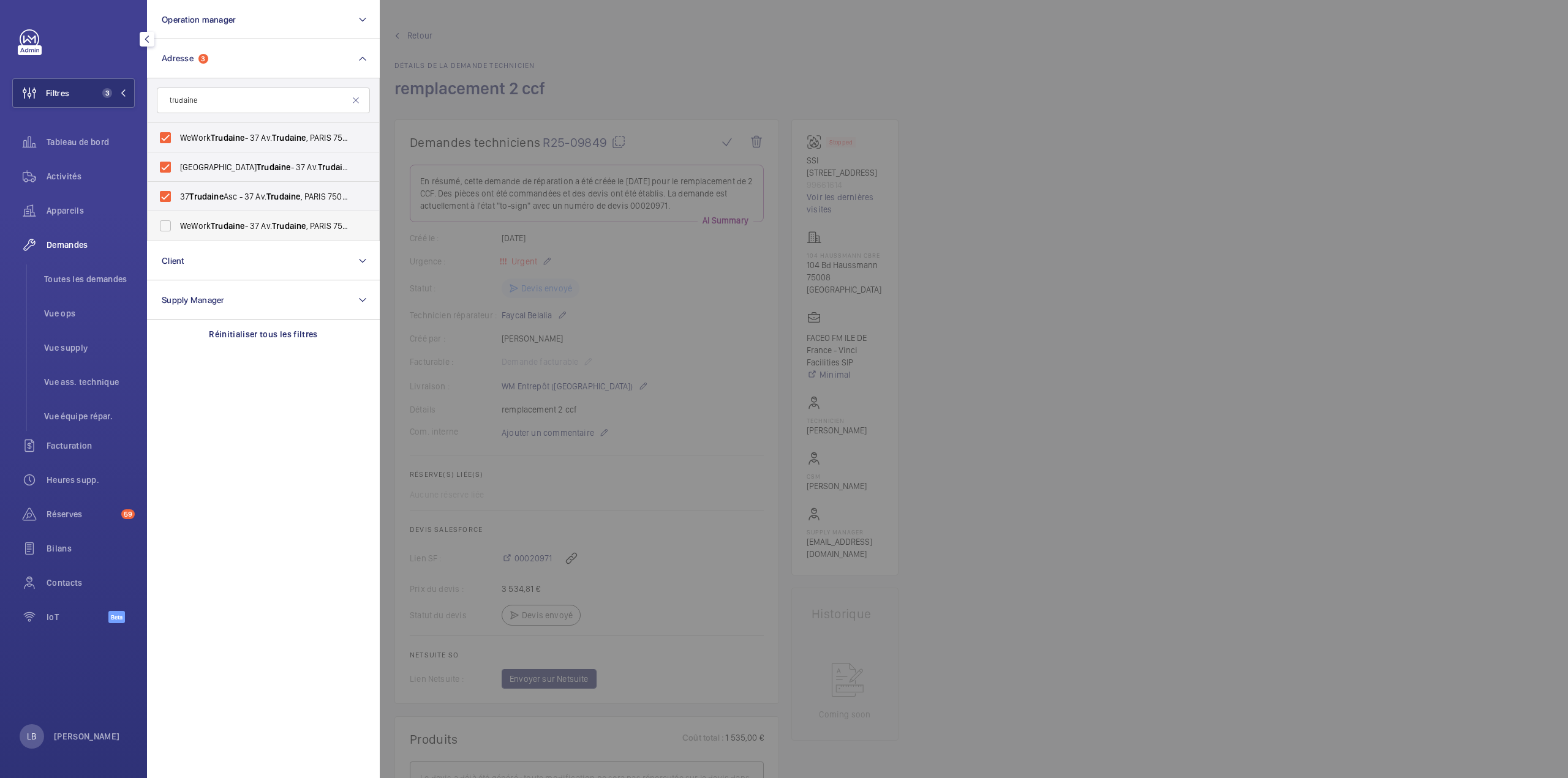
click at [168, 238] on input "WeWork Trudaine - 37 Av. Trudaine , PARIS 75009" at bounding box center [165, 226] width 24 height 24
checkbox input "true"
click at [816, 92] on div at bounding box center [1163, 389] width 1568 height 778
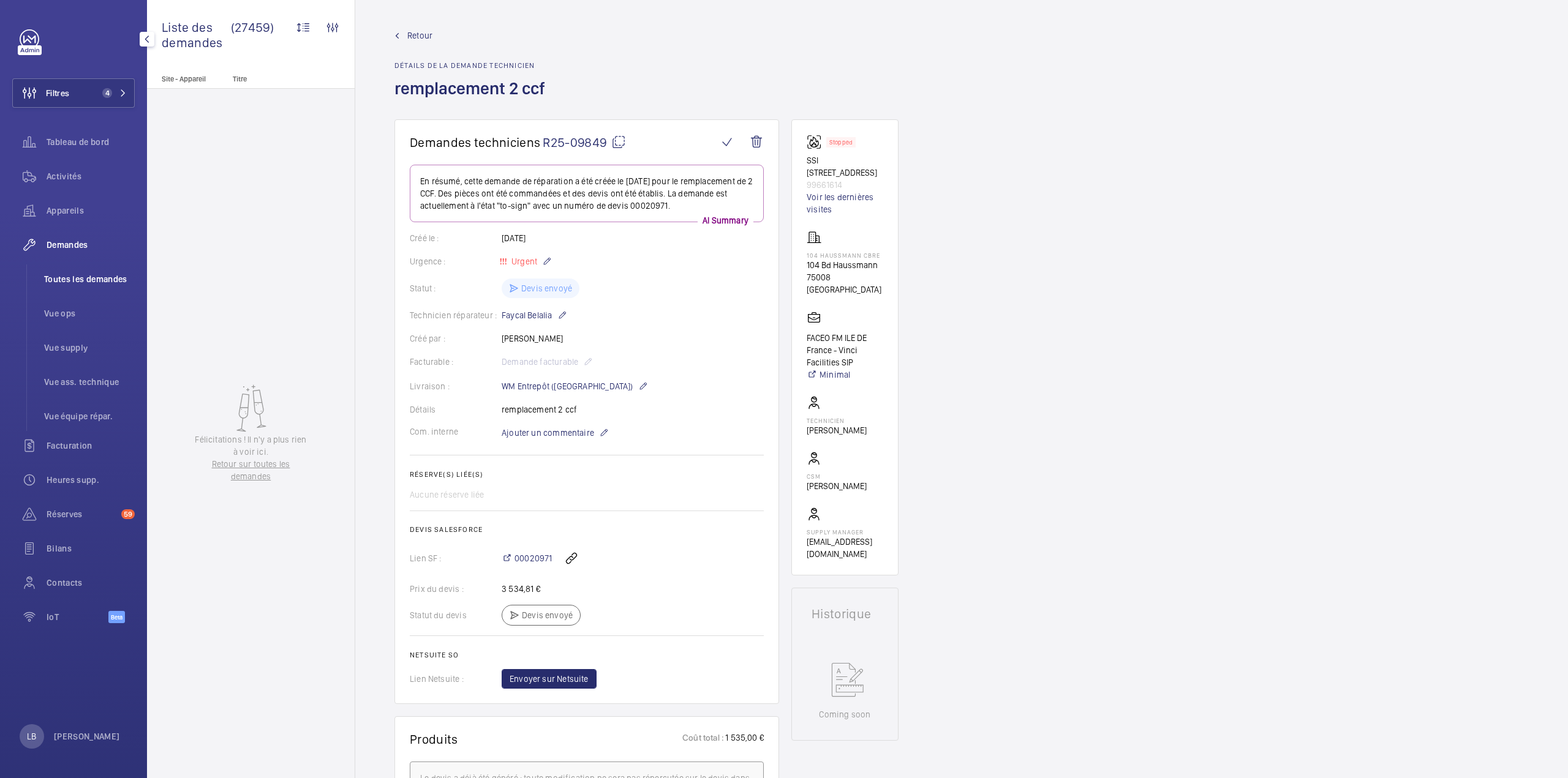
click at [108, 270] on li "Toutes les demandes" at bounding box center [84, 279] width 100 height 30
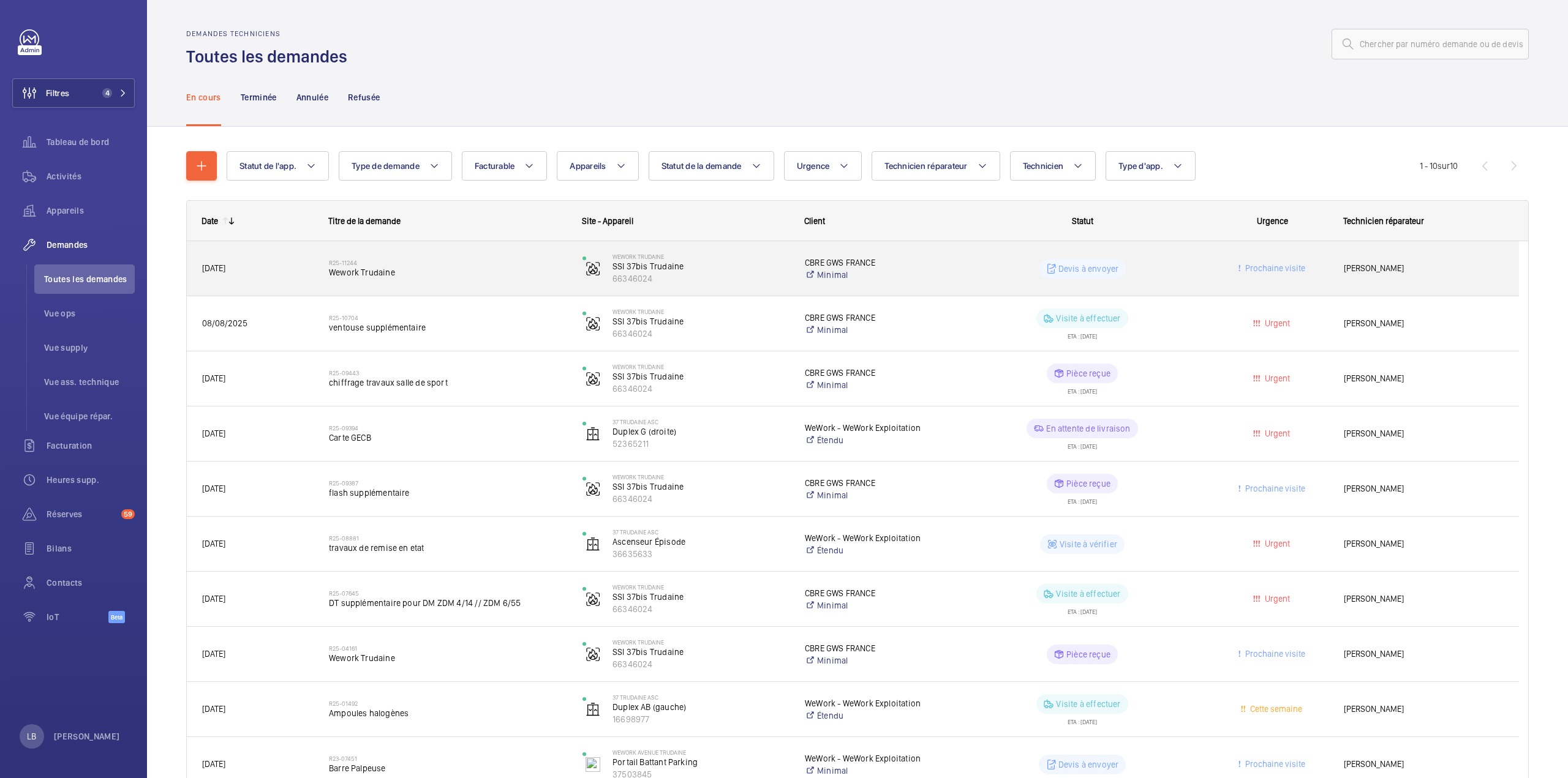
click at [1188, 262] on wm-front-pills-cell "Devis à envoyer" at bounding box center [1082, 269] width 237 height 20
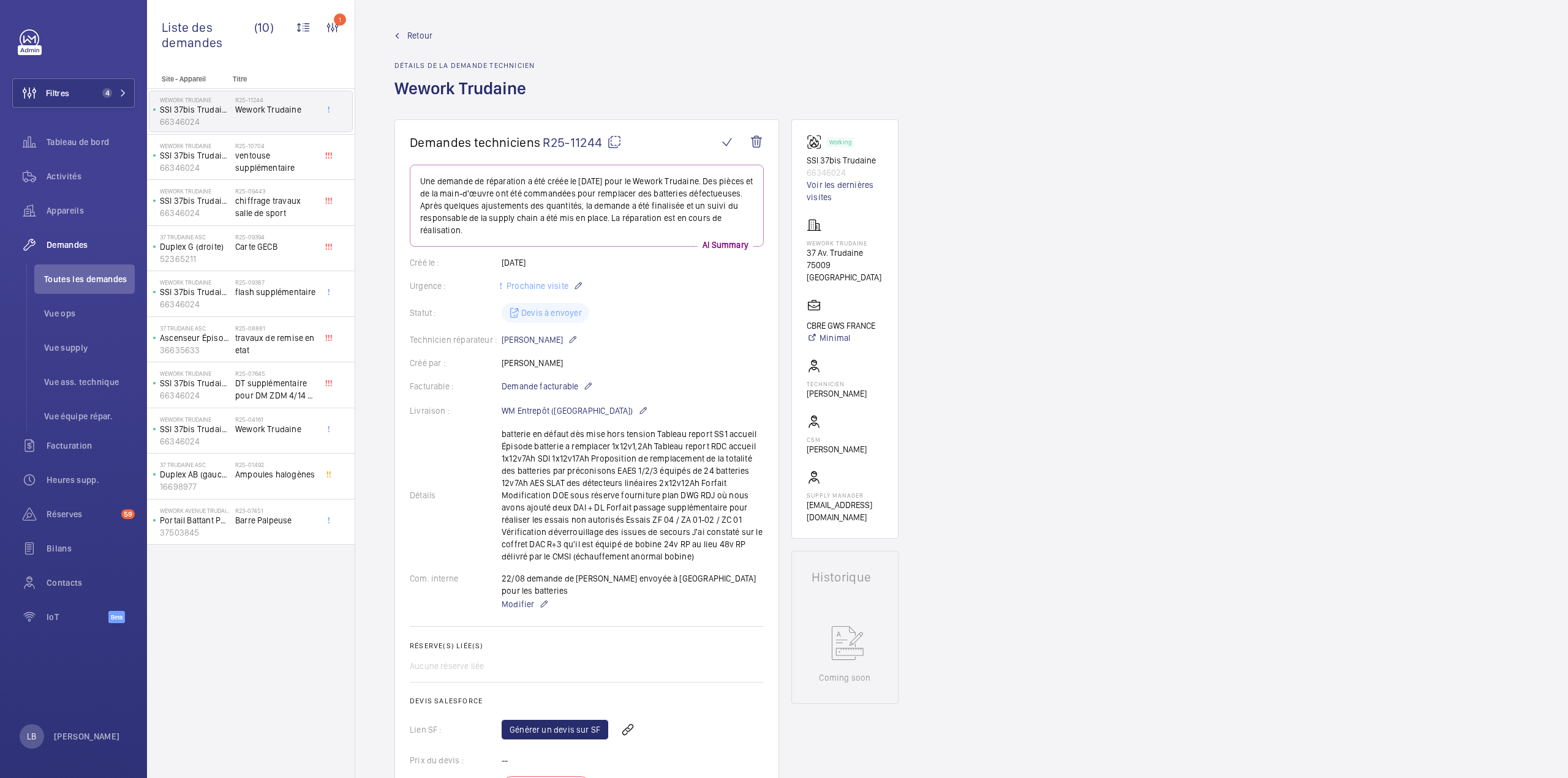
click at [415, 37] on span "Retour" at bounding box center [419, 36] width 25 height 12
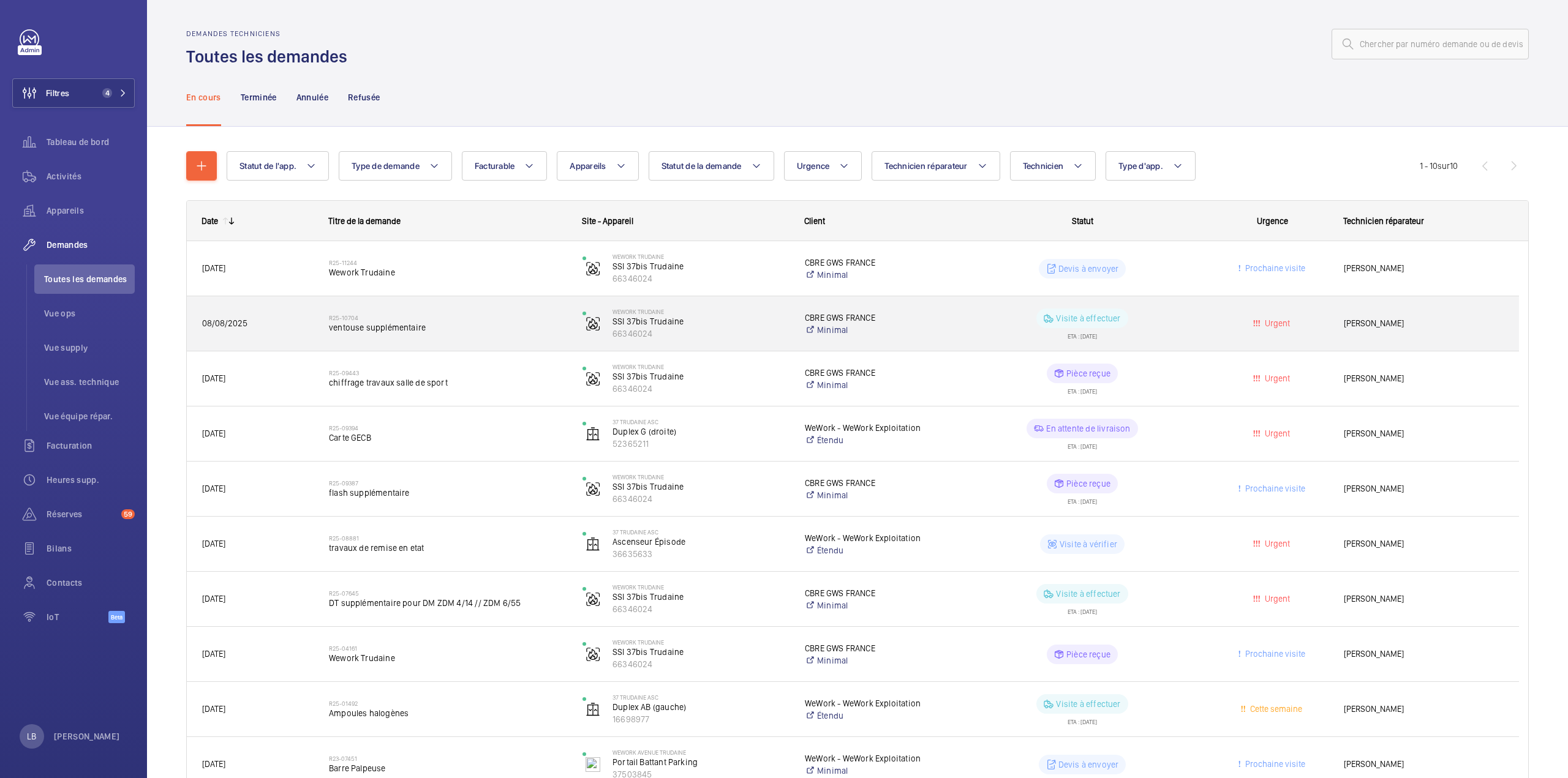
click at [1177, 322] on wm-front-pills-cell "Visite à effectuer ETA : 15/08/2025" at bounding box center [1082, 324] width 237 height 30
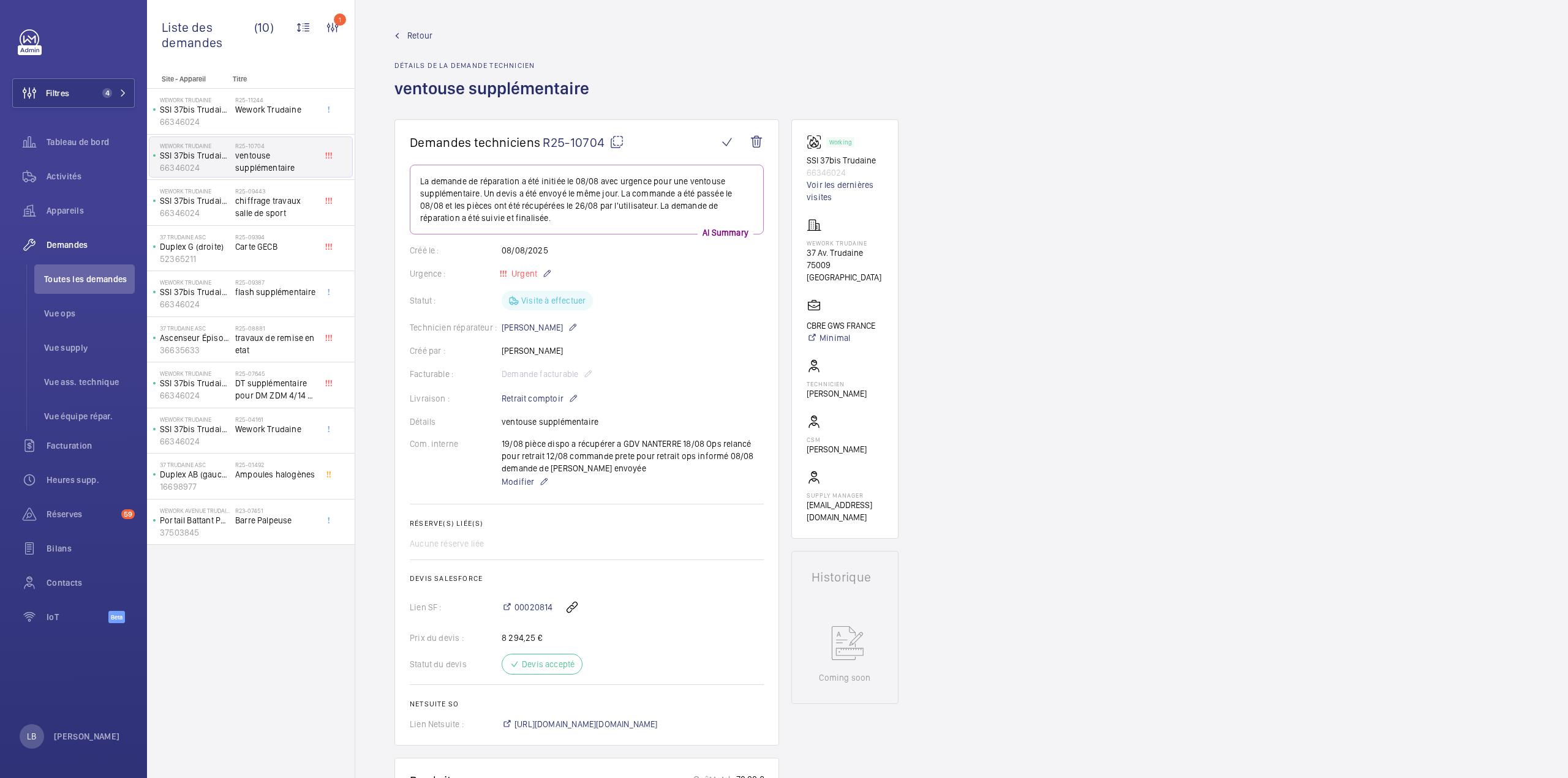
drag, startPoint x: 416, startPoint y: 32, endPoint x: 419, endPoint y: 24, distance: 8.5
click at [418, 27] on wm-front-admin-header "Retour Détails de la demande technicien ventouse supplémentaire" at bounding box center [962, 59] width 1213 height 119
click at [409, 36] on span "Retour" at bounding box center [419, 36] width 25 height 12
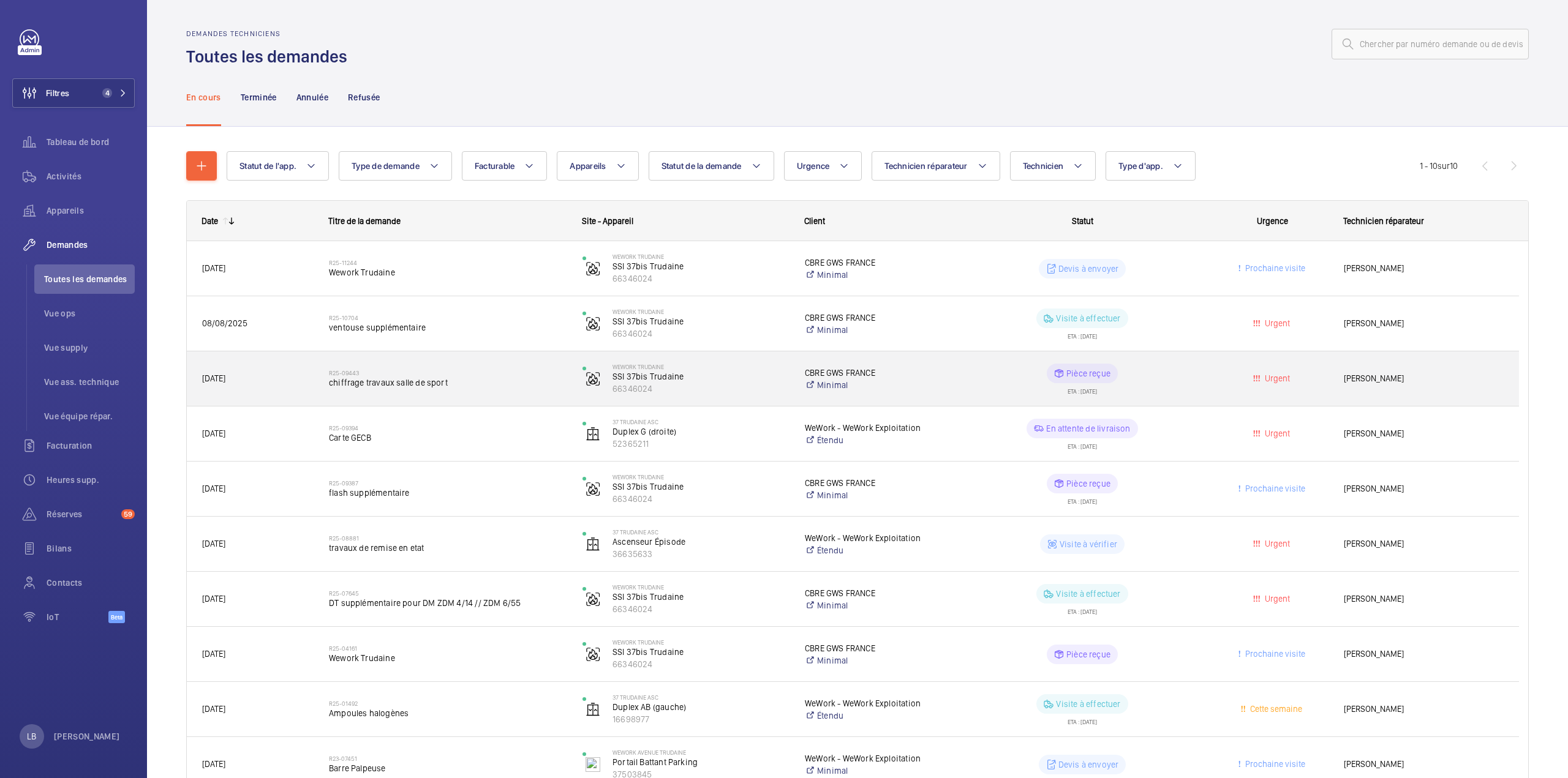
click at [1167, 369] on wm-front-pills-cell "Pièce reçue ETA : 28/07/2025" at bounding box center [1082, 379] width 237 height 30
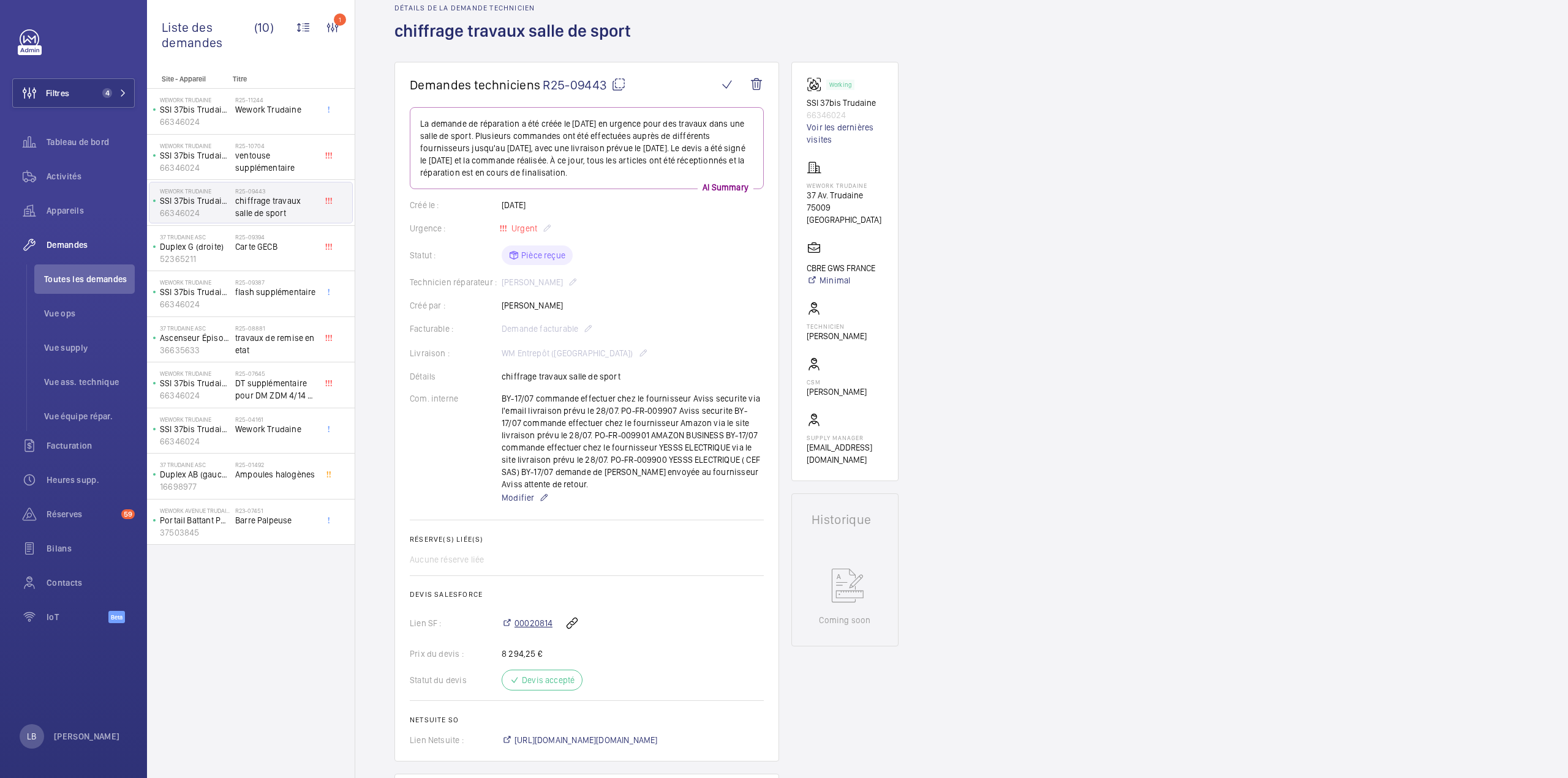
scroll to position [61, 0]
click at [540, 617] on span "00020814" at bounding box center [533, 620] width 38 height 12
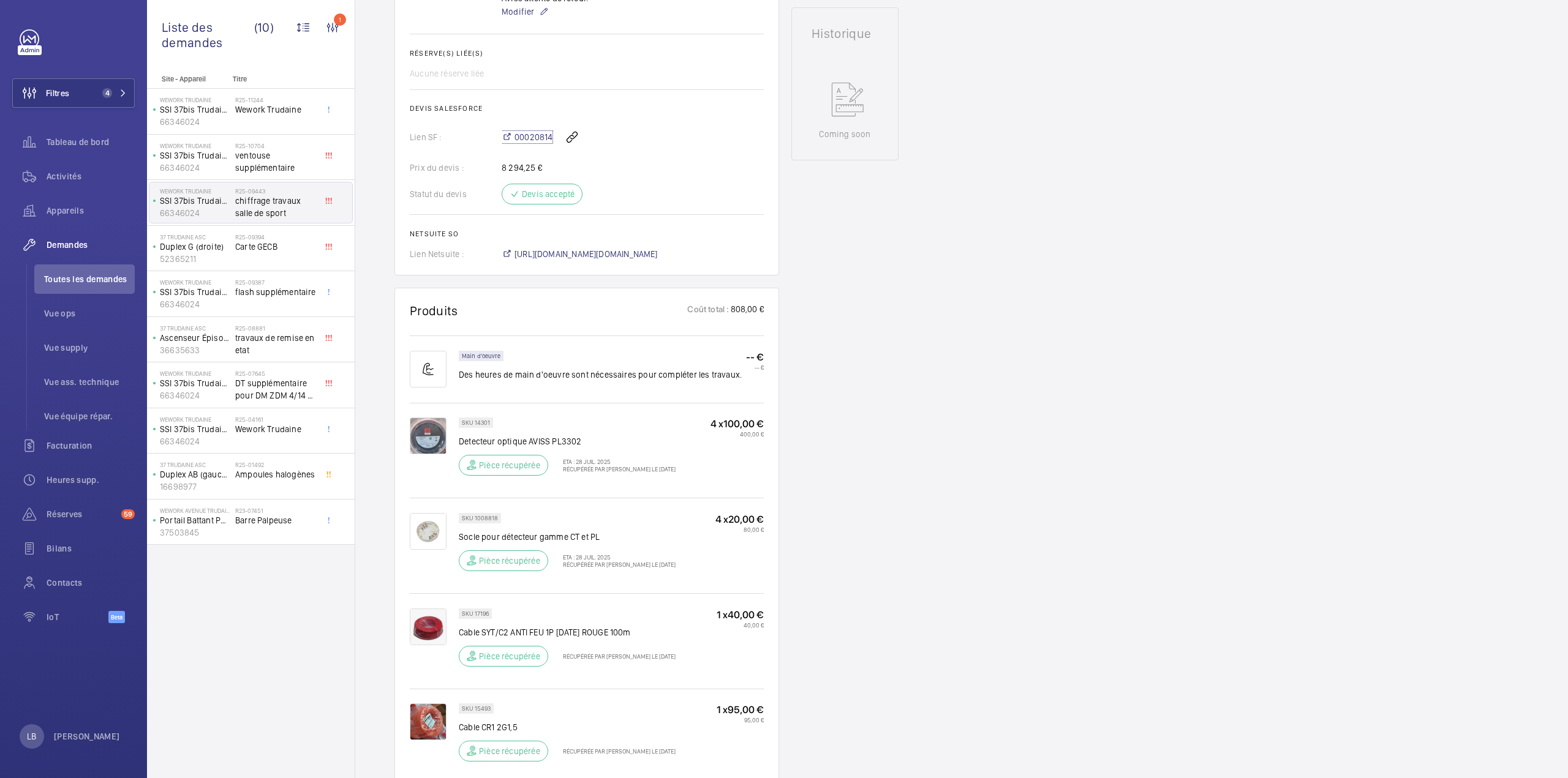
scroll to position [551, 0]
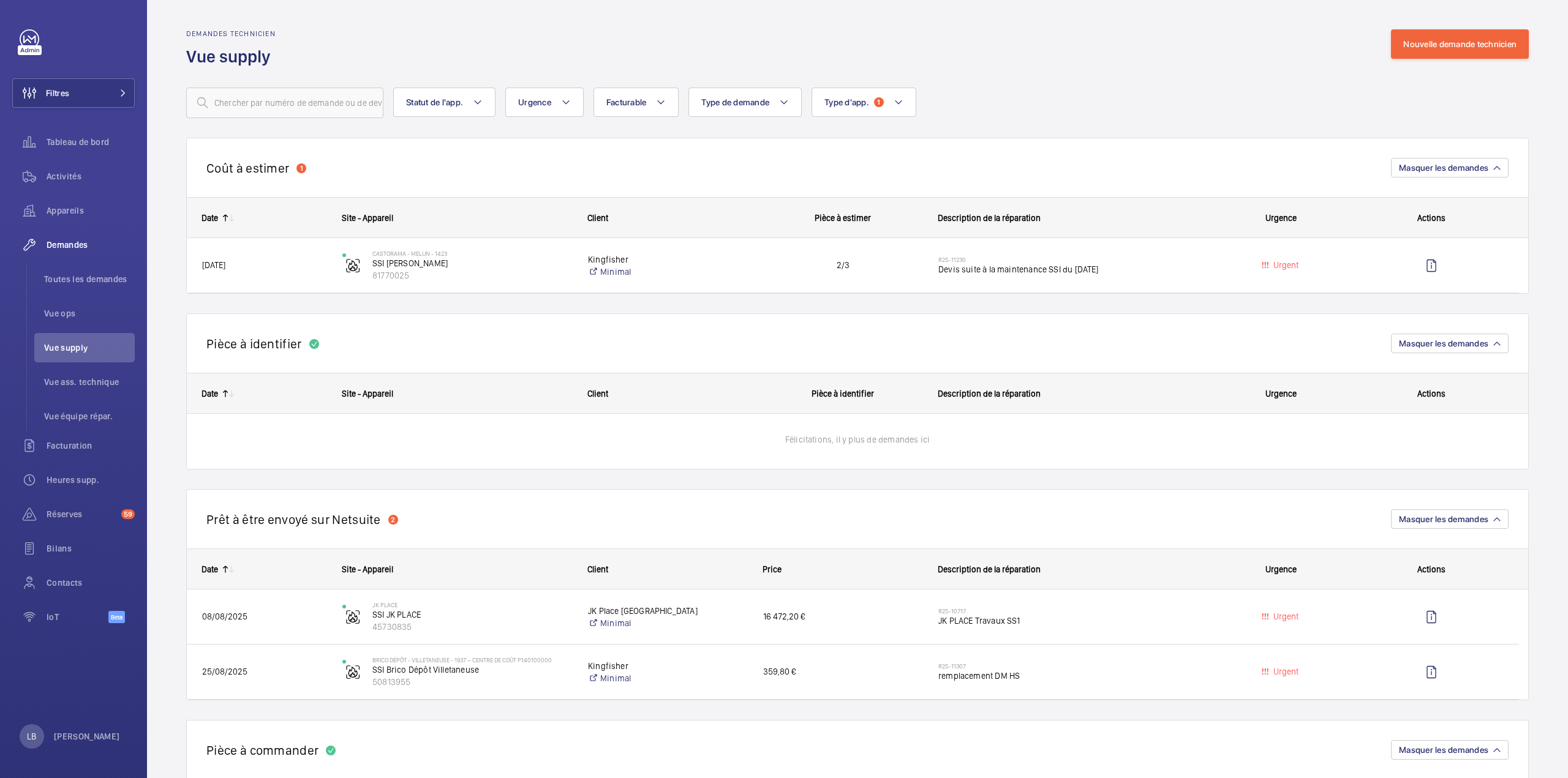
scroll to position [491, 0]
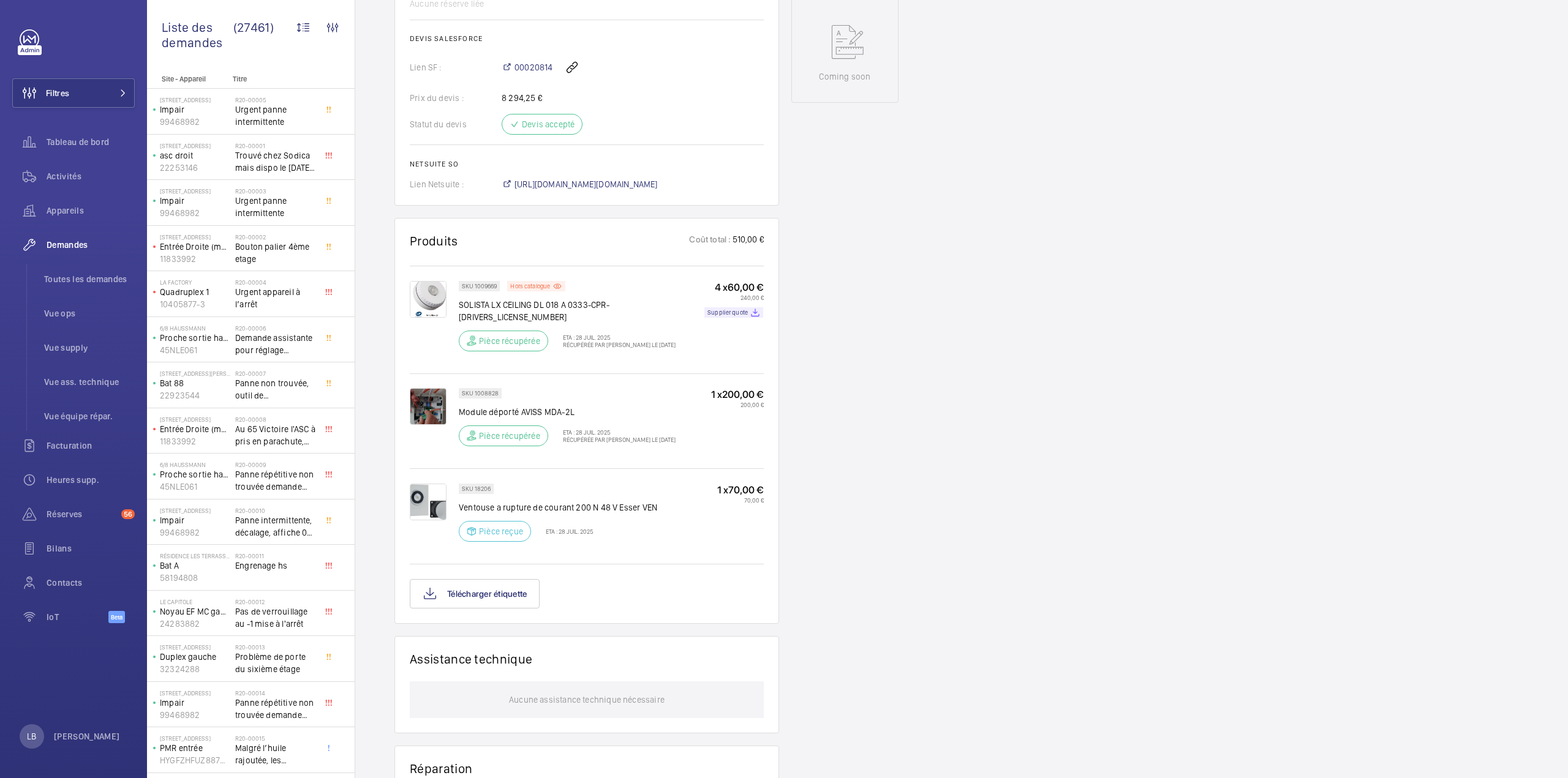
scroll to position [612, 0]
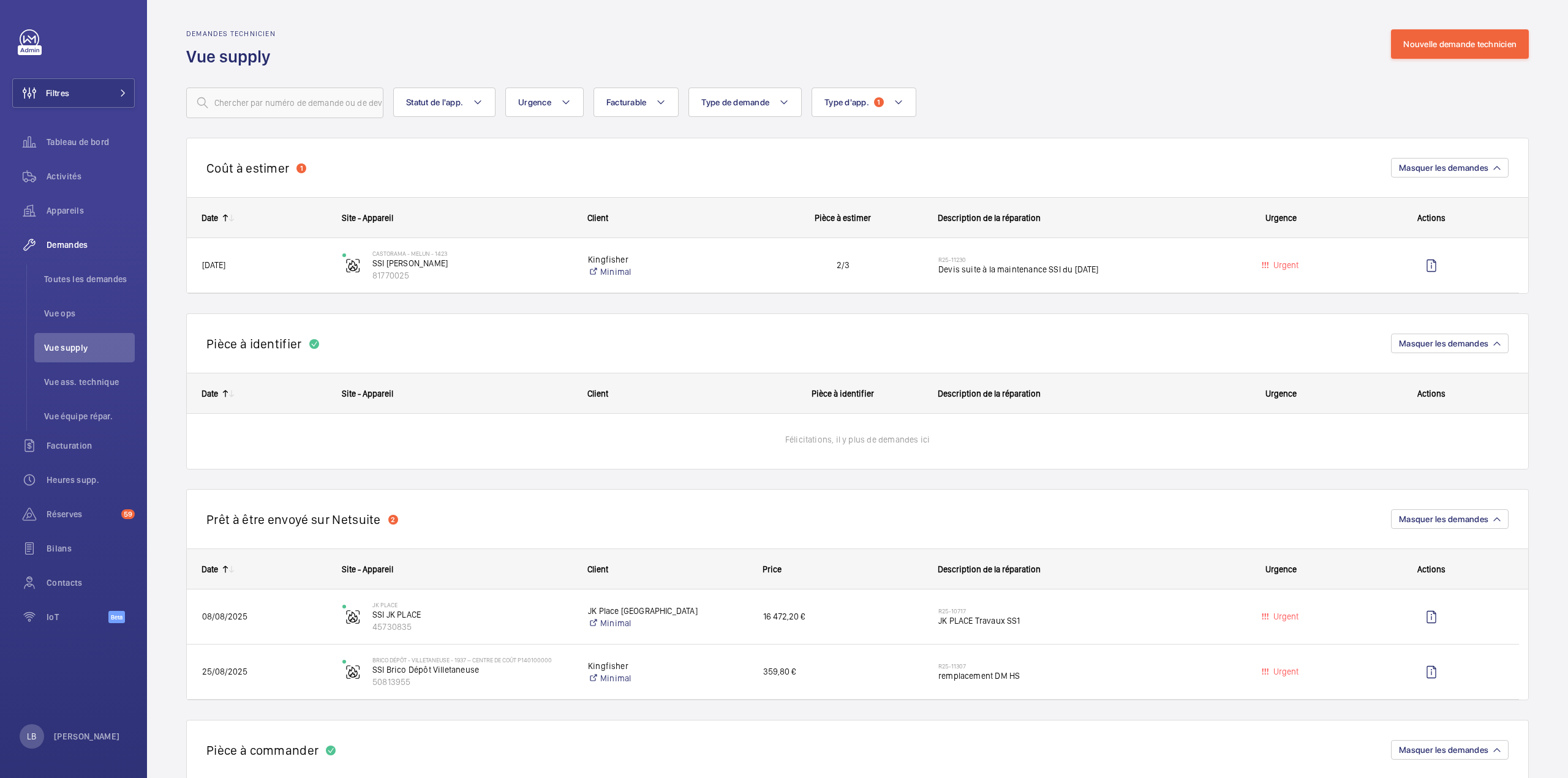
scroll to position [491, 0]
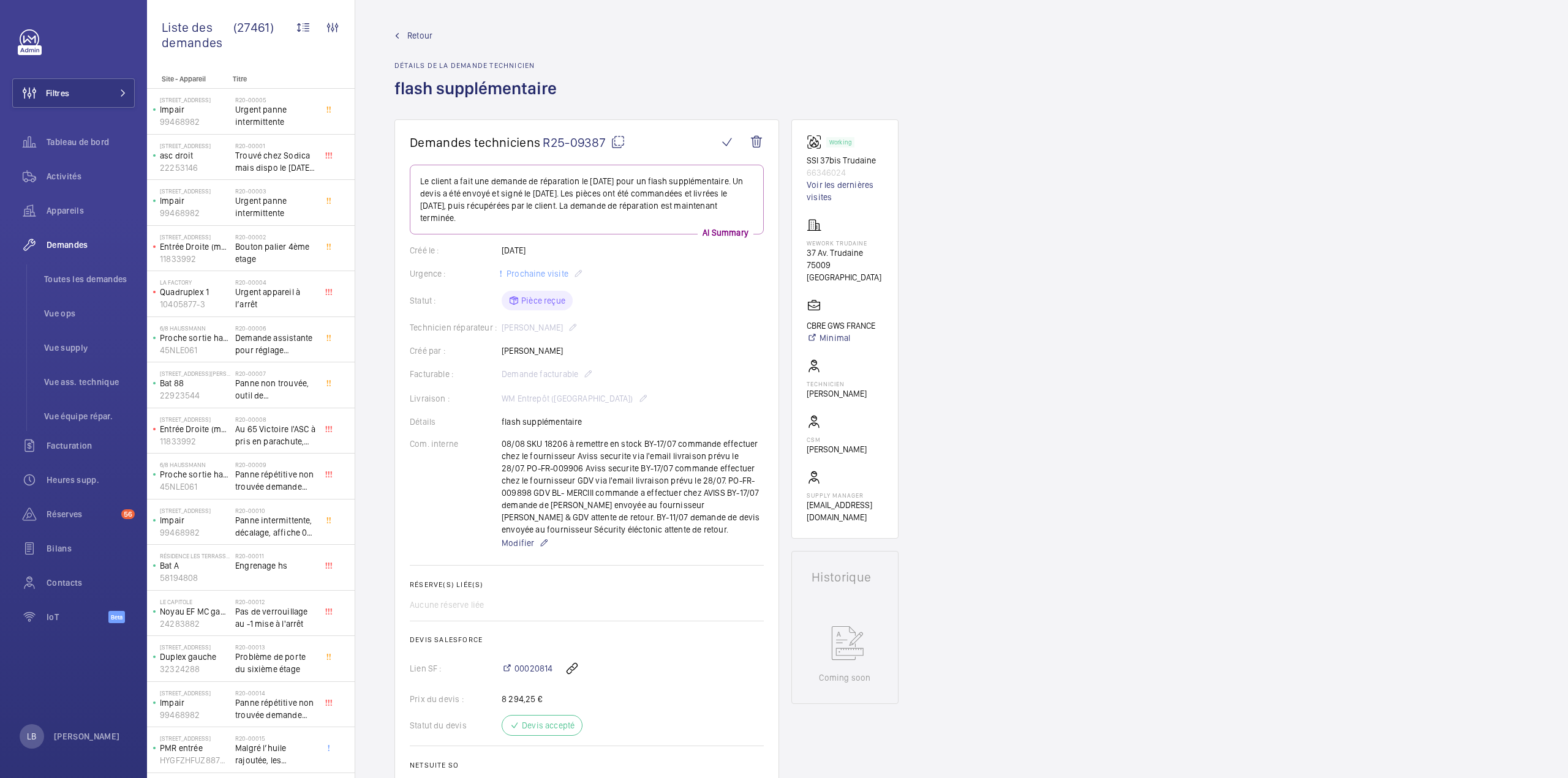
scroll to position [612, 0]
